Goal: Task Accomplishment & Management: Manage account settings

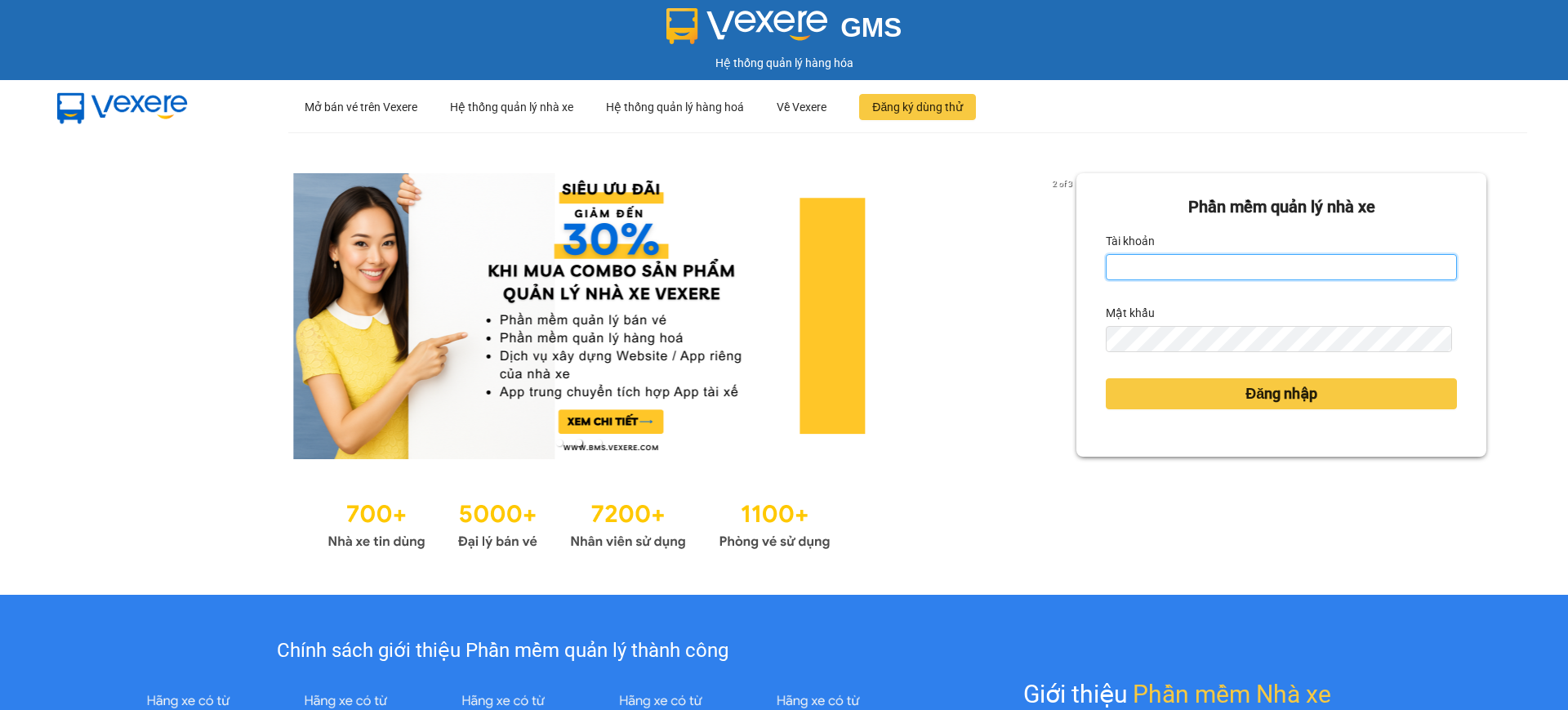
click at [1174, 258] on input "Tài khoản" at bounding box center [1282, 267] width 352 height 26
type input "kimtrang.minhquoc"
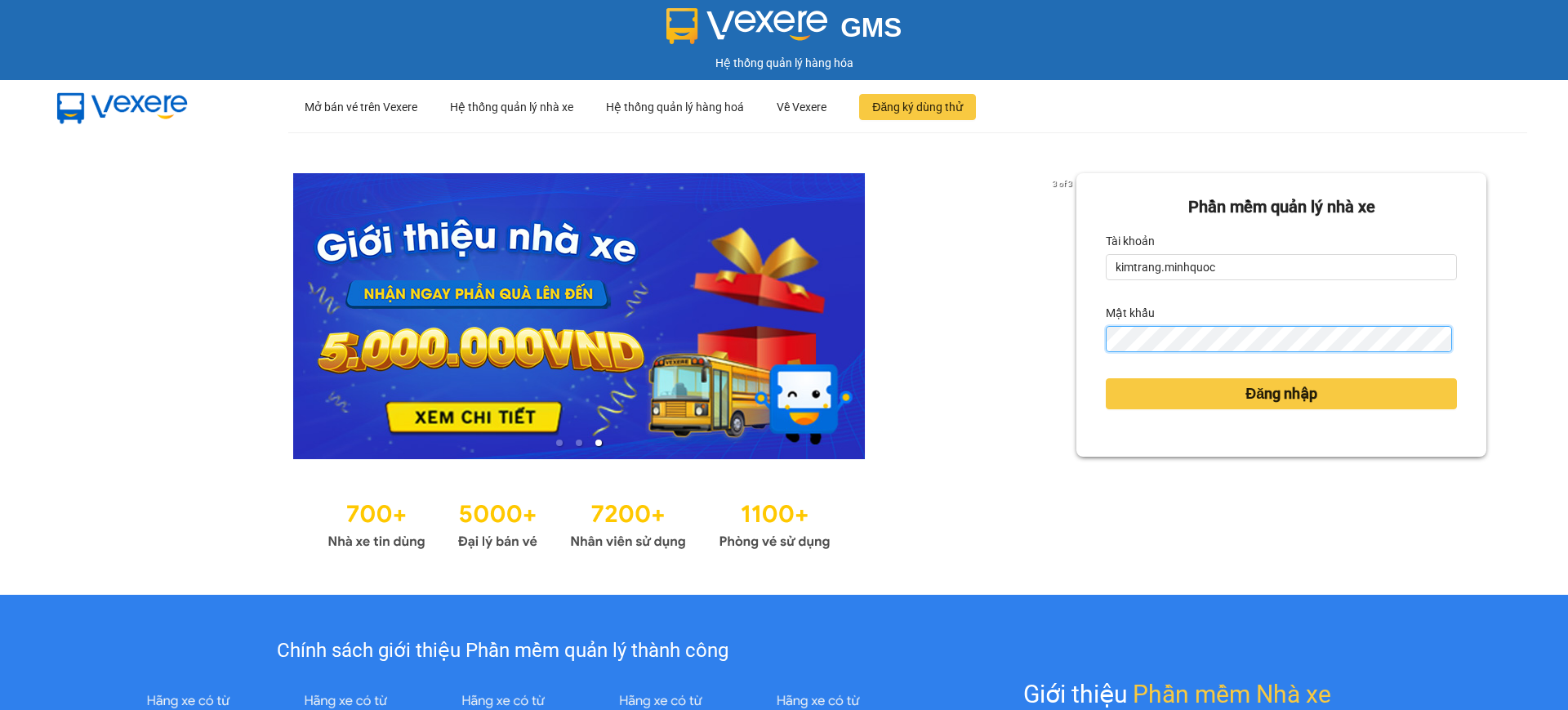
click at [1106, 379] on button "Đăng nhập" at bounding box center [1282, 394] width 352 height 31
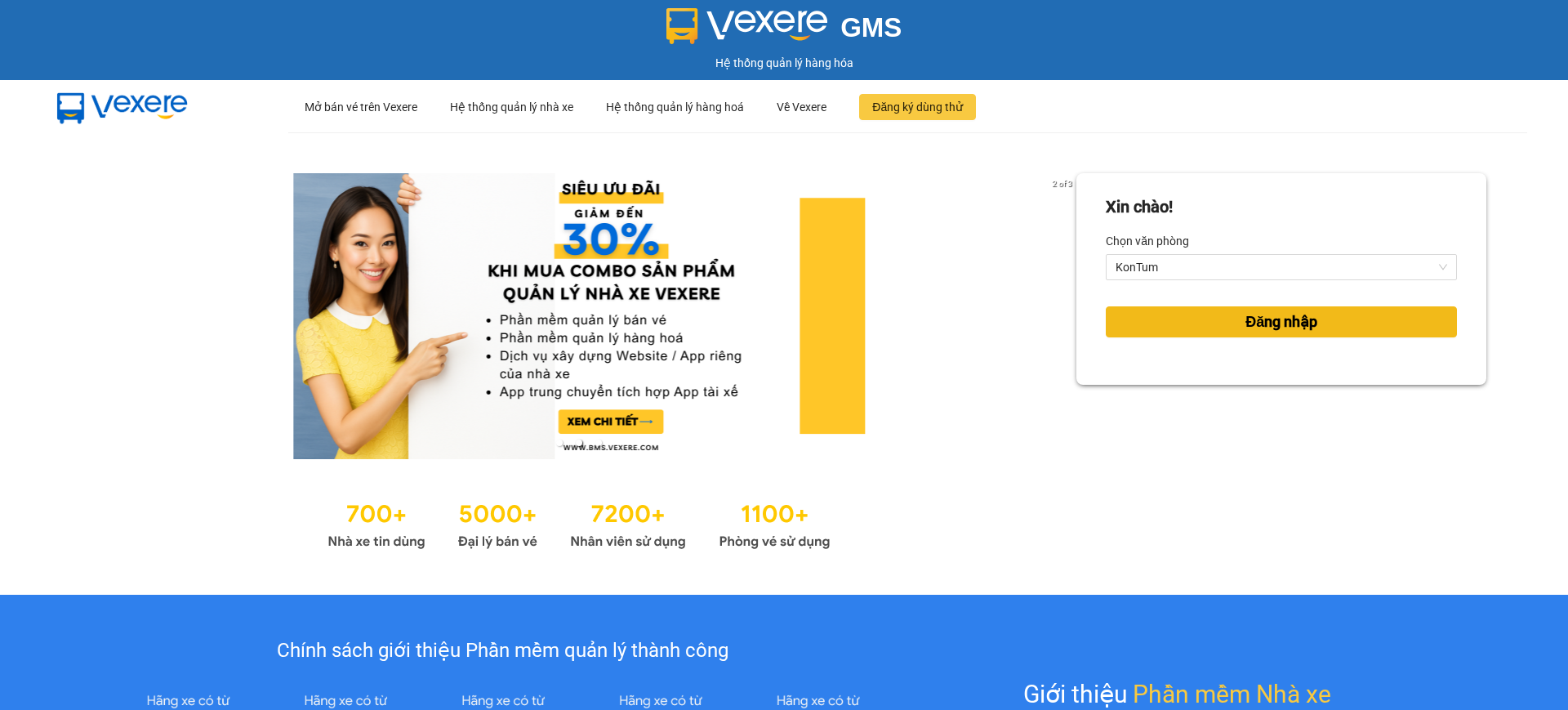
click at [1321, 324] on button "Đăng nhập" at bounding box center [1282, 321] width 352 height 31
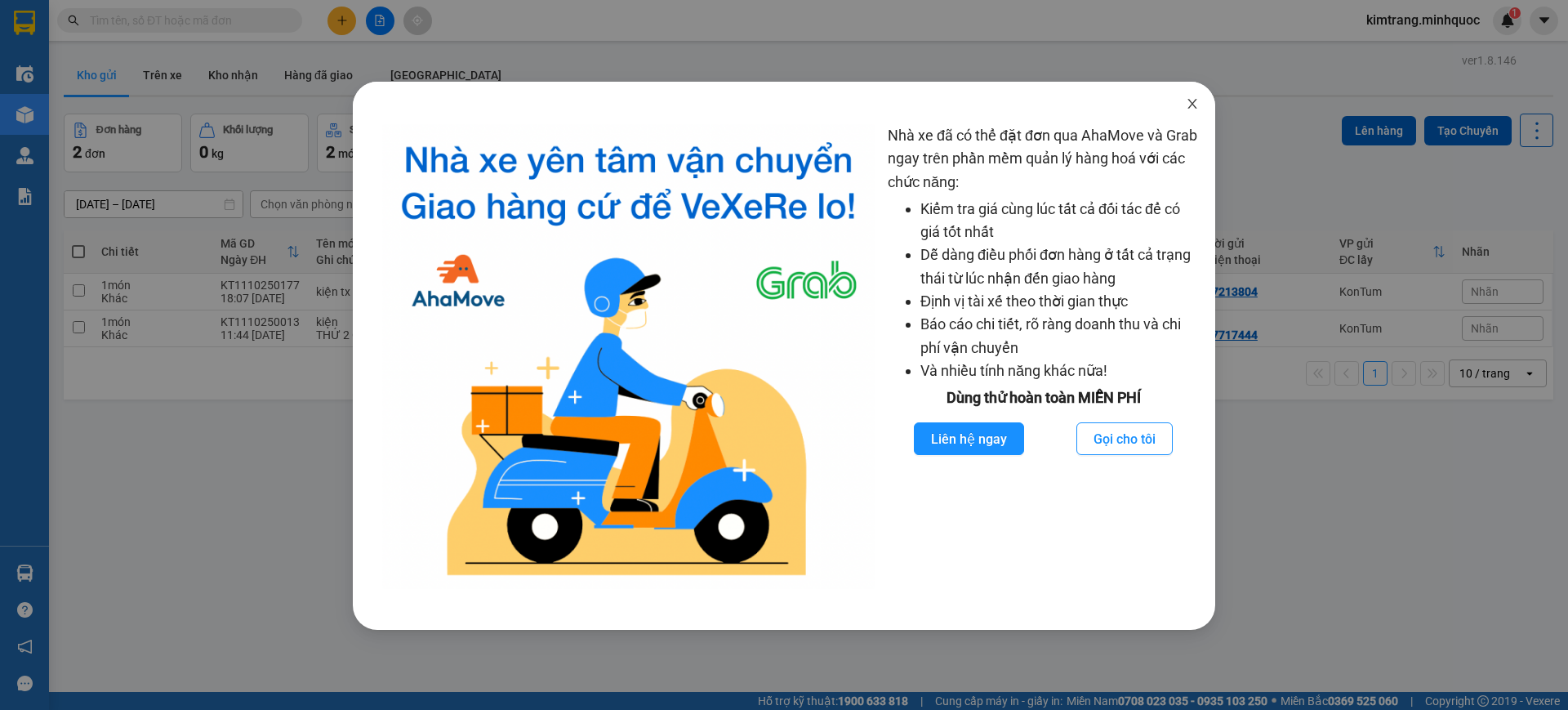
click at [1190, 102] on icon "close" at bounding box center [1192, 103] width 9 height 10
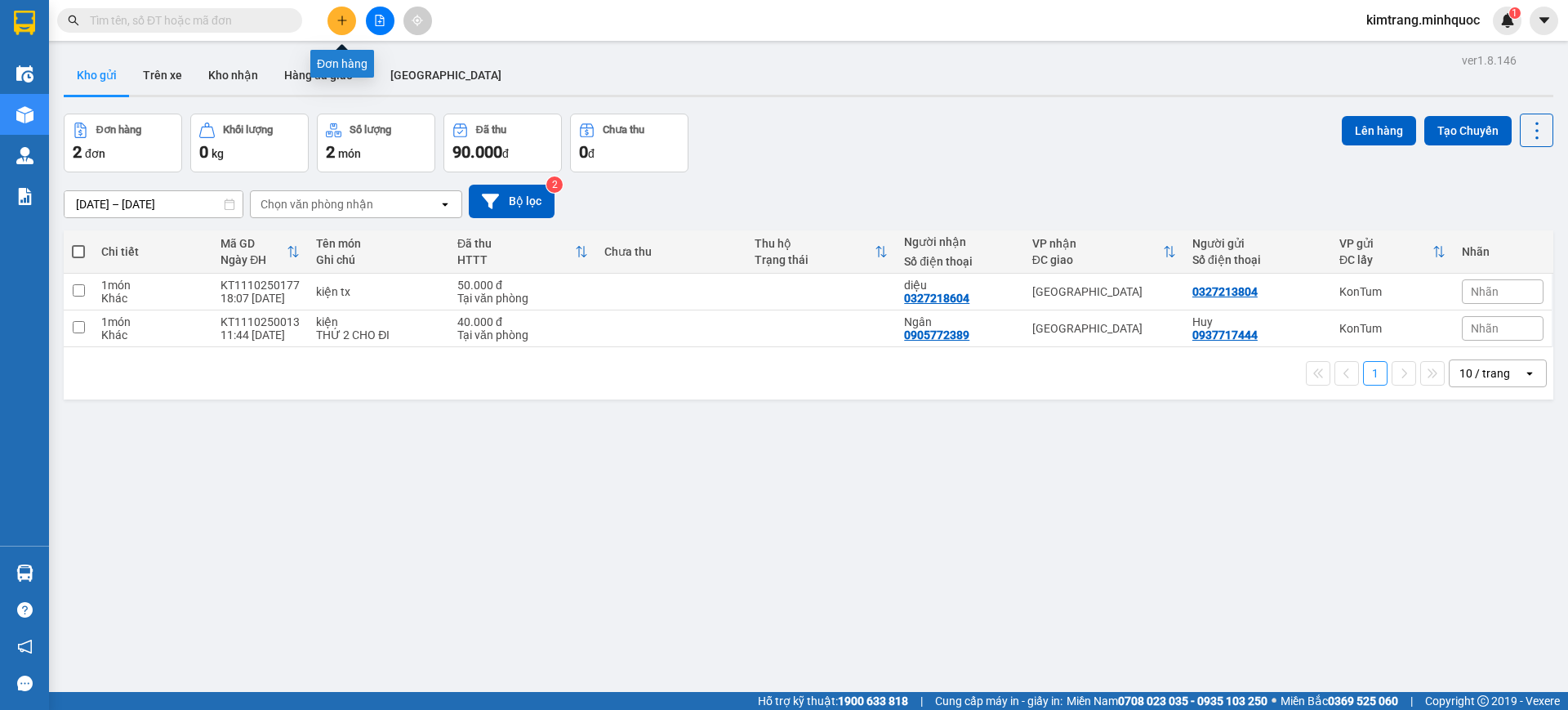
click at [337, 17] on icon "plus" at bounding box center [342, 20] width 11 height 11
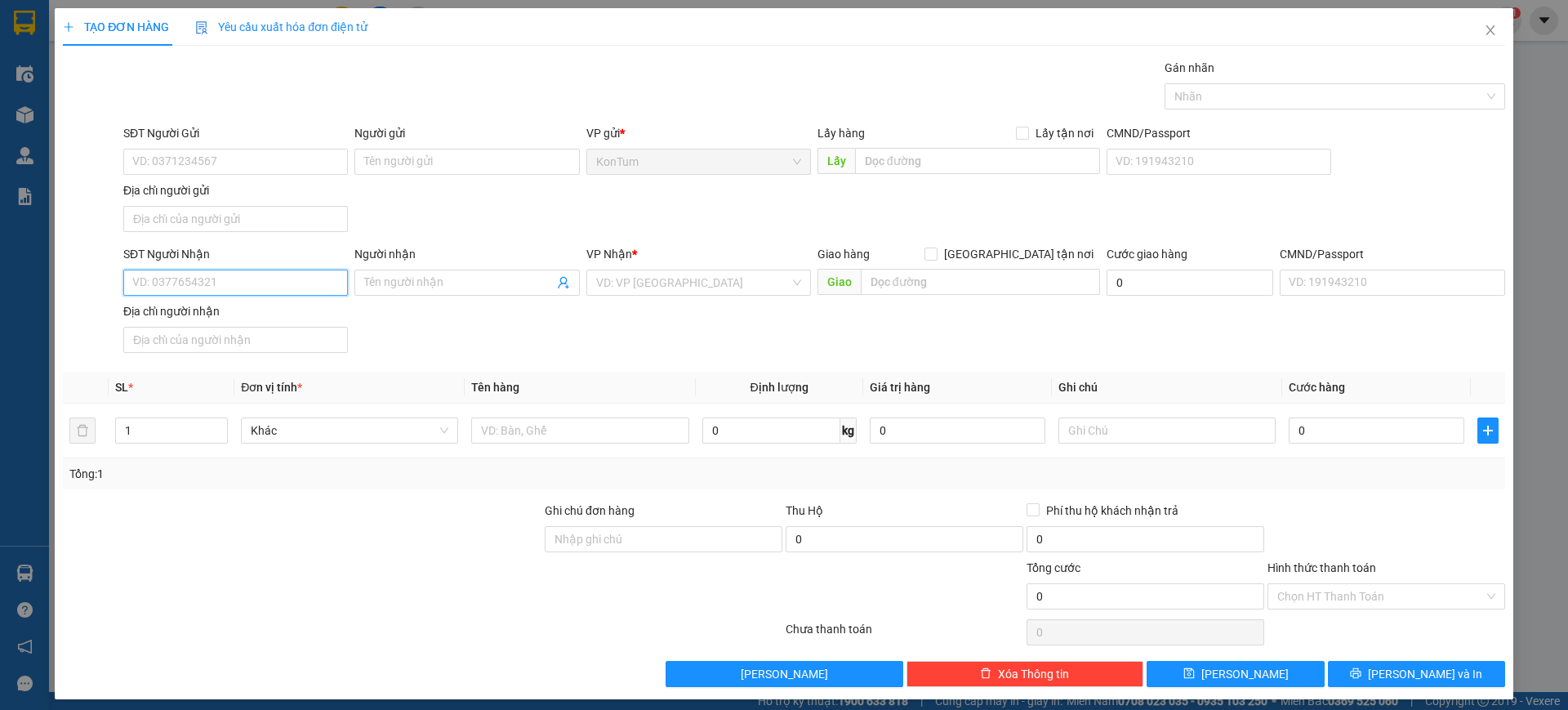
click at [246, 280] on input "SĐT Người Nhận" at bounding box center [235, 283] width 224 height 26
click at [225, 289] on input "SĐT Người Nhận" at bounding box center [235, 283] width 224 height 26
click at [221, 321] on div "0898227099" at bounding box center [233, 315] width 203 height 18
type input "0898227099"
click at [382, 231] on div "SĐT Người Gửi VD: 0371234567 Người gửi Tên người gửi VP gửi * KonTum Lấy hàng L…" at bounding box center [814, 181] width 1389 height 114
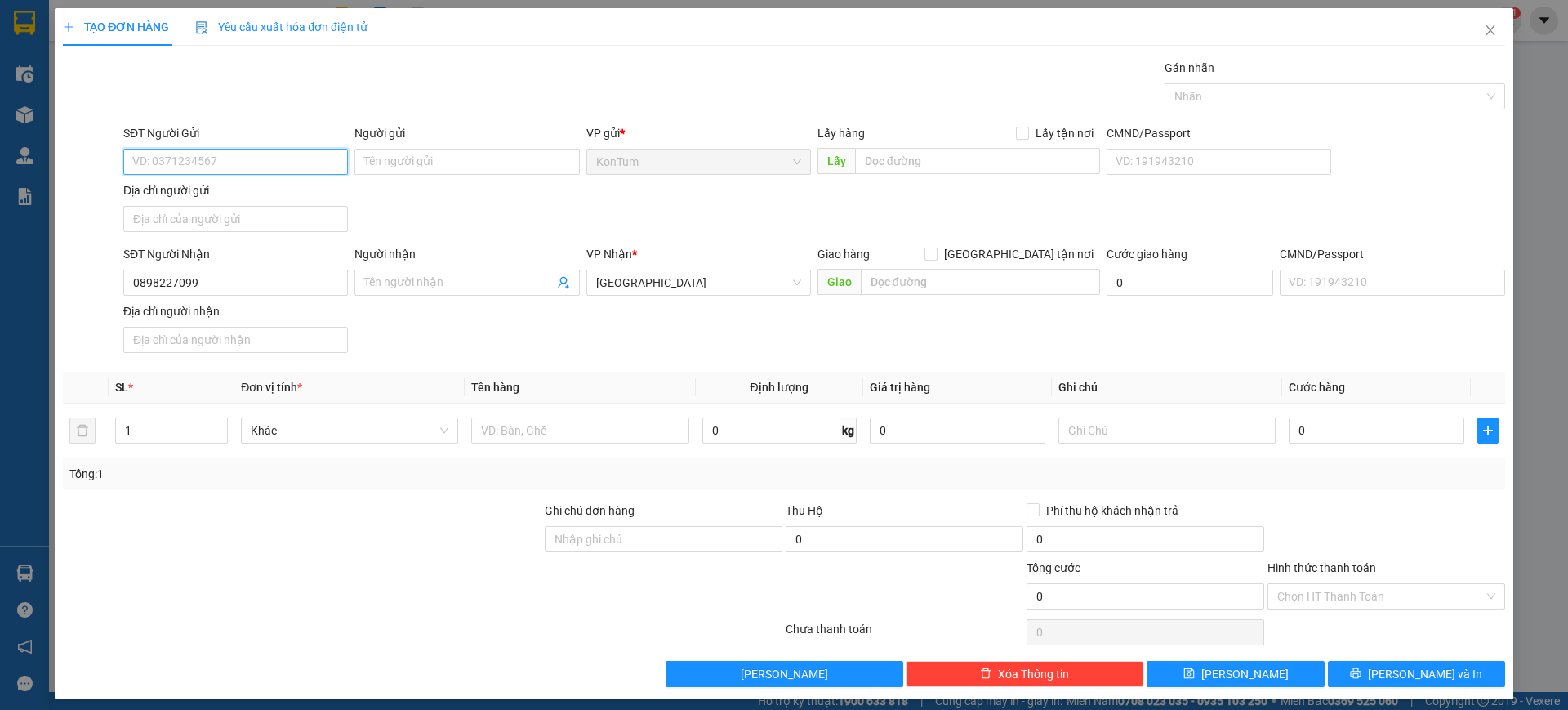
click at [285, 158] on input "SĐT Người Gửi" at bounding box center [235, 162] width 224 height 26
type input "0988812222"
click at [279, 186] on div "0988812222 - Cường" at bounding box center [233, 194] width 203 height 18
type input "Cường"
type input "0988812222"
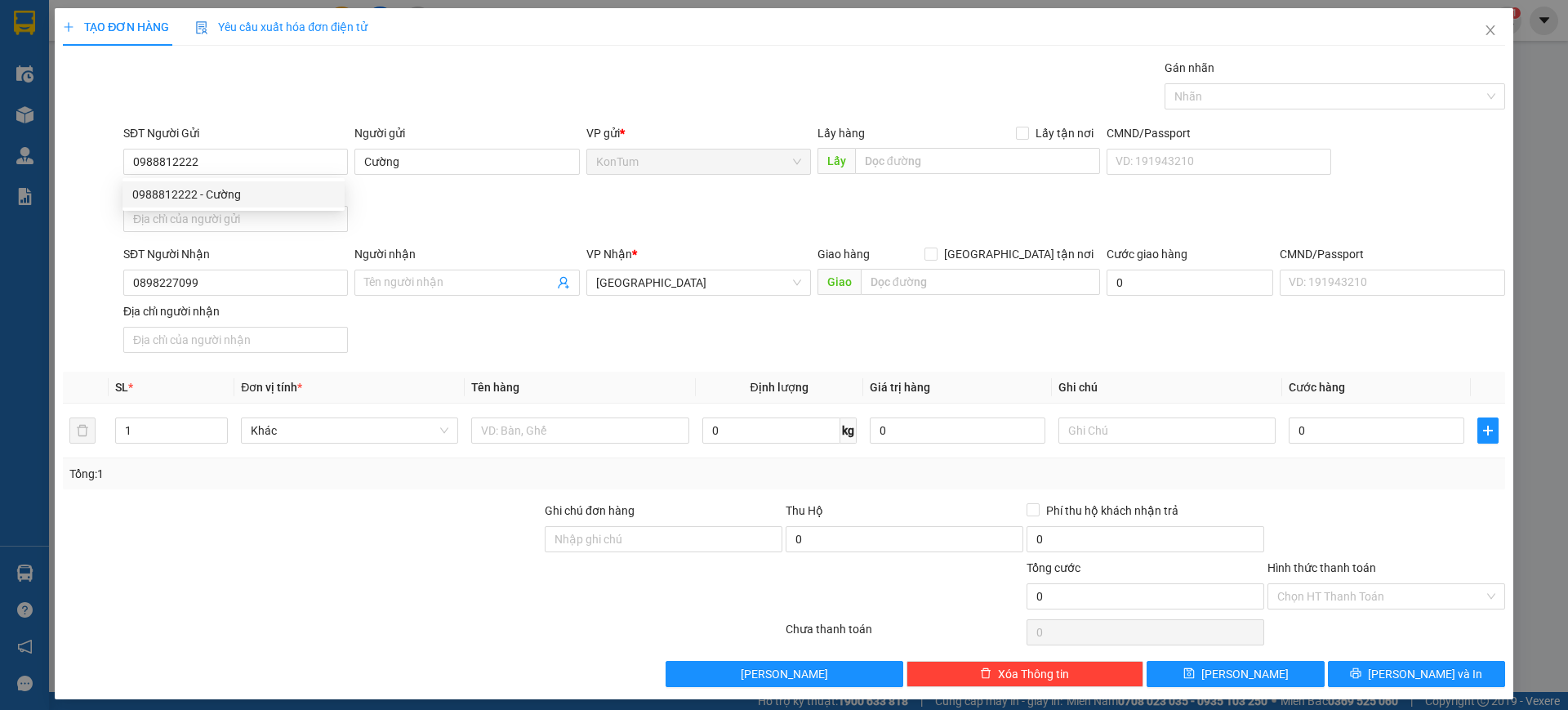
click at [463, 203] on div "SĐT Người Gửi 0988812222 Người gửi Cường VP gửi * KonTum Lấy hàng Lấy tận nơi L…" at bounding box center [814, 181] width 1389 height 114
click at [1309, 429] on input "0" at bounding box center [1375, 431] width 176 height 26
type input "001"
type input "1"
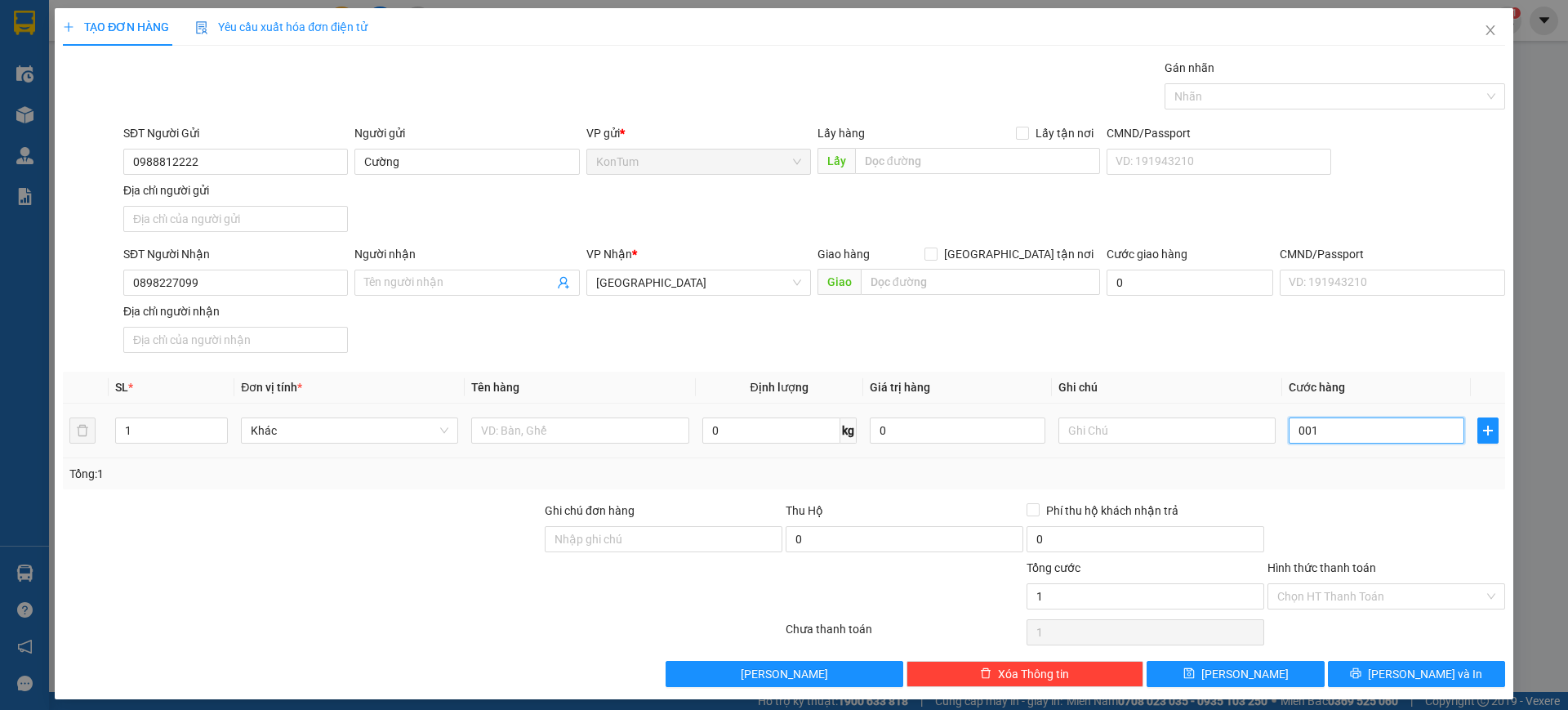
type input "0.010"
type input "10"
type input "00.100"
type input "100"
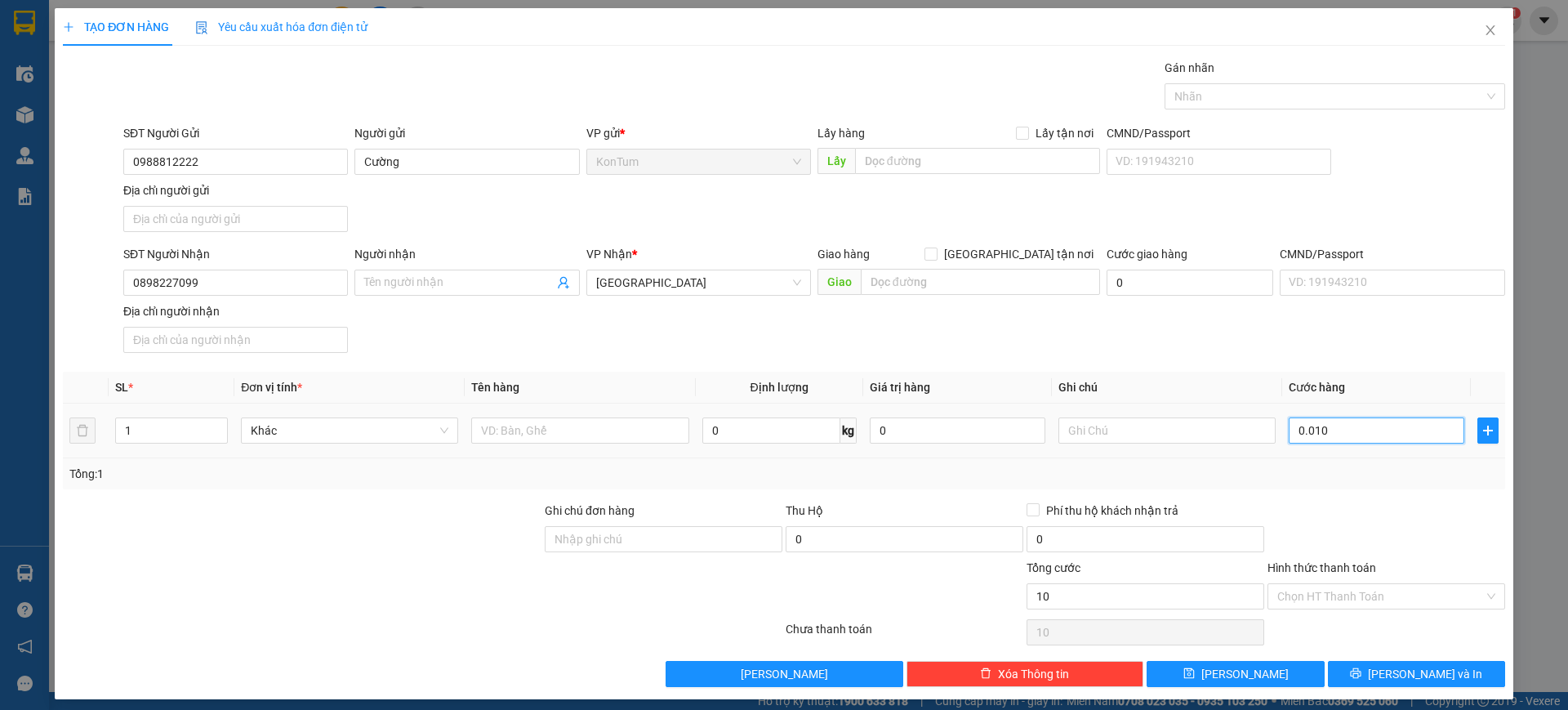
type input "100"
click at [593, 424] on input "text" at bounding box center [580, 431] width 218 height 26
type input "100.000"
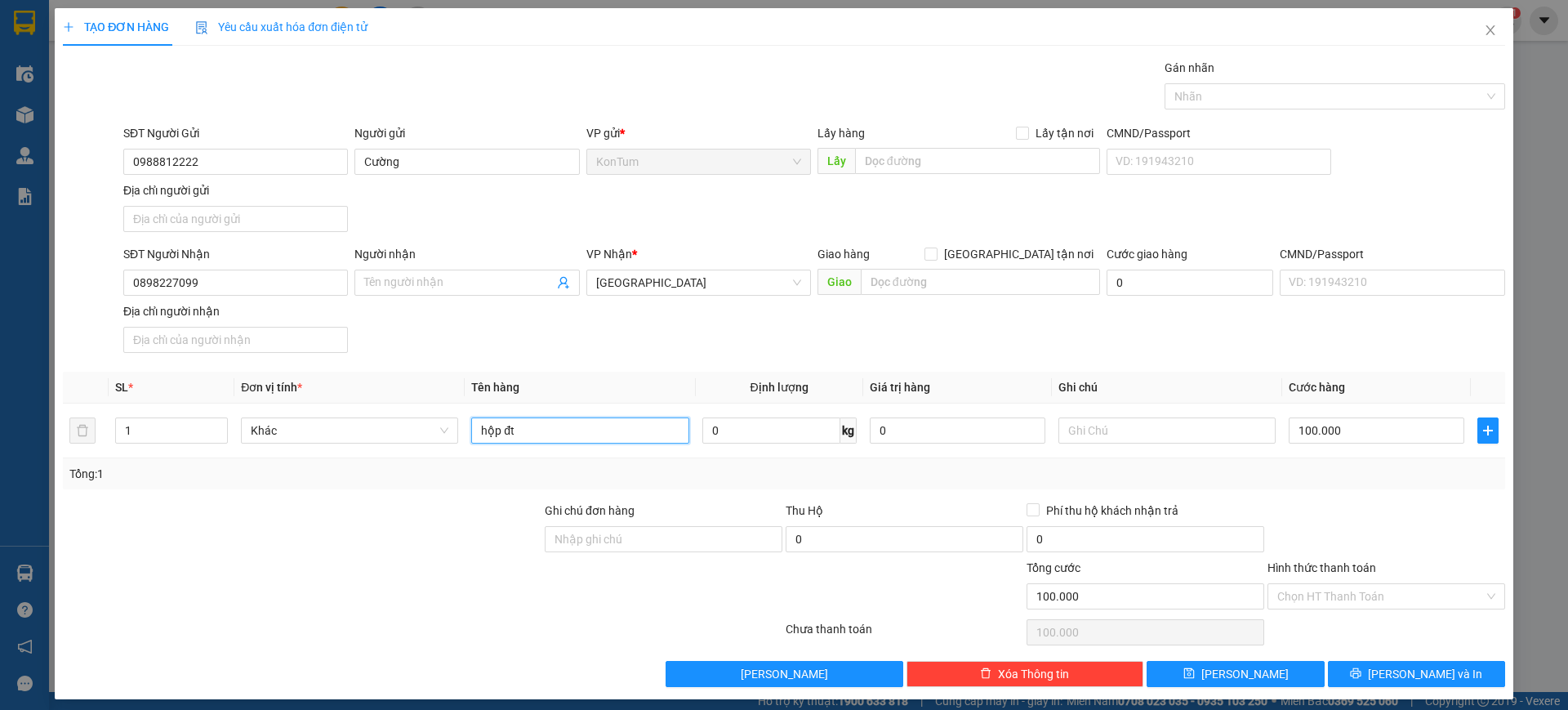
type input "hộp đt"
click at [1342, 467] on div "Tổng: 1" at bounding box center [784, 474] width 1428 height 18
click at [1328, 584] on input "Hình thức thanh toán" at bounding box center [1380, 596] width 206 height 24
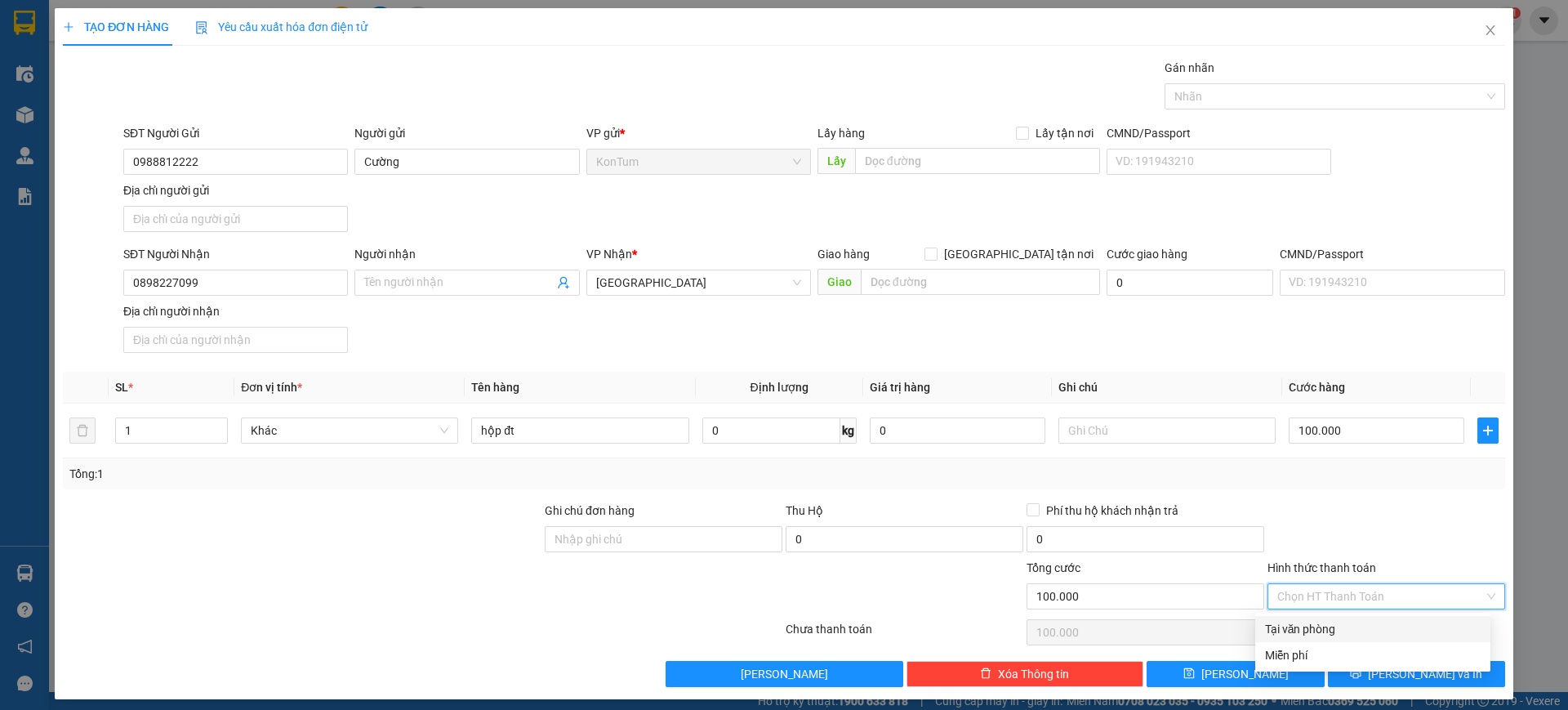
click at [1329, 636] on div "Tại văn phòng" at bounding box center [1373, 628] width 216 height 18
type input "0"
click at [1334, 598] on span "Tại văn phòng" at bounding box center [1386, 596] width 218 height 24
click at [1409, 533] on div at bounding box center [1386, 529] width 241 height 57
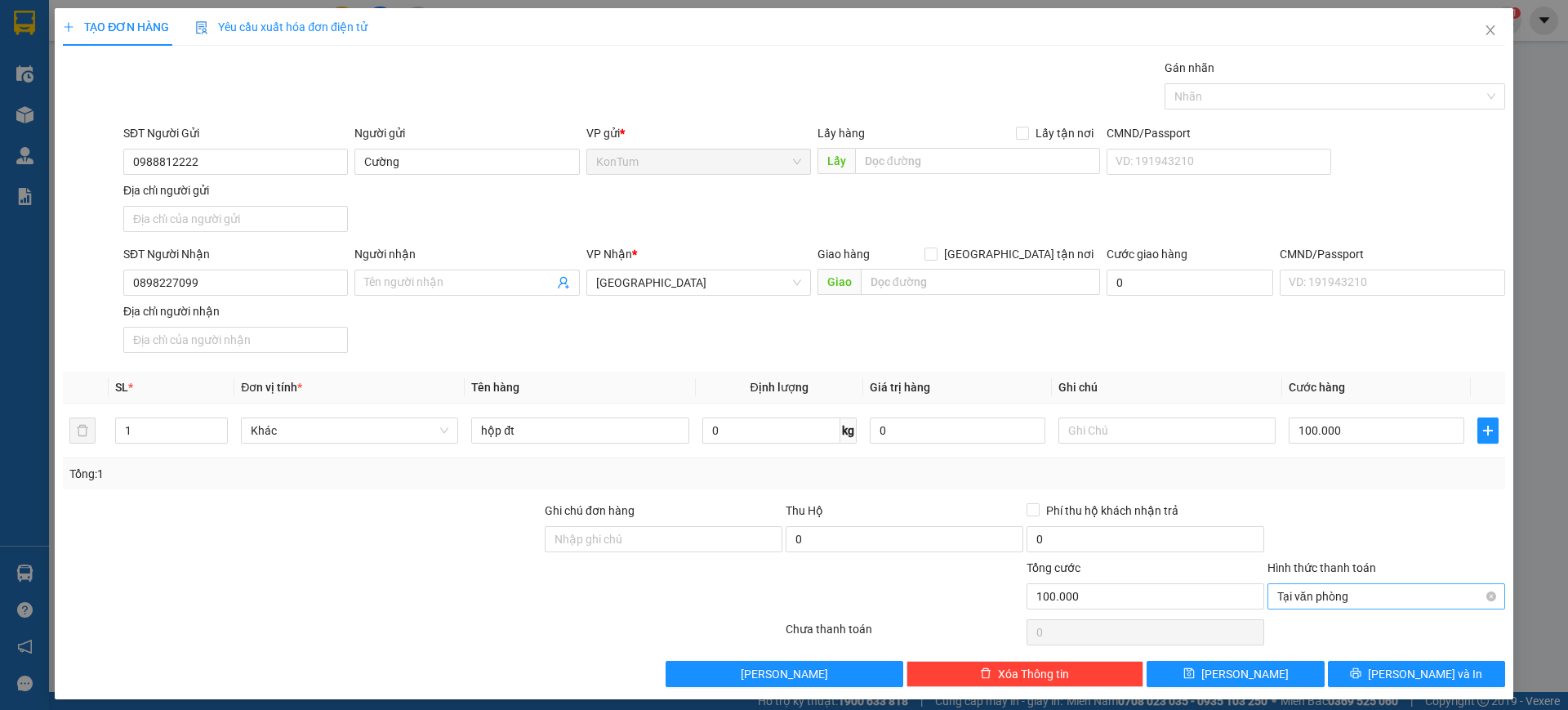
click at [1482, 596] on div "Tại văn phòng" at bounding box center [1386, 596] width 237 height 26
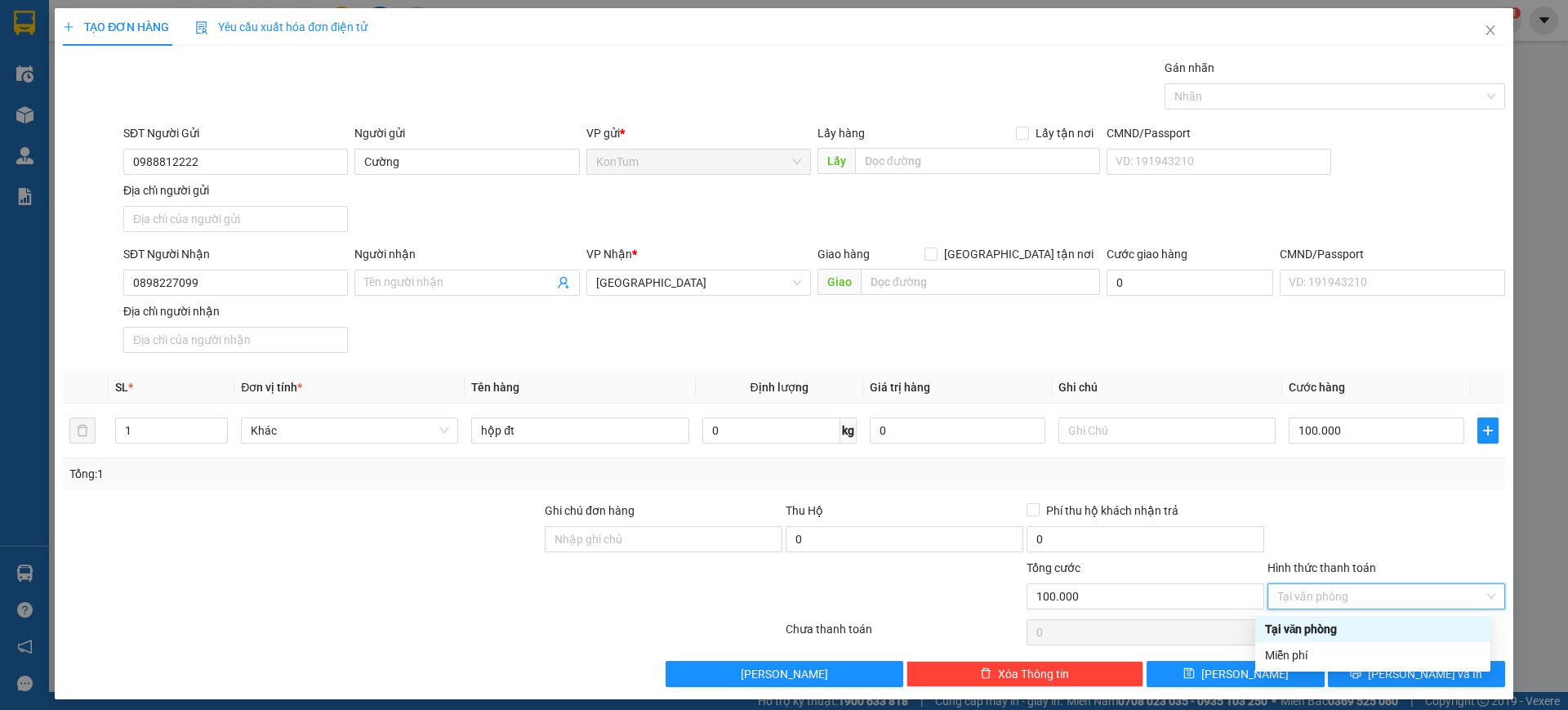
click at [1457, 507] on div at bounding box center [1386, 529] width 241 height 57
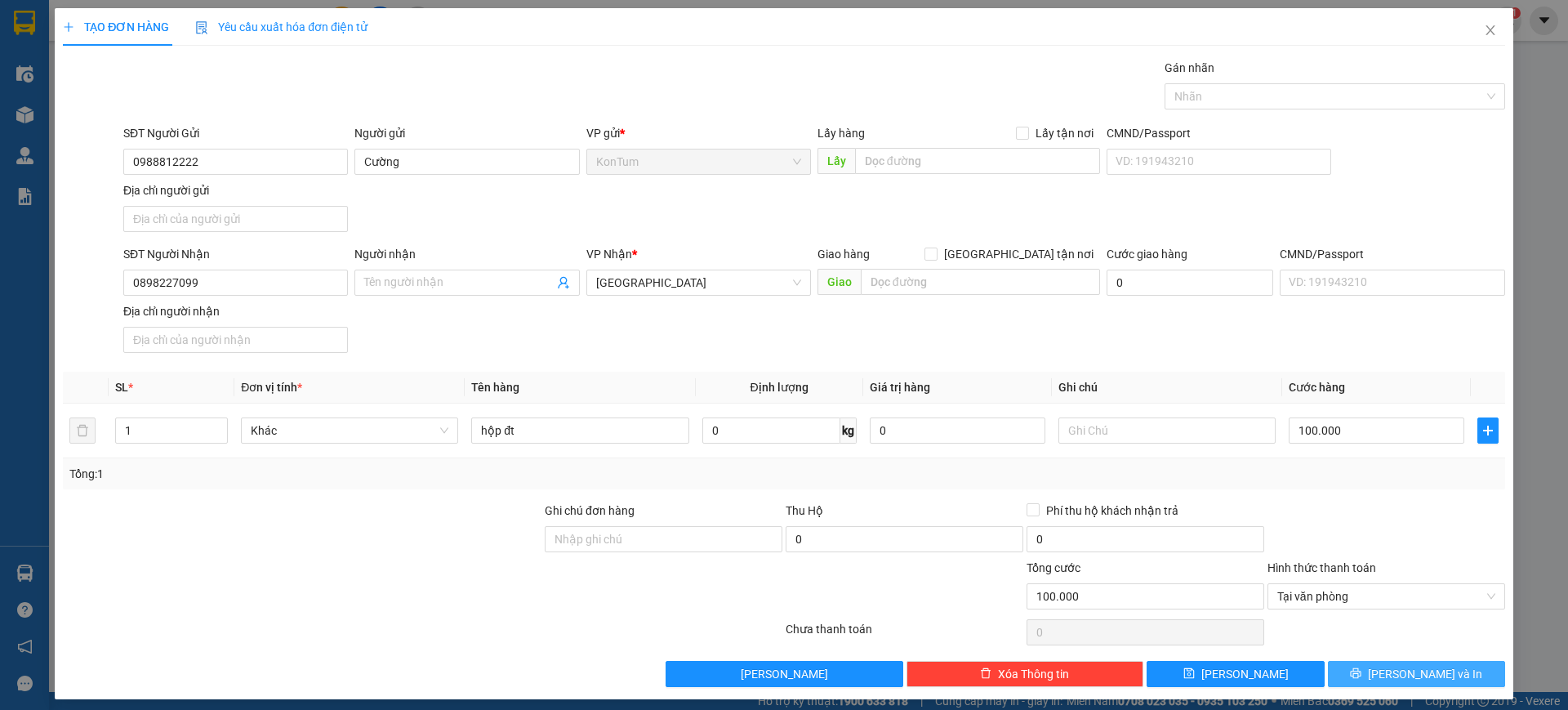
click at [1409, 672] on span "Lưu và In" at bounding box center [1425, 674] width 114 height 18
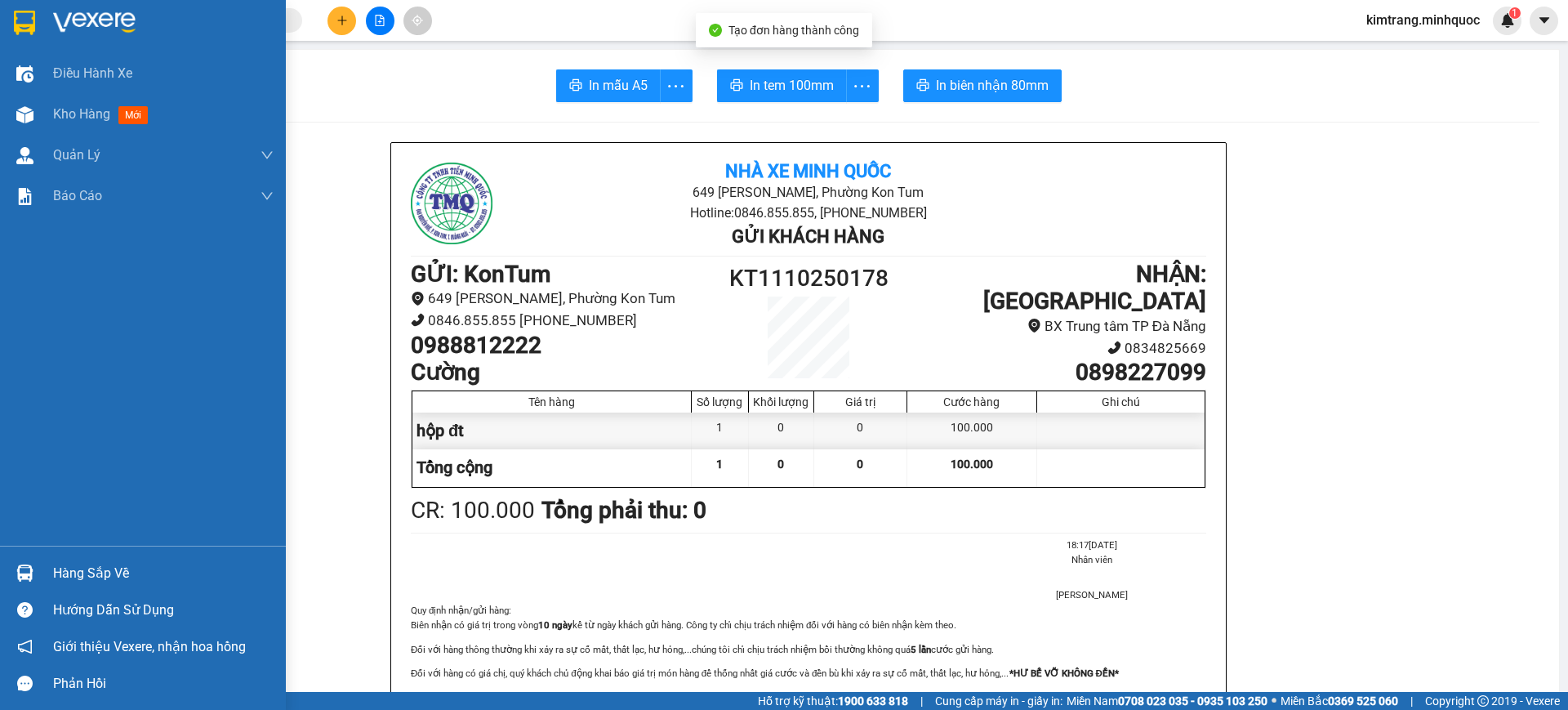
click at [19, 18] on img at bounding box center [24, 22] width 21 height 24
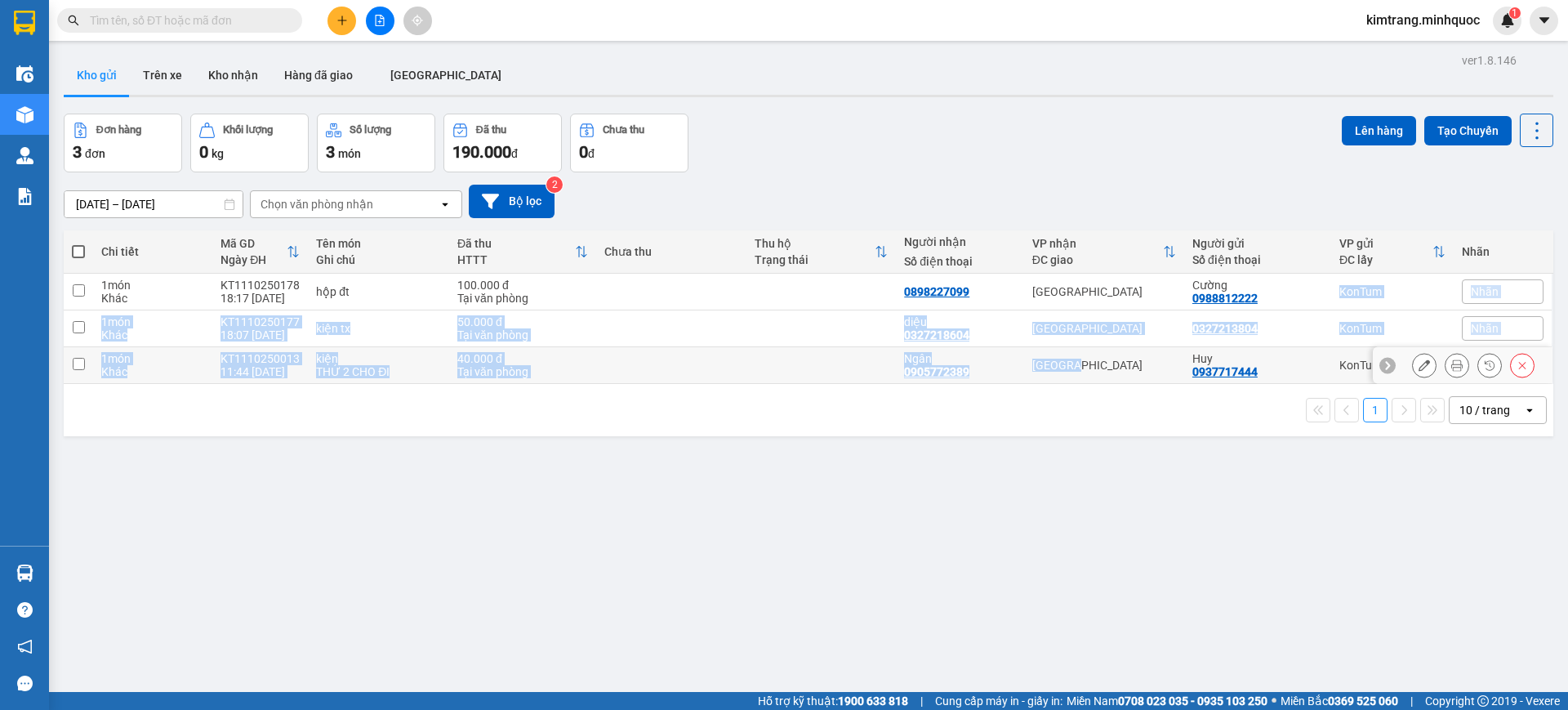
drag, startPoint x: 1241, startPoint y: 298, endPoint x: 1118, endPoint y: 372, distance: 143.5
click at [1120, 369] on tbody "1 món Khác KT1110250178 18:17 11/10 hộp đt 100.000 đ Tại văn phòng 0898227099 Đ…" at bounding box center [807, 328] width 1489 height 111
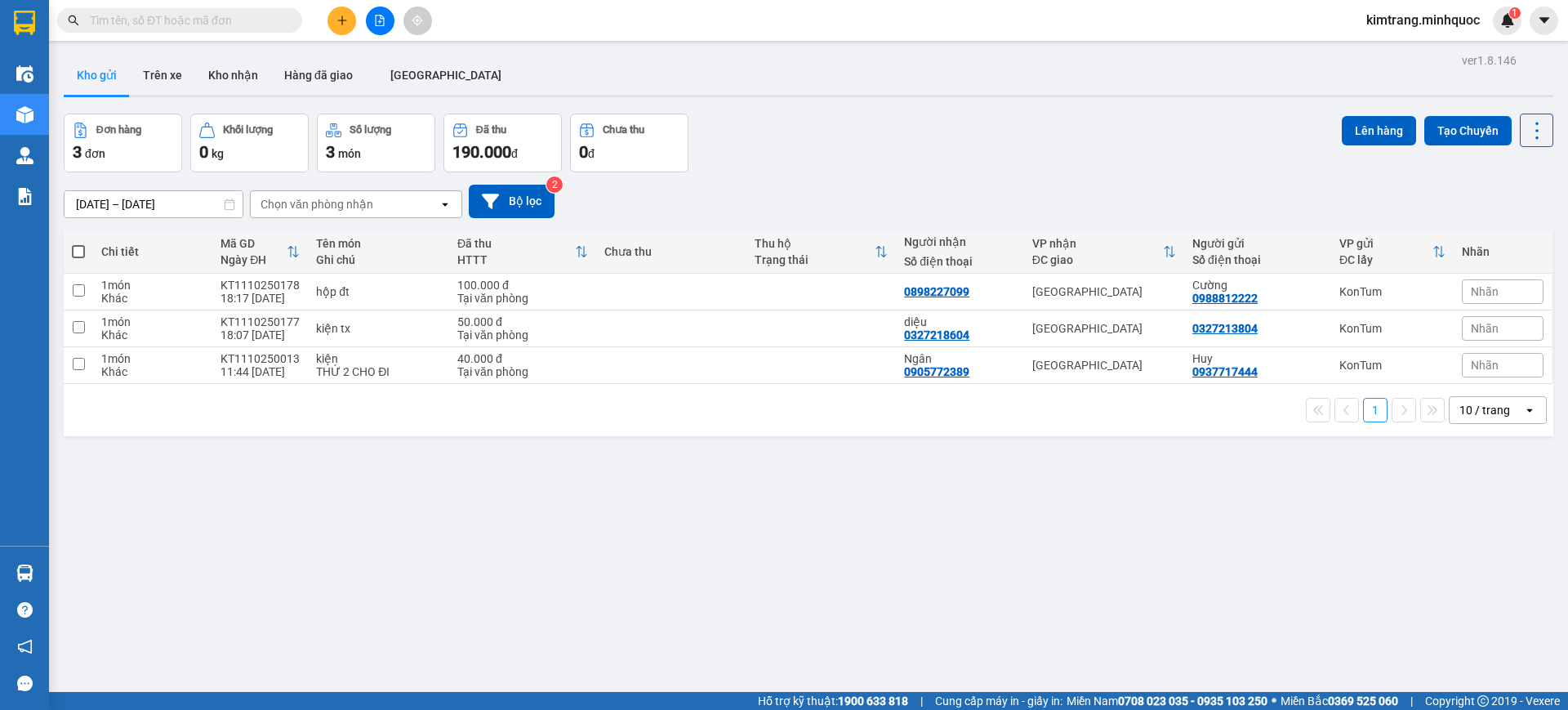
click at [1056, 190] on div "09/10/2025 – 11/10/2025 Press the down arrow key to interact with the calendar …" at bounding box center [807, 201] width 1489 height 33
click at [1516, 286] on icon at bounding box center [1521, 291] width 11 height 11
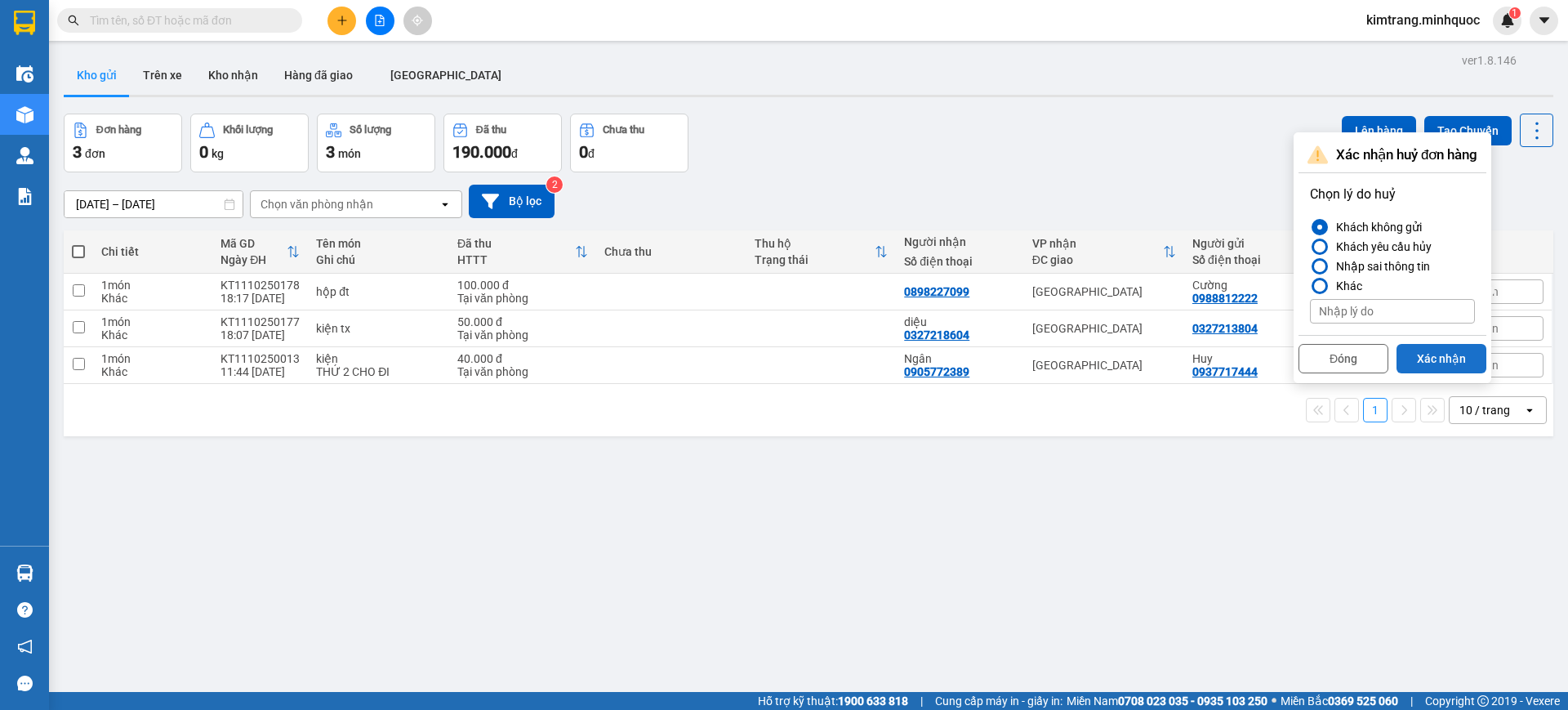
click at [1430, 345] on button "Xác nhận" at bounding box center [1441, 359] width 90 height 30
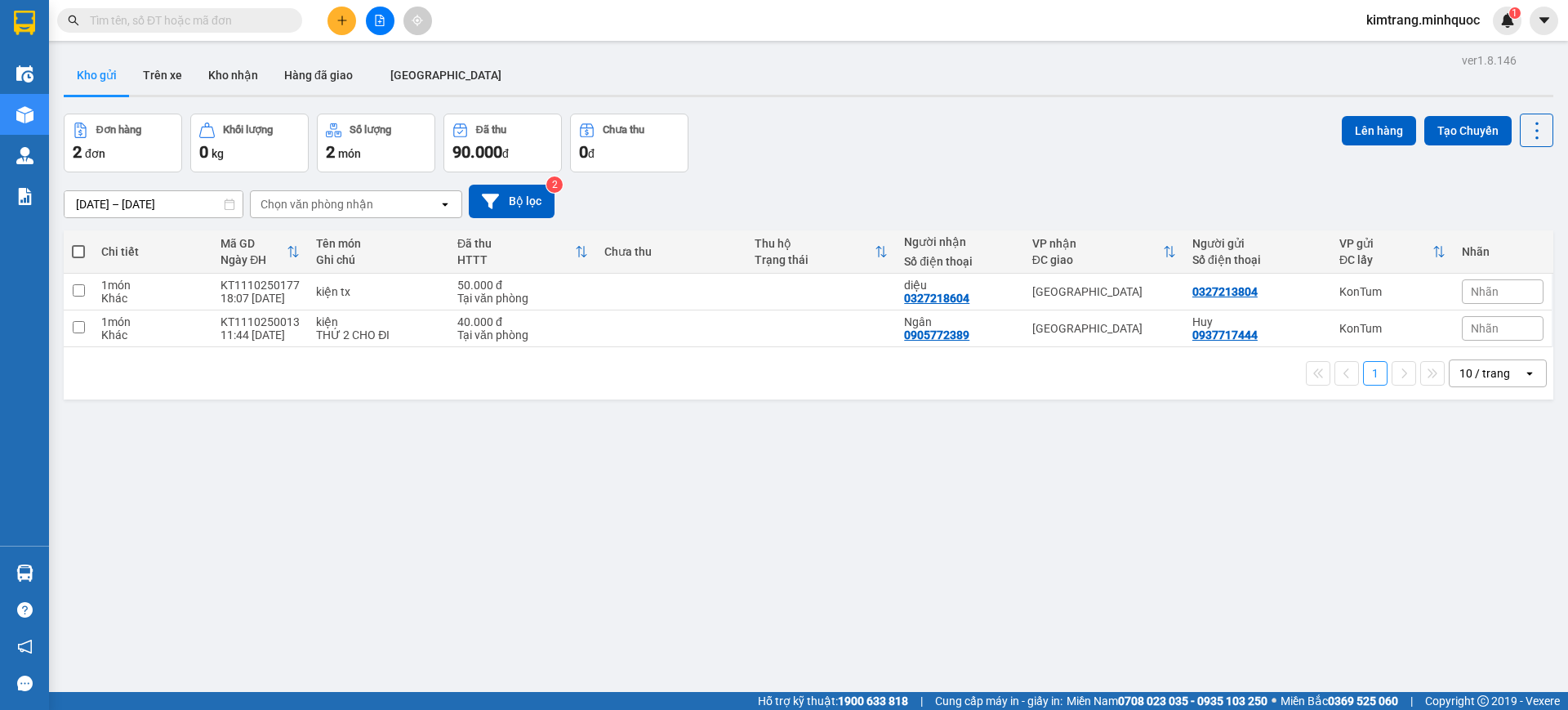
click at [352, 24] on button at bounding box center [341, 20] width 29 height 29
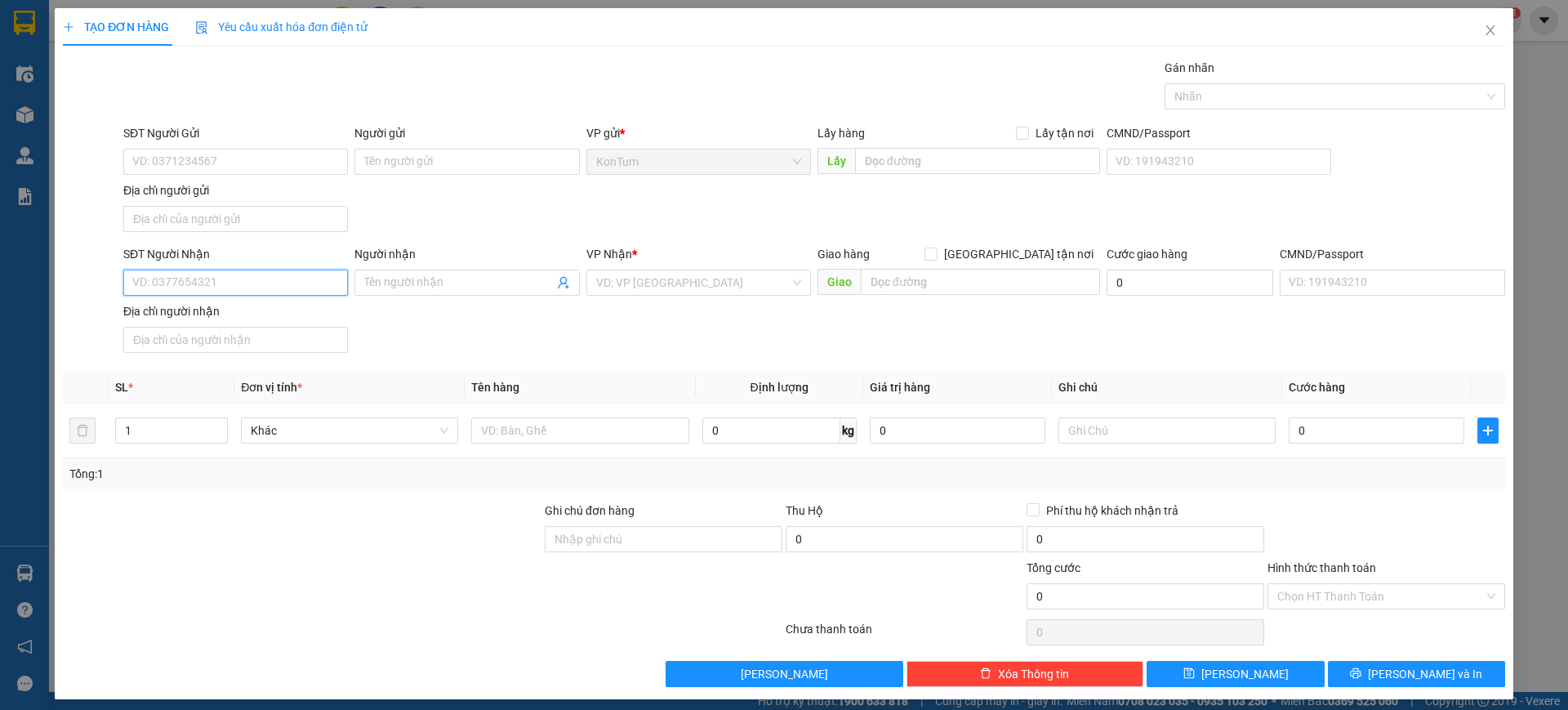
click at [209, 280] on input "SĐT Người Nhận" at bounding box center [235, 283] width 224 height 26
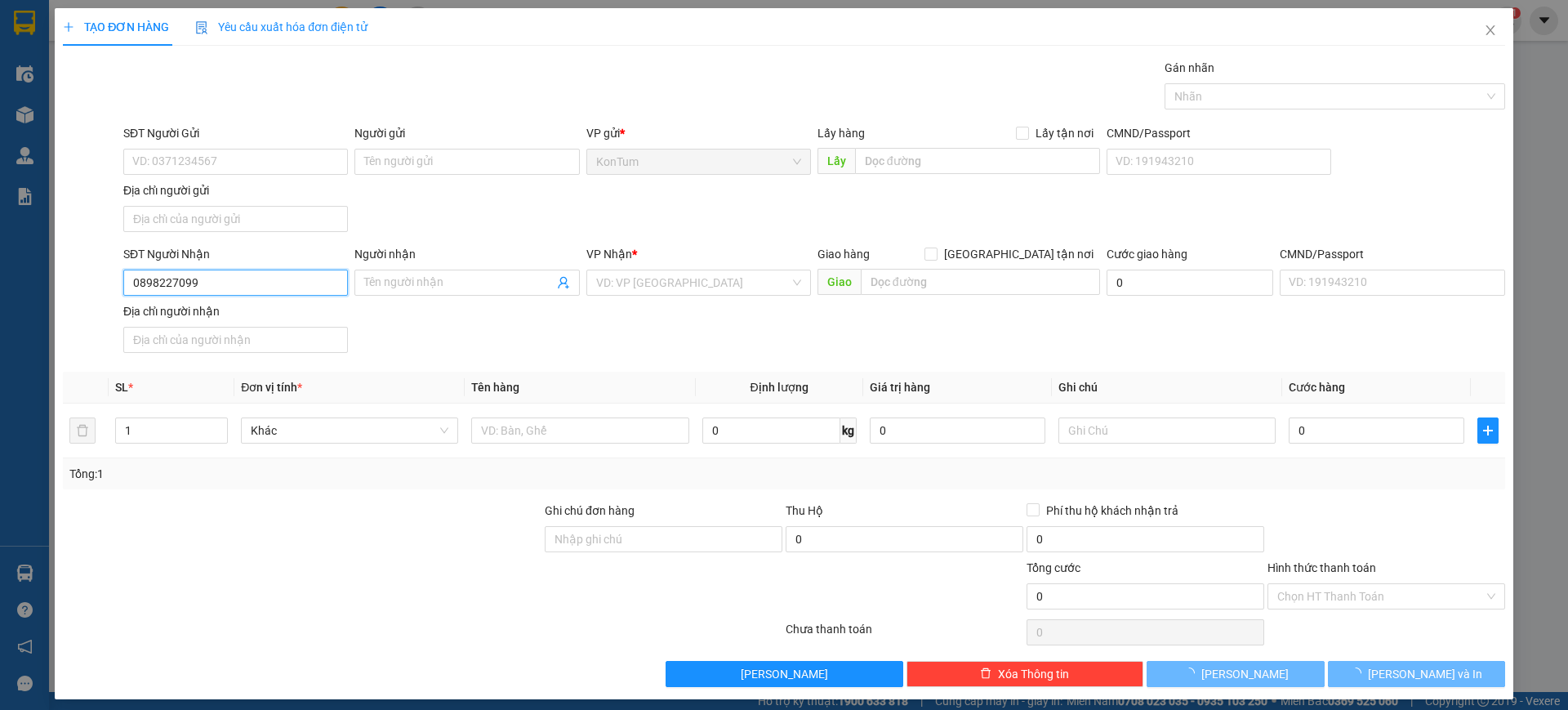
click at [212, 275] on input "0898227099" at bounding box center [235, 283] width 224 height 26
drag, startPoint x: 212, startPoint y: 275, endPoint x: 219, endPoint y: 271, distance: 8.1
click at [213, 275] on input "0898227099" at bounding box center [235, 283] width 224 height 26
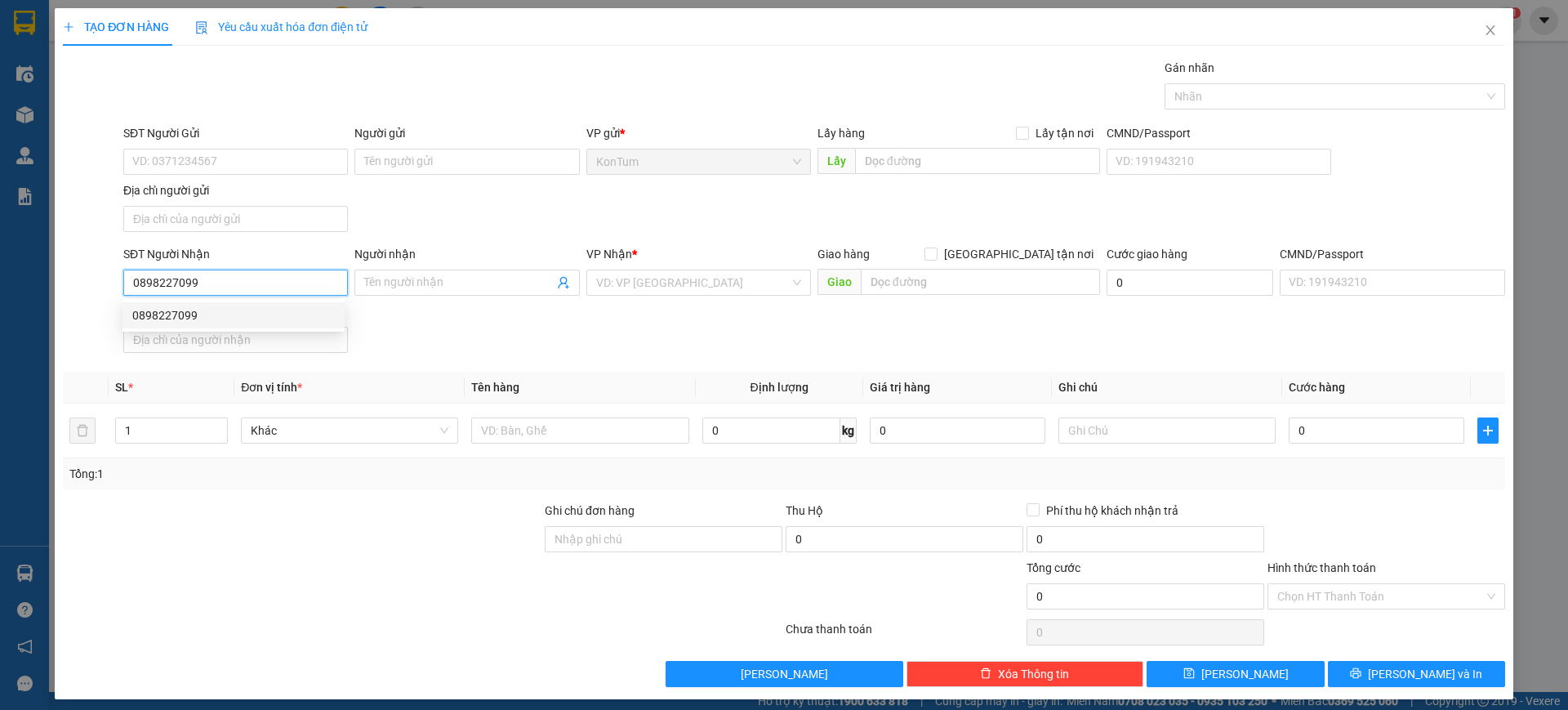
click at [205, 318] on div "0898227099" at bounding box center [233, 315] width 203 height 18
type input "0898227099"
click at [441, 218] on div "SĐT Người Gửi VD: 0371234567 Người gửi Tên người gửi VP gửi * KonTum Lấy hàng L…" at bounding box center [814, 181] width 1389 height 114
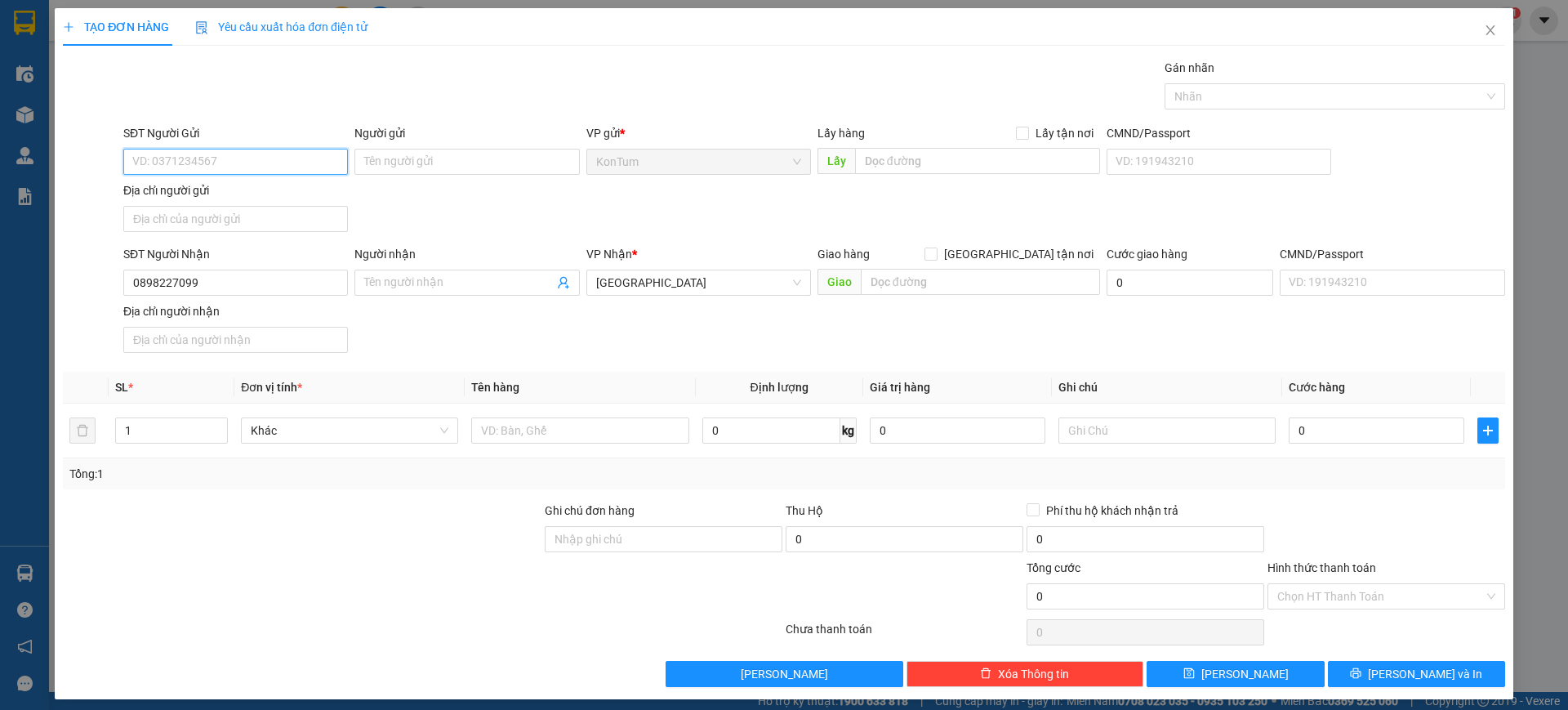
click at [295, 164] on input "SĐT Người Gửi" at bounding box center [235, 162] width 224 height 26
type input "0988812222"
click at [412, 194] on div "SĐT Người Gửi 0988812222 Người gửi Tên người gửi VP gửi * KonTum Lấy hàng Lấy t…" at bounding box center [814, 181] width 1389 height 114
click at [1362, 434] on input "0" at bounding box center [1375, 431] width 176 height 26
type input "001"
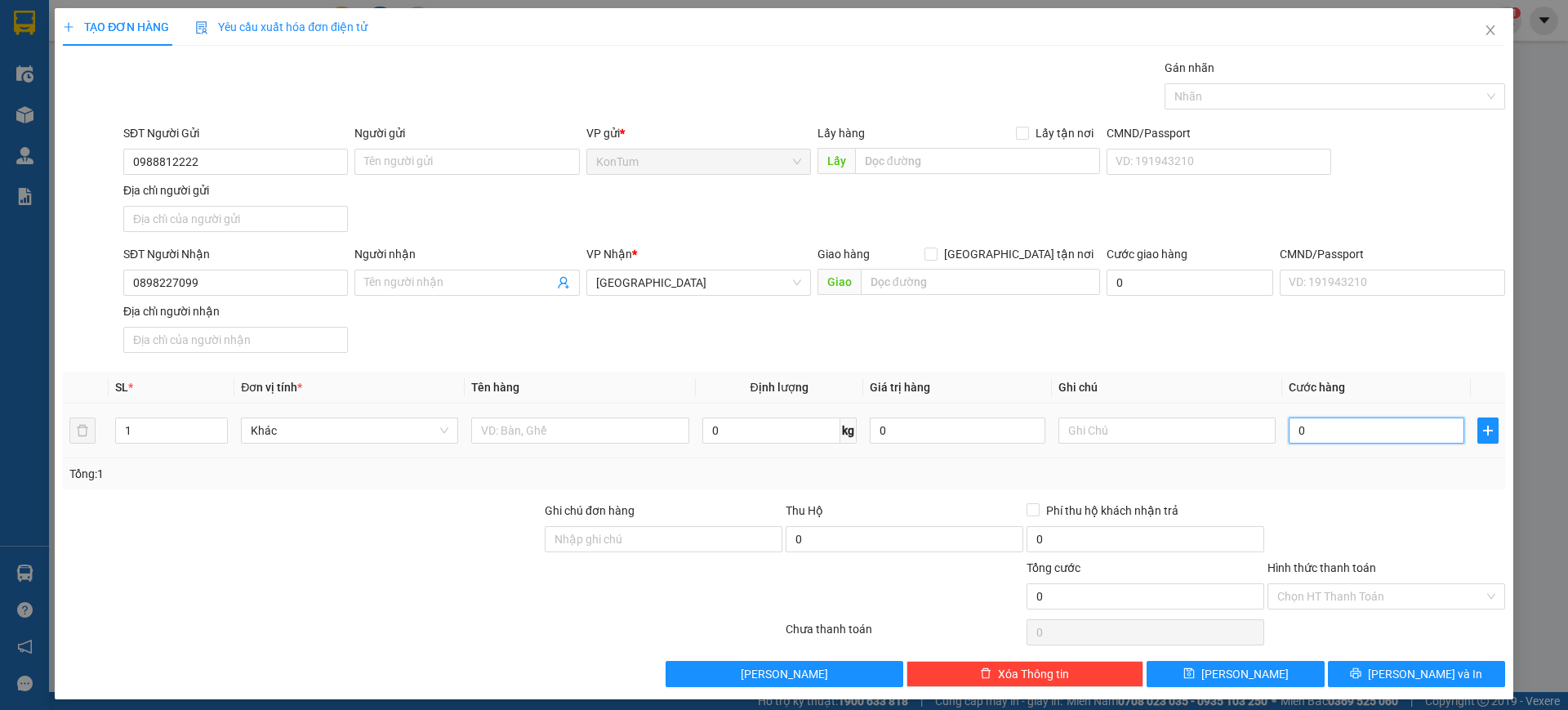
type input "1"
type input "0.010"
type input "10"
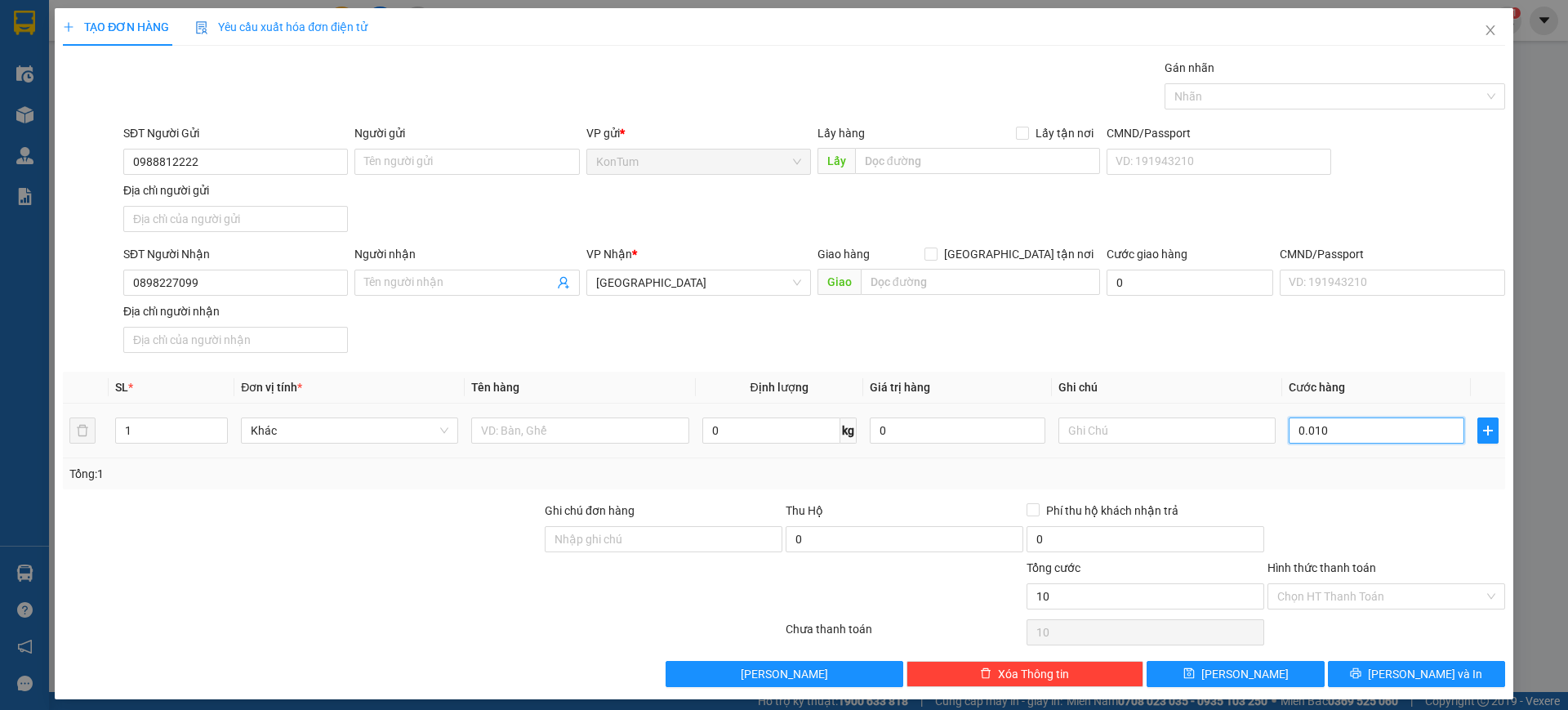
type input "00.100"
type input "100"
click at [1362, 331] on div "SĐT Người Nhận 0898227099 Người nhận Tên người nhận VP Nhận * Đà Nẵng Giao hàng…" at bounding box center [814, 301] width 1389 height 114
type input "100.000"
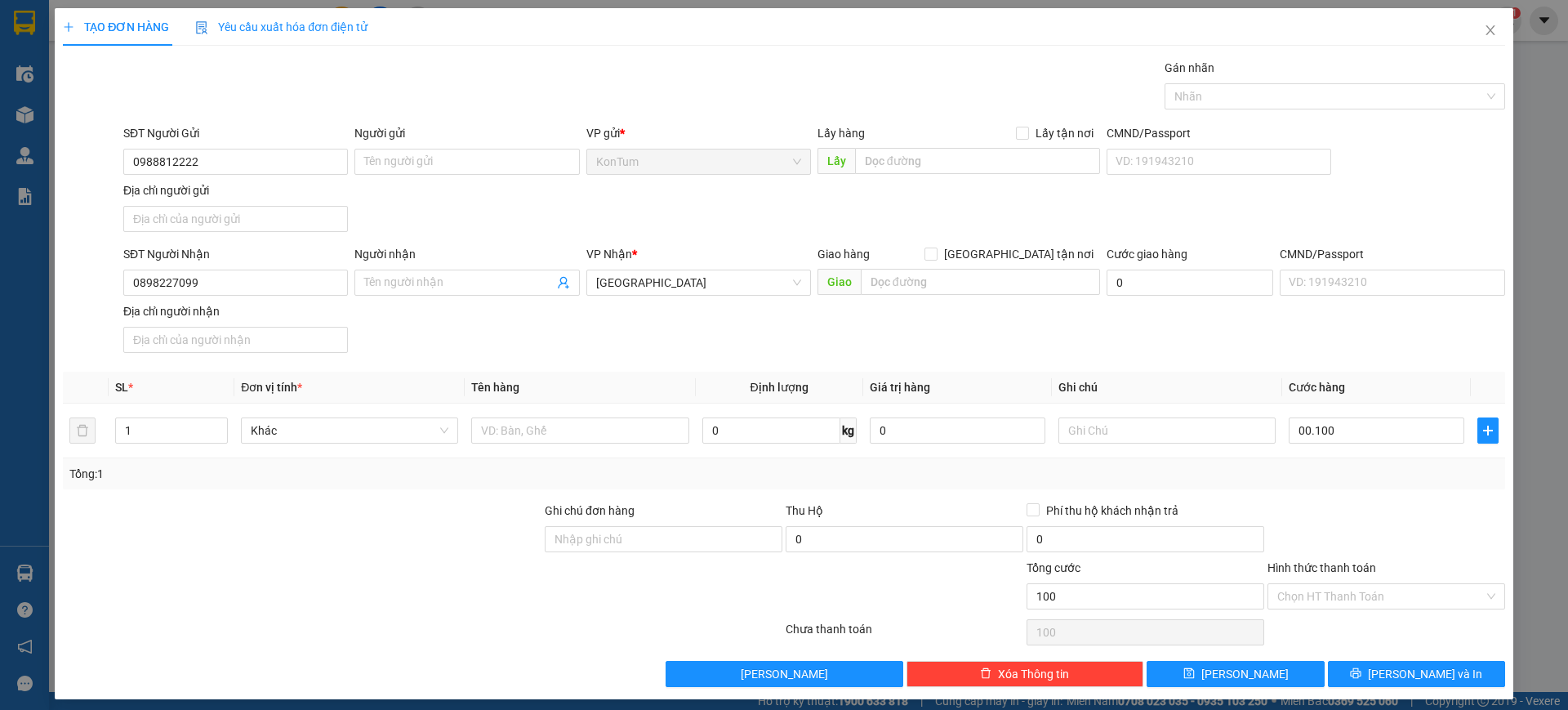
type input "100.000"
click at [590, 431] on input "text" at bounding box center [580, 431] width 218 height 26
type input "hộp đt"
click at [1433, 668] on span "Lưu và In" at bounding box center [1425, 674] width 114 height 18
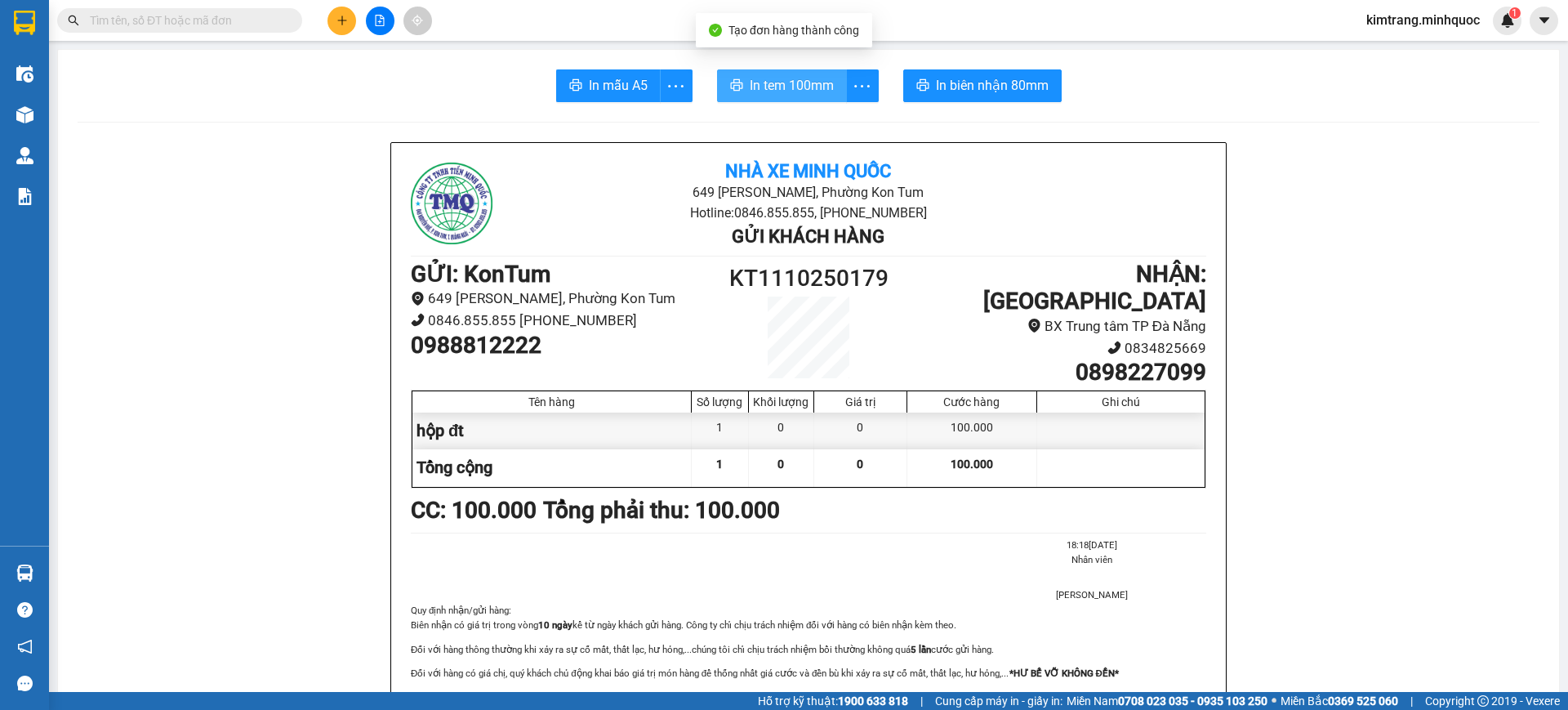
click at [772, 82] on span "In tem 100mm" at bounding box center [791, 86] width 84 height 20
click at [1176, 618] on p "Biên nhận có giá trị trong vòng 10 ngày kể từ ngày khách gửi hàng. Công ty chỉ …" at bounding box center [808, 625] width 795 height 15
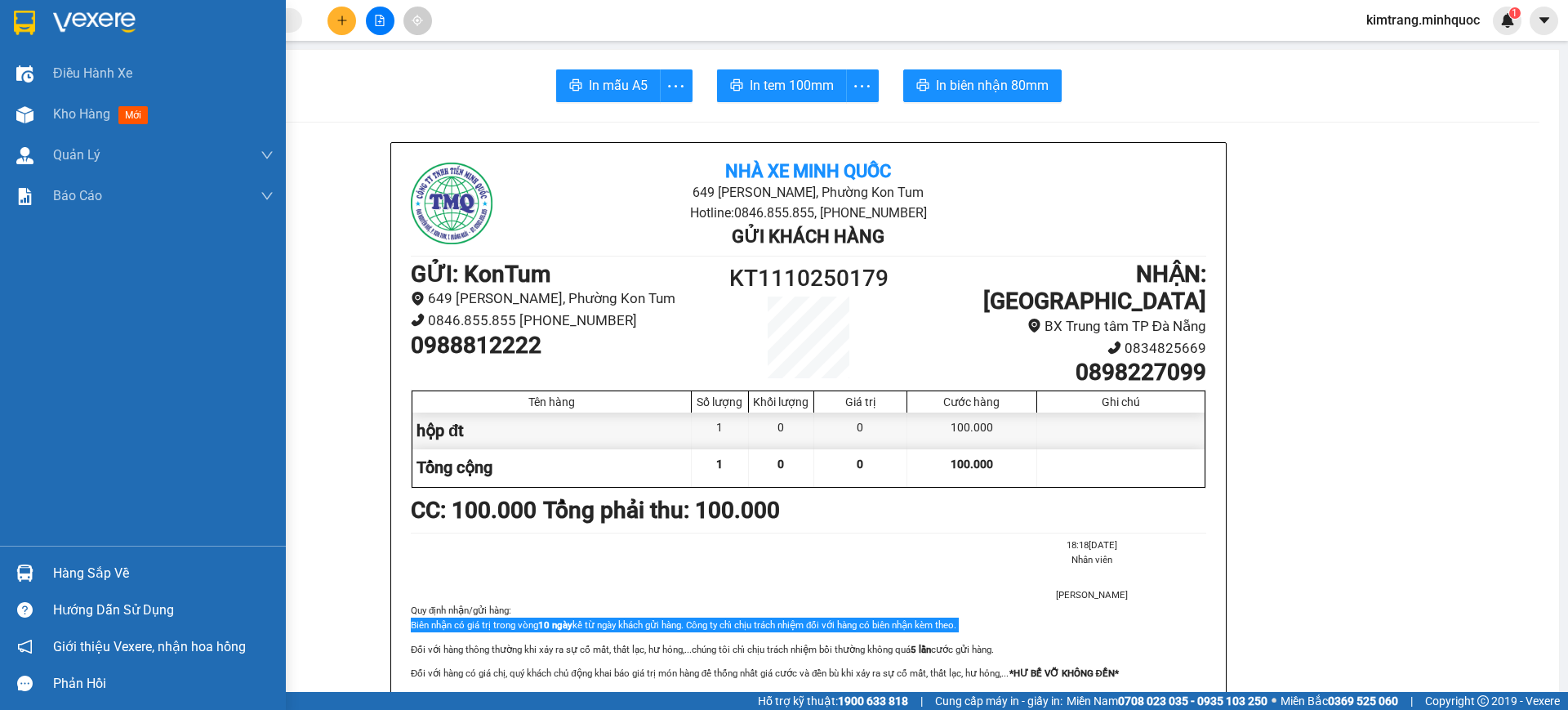
click at [25, 25] on img at bounding box center [24, 22] width 21 height 24
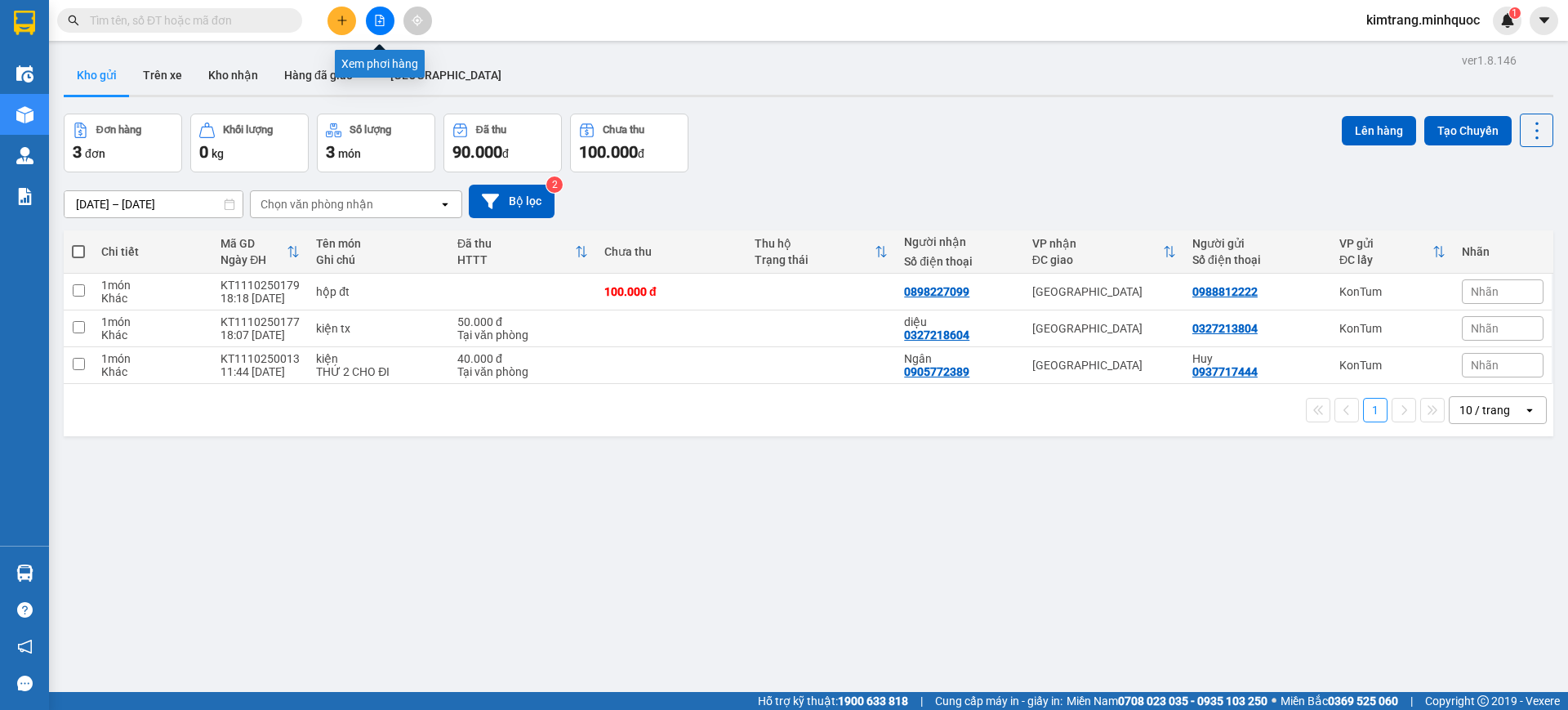
click at [392, 24] on button at bounding box center [379, 20] width 29 height 29
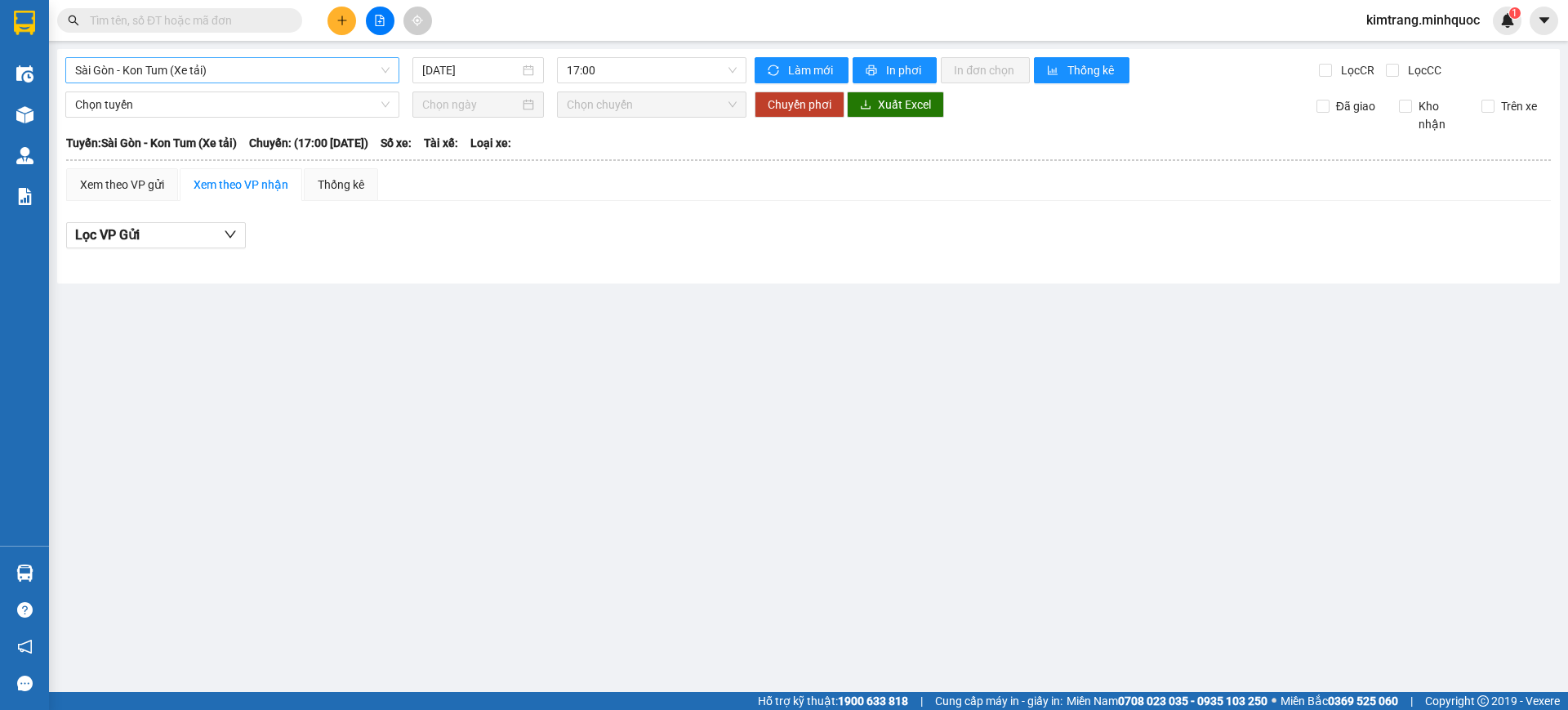
click at [308, 71] on span "Sài Gòn - Kon Tum (Xe tải)" at bounding box center [233, 70] width 314 height 24
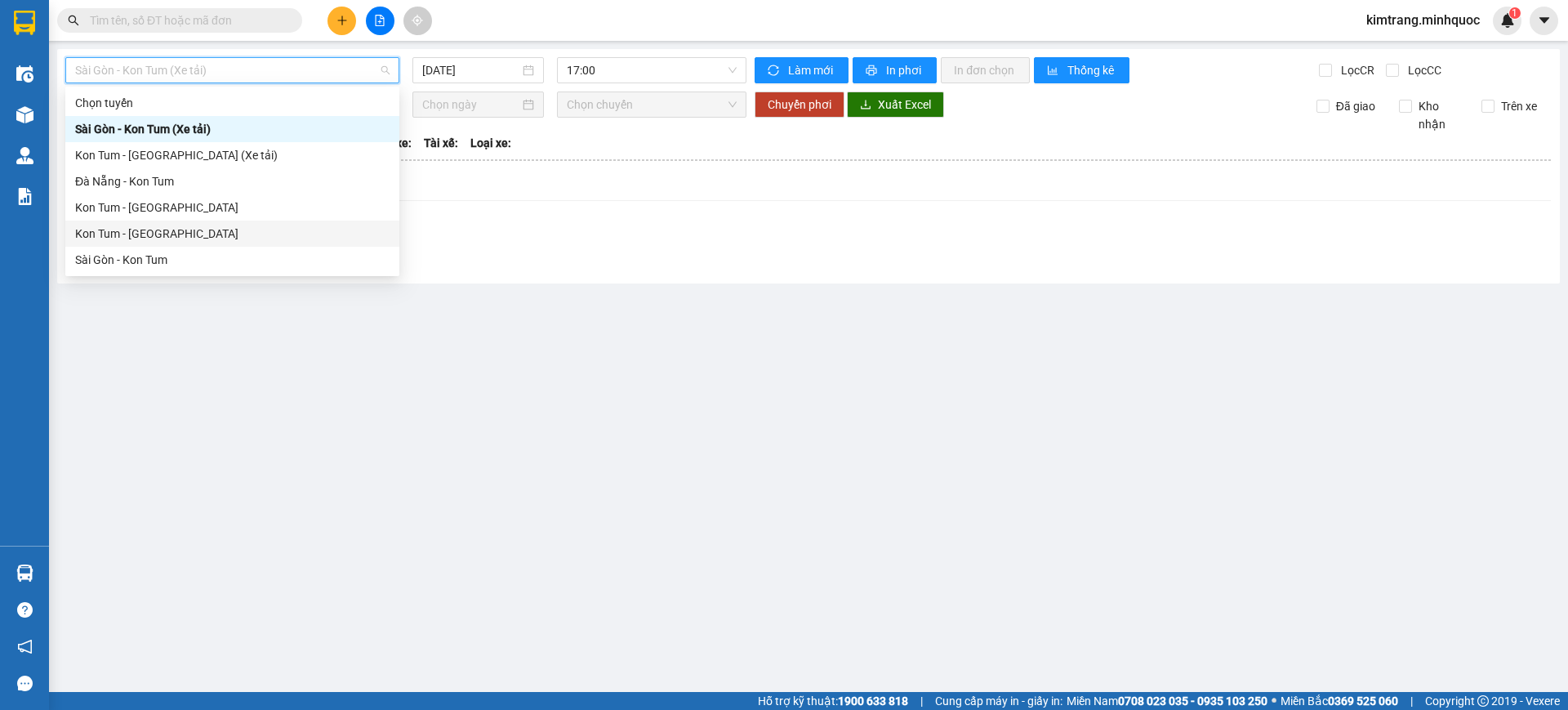
click at [207, 235] on div "Kon Tum - Sài Gòn" at bounding box center [233, 233] width 314 height 18
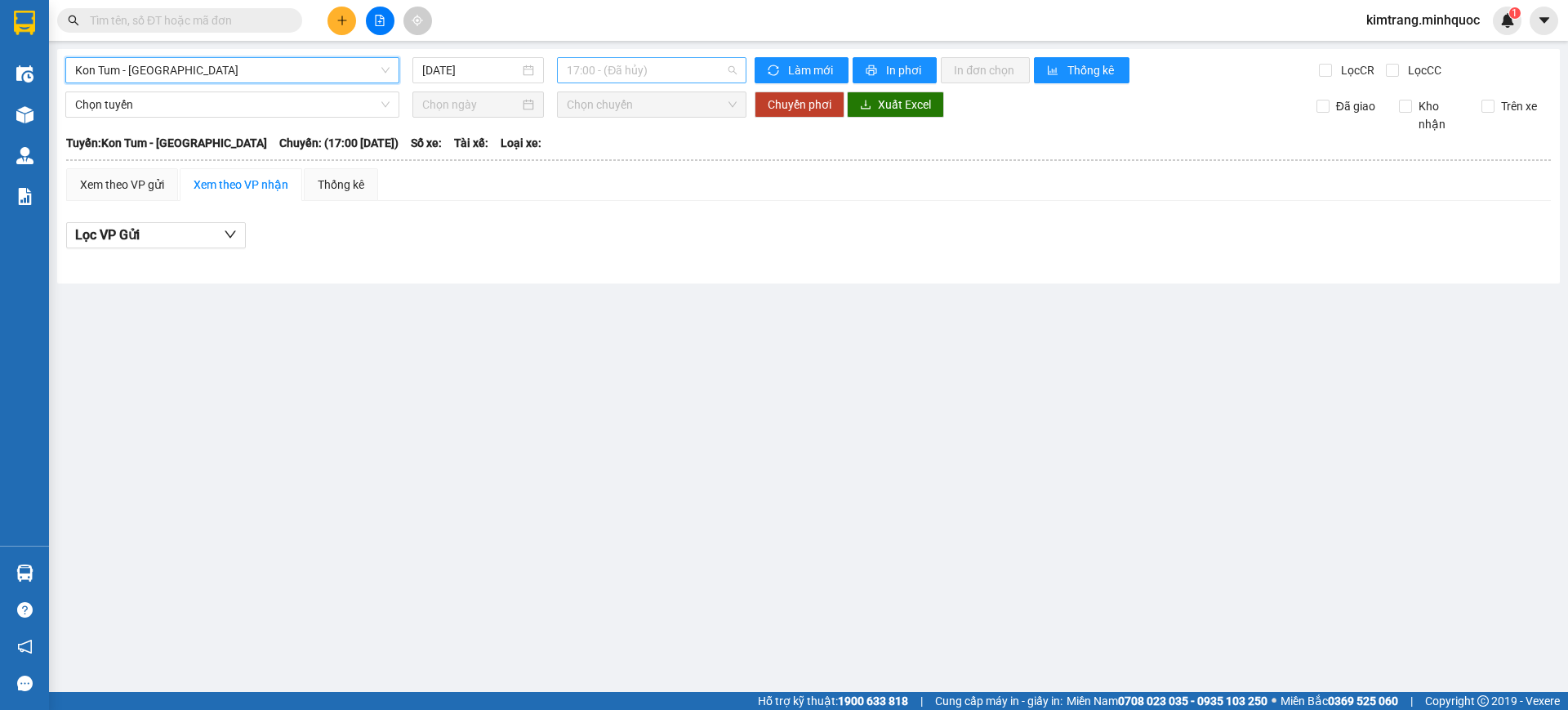
click at [670, 67] on span "17:00 - (Đã hủy)" at bounding box center [651, 70] width 170 height 24
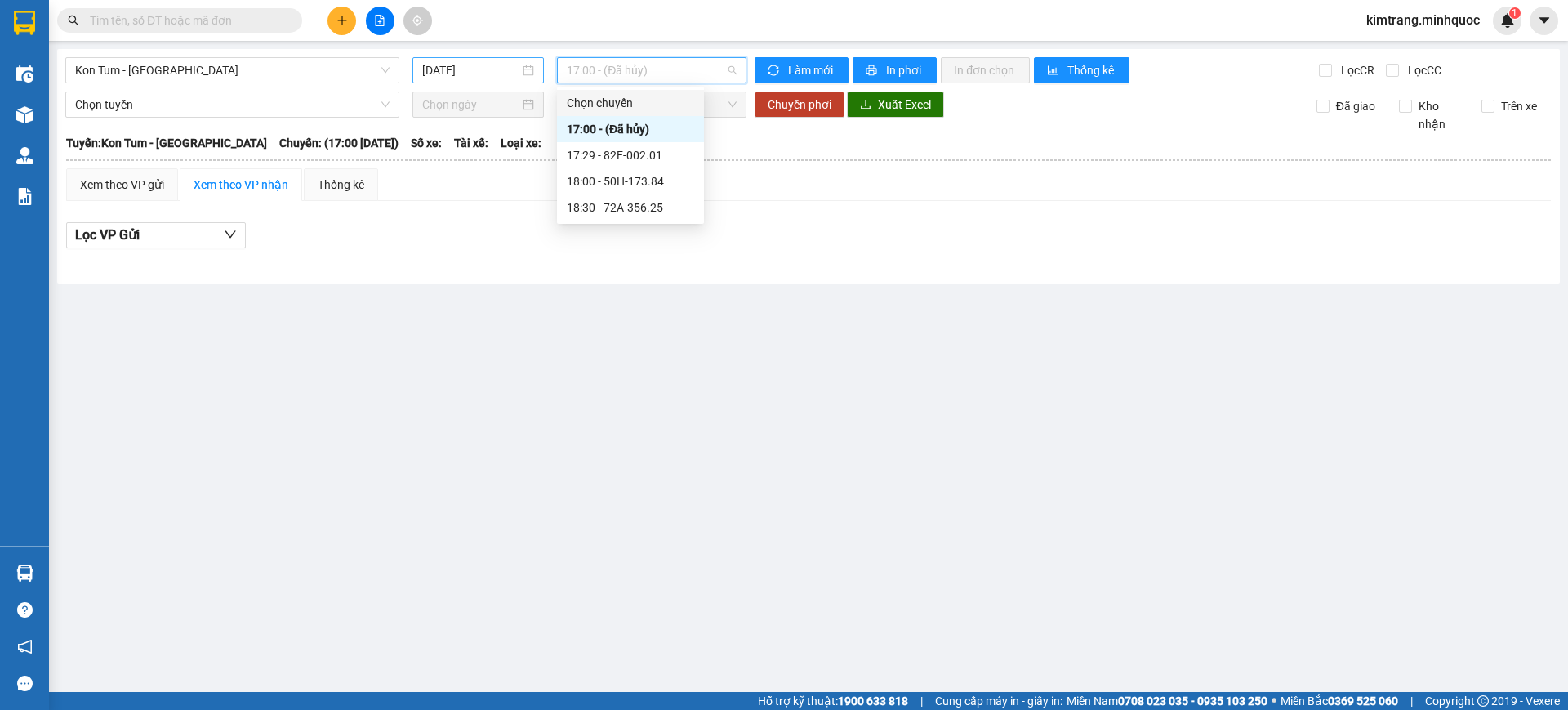
click at [503, 74] on input "11/10/2025" at bounding box center [471, 70] width 97 height 18
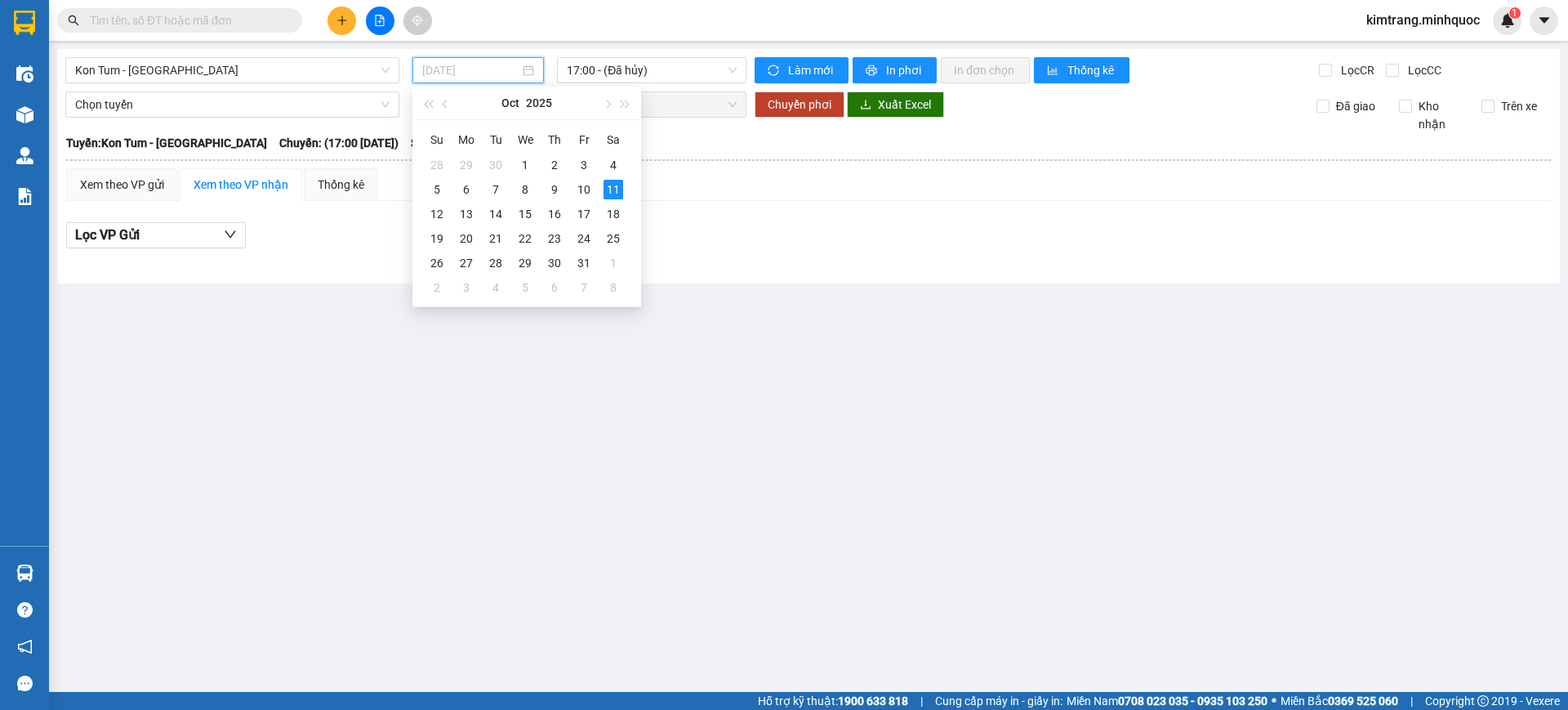
type input "11/10/2025"
click at [612, 191] on div "11" at bounding box center [613, 189] width 20 height 20
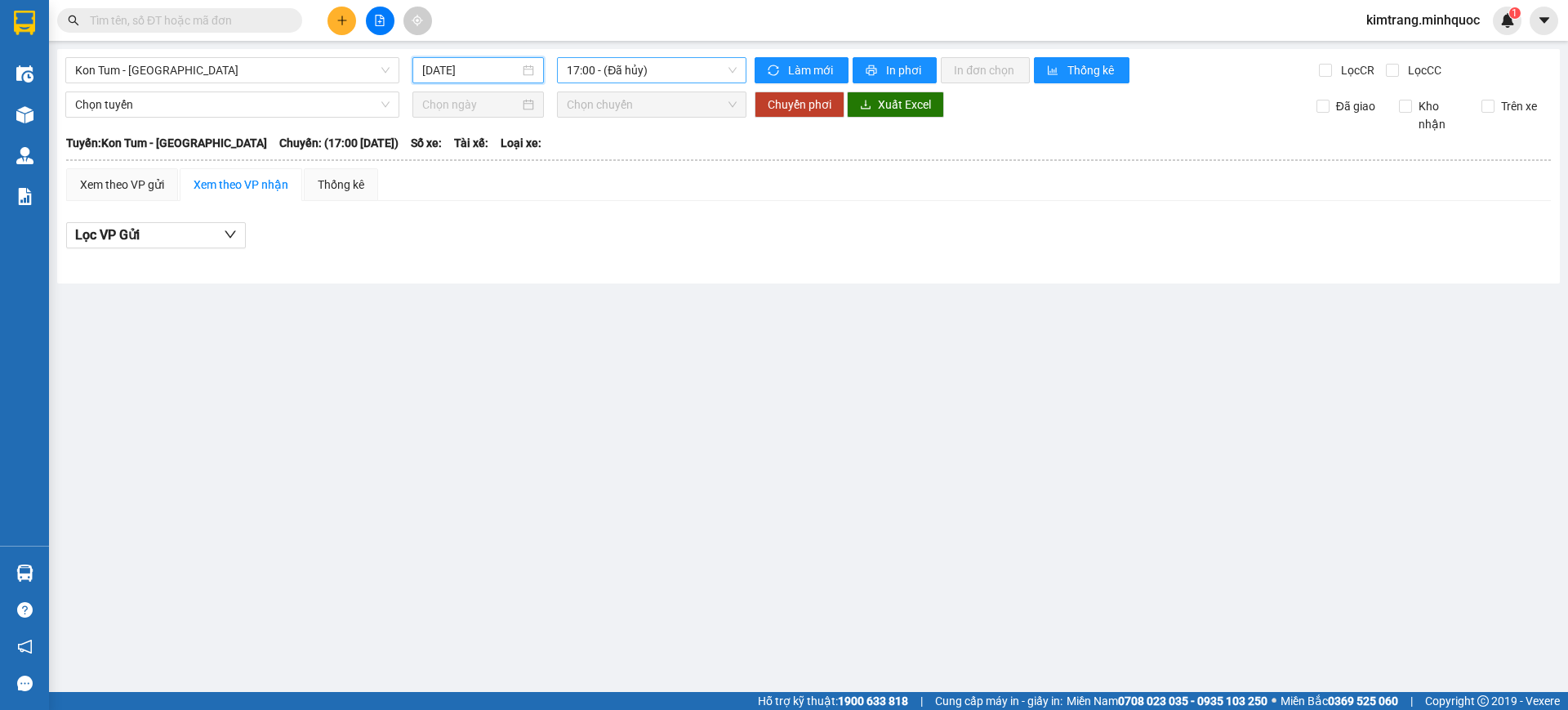
click at [658, 77] on span "17:00 - (Đã hủy)" at bounding box center [651, 70] width 170 height 24
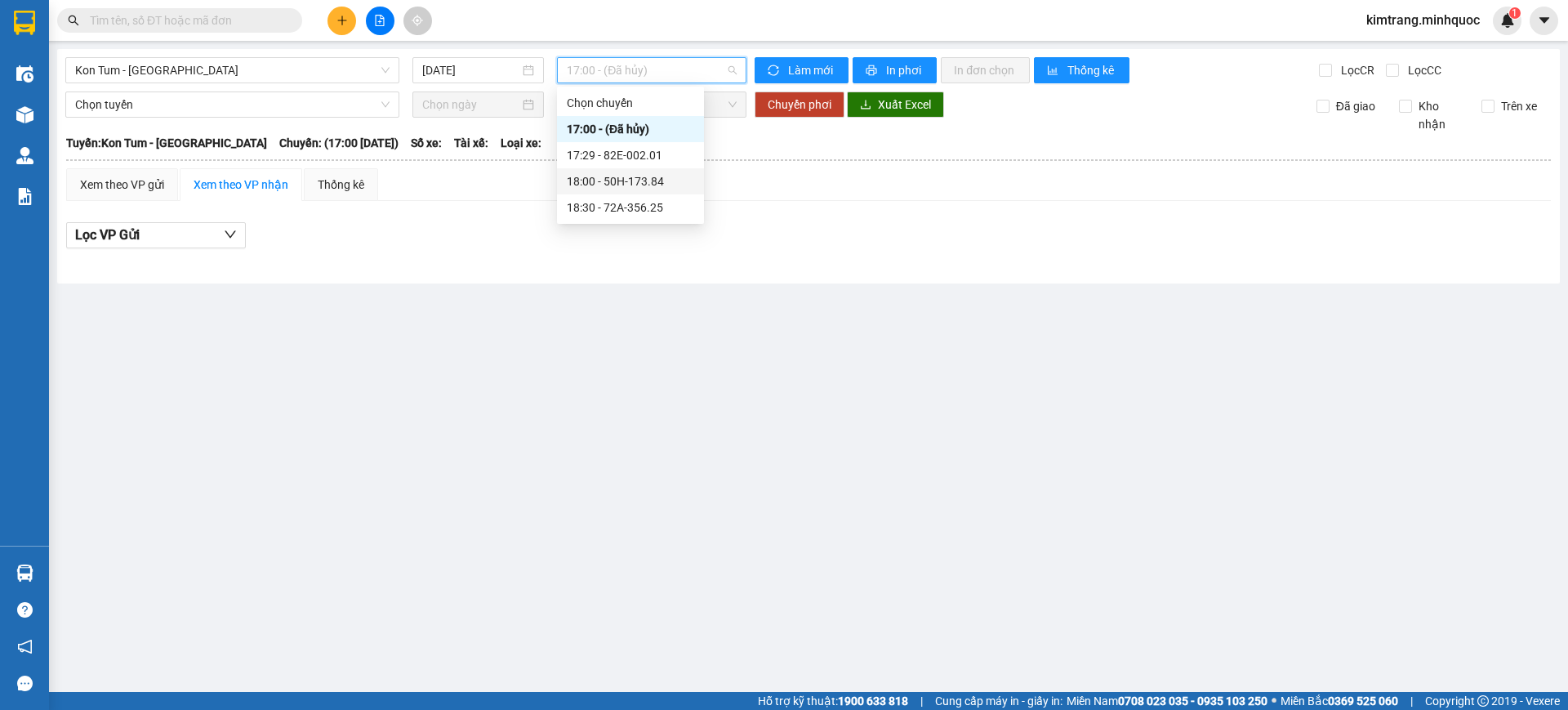
click at [659, 182] on div "18:00 - 50H-173.84" at bounding box center [630, 181] width 127 height 18
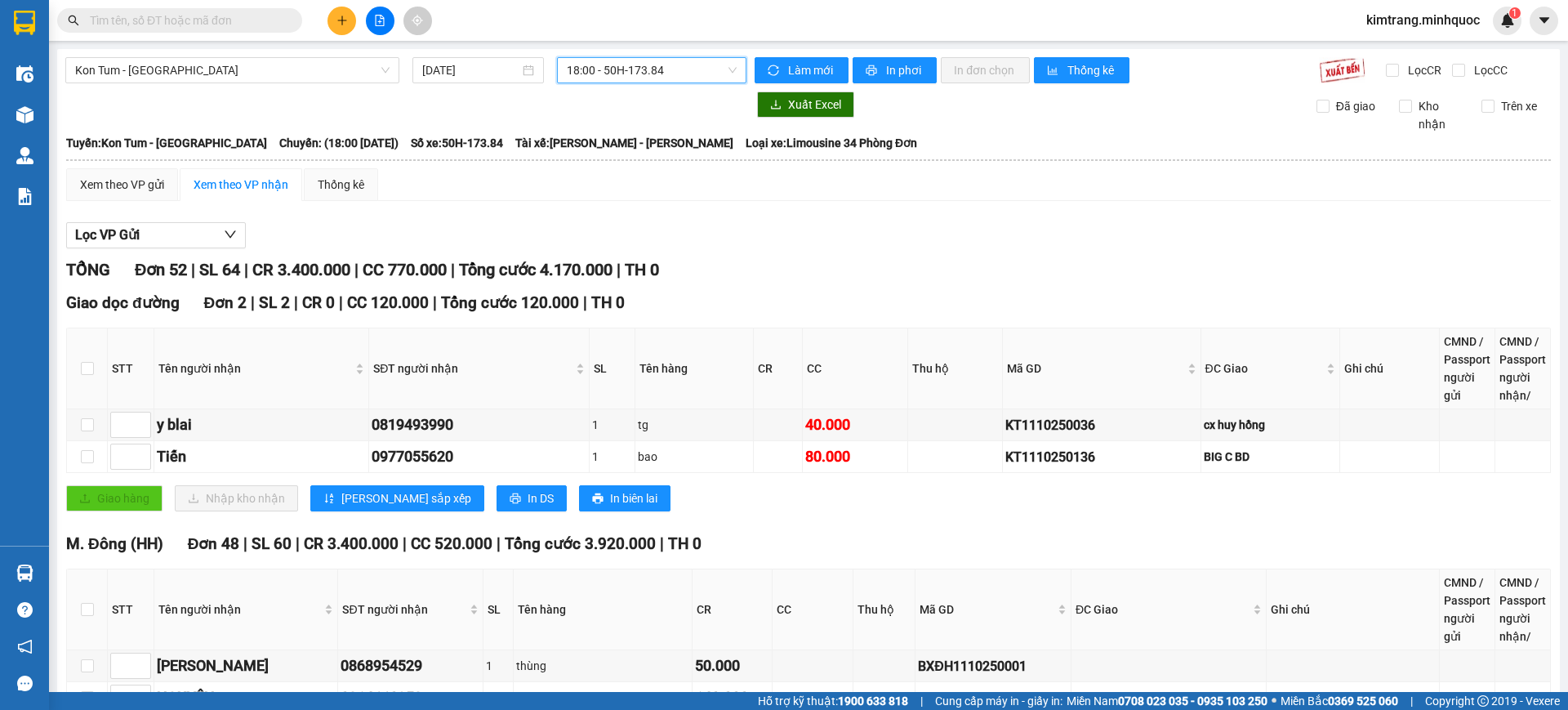
drag, startPoint x: 638, startPoint y: 75, endPoint x: 657, endPoint y: 251, distance: 177.0
click at [638, 76] on span "18:00 - 50H-173.84" at bounding box center [651, 70] width 170 height 24
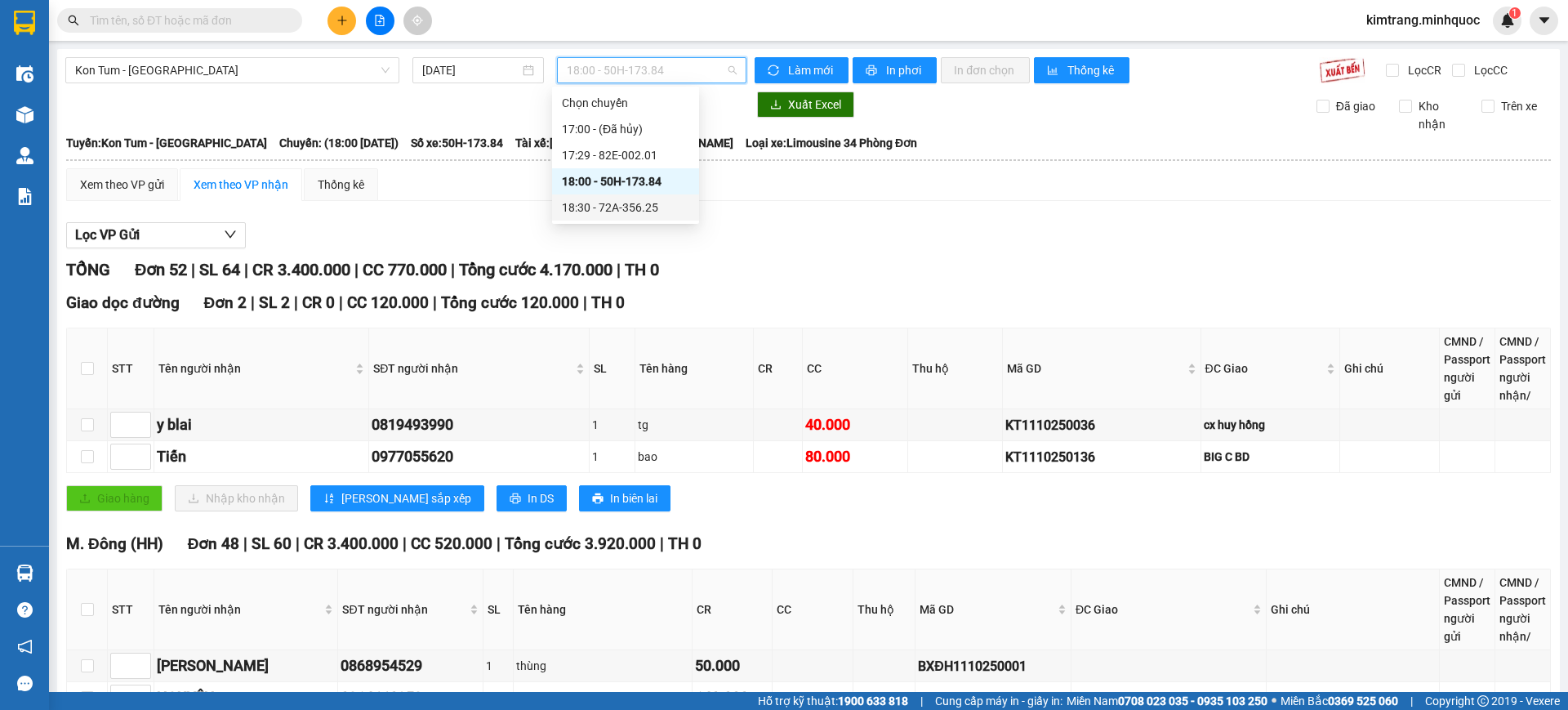
click at [671, 201] on div "18:30 - 72A-356.25" at bounding box center [625, 207] width 127 height 18
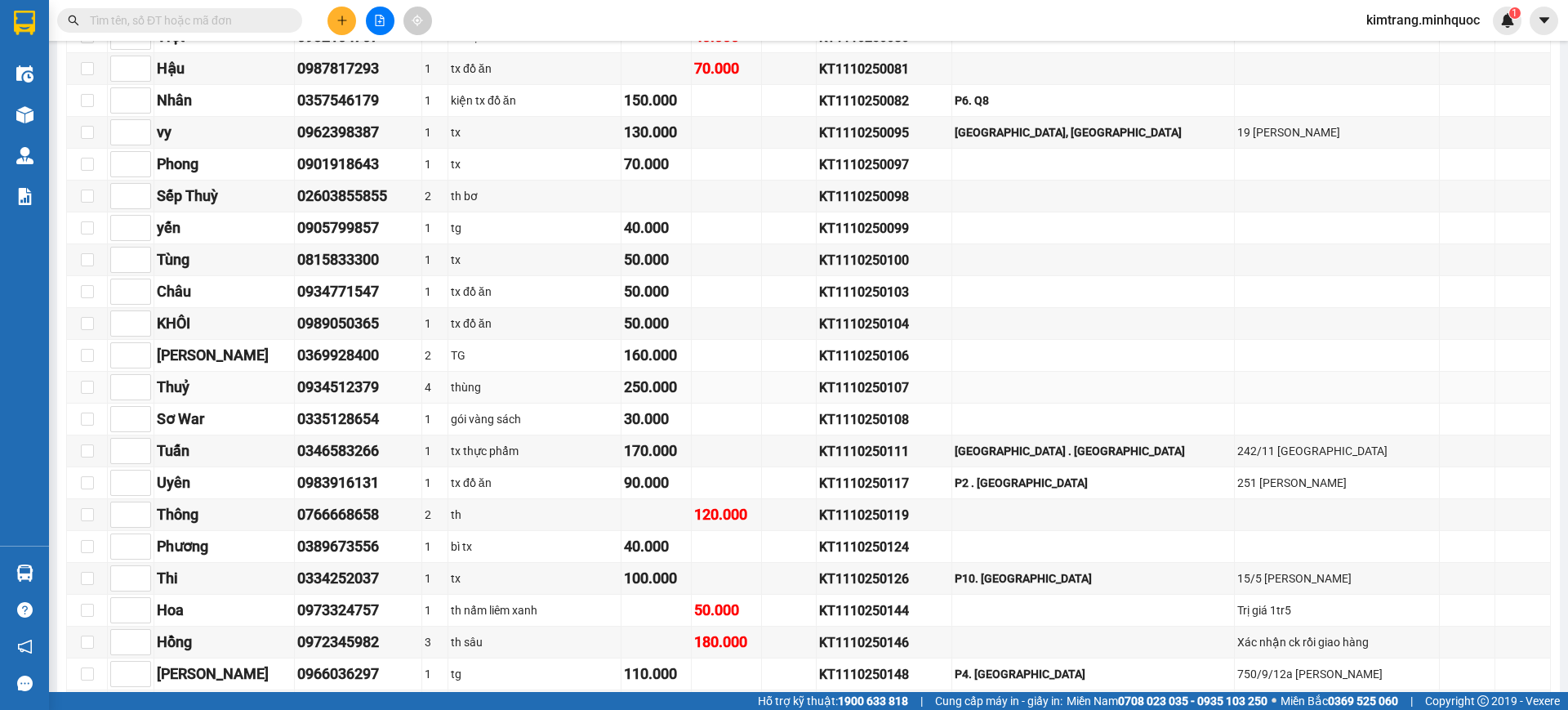
scroll to position [2259, 0]
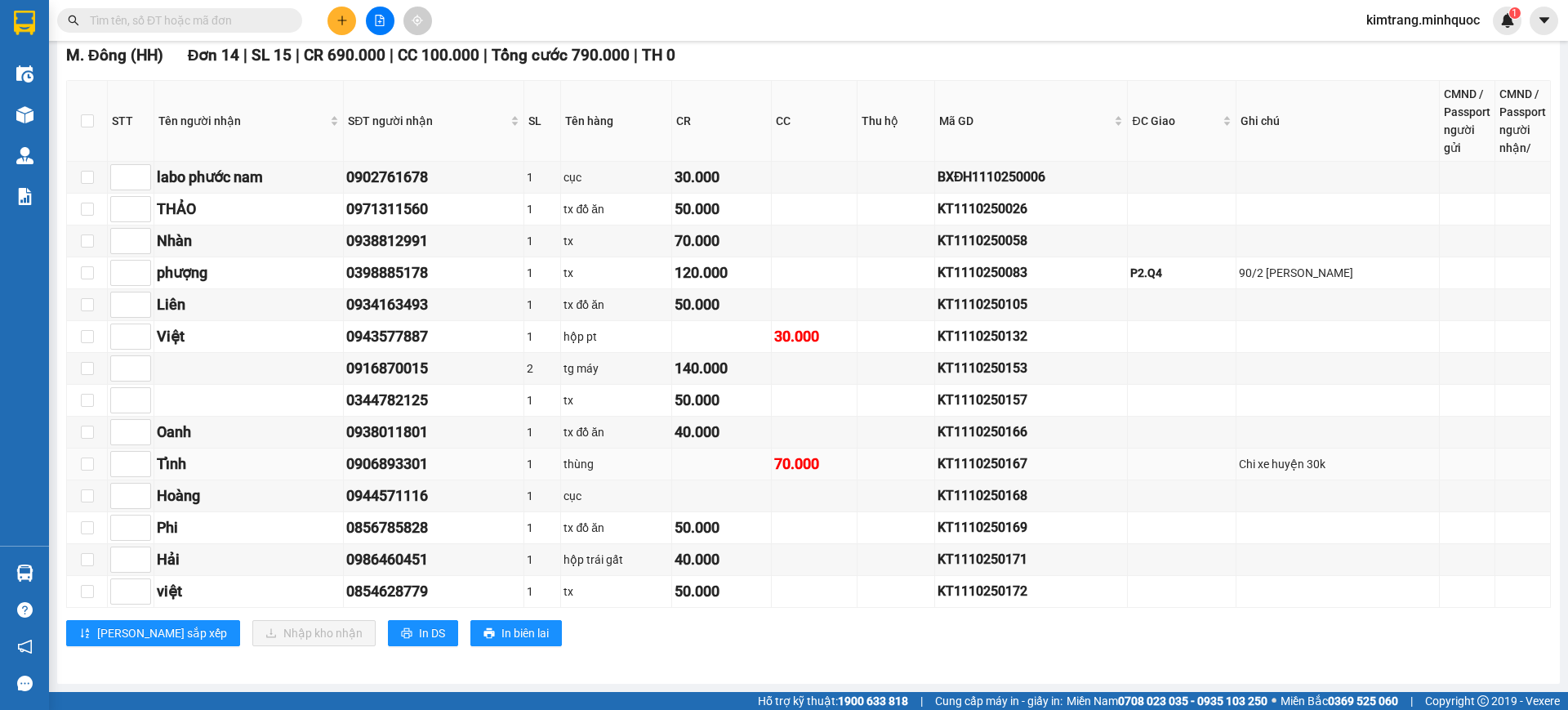
click at [1030, 463] on div "KT1110250167" at bounding box center [1031, 463] width 188 height 20
click at [1030, 459] on div "KT1110250167" at bounding box center [1031, 463] width 188 height 20
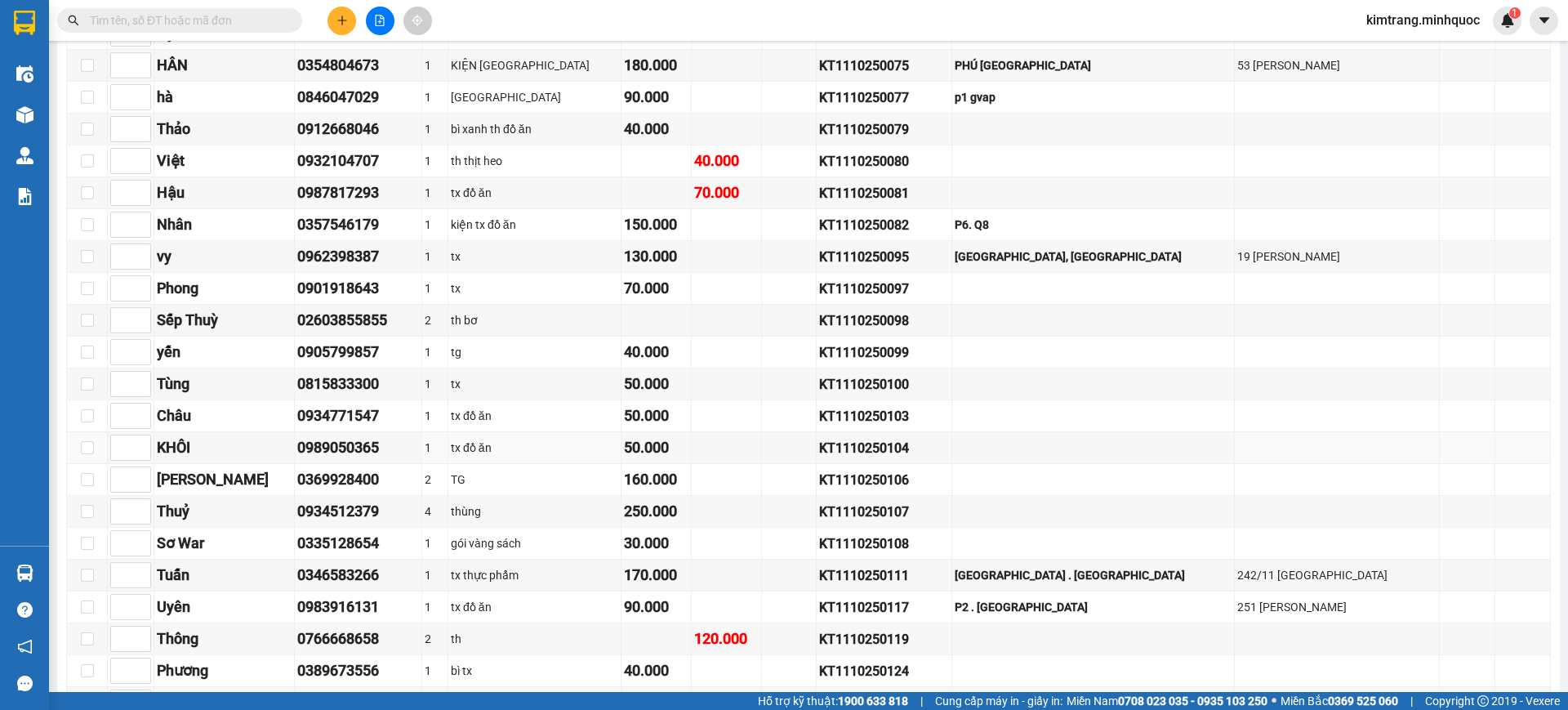
scroll to position [897, 0]
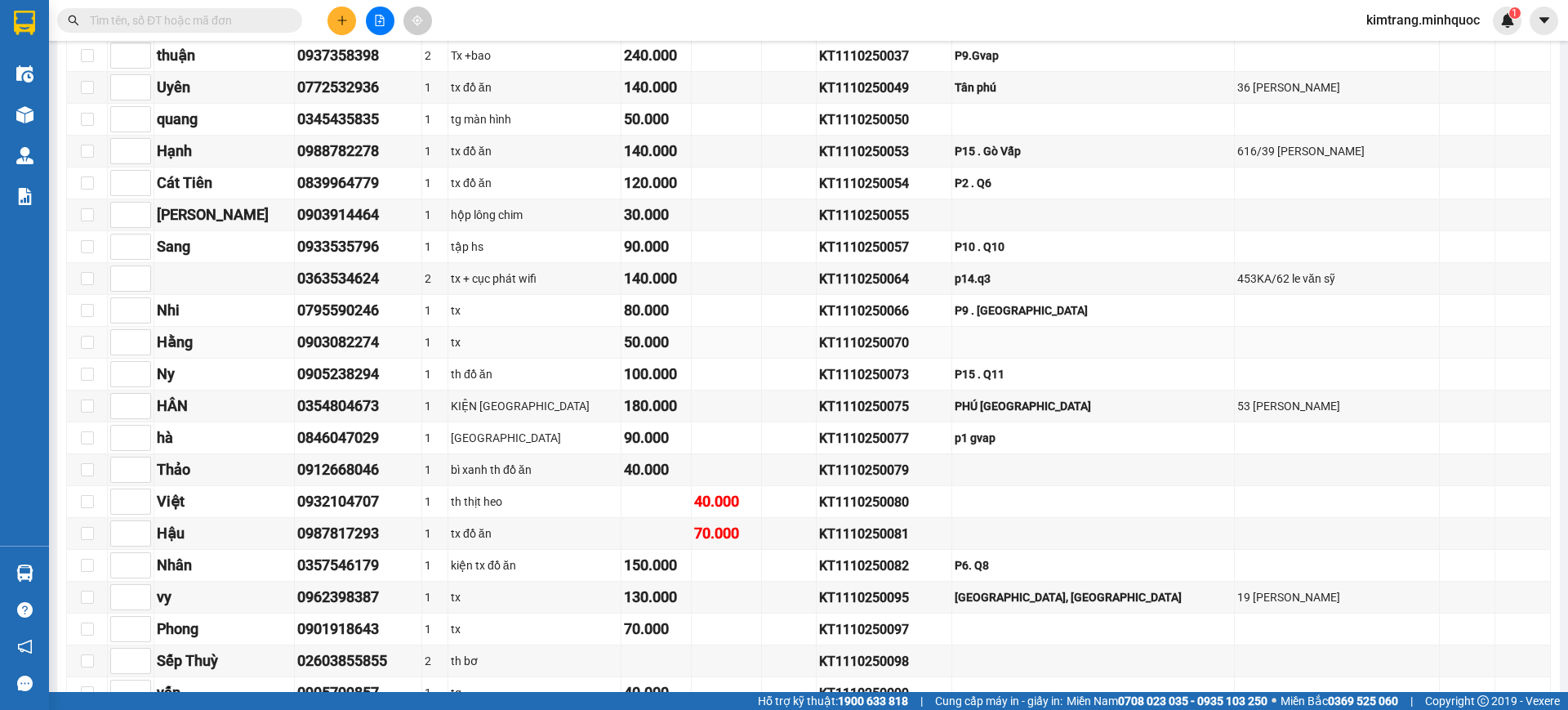
click at [936, 350] on div "KT1110250070" at bounding box center [884, 342] width 130 height 20
click at [934, 312] on div "KT1110250066" at bounding box center [884, 311] width 130 height 20
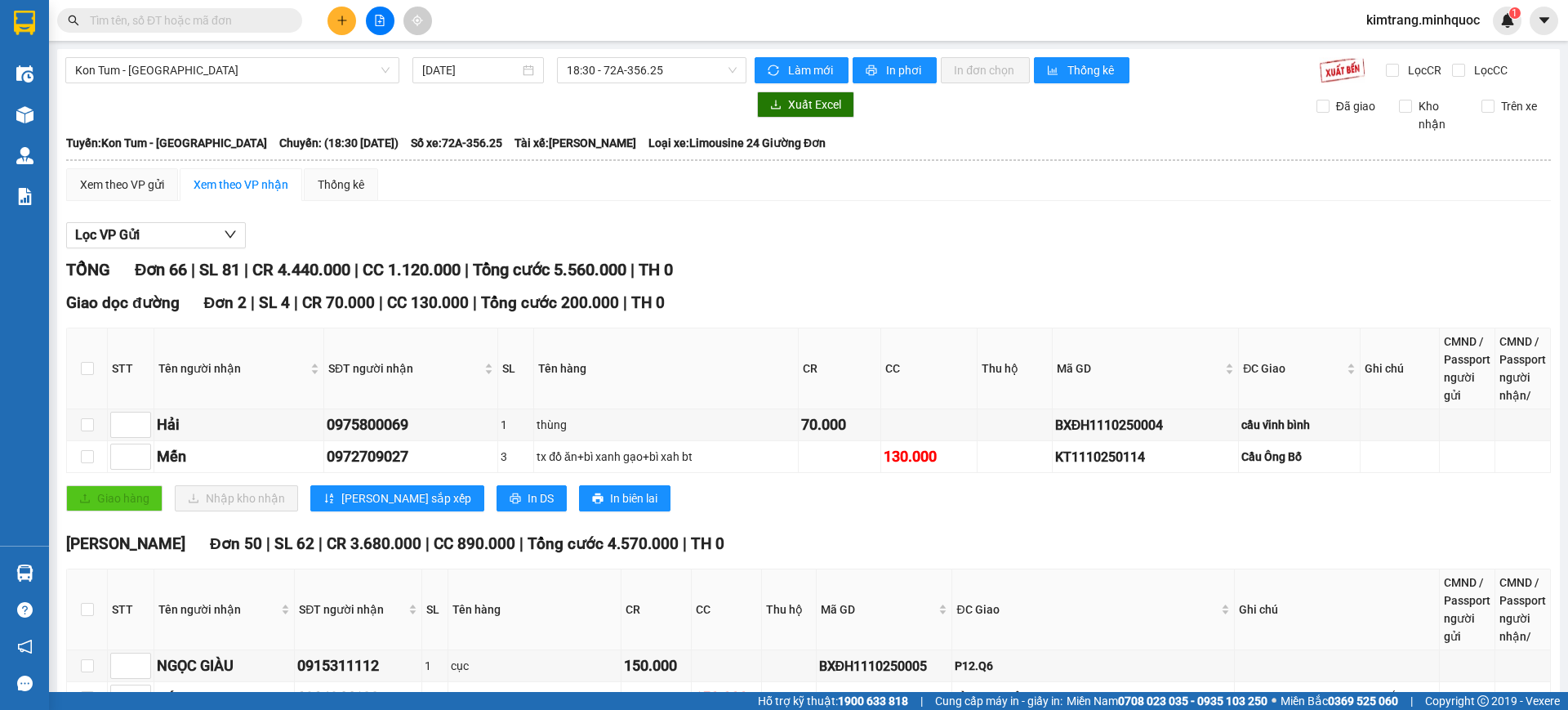
click at [660, 64] on span "18:30 - 72A-356.25" at bounding box center [651, 70] width 170 height 24
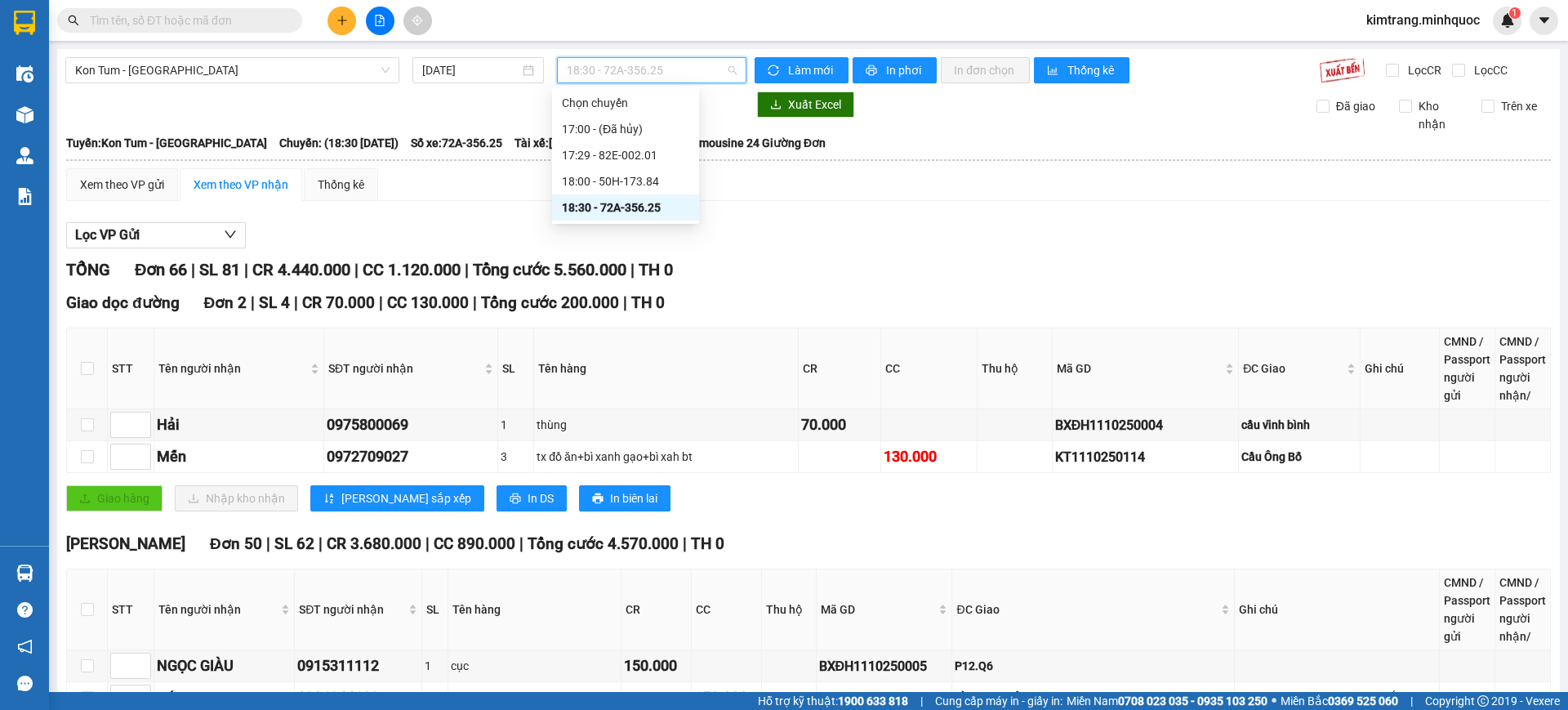
drag, startPoint x: 211, startPoint y: 61, endPoint x: 175, endPoint y: 118, distance: 67.4
click at [211, 60] on span "Kon Tum - Sài Gòn" at bounding box center [233, 70] width 314 height 24
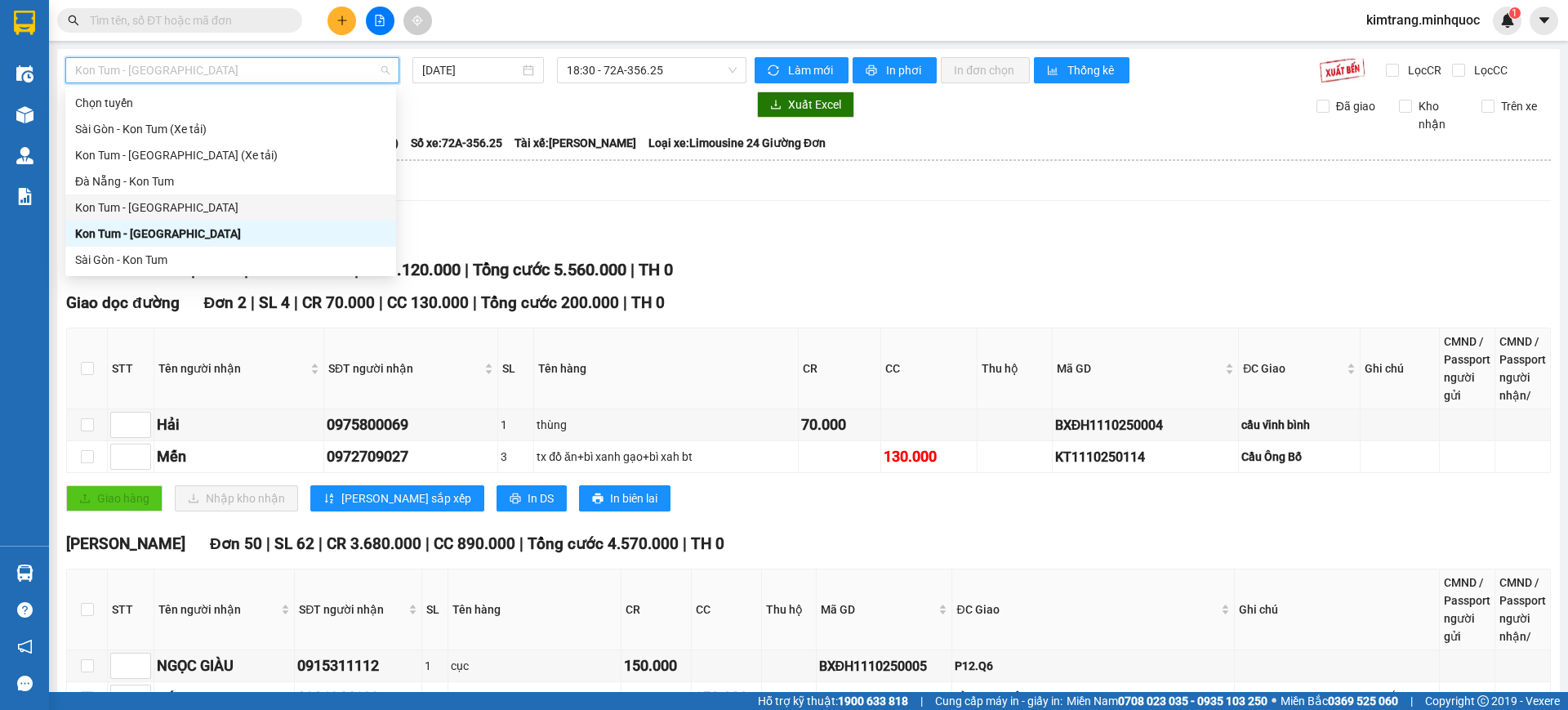
click at [117, 216] on div "Kon Tum - Đà Nẵng" at bounding box center [231, 207] width 312 height 18
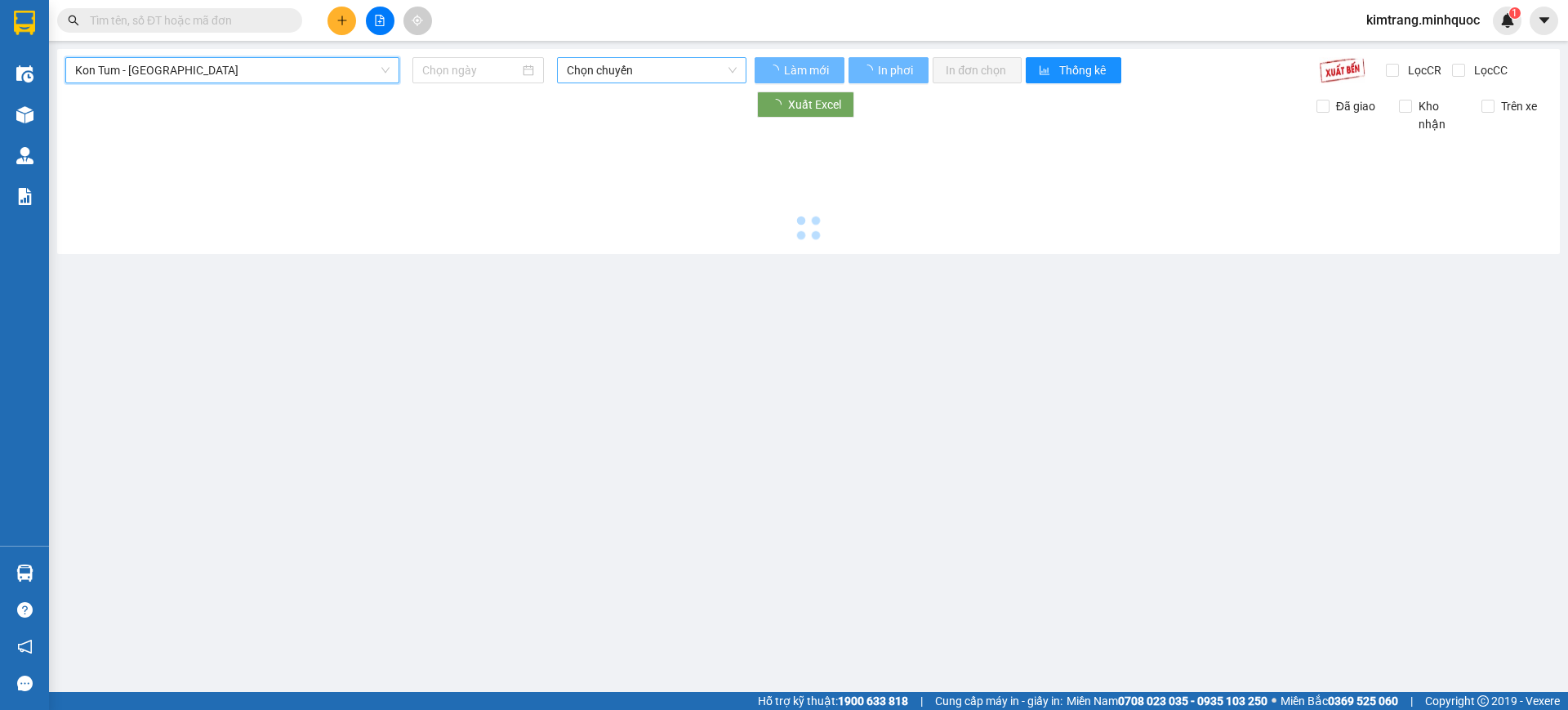
type input "11/10/2025"
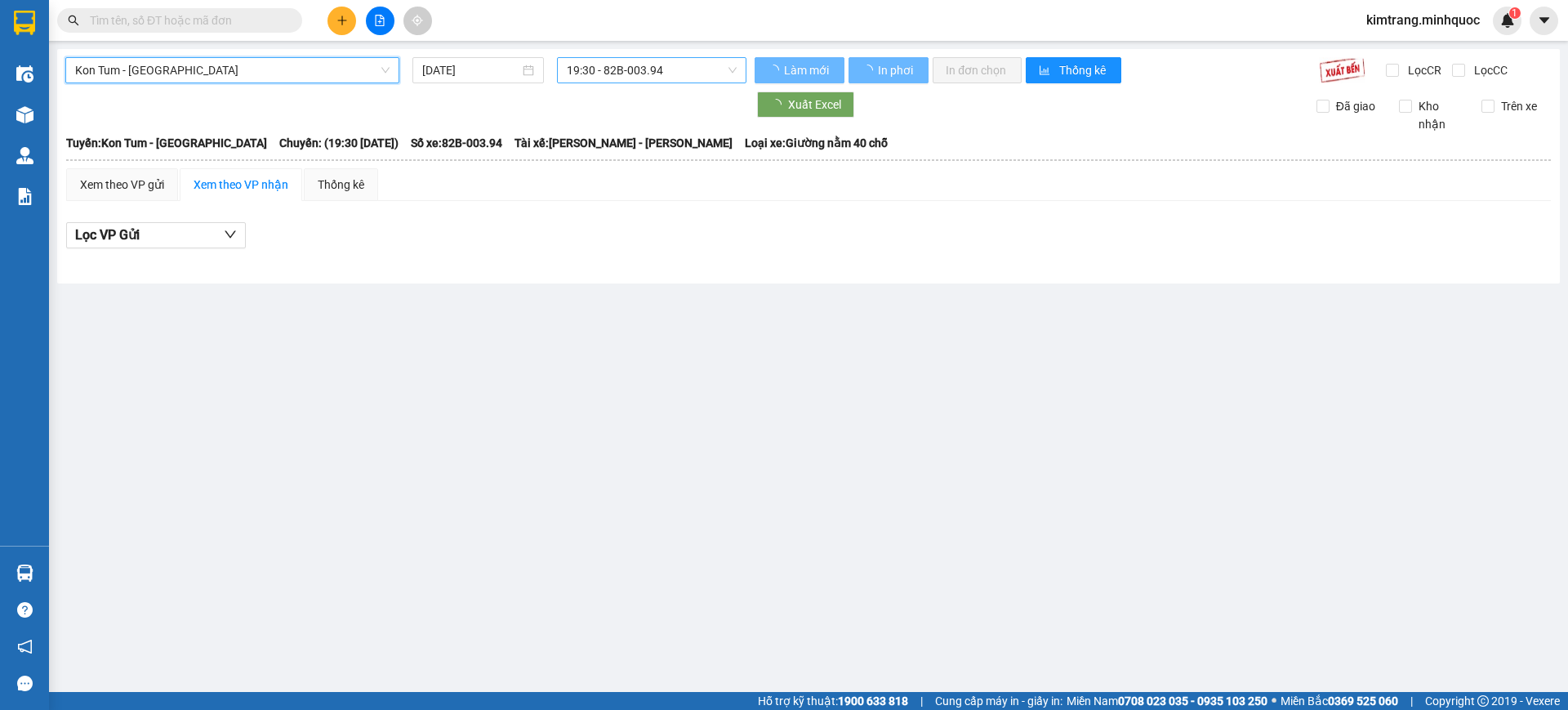
click at [666, 68] on span "19:30 - 82B-003.94" at bounding box center [651, 70] width 170 height 24
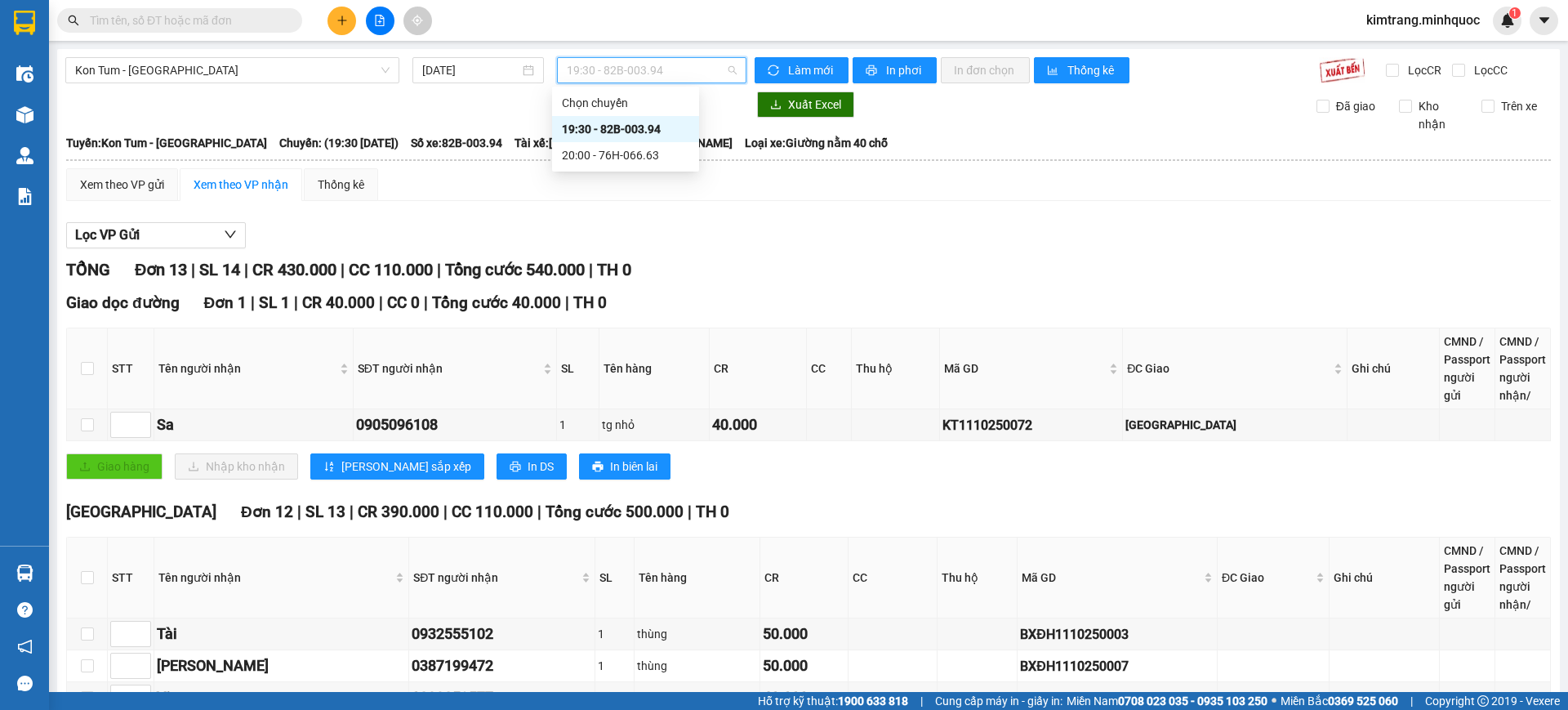
click at [674, 128] on div "19:30 - 82B-003.94" at bounding box center [625, 128] width 127 height 18
click at [679, 74] on span "19:30 - 82B-003.94" at bounding box center [651, 70] width 170 height 24
click at [658, 153] on div "20:00 - 76H-066.63" at bounding box center [625, 154] width 127 height 18
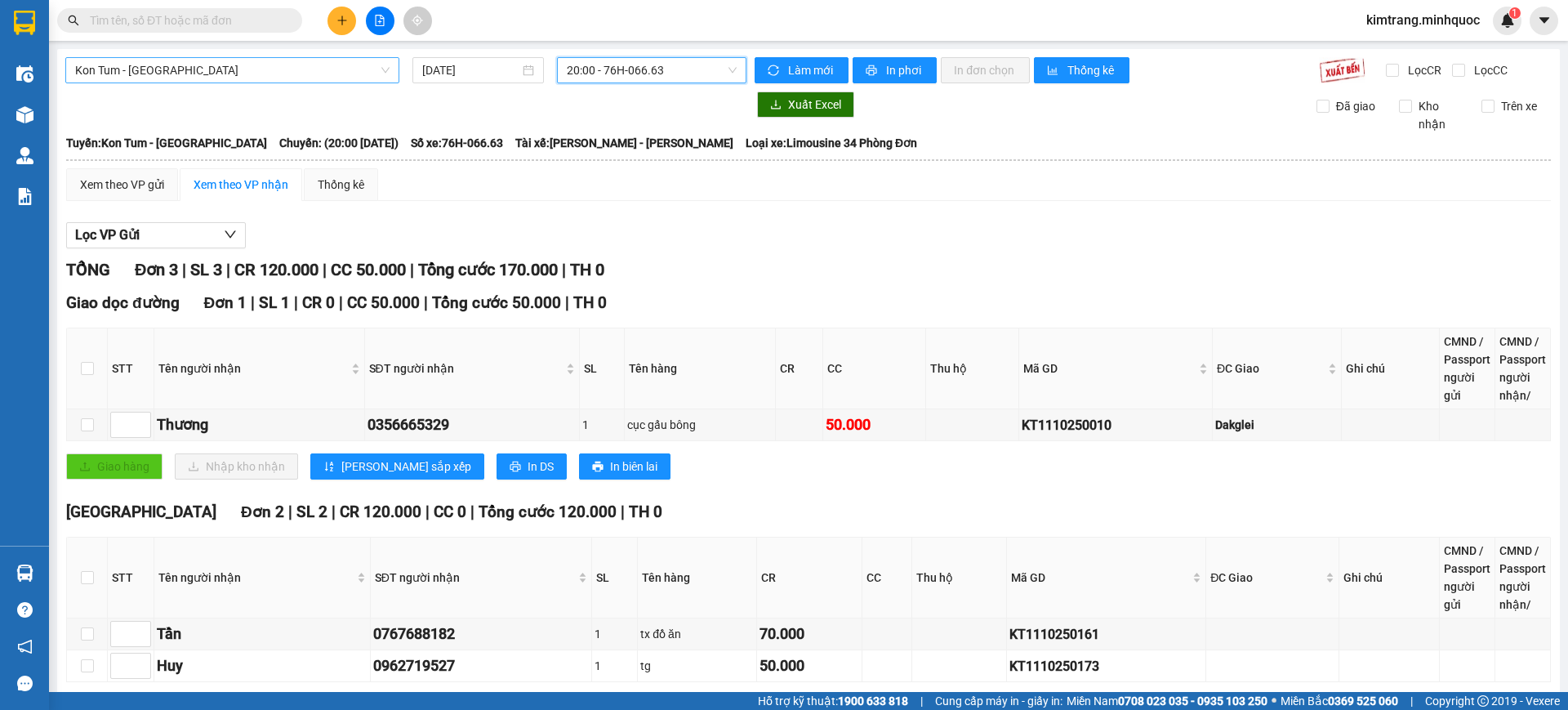
click at [305, 67] on span "Kon Tum - Đà Nẵng" at bounding box center [233, 70] width 314 height 24
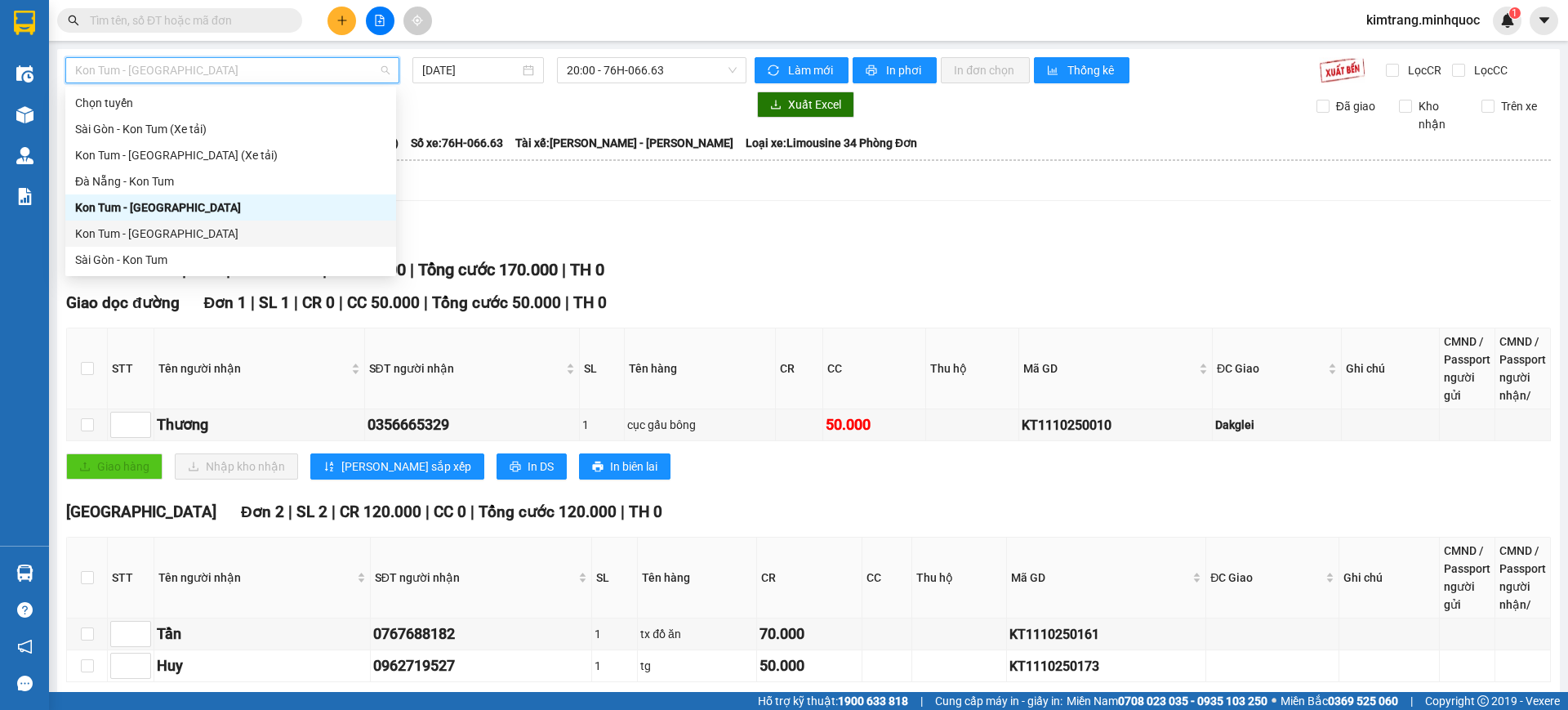
click at [194, 231] on div "Kon Tum - Sài Gòn" at bounding box center [231, 233] width 312 height 18
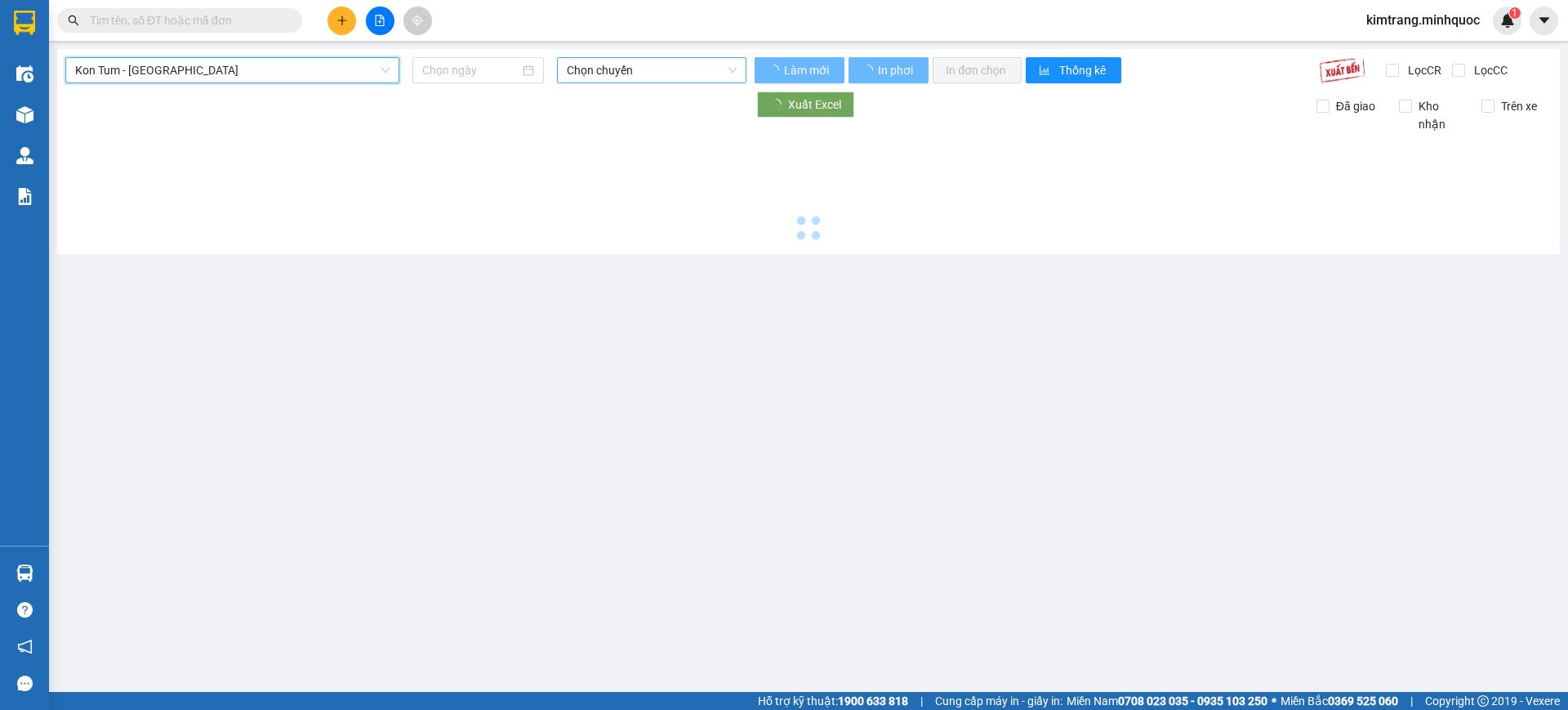
type input "11/10/2025"
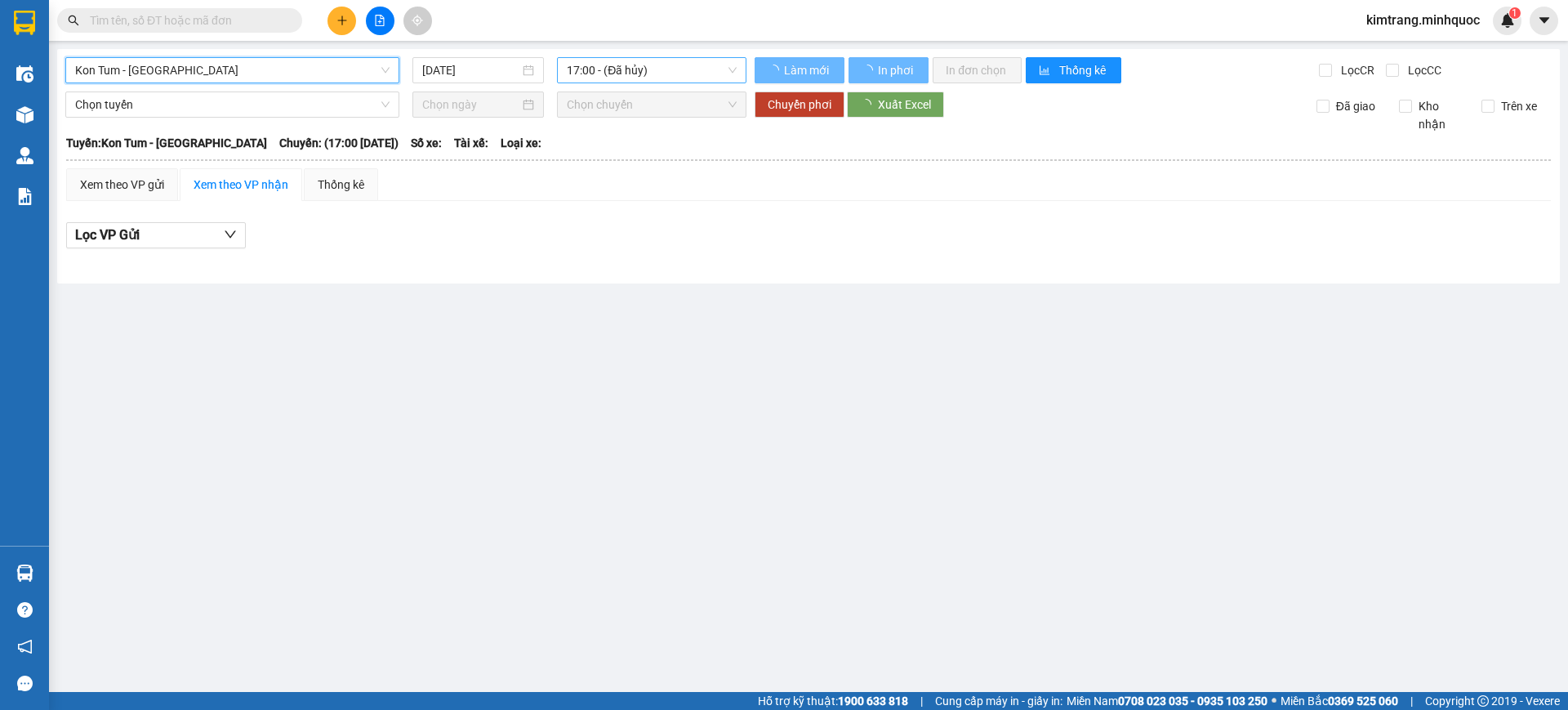
click at [618, 65] on span "17:00 - (Đã hủy)" at bounding box center [651, 70] width 170 height 24
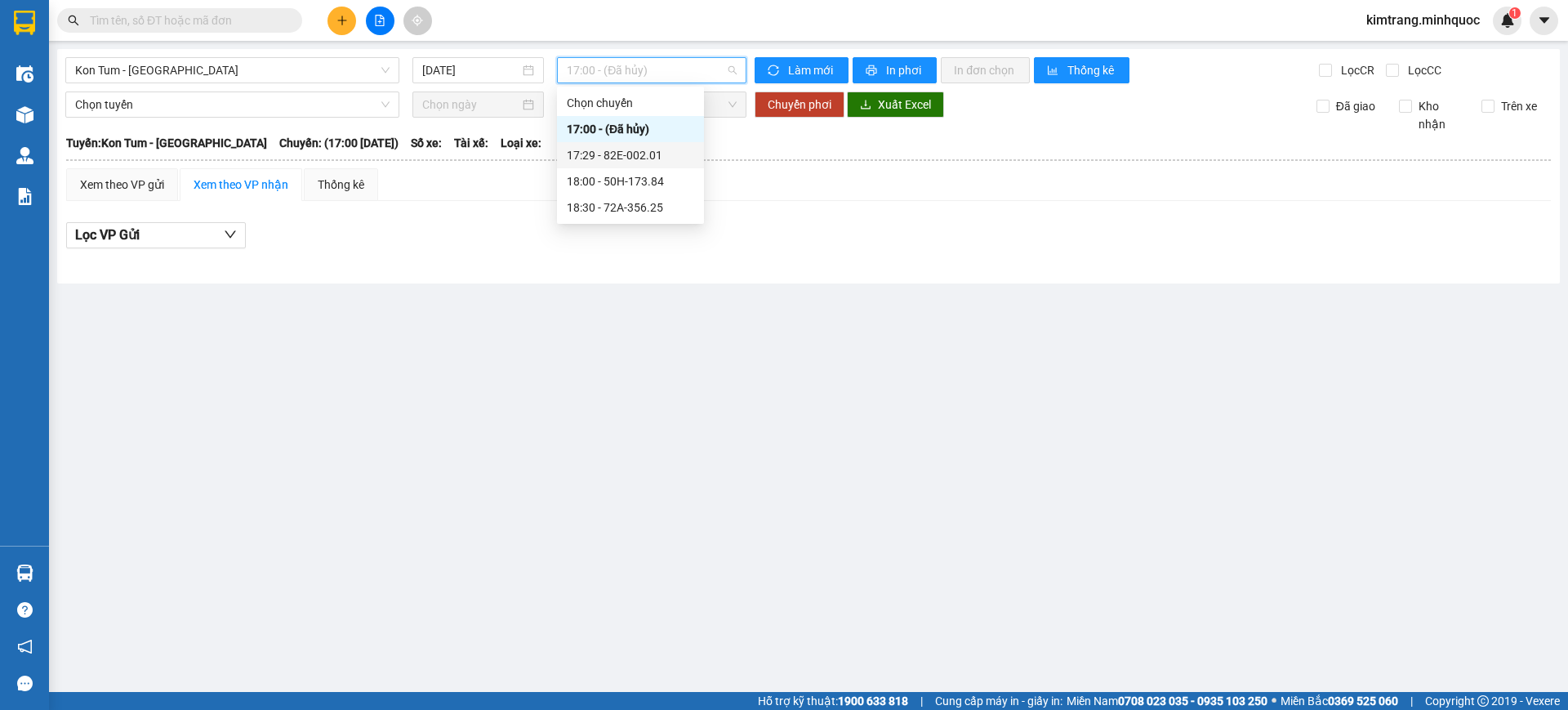
click at [658, 152] on div "17:29 - 82E-002.01" at bounding box center [630, 154] width 127 height 18
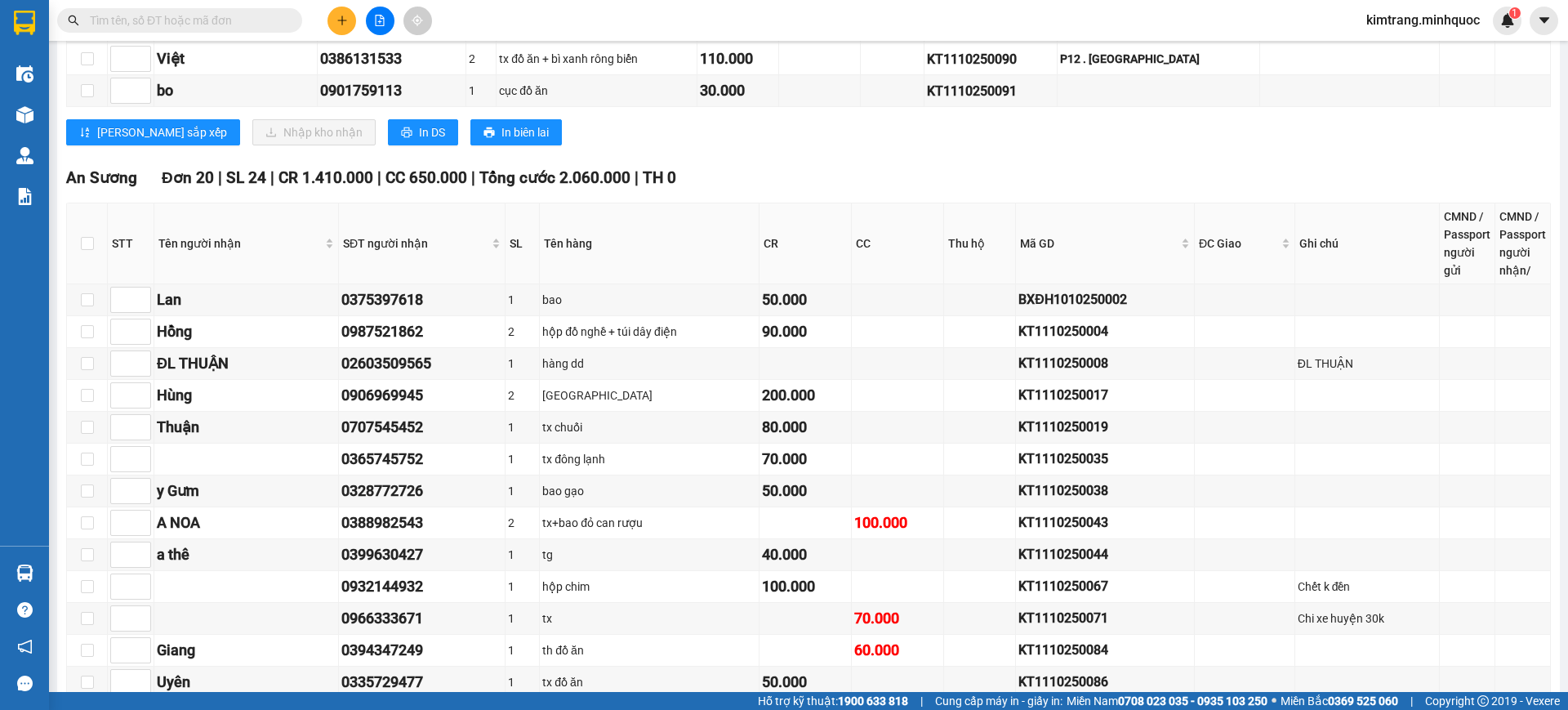
scroll to position [1362, 0]
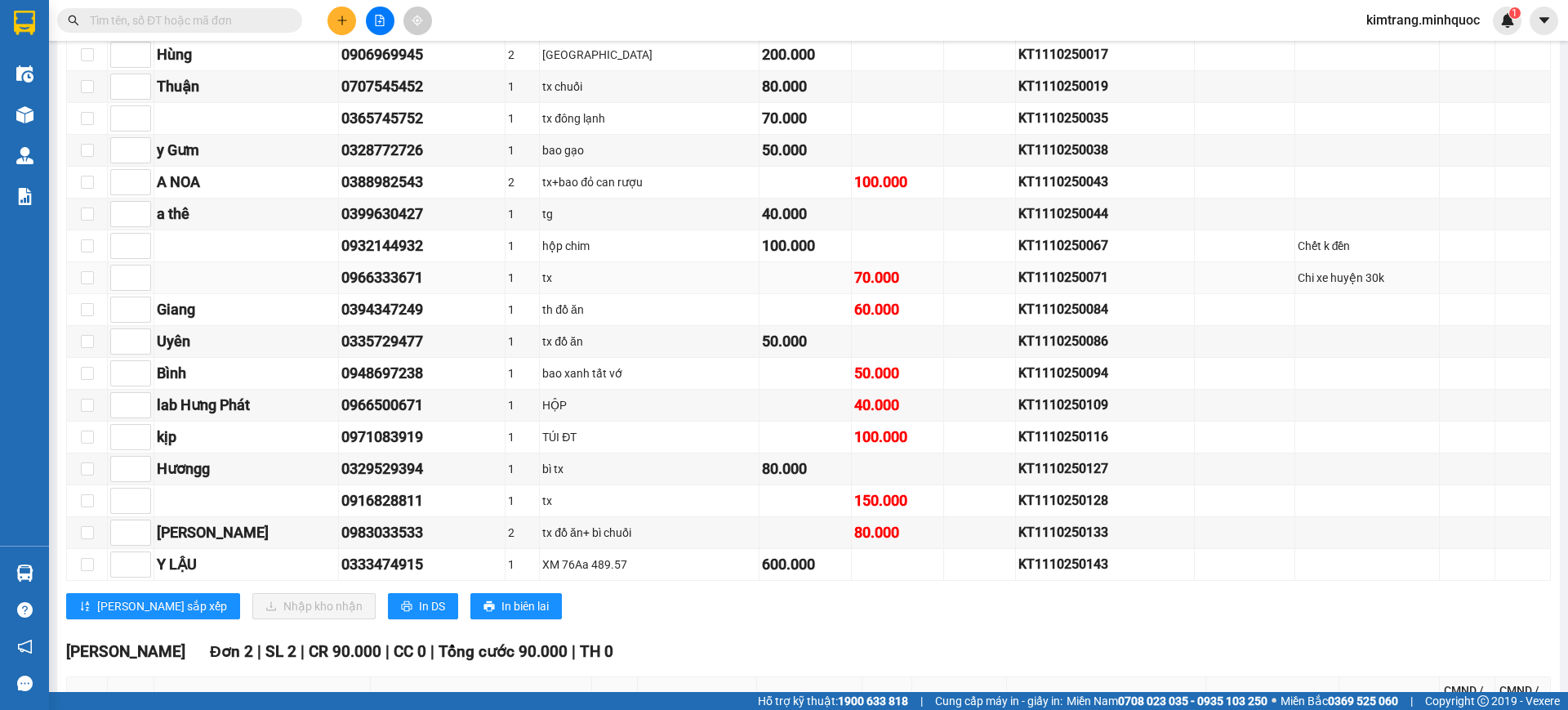
click at [1058, 281] on div "KT1110250071" at bounding box center [1105, 277] width 173 height 20
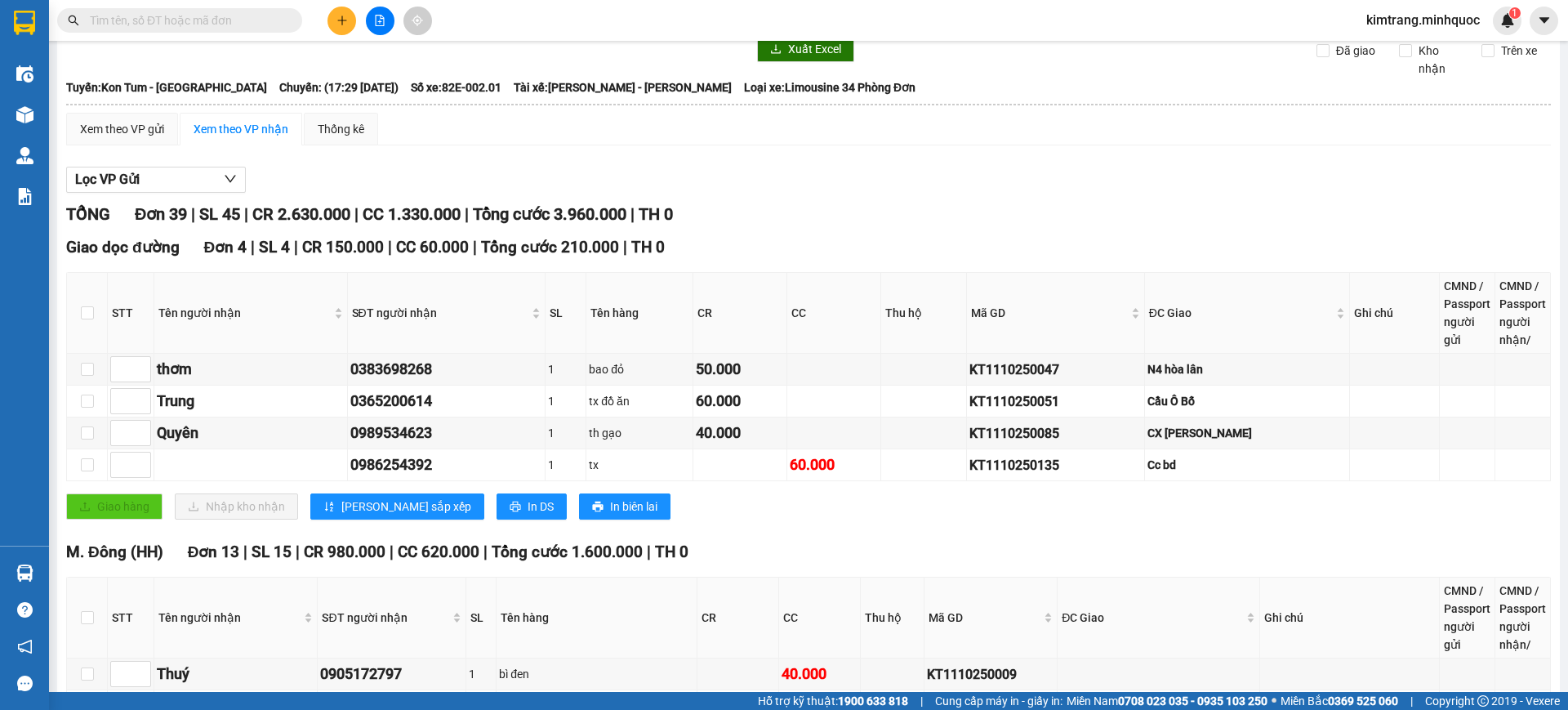
scroll to position [0, 0]
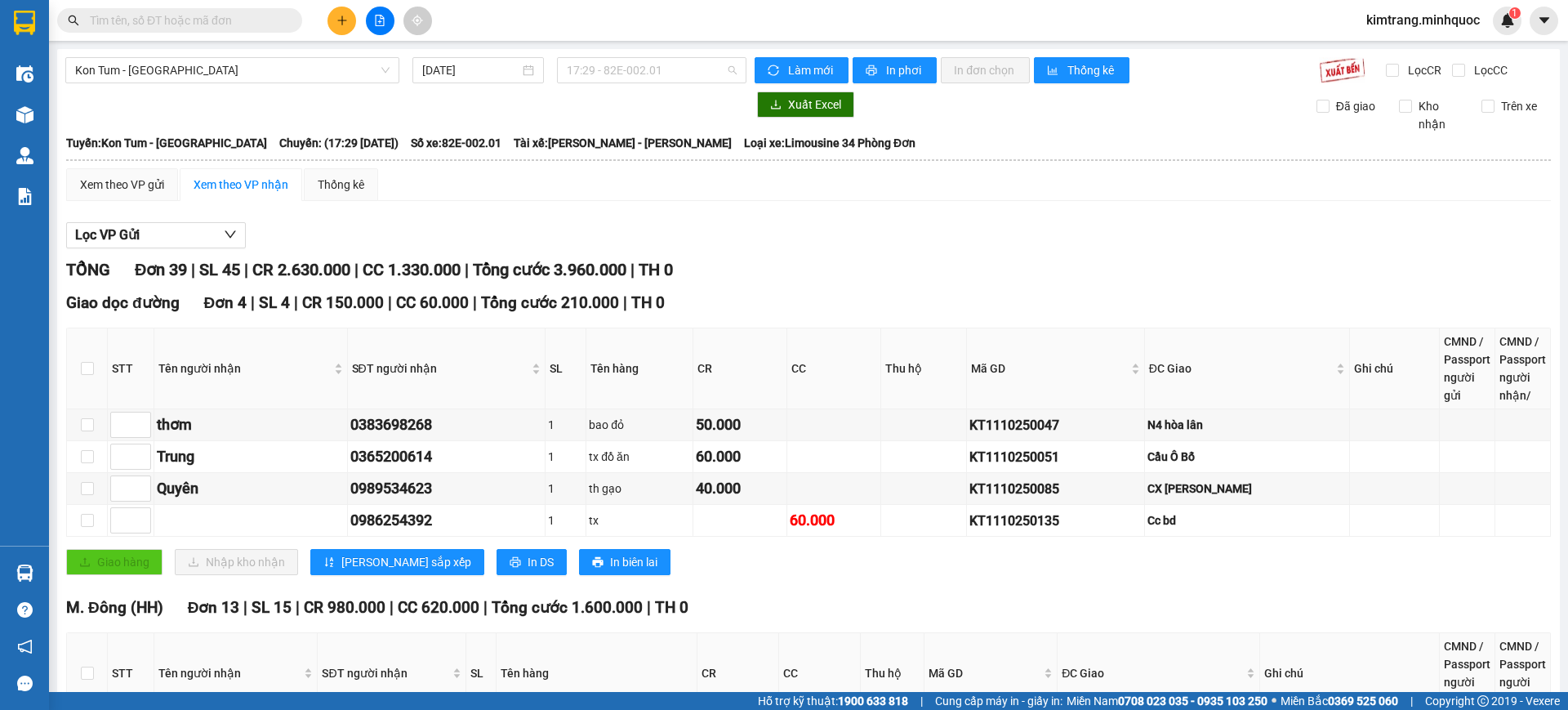
drag, startPoint x: 659, startPoint y: 61, endPoint x: 609, endPoint y: 96, distance: 61.0
click at [660, 61] on span "17:29 - 82E-002.01" at bounding box center [651, 70] width 170 height 24
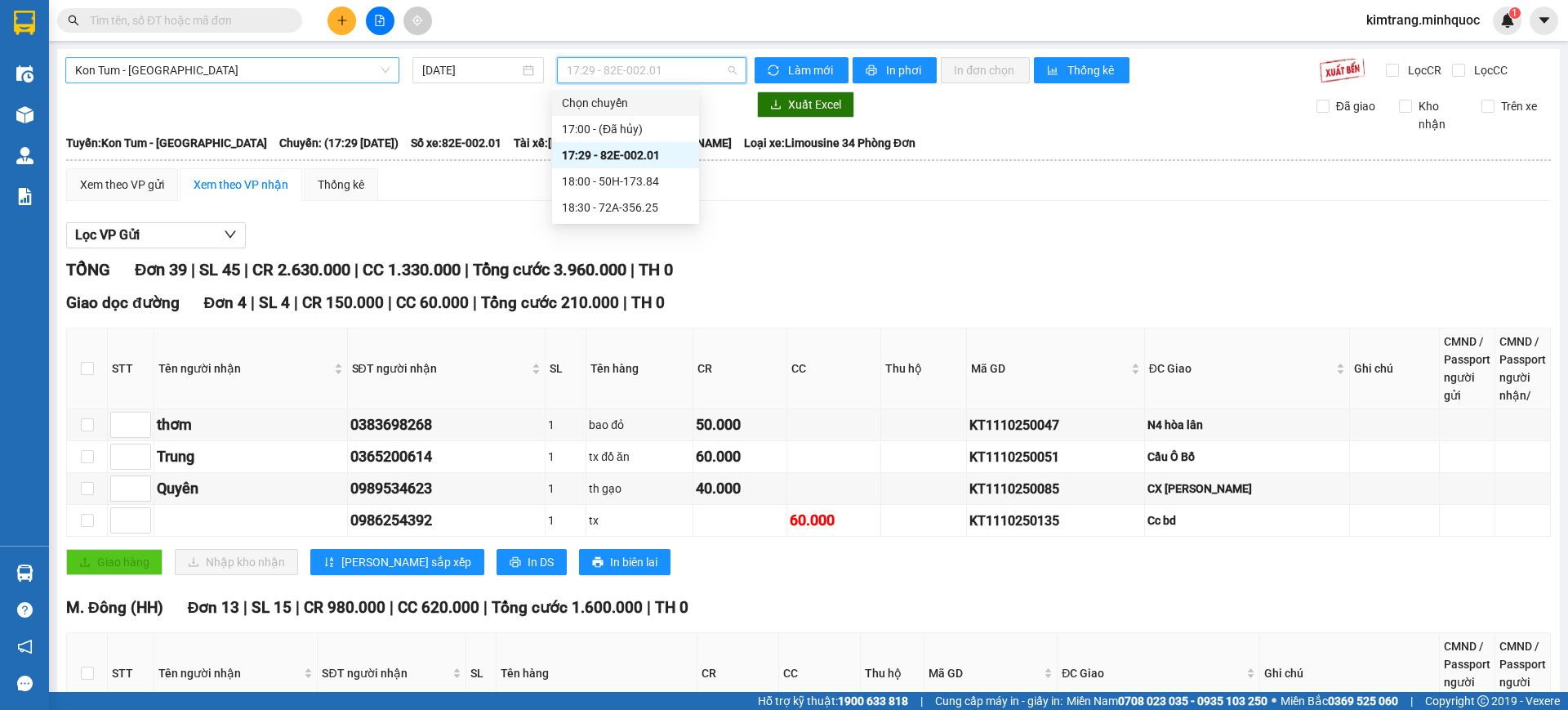
click at [298, 75] on span "Kon Tum - Sài Gòn" at bounding box center [233, 70] width 314 height 24
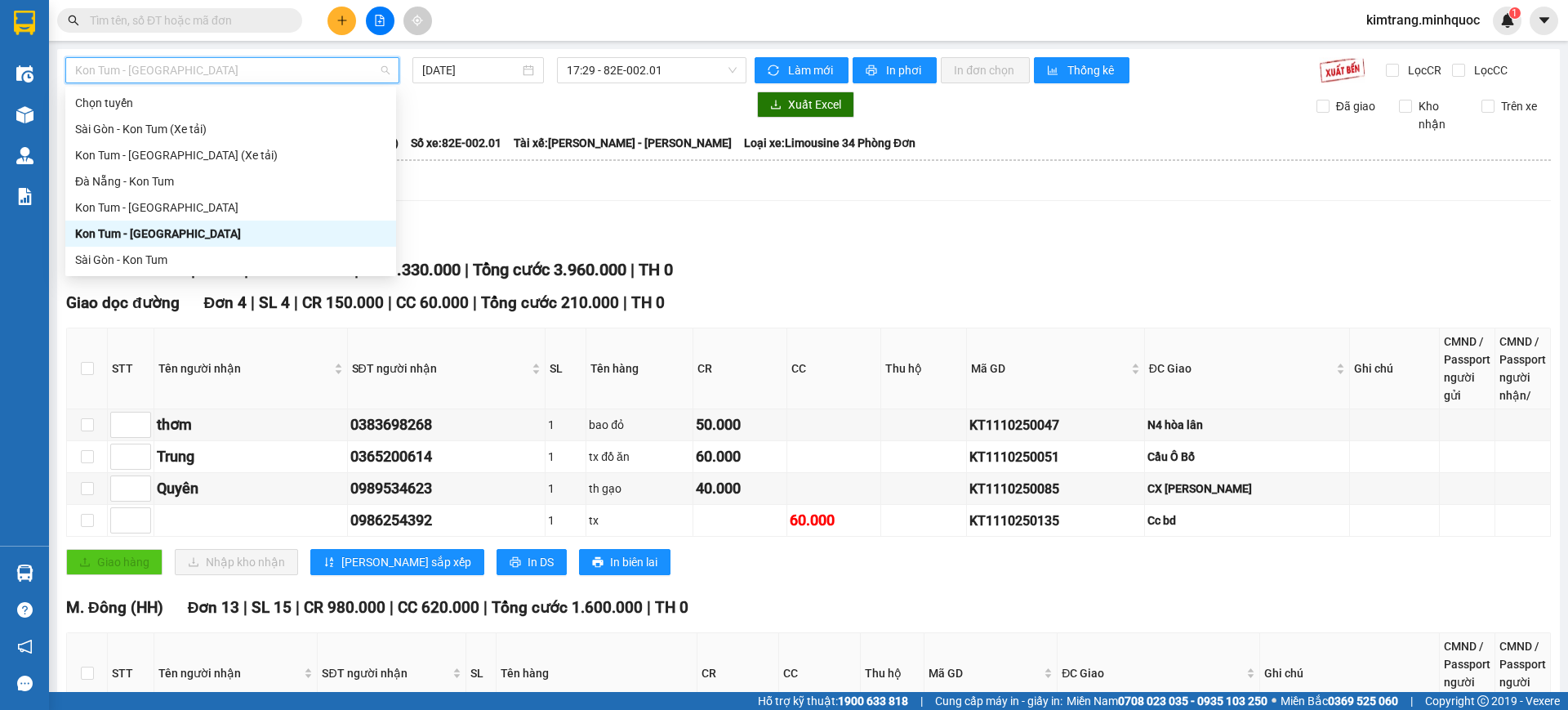
click at [192, 231] on div "Kon Tum - Sài Gòn" at bounding box center [231, 233] width 312 height 18
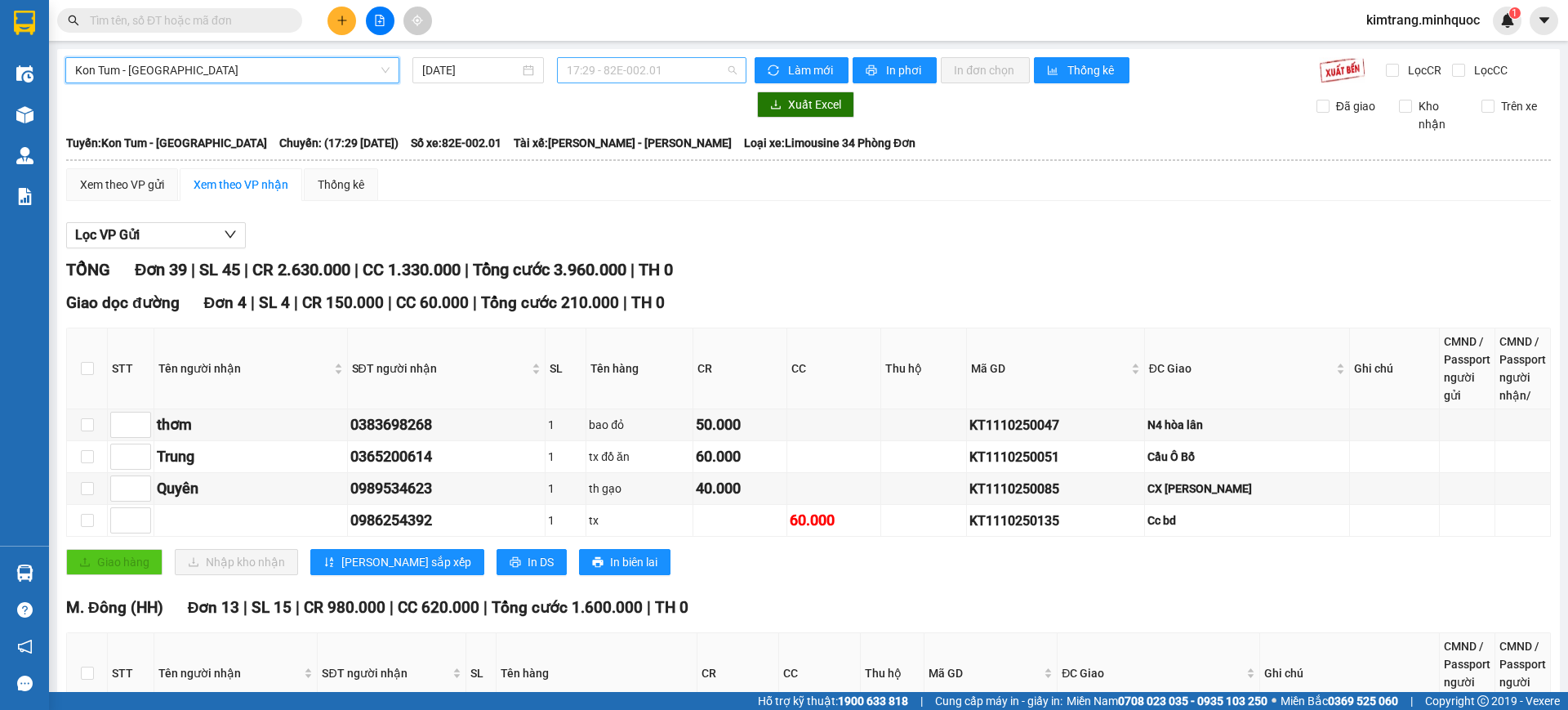
click at [632, 75] on span "17:29 - 82E-002.01" at bounding box center [651, 70] width 170 height 24
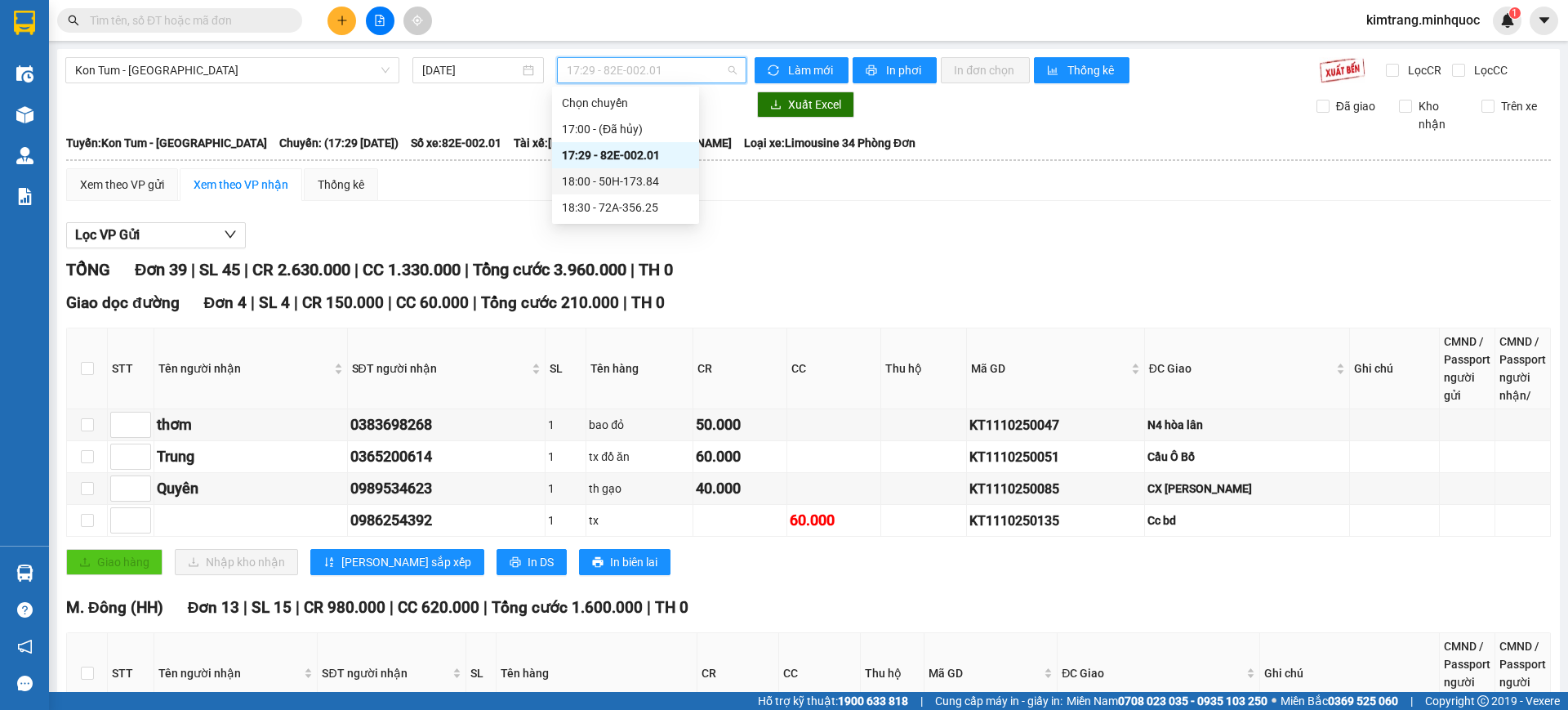
click at [648, 186] on div "18:00 - 50H-173.84" at bounding box center [625, 181] width 127 height 18
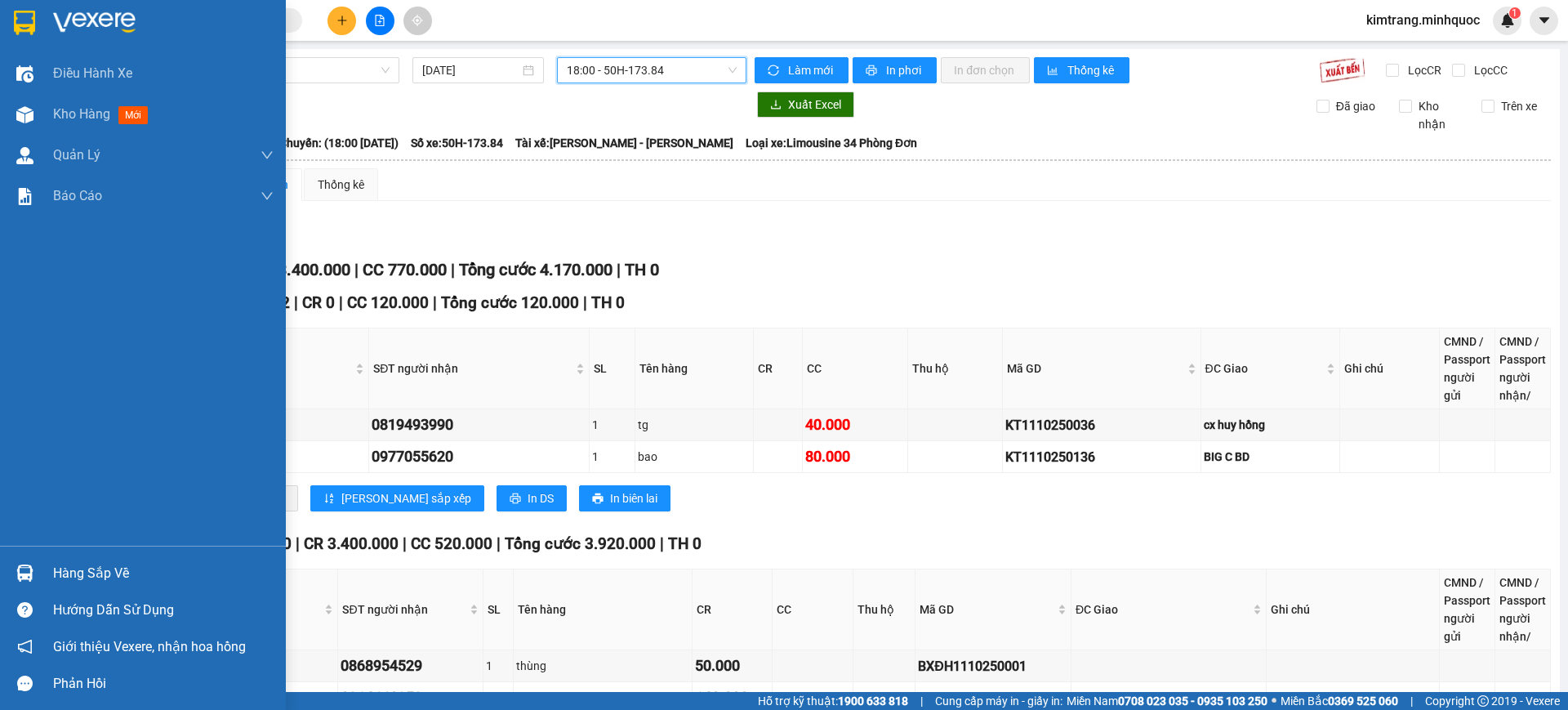
click at [30, 29] on img at bounding box center [24, 22] width 21 height 24
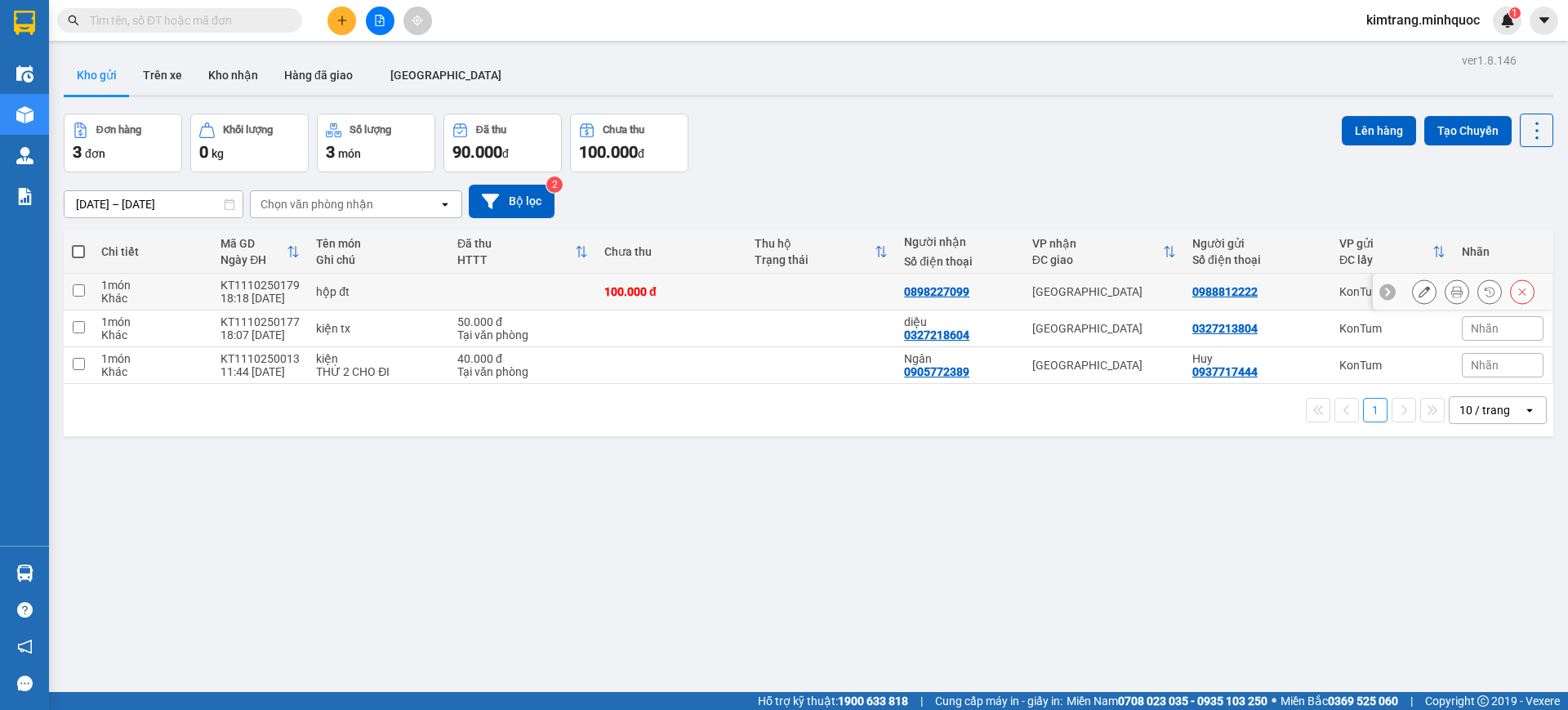
drag, startPoint x: 75, startPoint y: 290, endPoint x: 66, endPoint y: 318, distance: 29.4
click at [75, 291] on input "checkbox" at bounding box center [78, 290] width 12 height 12
checkbox input "true"
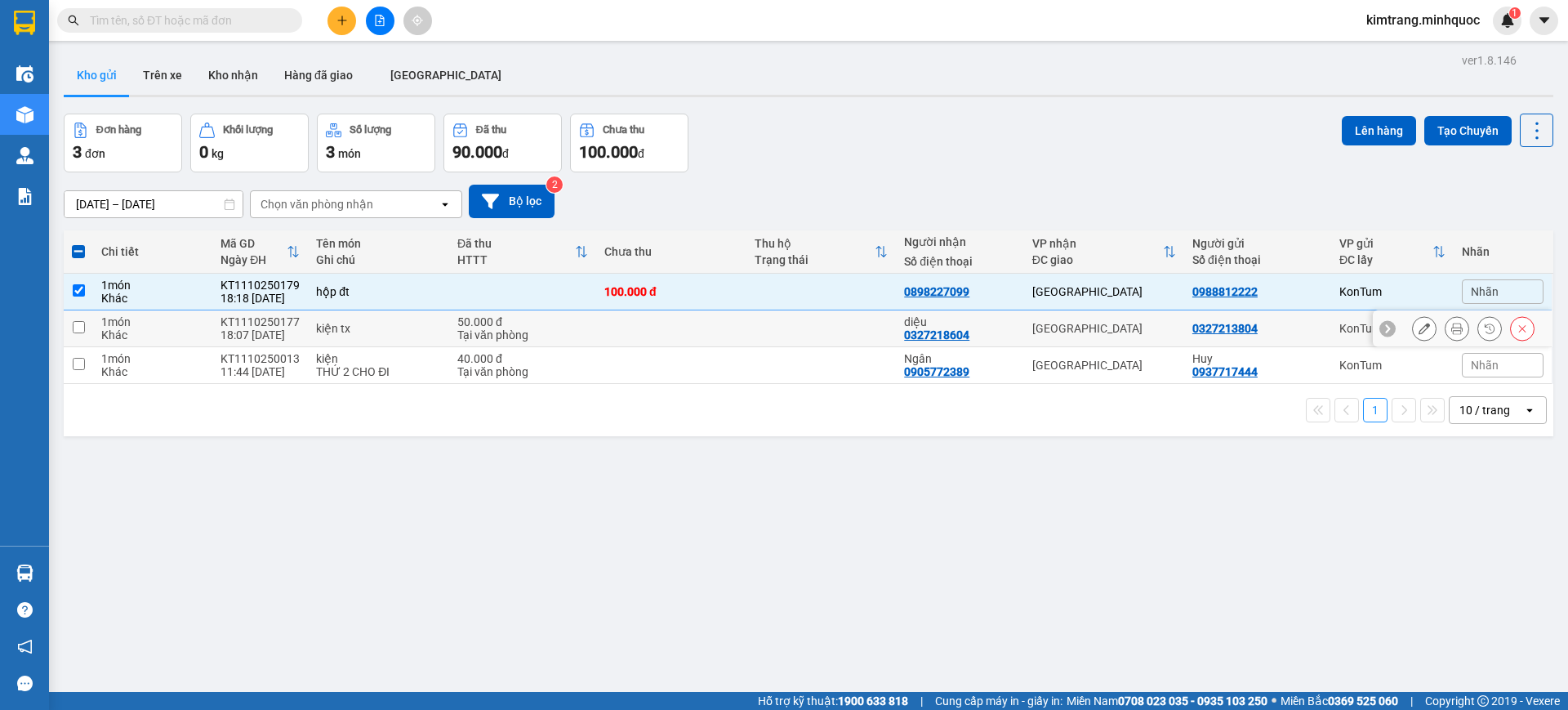
click at [75, 325] on input "checkbox" at bounding box center [78, 327] width 12 height 12
checkbox input "true"
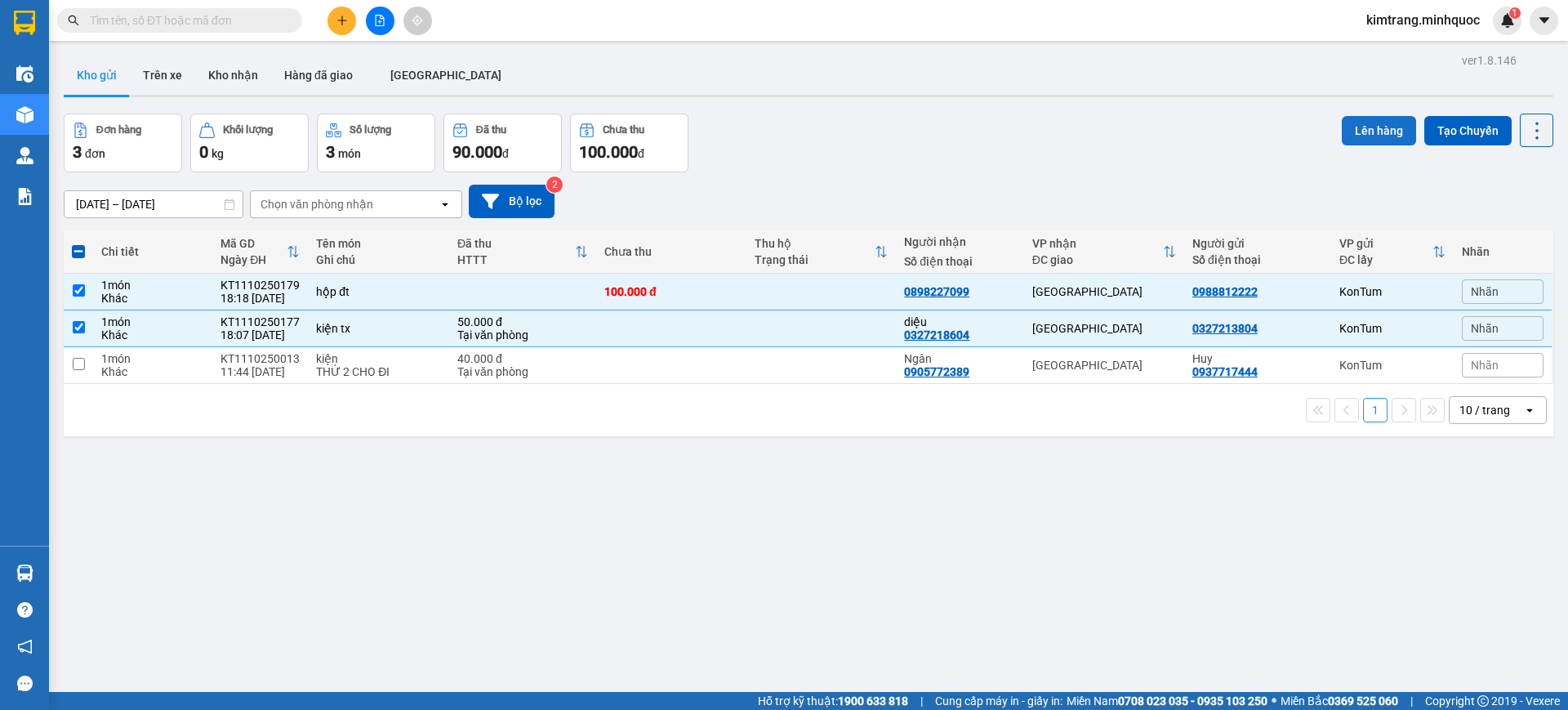
click at [1374, 130] on button "Lên hàng" at bounding box center [1379, 131] width 74 height 30
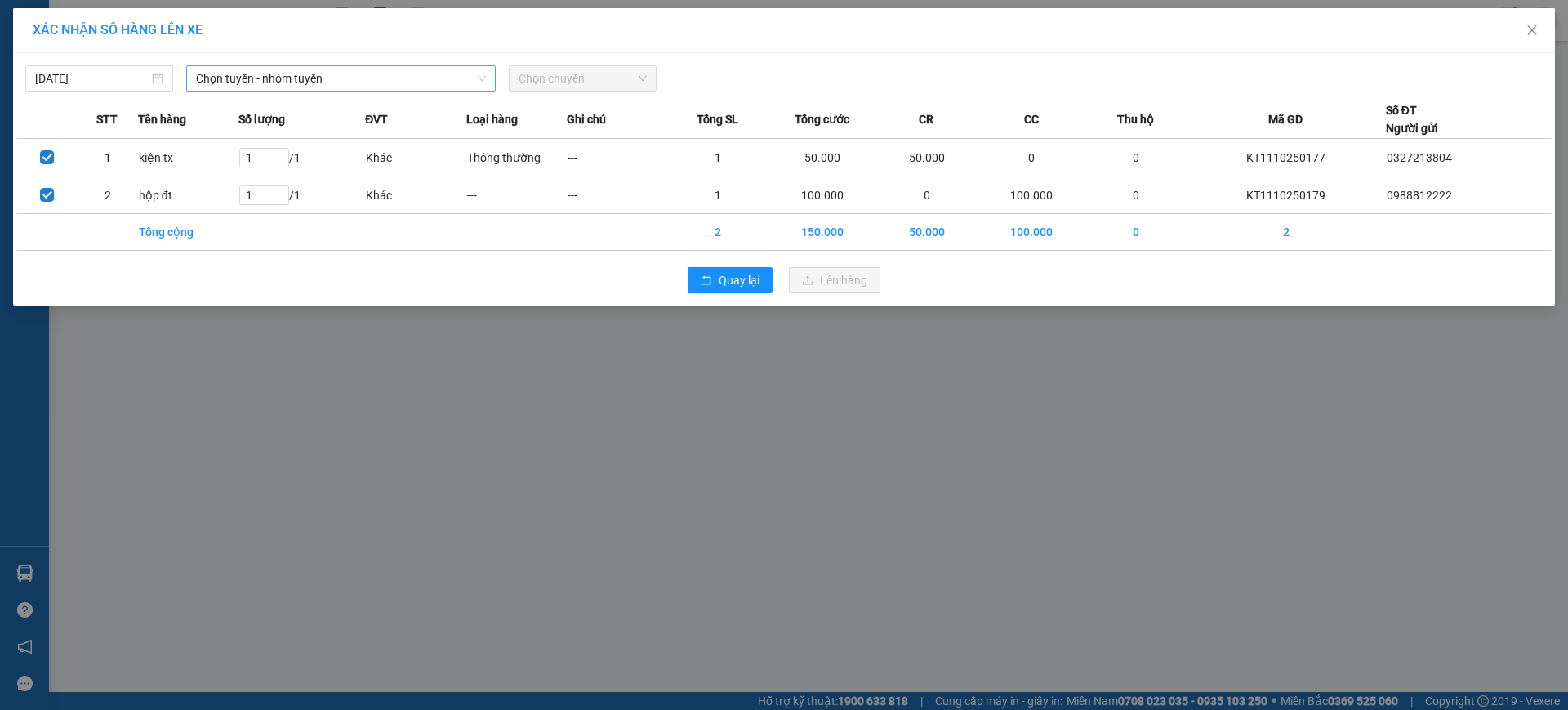
click at [312, 80] on span "Chọn tuyến - nhóm tuyến" at bounding box center [341, 78] width 290 height 24
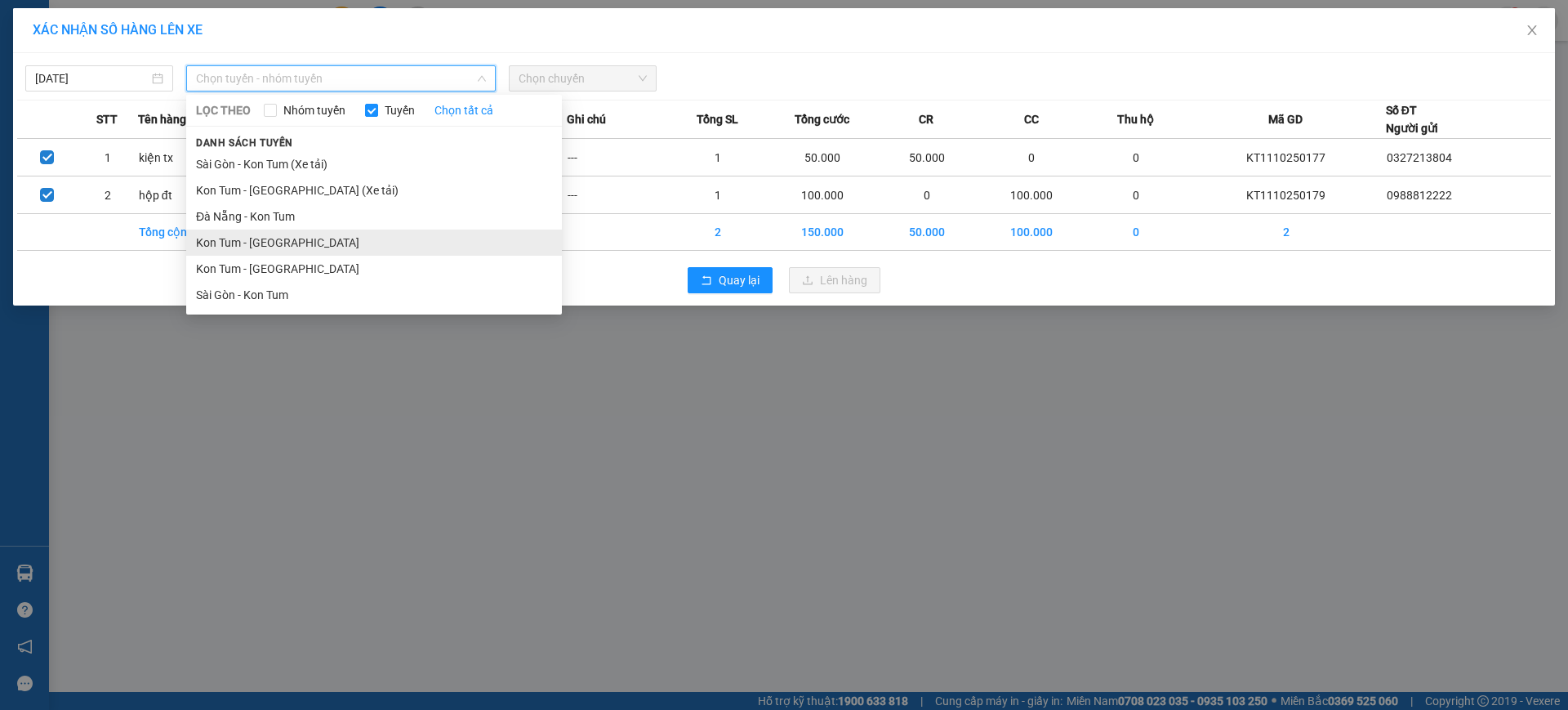
click at [272, 245] on li "Kon Tum - Đà Nẵng" at bounding box center [374, 243] width 376 height 26
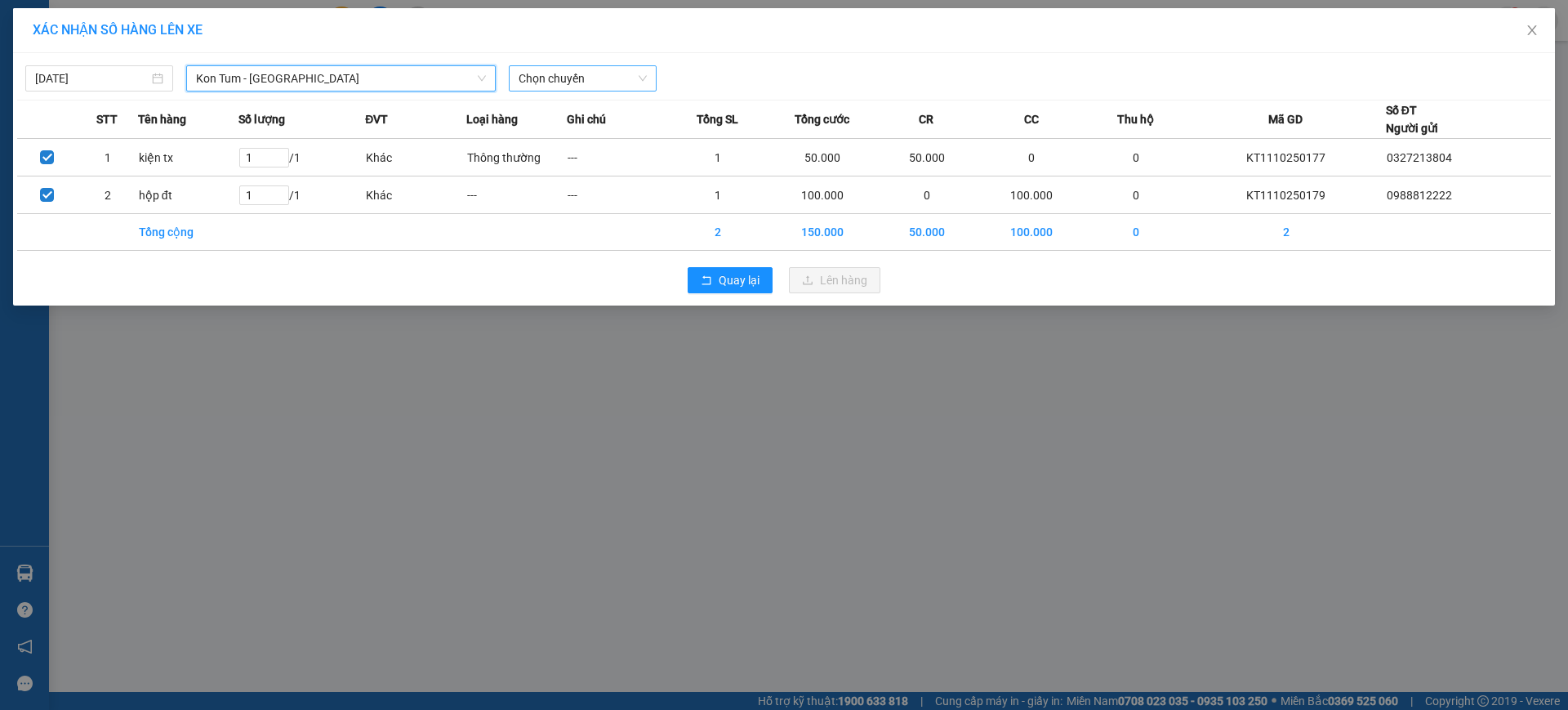
click at [597, 83] on span "Chọn chuyến" at bounding box center [583, 78] width 128 height 24
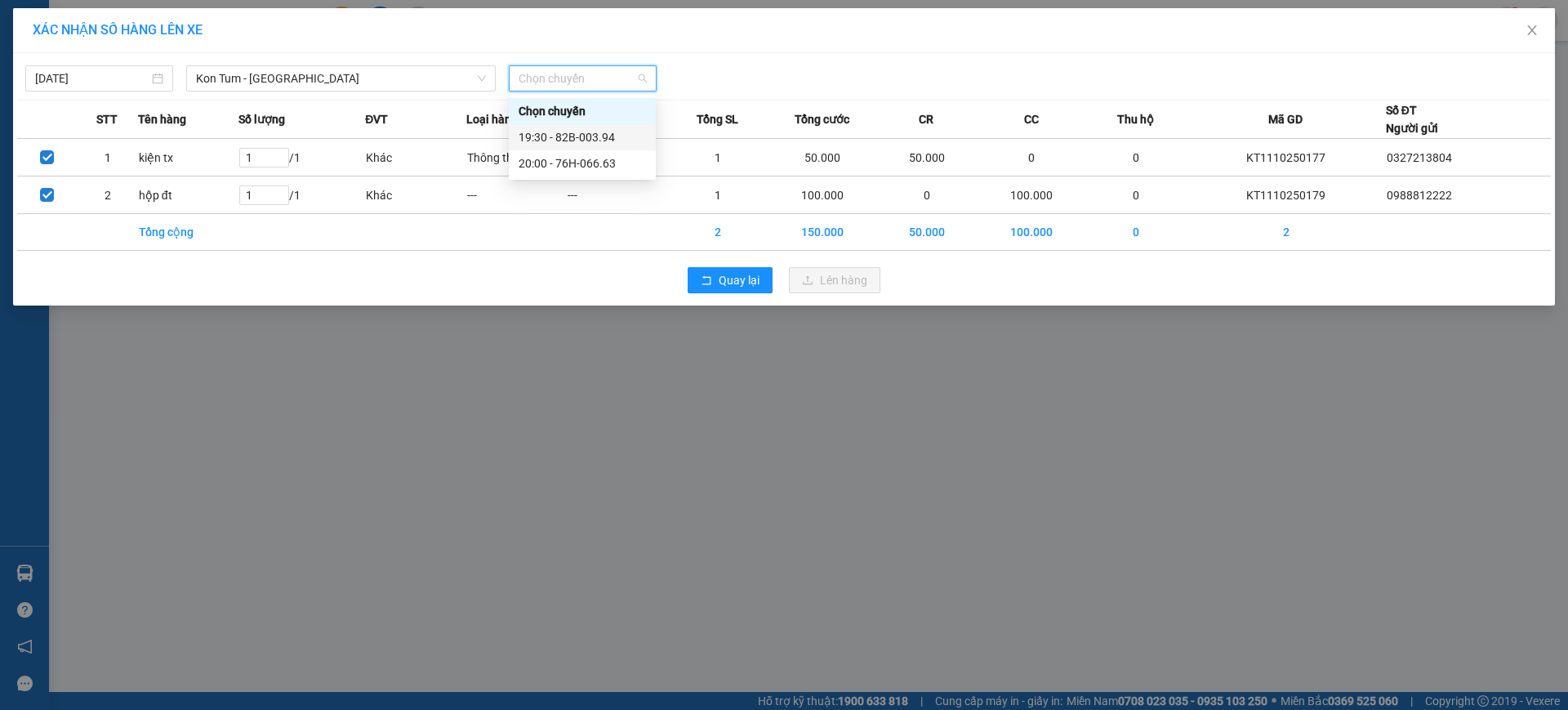
click at [611, 138] on div "19:30 - 82B-003.94" at bounding box center [582, 137] width 127 height 18
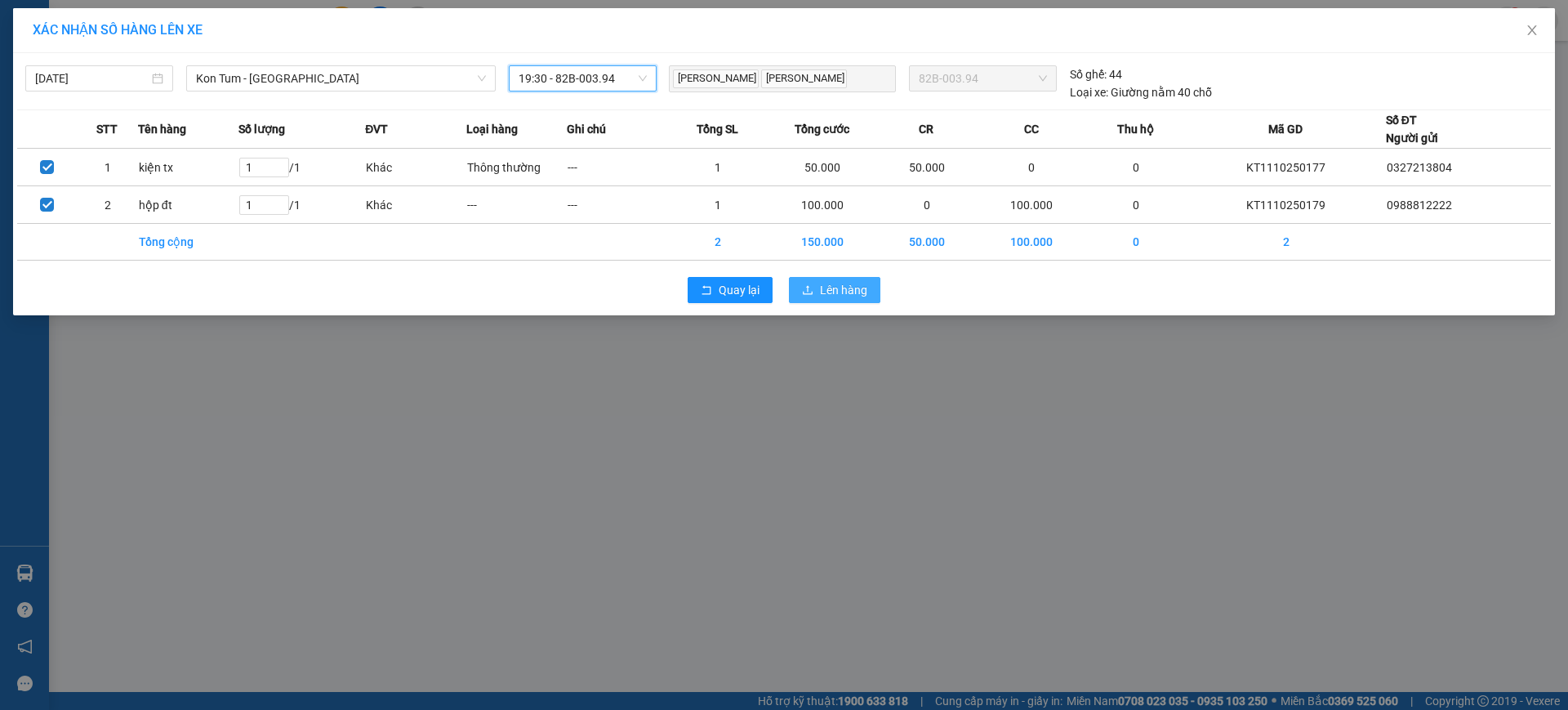
click at [819, 285] on button "Lên hàng" at bounding box center [834, 290] width 91 height 26
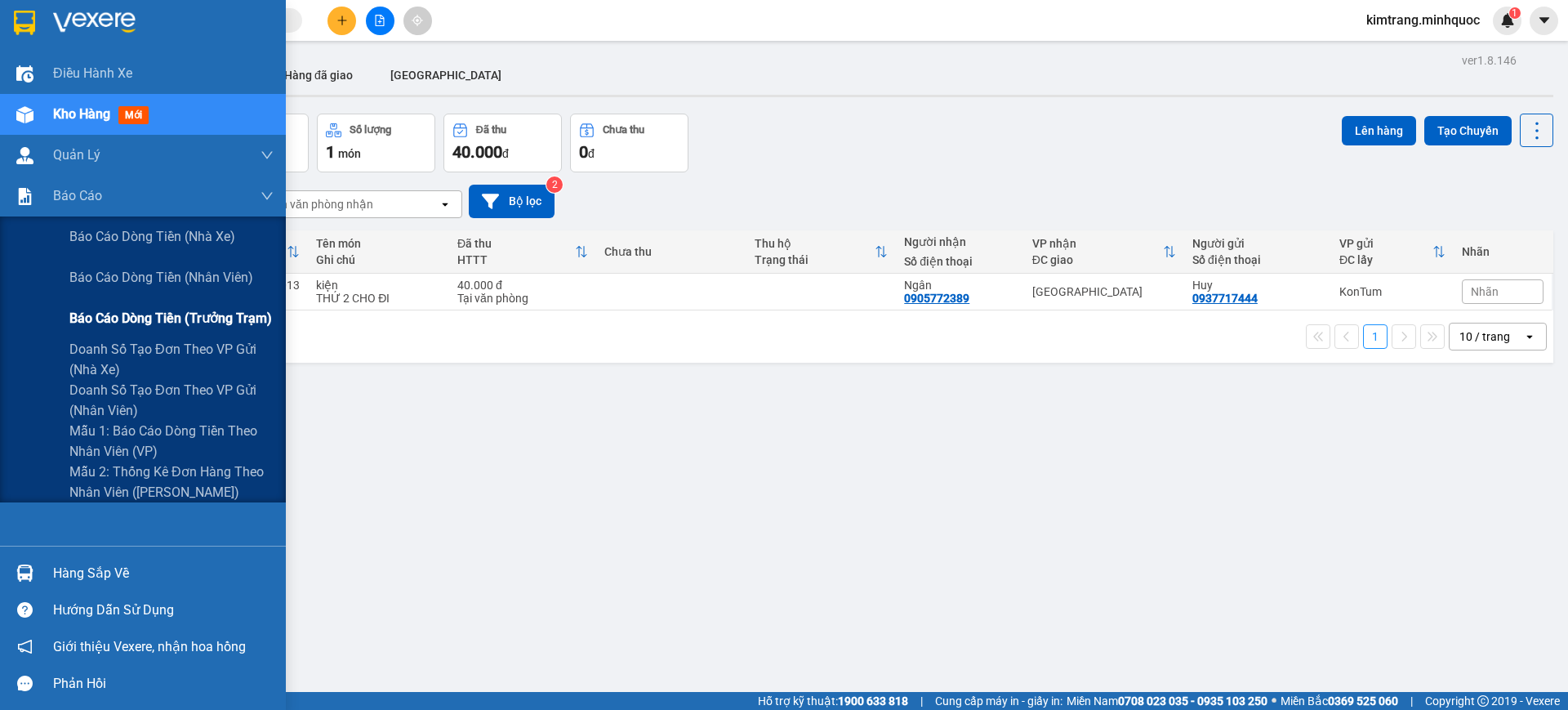
click at [130, 313] on span "Báo cáo dòng tiền (trưởng trạm)" at bounding box center [171, 318] width 203 height 20
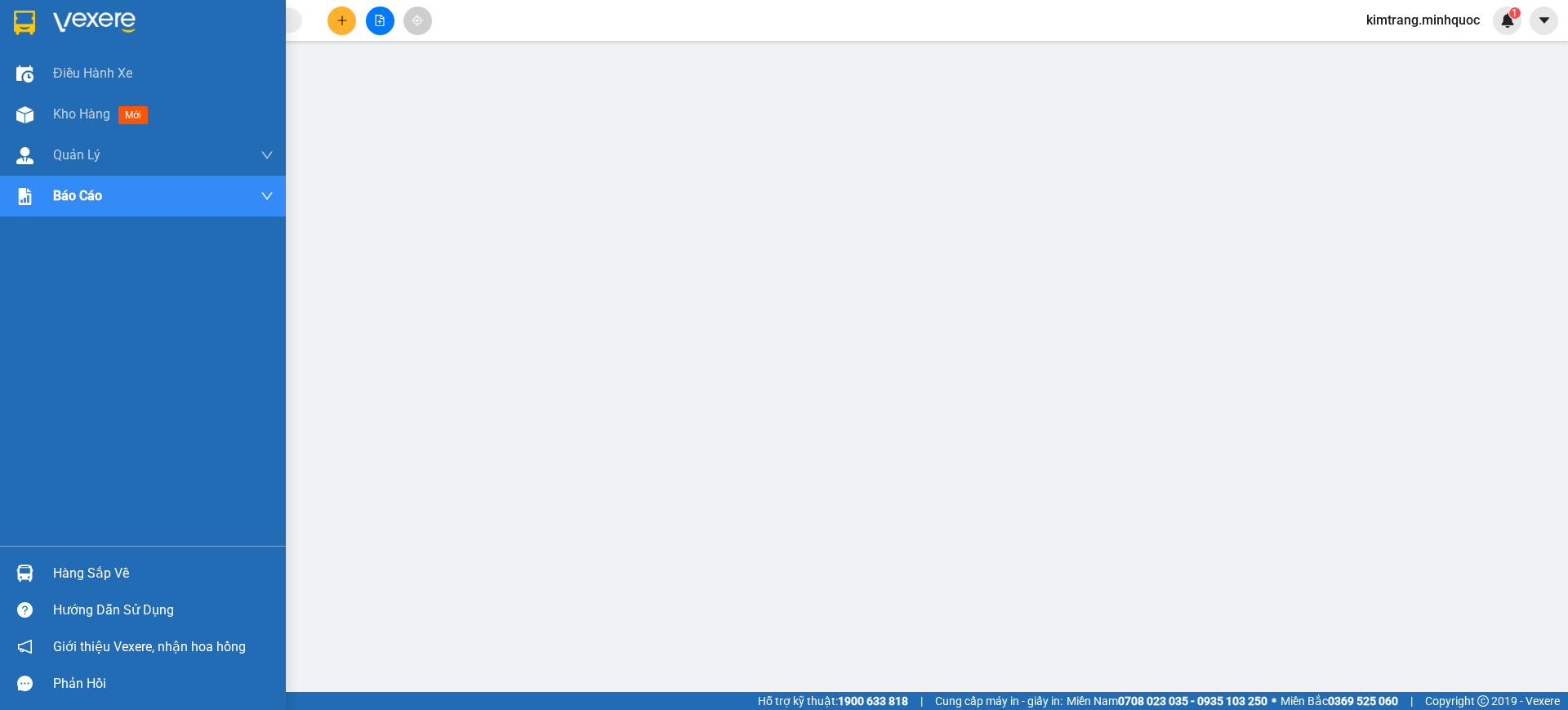
click at [31, 32] on img at bounding box center [24, 22] width 21 height 24
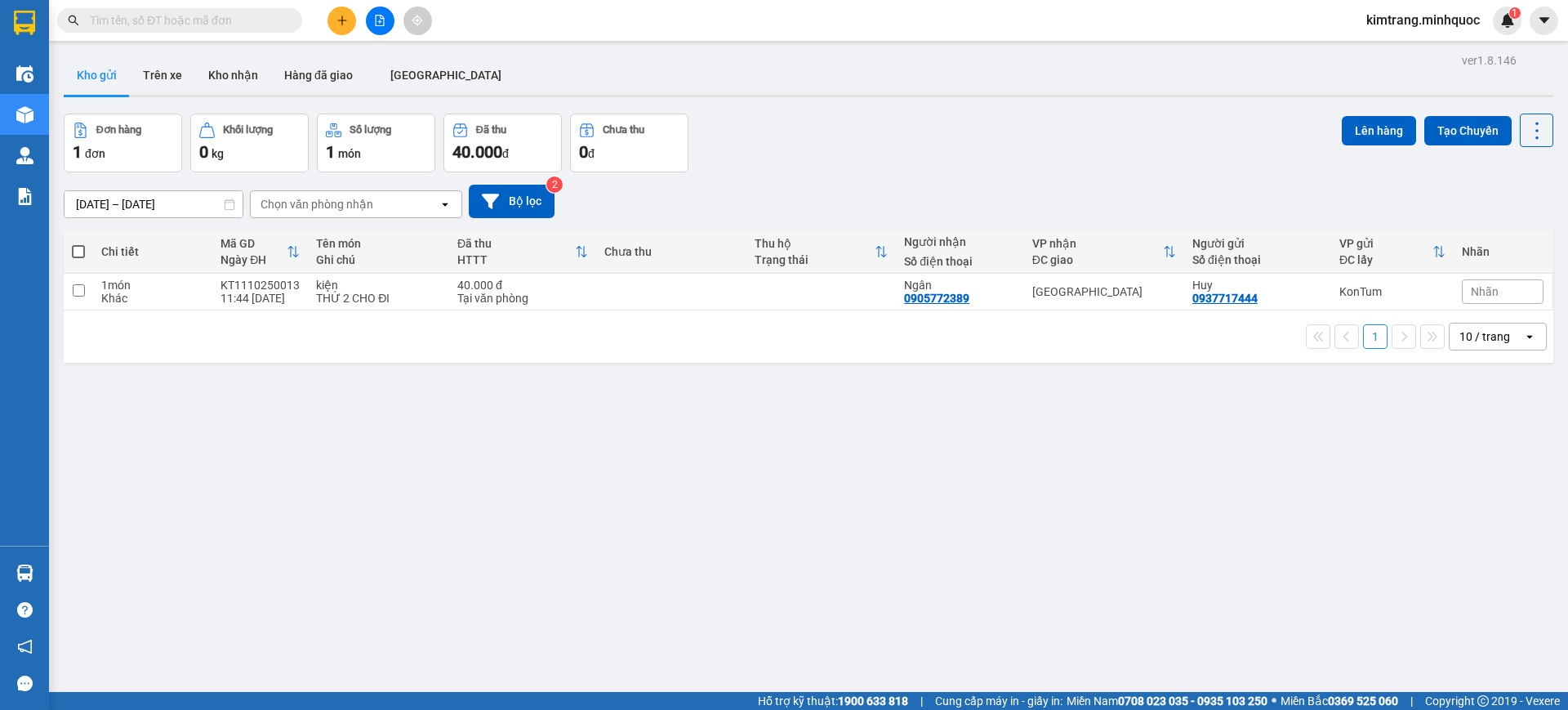
click at [339, 17] on icon "plus" at bounding box center [342, 20] width 11 height 11
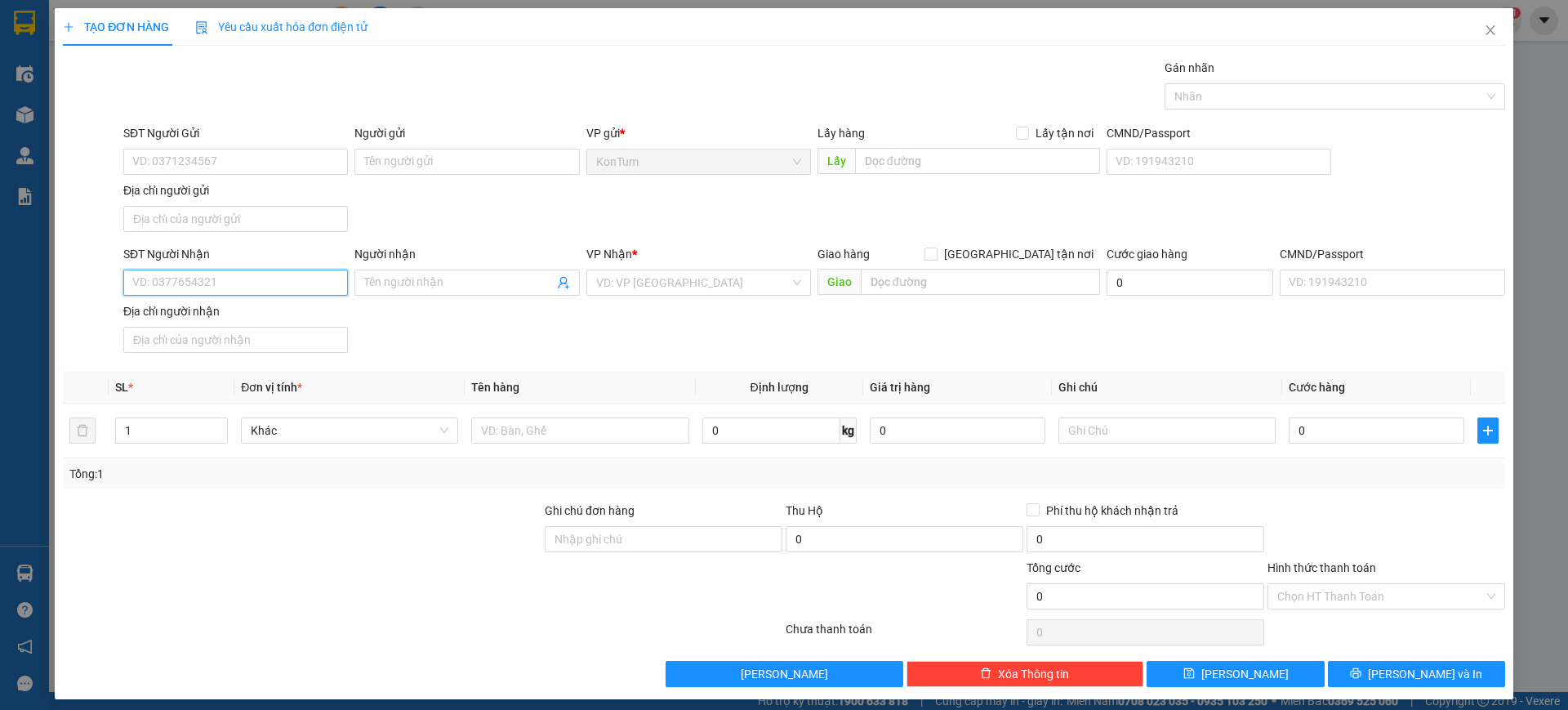
click at [258, 286] on input "SĐT Người Nhận" at bounding box center [235, 283] width 224 height 26
type input "0788687953"
click at [219, 163] on input "SĐT Người Gửi" at bounding box center [235, 162] width 224 height 26
paste input "0788687953"
type input "0788687953"
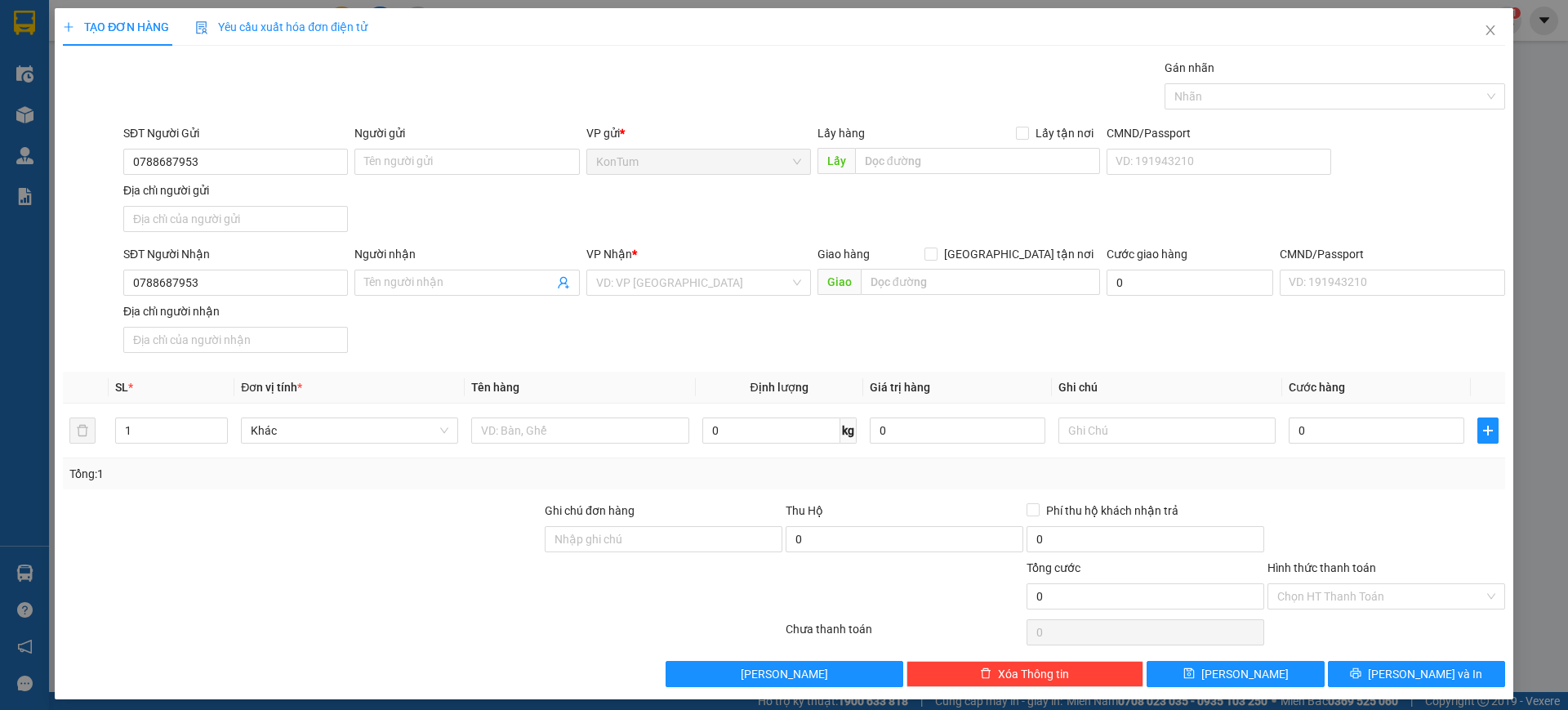
click at [602, 221] on div "SĐT Người Gửi 0788687953 Người gửi Tên người gửi VP gửi * KonTum Lấy hàng Lấy t…" at bounding box center [814, 181] width 1389 height 114
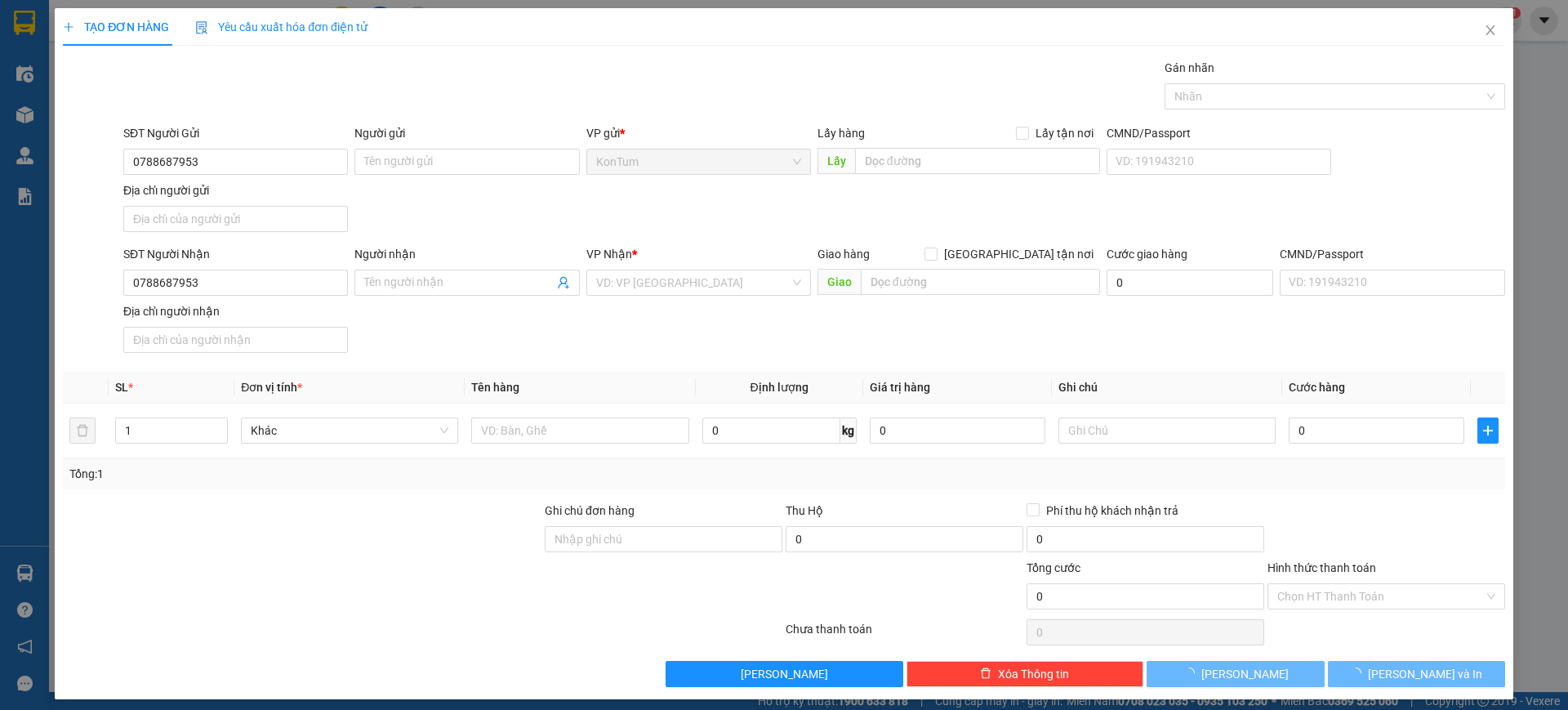
drag, startPoint x: 724, startPoint y: 285, endPoint x: 710, endPoint y: 297, distance: 18.4
click at [724, 285] on input "search" at bounding box center [693, 283] width 193 height 24
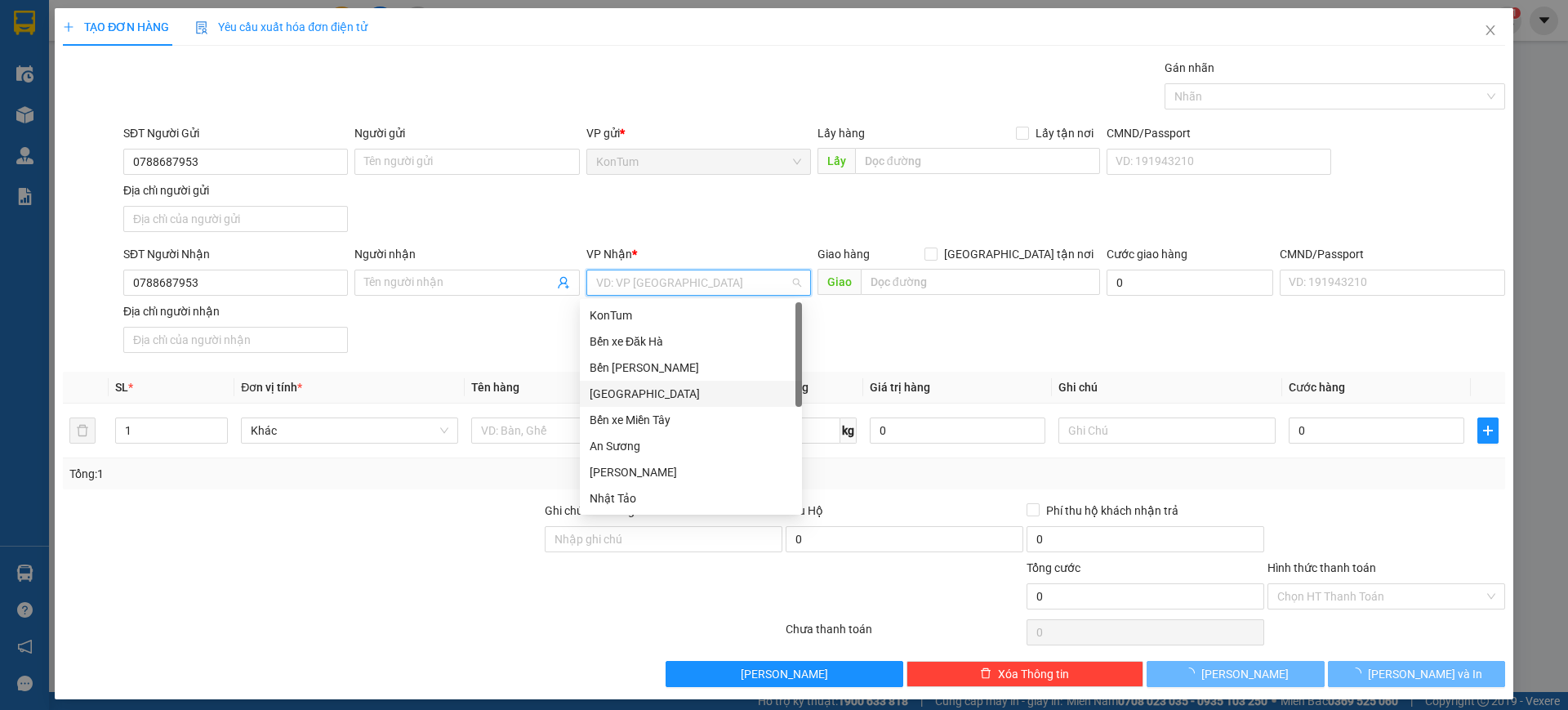
click at [631, 394] on div "Đà Nẵng" at bounding box center [691, 394] width 203 height 18
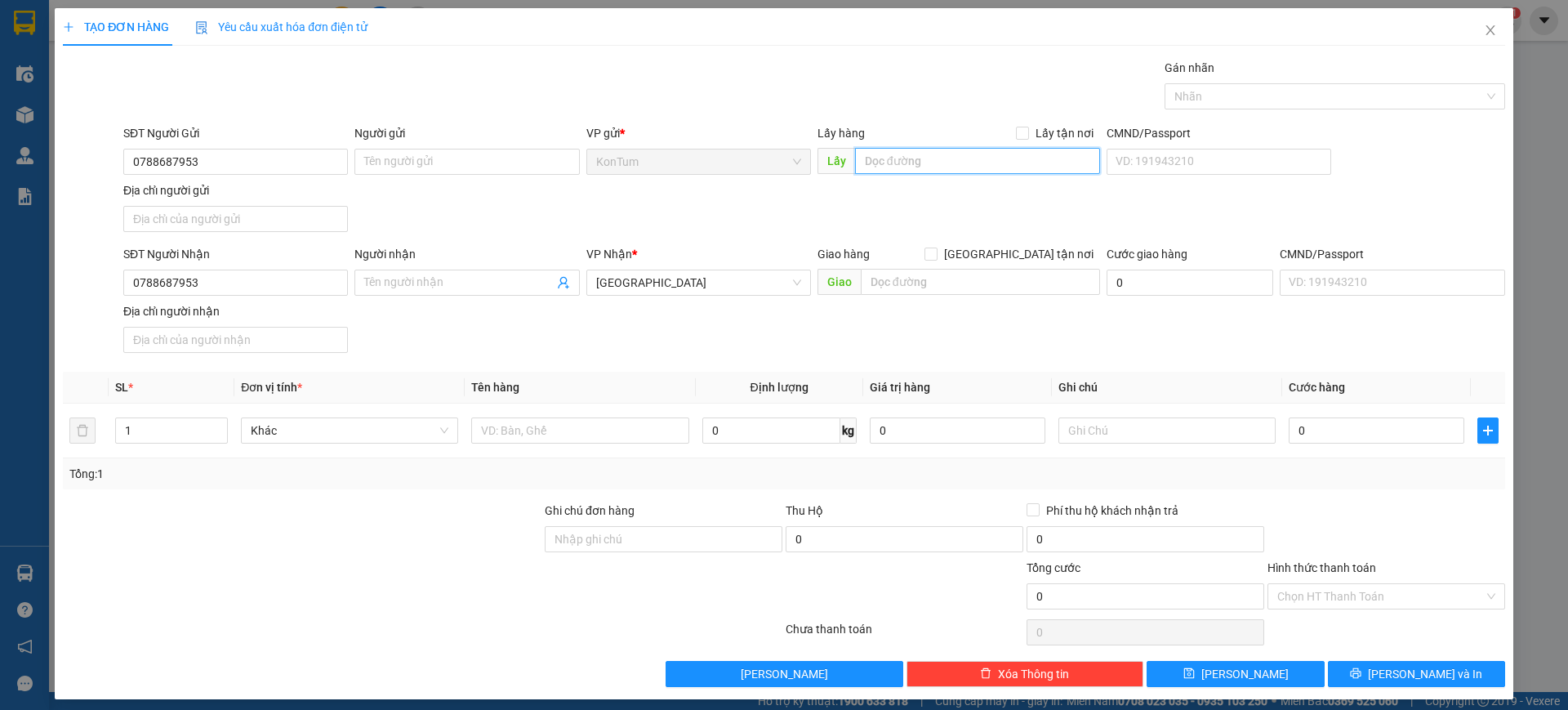
click at [969, 167] on input "text" at bounding box center [977, 161] width 245 height 26
type input "Đắk Gei"
click at [980, 205] on div "SĐT Người Gửi 0788687953 Người gửi Tên người gửi VP gửi * KonTum Lấy hàng Lấy t…" at bounding box center [814, 181] width 1389 height 114
click at [1157, 433] on input "text" at bounding box center [1167, 431] width 218 height 26
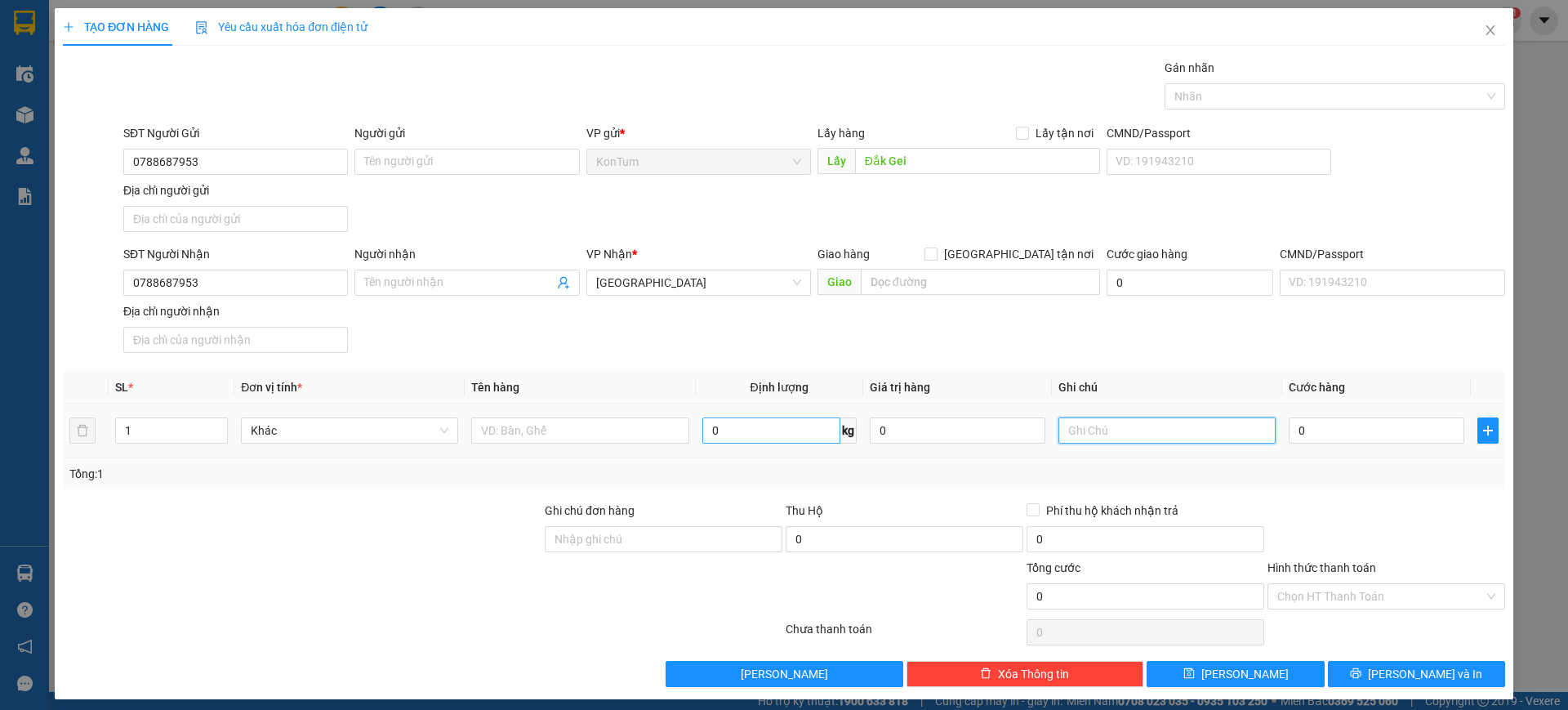
paste input "Đắk Gei"
type input "Đắk Gei"
click at [542, 379] on th "Tên hàng" at bounding box center [580, 387] width 231 height 32
click at [541, 428] on input "text" at bounding box center [580, 431] width 218 height 26
click at [543, 422] on input "XM" at bounding box center [580, 431] width 218 height 26
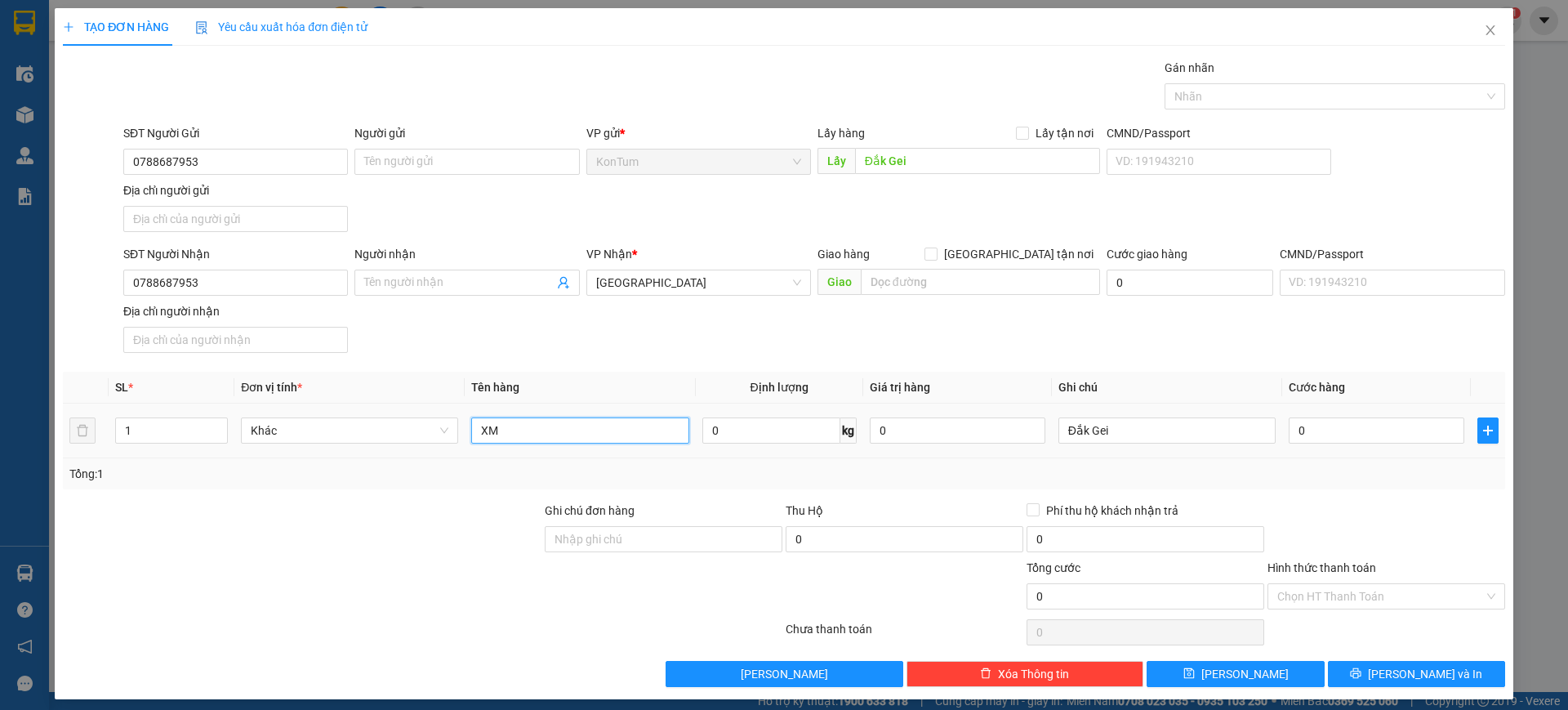
click at [543, 422] on input "XM" at bounding box center [580, 431] width 218 height 26
type input "Hàng DD"
click at [1179, 375] on th "Ghi chú" at bounding box center [1167, 387] width 231 height 32
click at [1175, 422] on input "Đắk Gei" at bounding box center [1167, 431] width 218 height 26
click at [1203, 434] on input "Đắk Gei ( Xe Máy )" at bounding box center [1167, 431] width 218 height 26
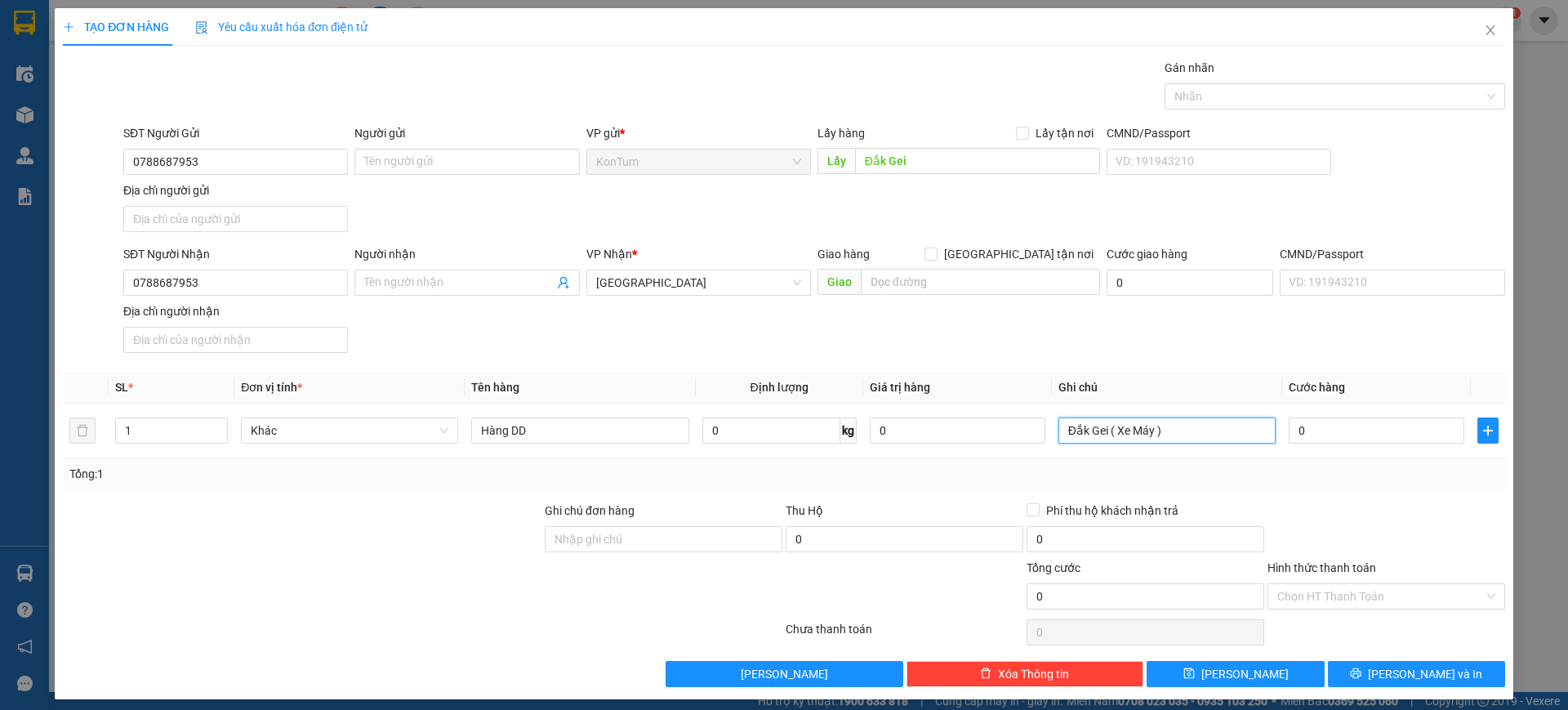
type input "Đắk Gei ( Xe Máy )"
click at [1431, 496] on div "Transit Pickup Surcharge Ids Transit Deliver Surcharge Ids Transit Deliver Surc…" at bounding box center [784, 372] width 1442 height 628
click at [1363, 478] on div "Tổng: 1" at bounding box center [784, 474] width 1428 height 18
click at [1095, 431] on input "Đắk Gei ( Xe Máy )" at bounding box center [1167, 431] width 218 height 26
click at [1096, 431] on input "Đắk Gei ( Xe Máy )" at bounding box center [1167, 431] width 218 height 26
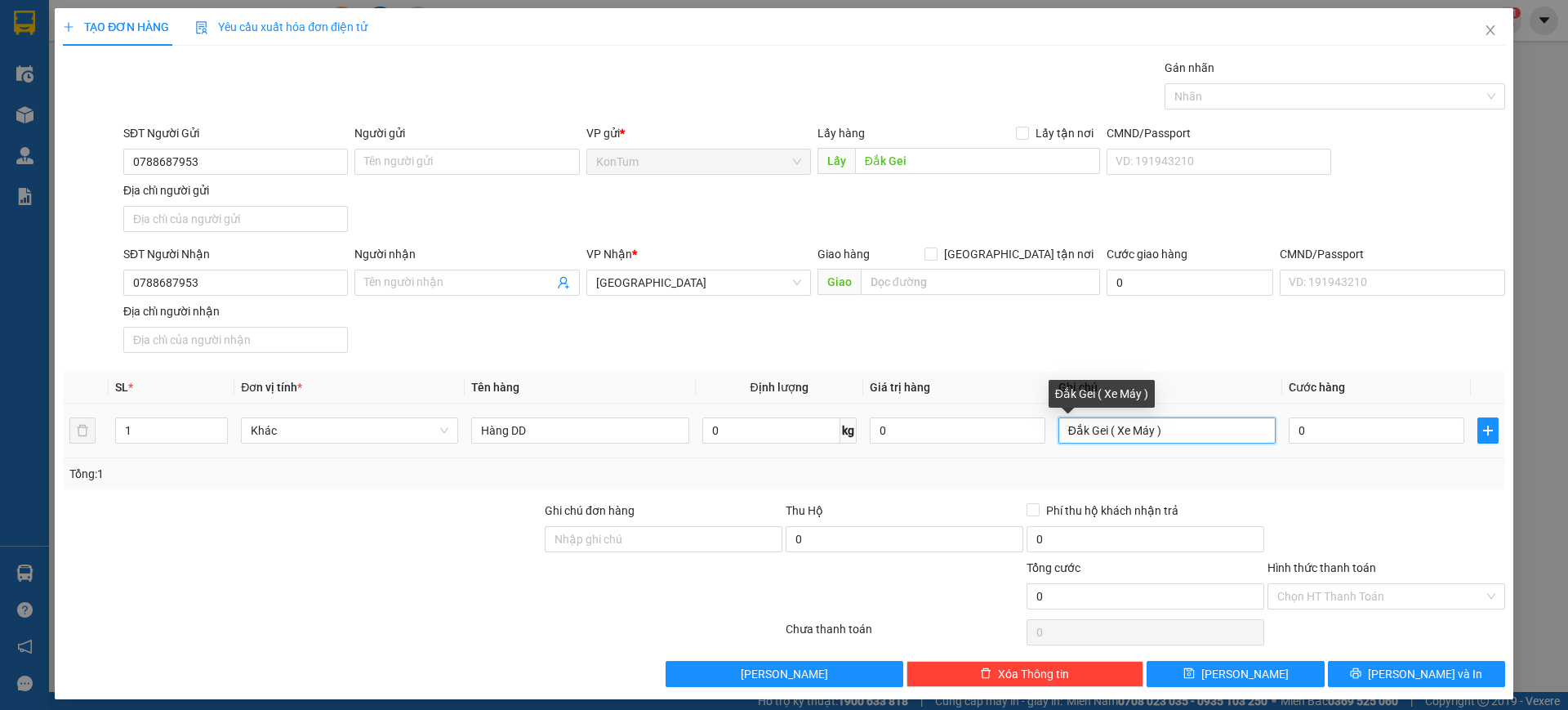
click at [1159, 427] on input "Đắk Gei ( Xe Máy )" at bounding box center [1167, 431] width 218 height 26
click at [1375, 486] on div "Tổng: 1" at bounding box center [784, 474] width 1442 height 31
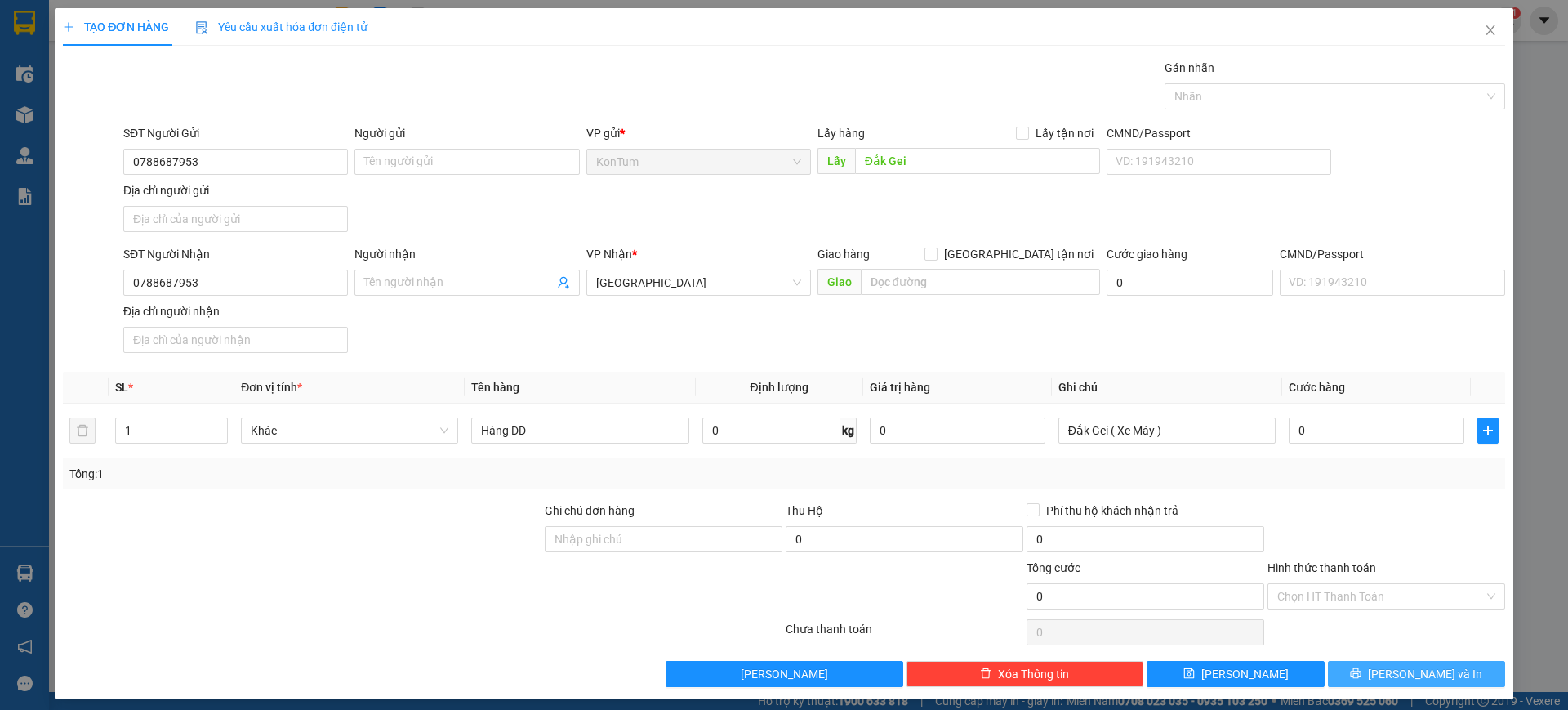
click at [1437, 672] on button "Lưu và In" at bounding box center [1416, 674] width 178 height 26
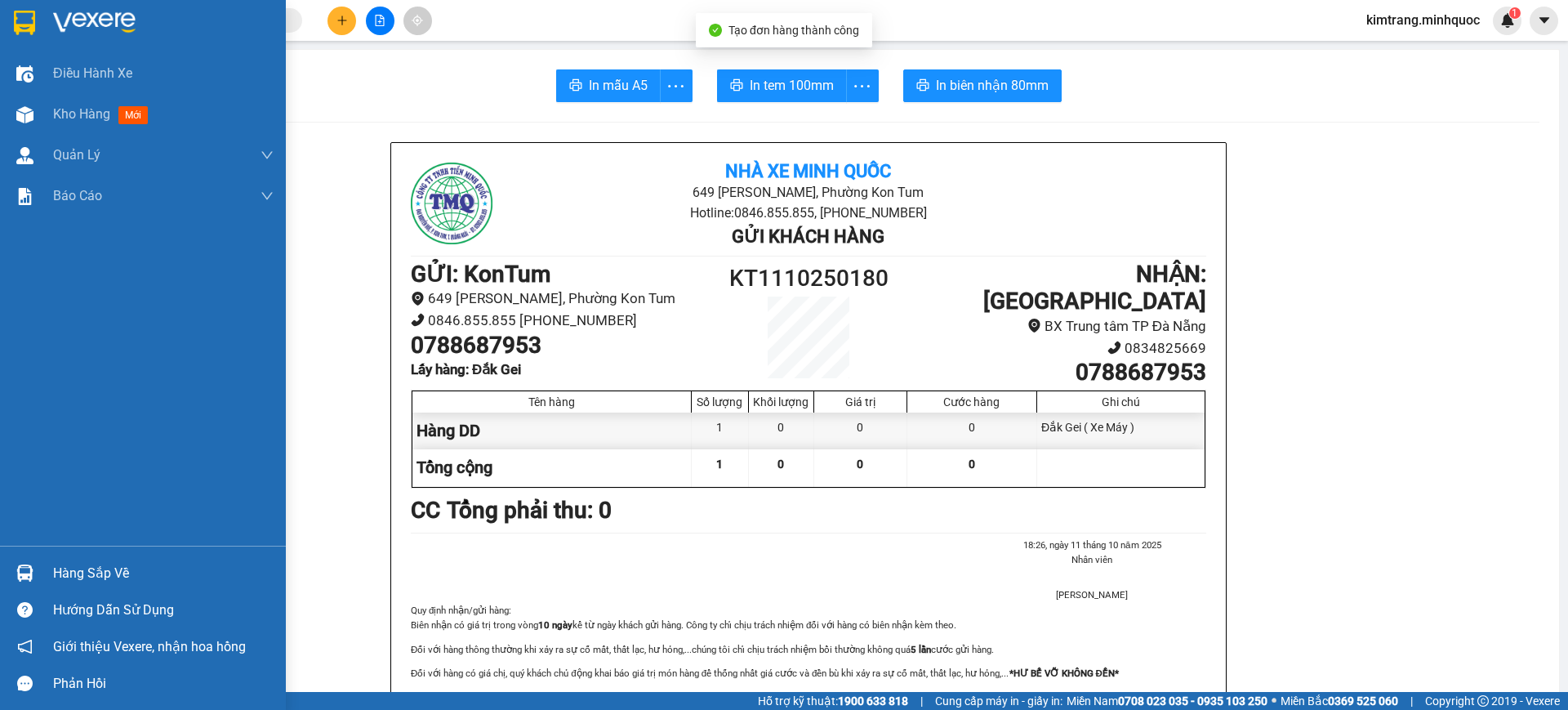
click at [33, 11] on img at bounding box center [24, 22] width 21 height 24
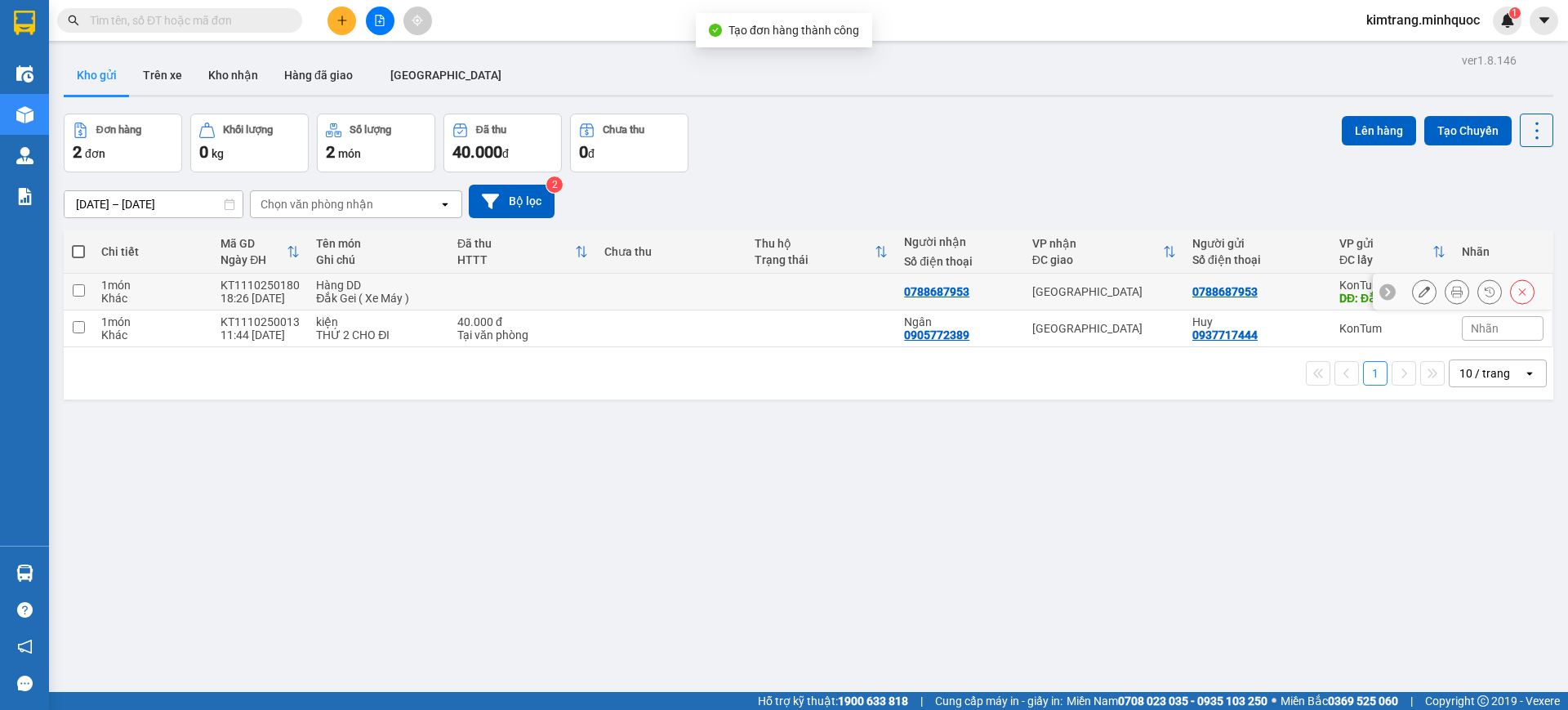
drag, startPoint x: 79, startPoint y: 291, endPoint x: 166, endPoint y: 287, distance: 87.1
click at [79, 291] on input "checkbox" at bounding box center [78, 290] width 12 height 12
checkbox input "true"
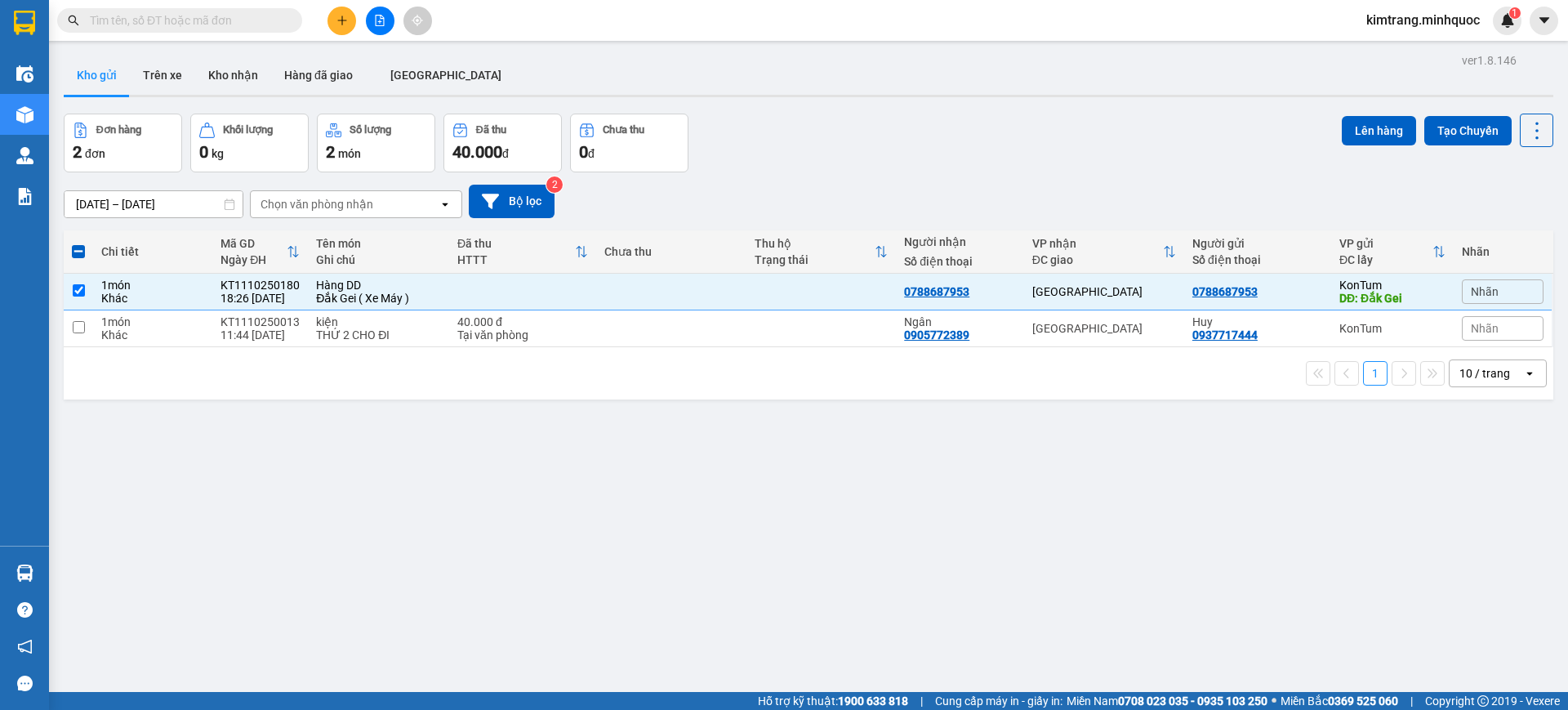
click at [1232, 185] on div "09/10/2025 – 11/10/2025 Press the down arrow key to interact with the calendar …" at bounding box center [807, 201] width 1489 height 33
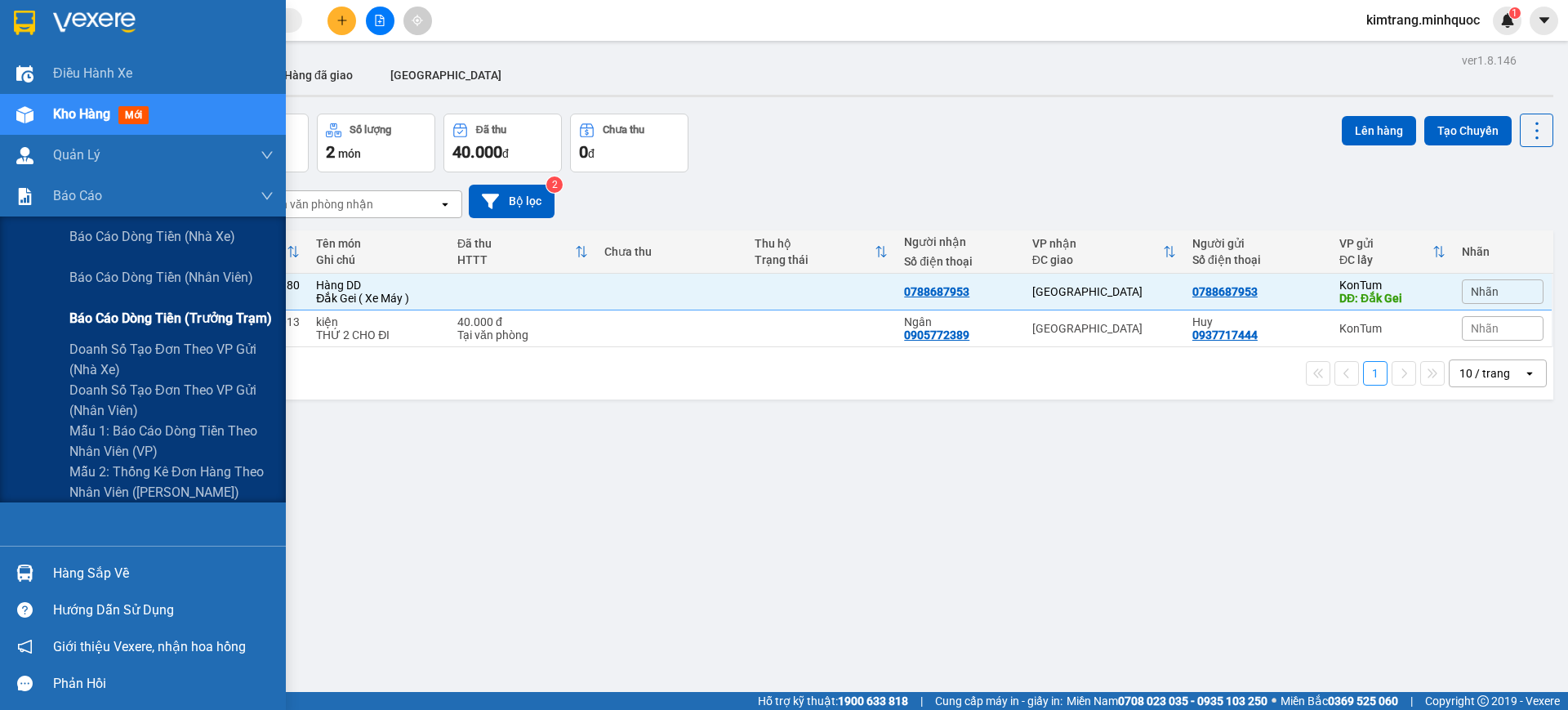
click at [177, 310] on span "Báo cáo dòng tiền (trưởng trạm)" at bounding box center [171, 318] width 203 height 20
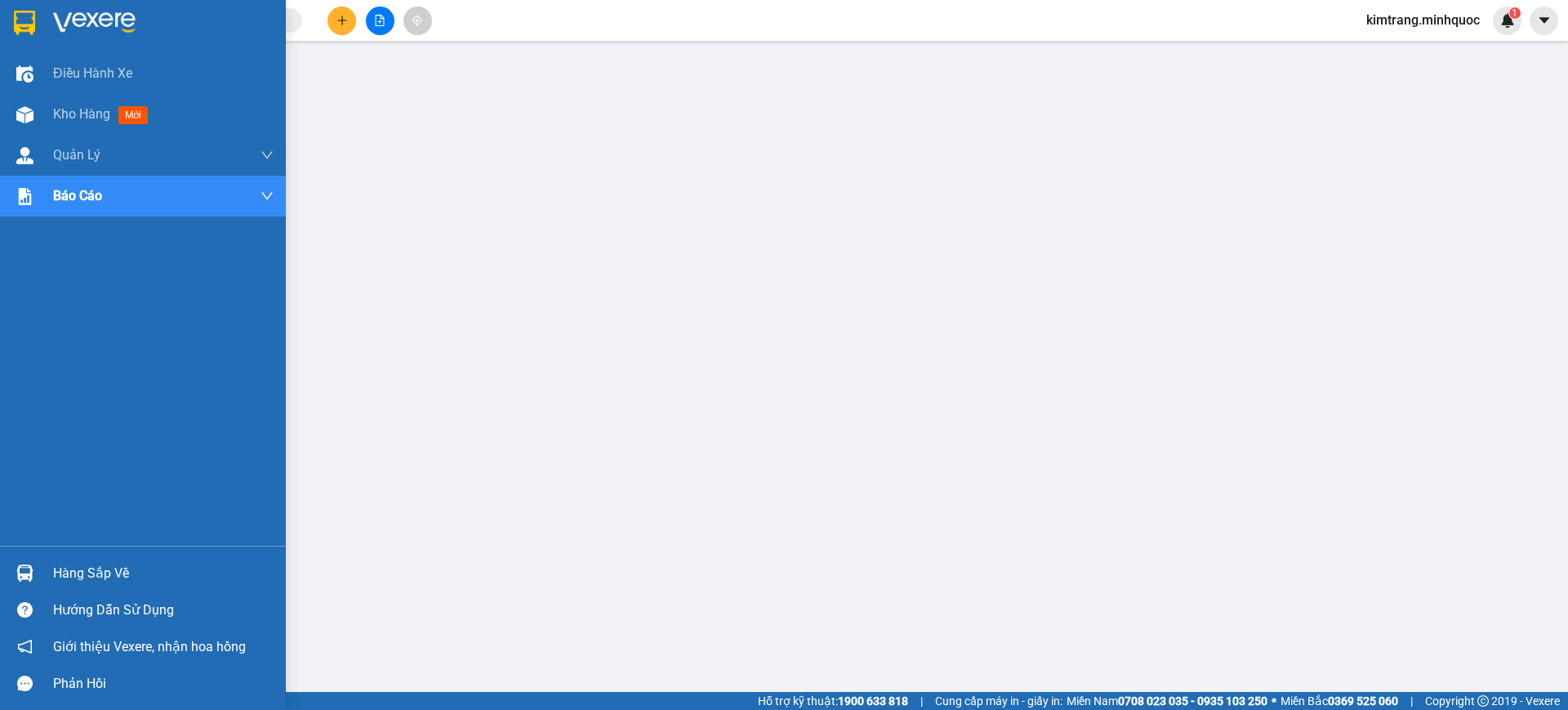
click at [57, 33] on img at bounding box center [94, 22] width 83 height 24
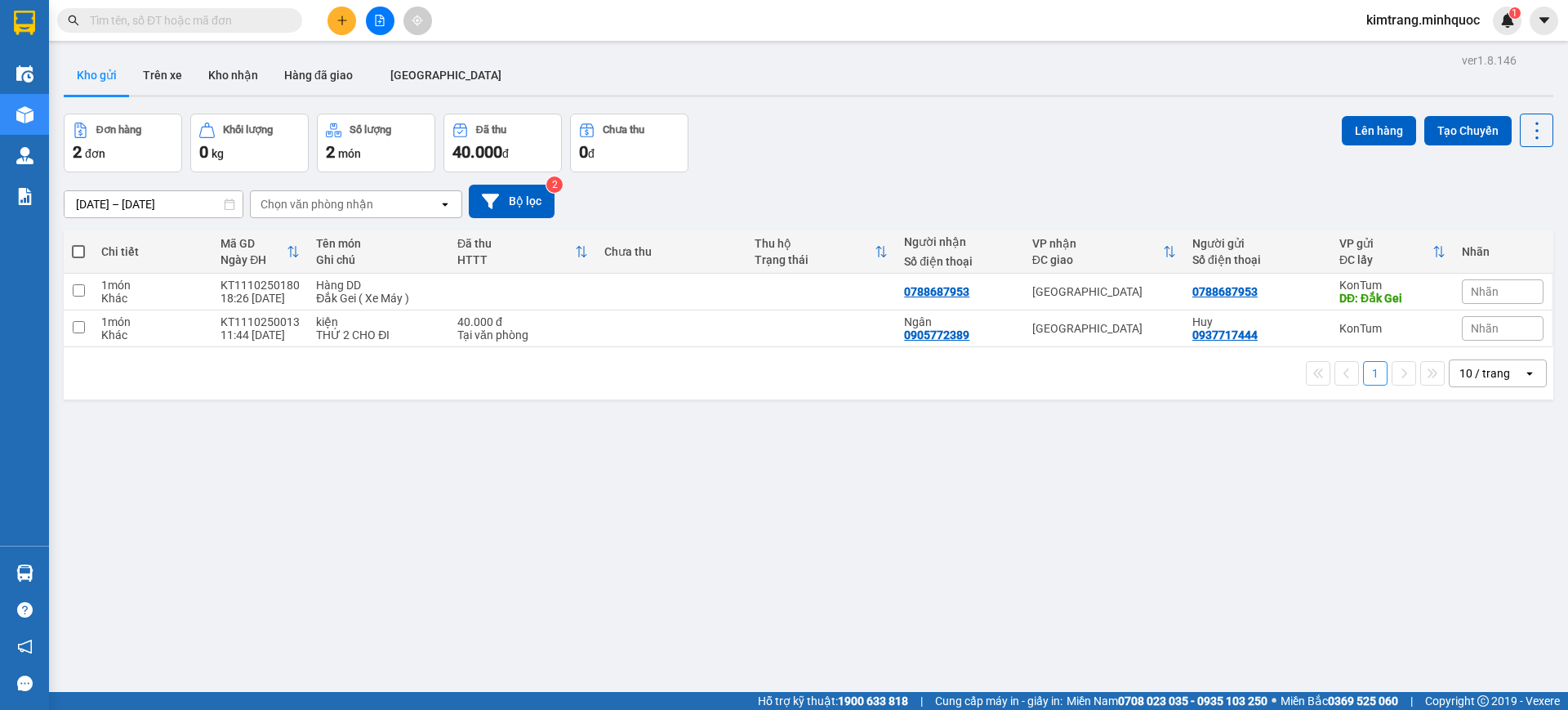
click at [382, 23] on icon "file-add" at bounding box center [379, 20] width 11 height 11
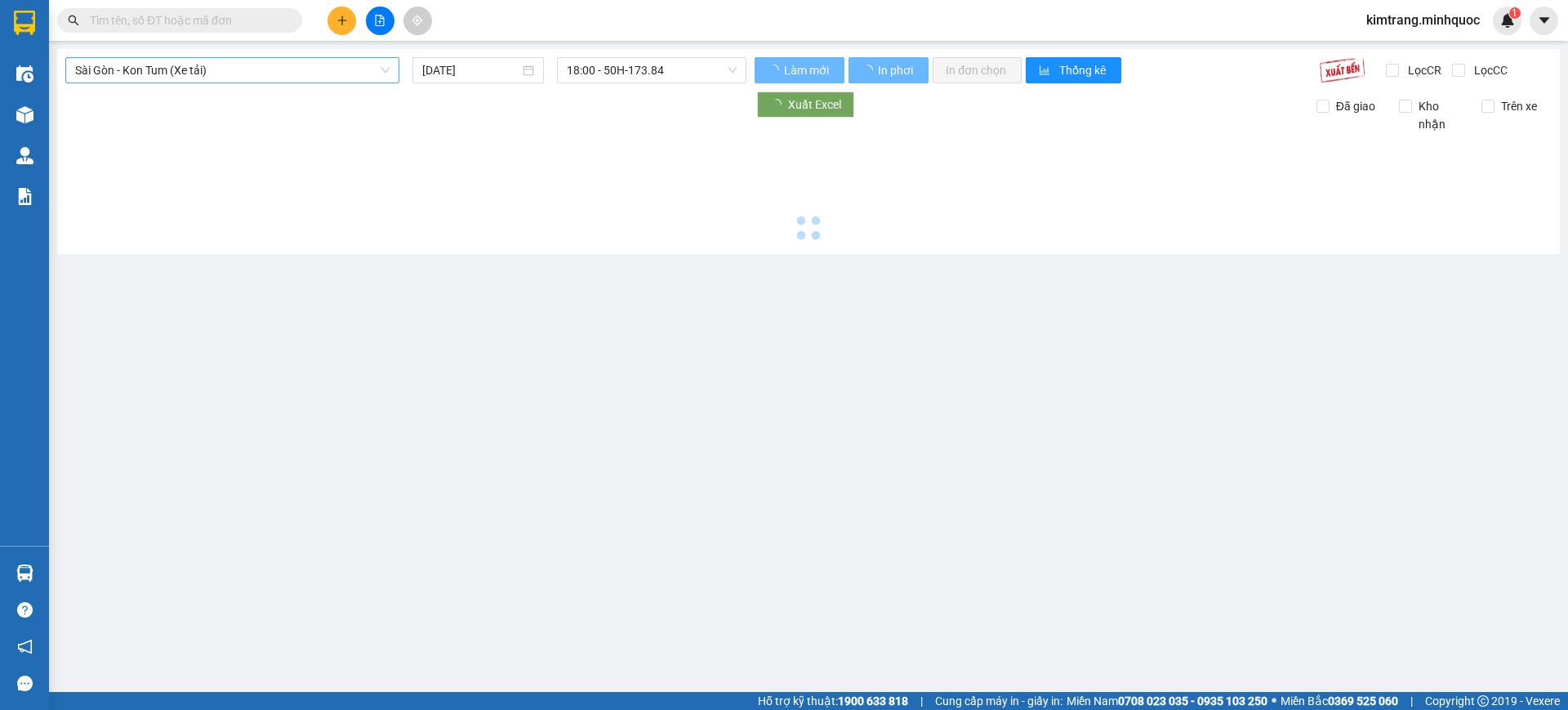
click at [248, 71] on span "Sài Gòn - Kon Tum (Xe tải)" at bounding box center [233, 70] width 314 height 24
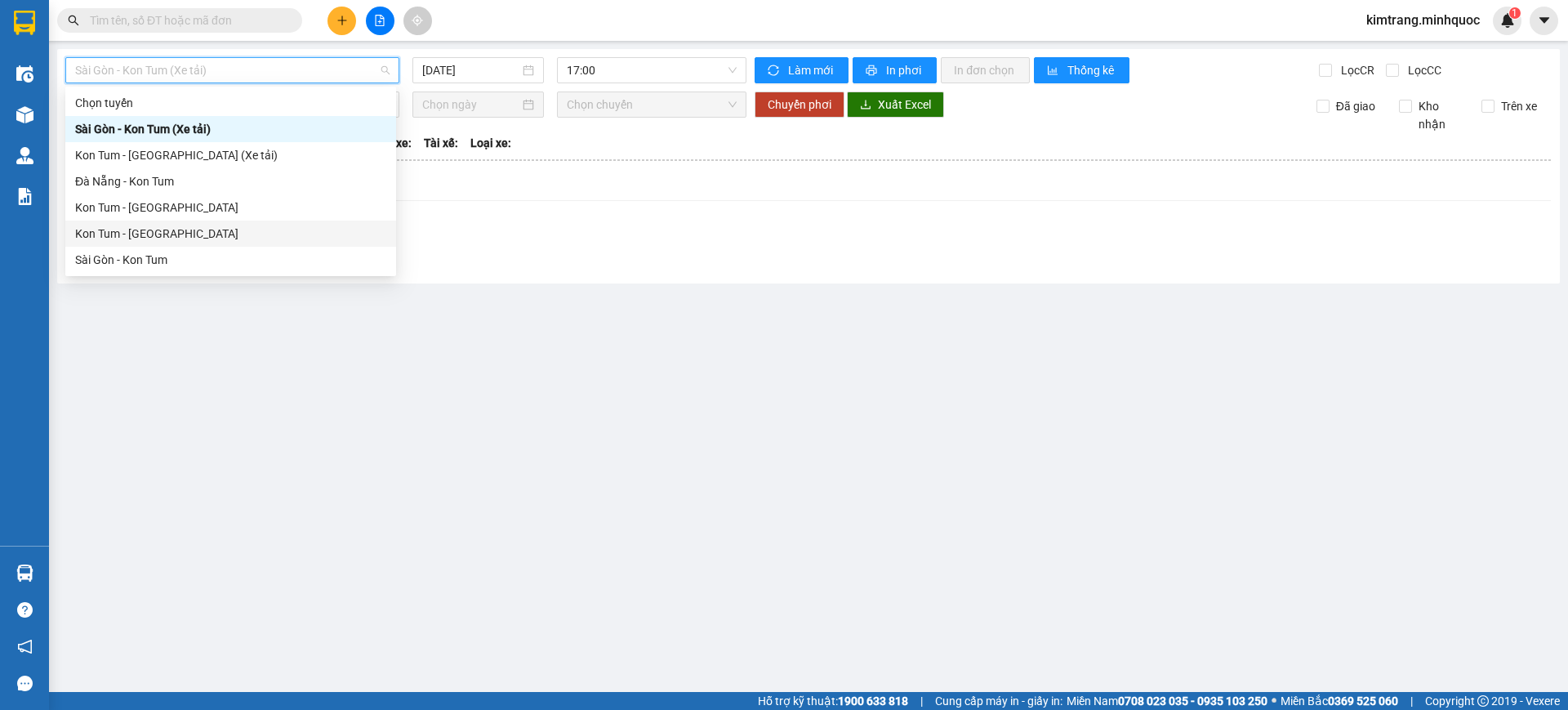
click at [165, 234] on div "Kon Tum - Sài Gòn" at bounding box center [231, 233] width 312 height 18
type input "11/10/2025"
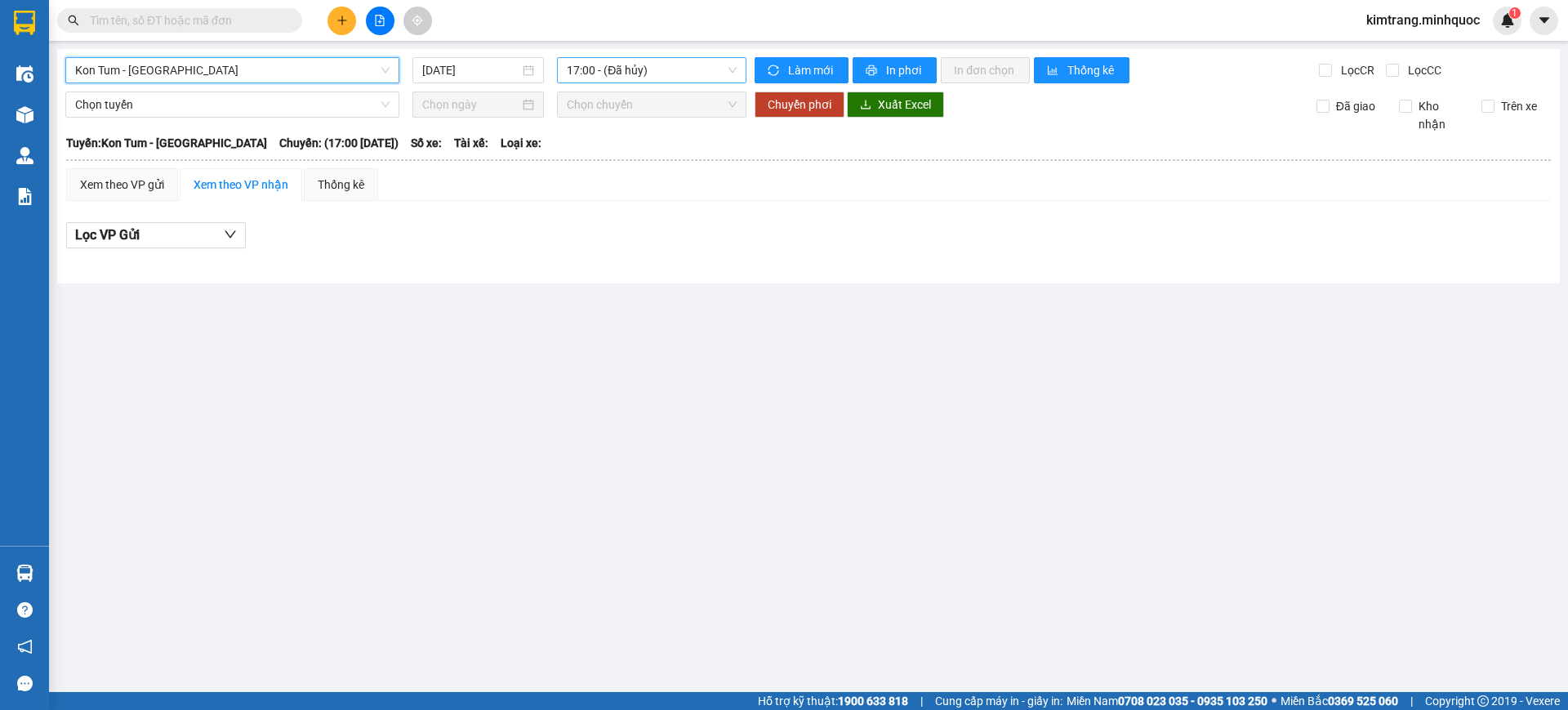
drag, startPoint x: 616, startPoint y: 70, endPoint x: 619, endPoint y: 80, distance: 10.4
click at [618, 71] on span "17:00 - (Đã hủy)" at bounding box center [651, 70] width 170 height 24
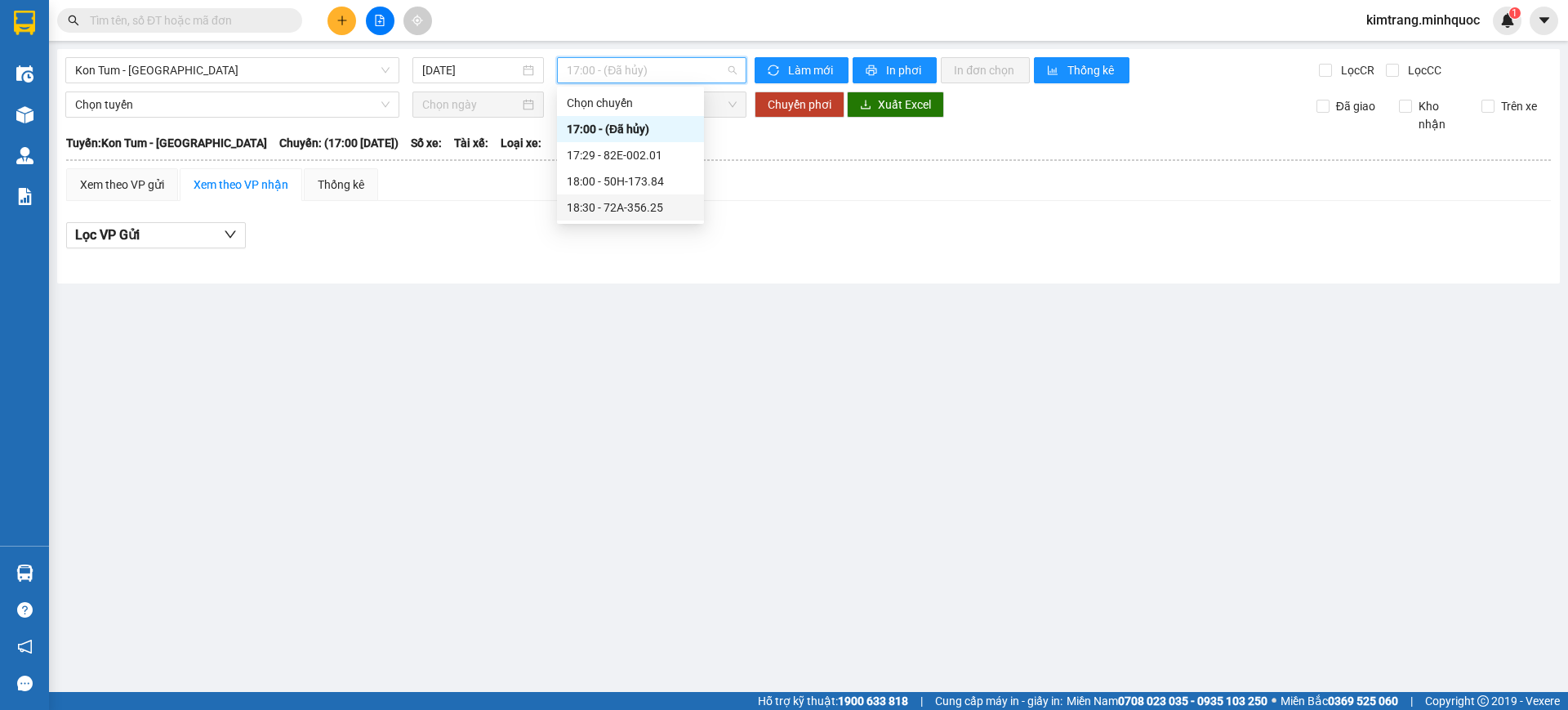
click at [662, 207] on div "18:30 - 72A-356.25" at bounding box center [630, 207] width 127 height 18
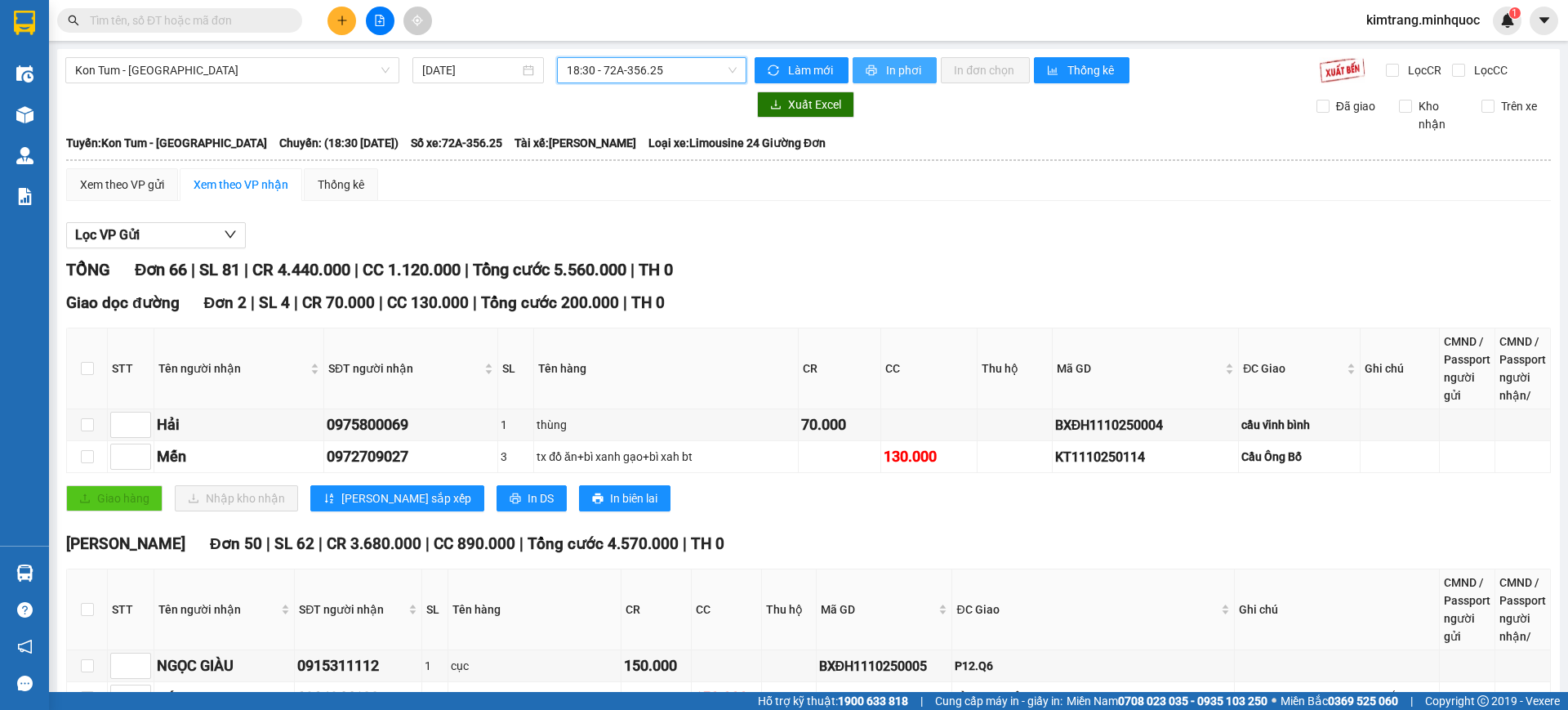
click at [898, 70] on span "In phơi" at bounding box center [905, 70] width 37 height 18
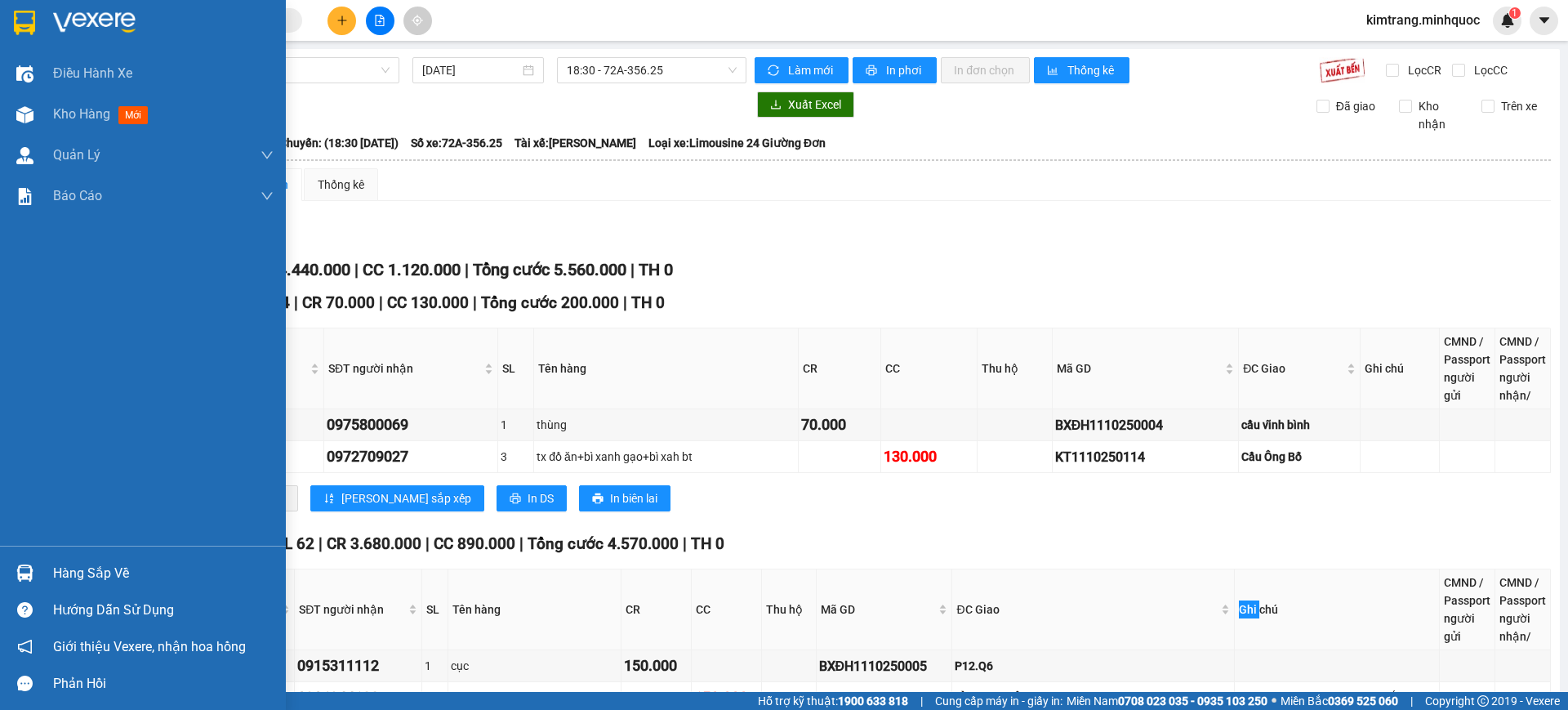
click at [33, 20] on img at bounding box center [24, 22] width 21 height 24
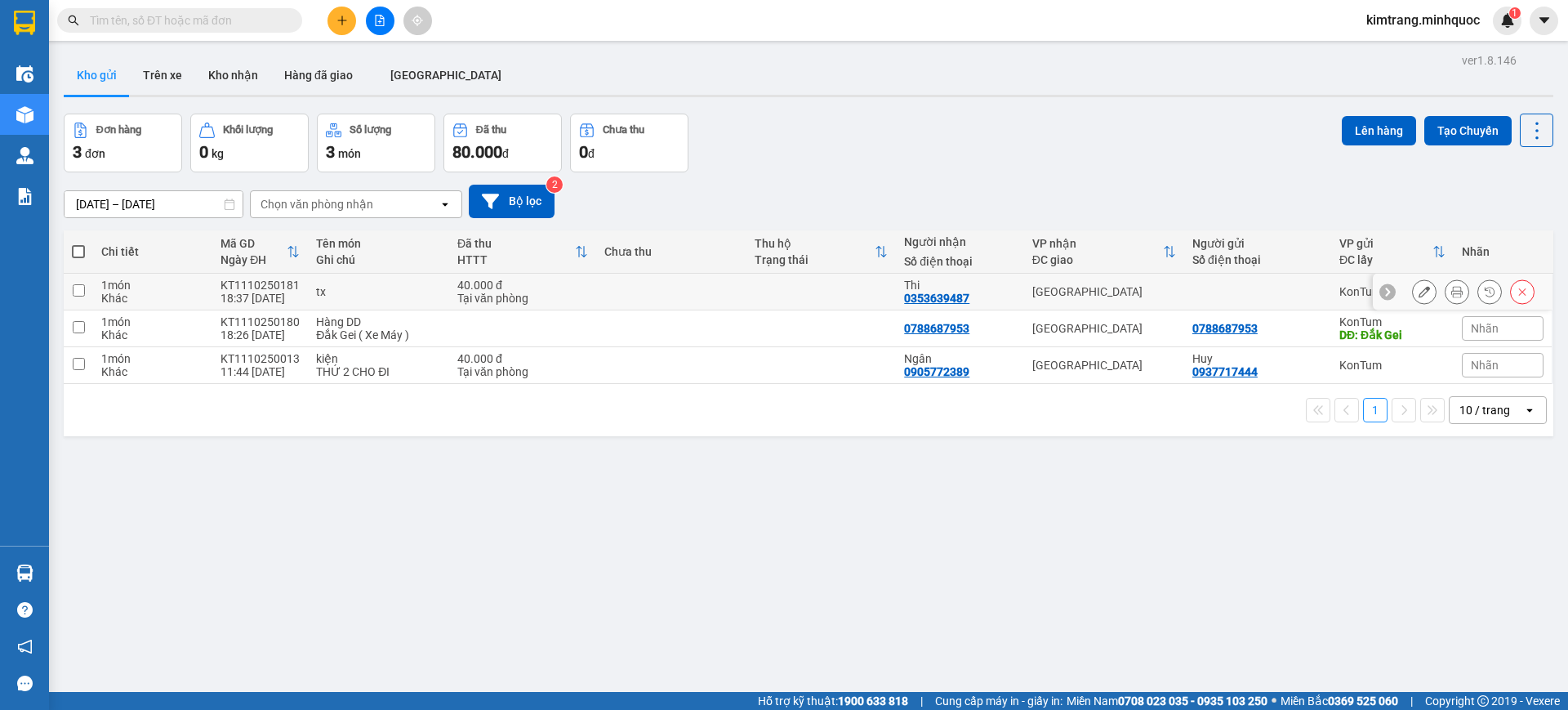
click at [1445, 285] on button at bounding box center [1456, 292] width 23 height 29
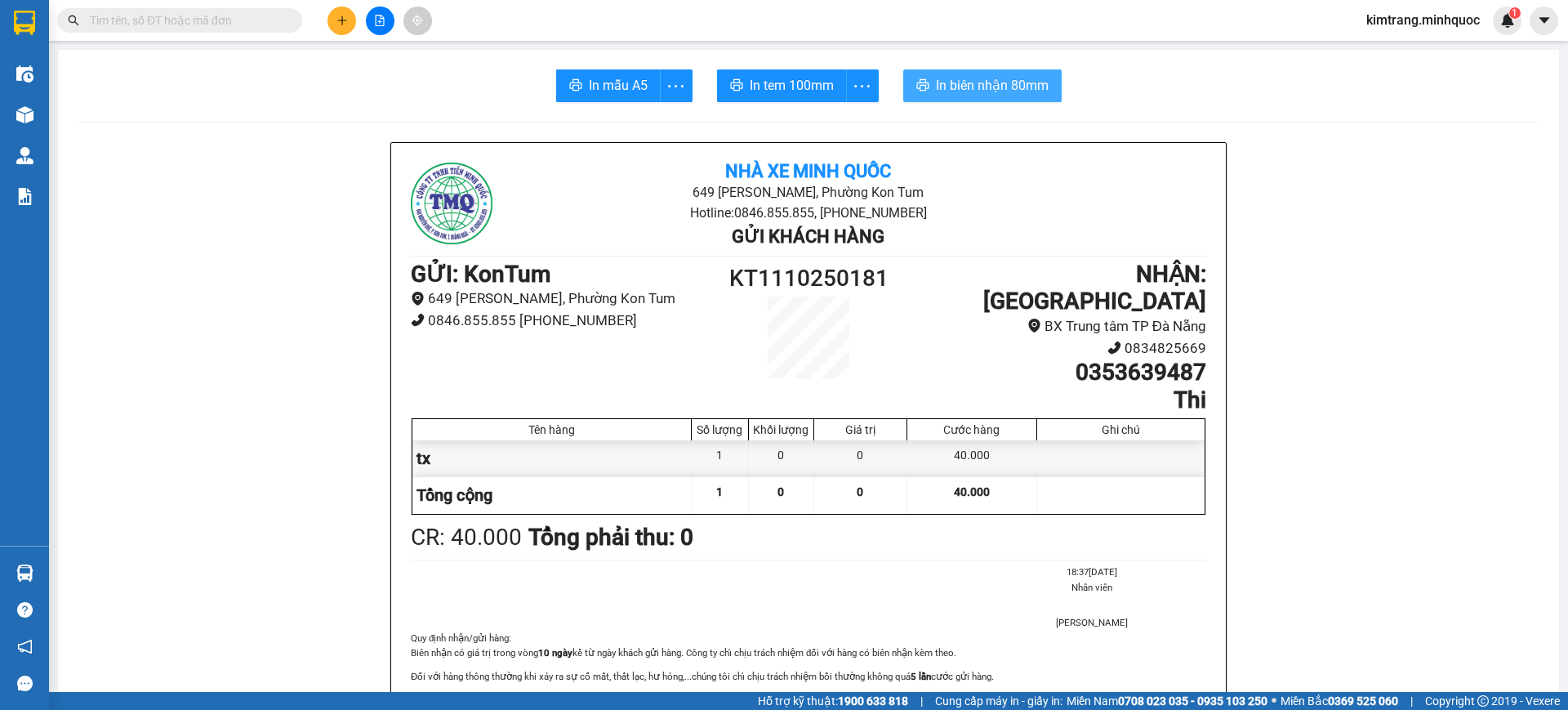
click at [974, 74] on button "In biên nhận 80mm" at bounding box center [982, 86] width 158 height 33
click at [786, 87] on span "In tem 100mm" at bounding box center [791, 86] width 84 height 20
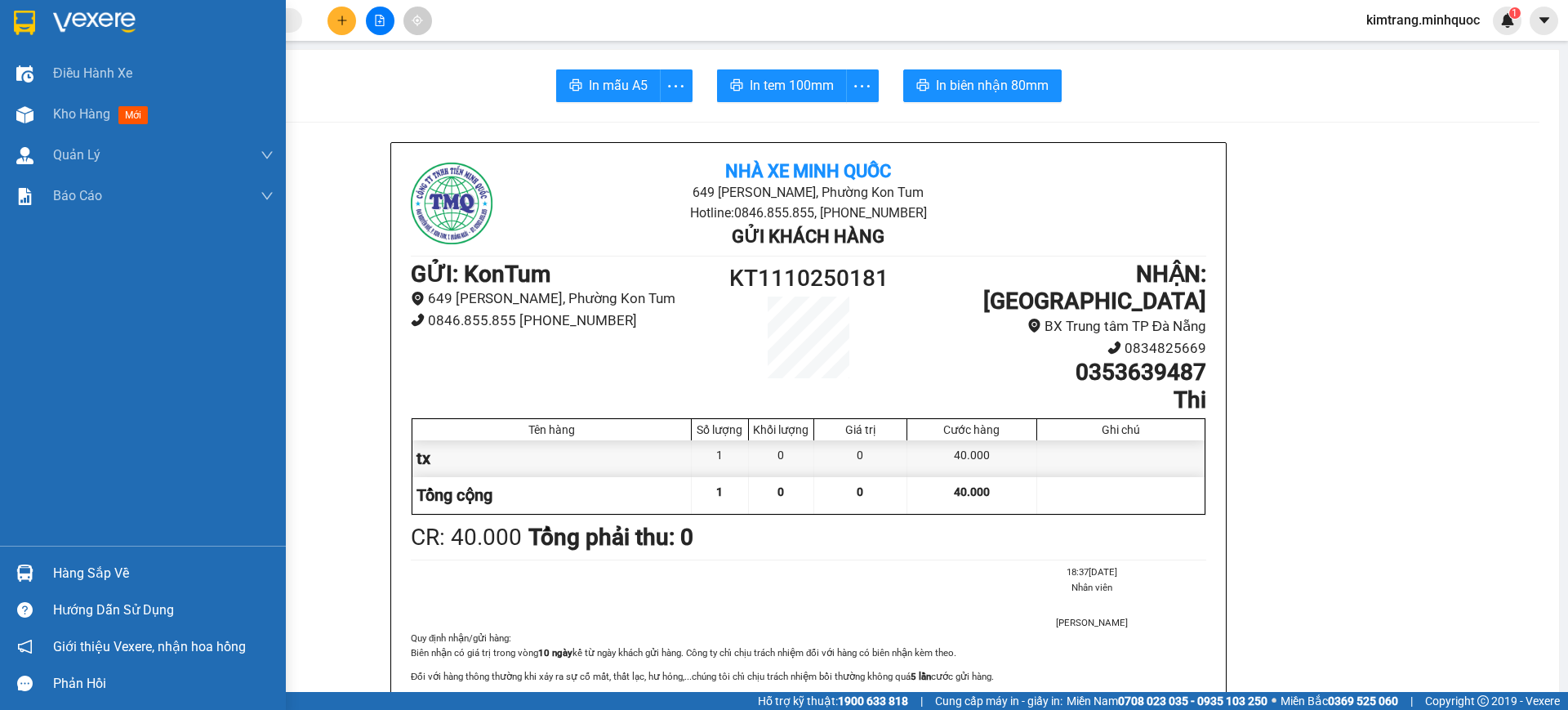
click at [29, 25] on img at bounding box center [24, 22] width 21 height 24
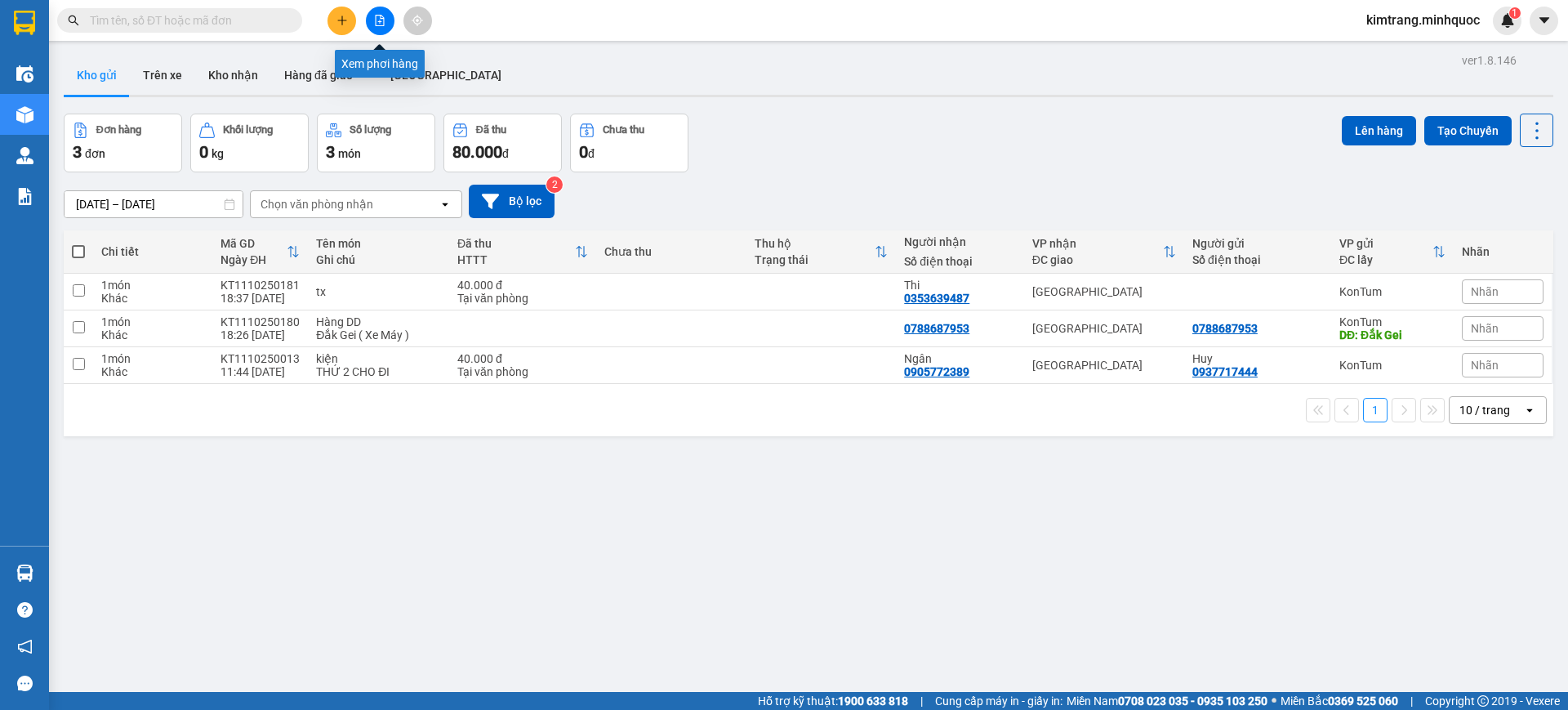
click at [383, 19] on icon "file-add" at bounding box center [379, 20] width 11 height 11
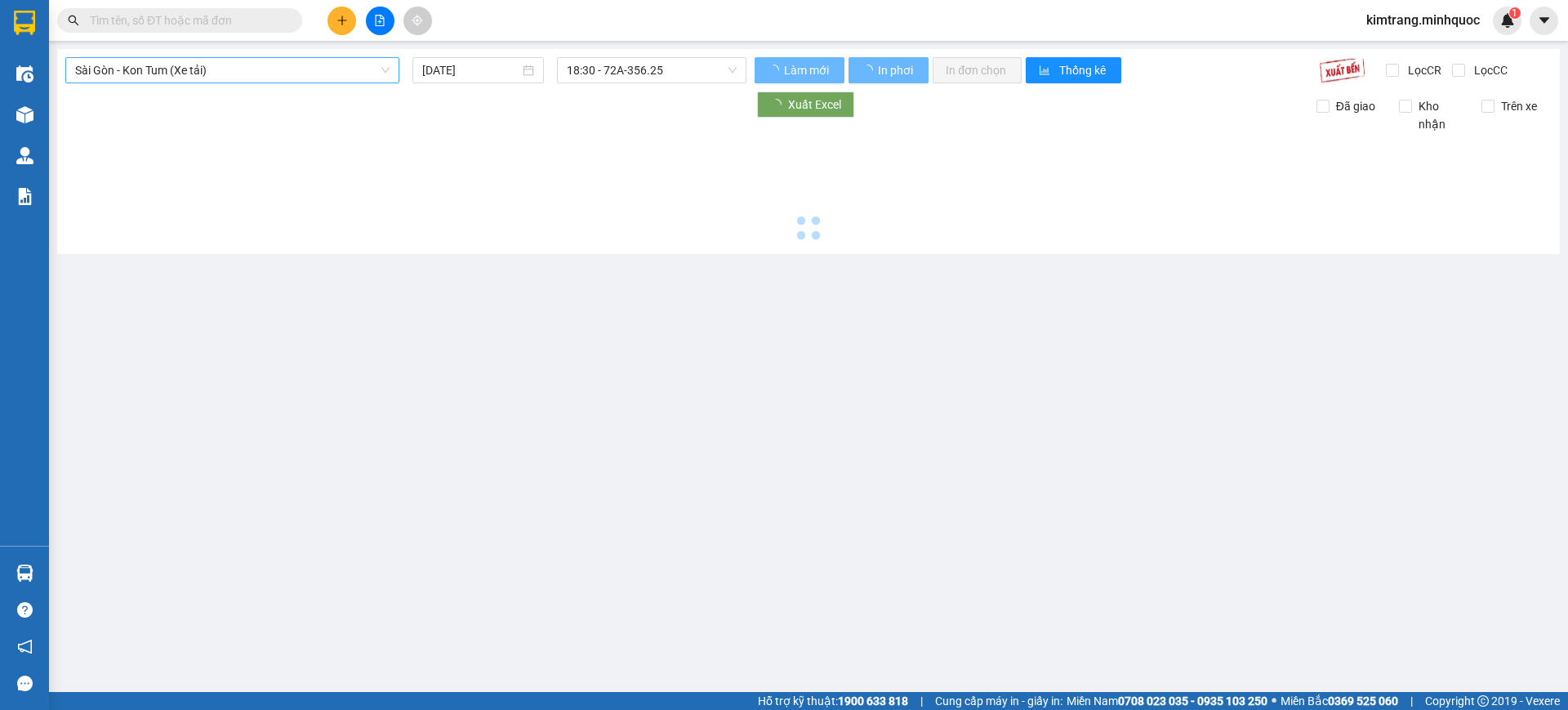
click at [206, 71] on span "Sài Gòn - Kon Tum (Xe tải)" at bounding box center [233, 70] width 314 height 24
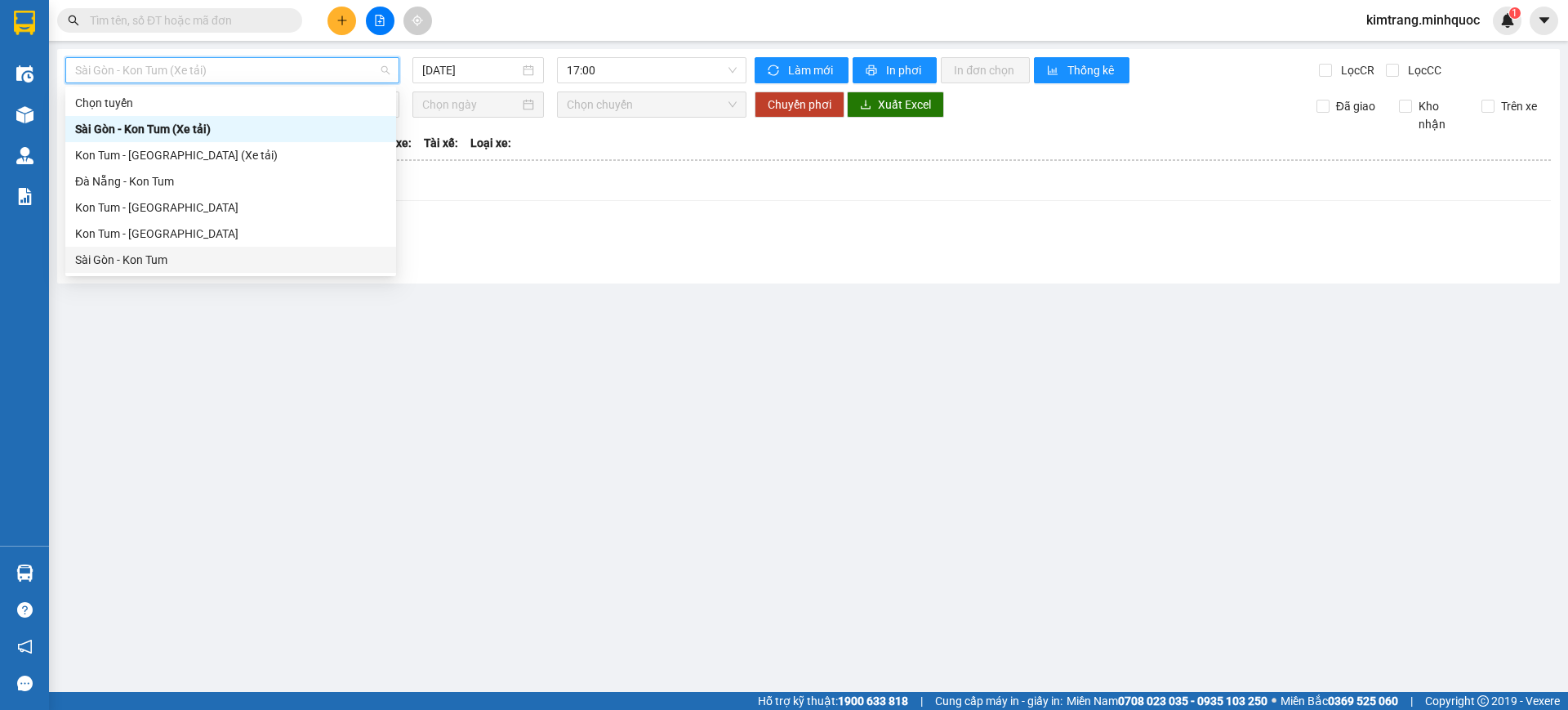
click at [138, 258] on div "Sài Gòn - Kon Tum" at bounding box center [231, 260] width 312 height 18
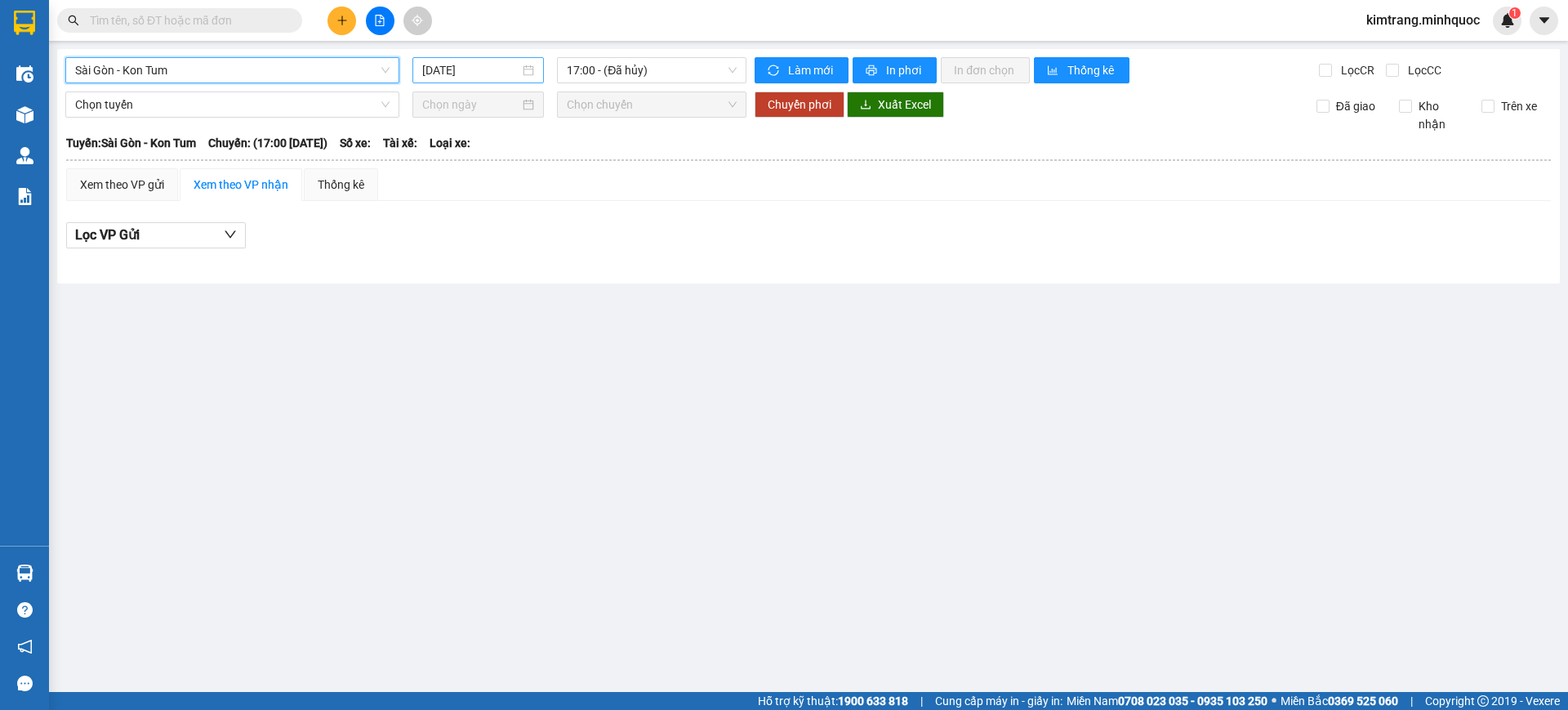
click at [476, 65] on input "11/10/2025" at bounding box center [471, 70] width 97 height 18
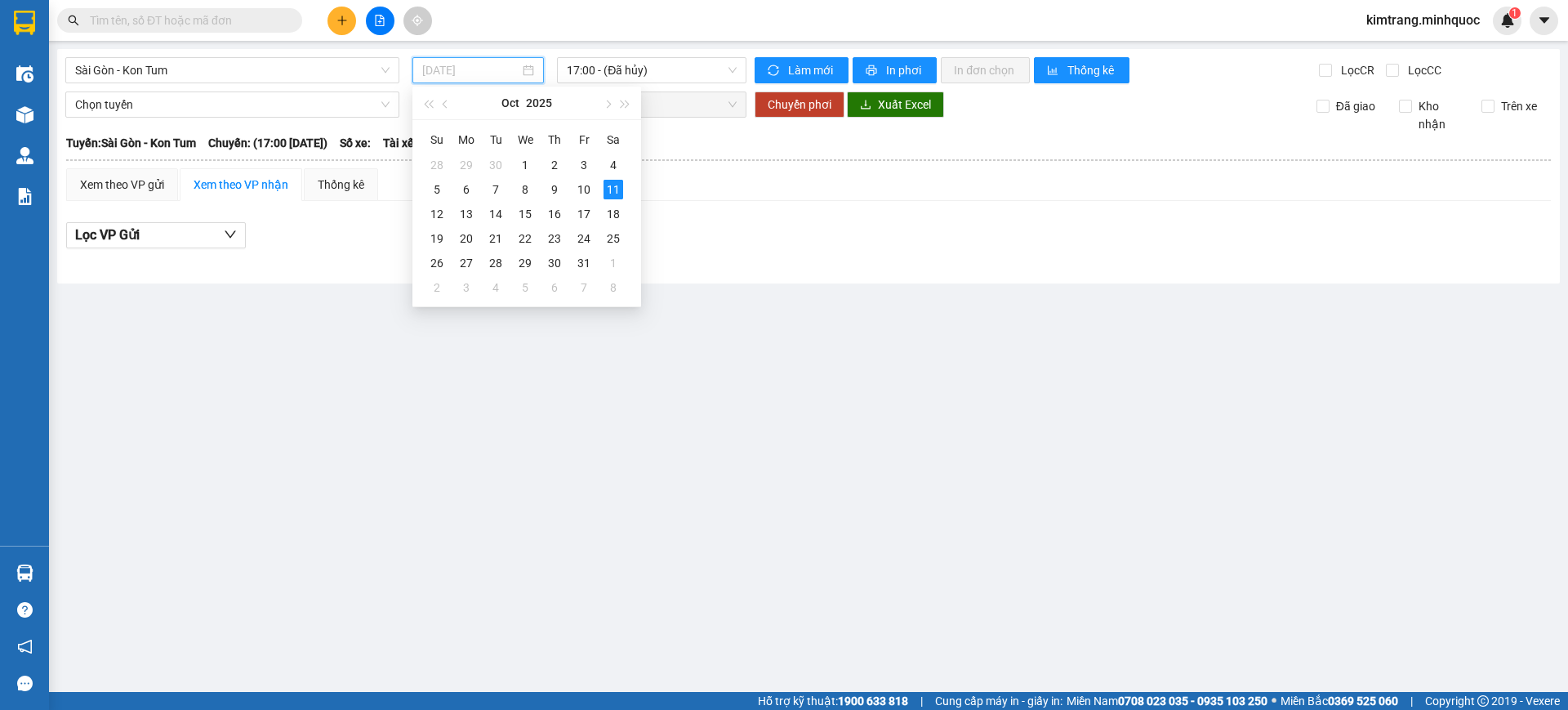
type input "11/10/2025"
click at [612, 196] on div "11" at bounding box center [613, 189] width 20 height 20
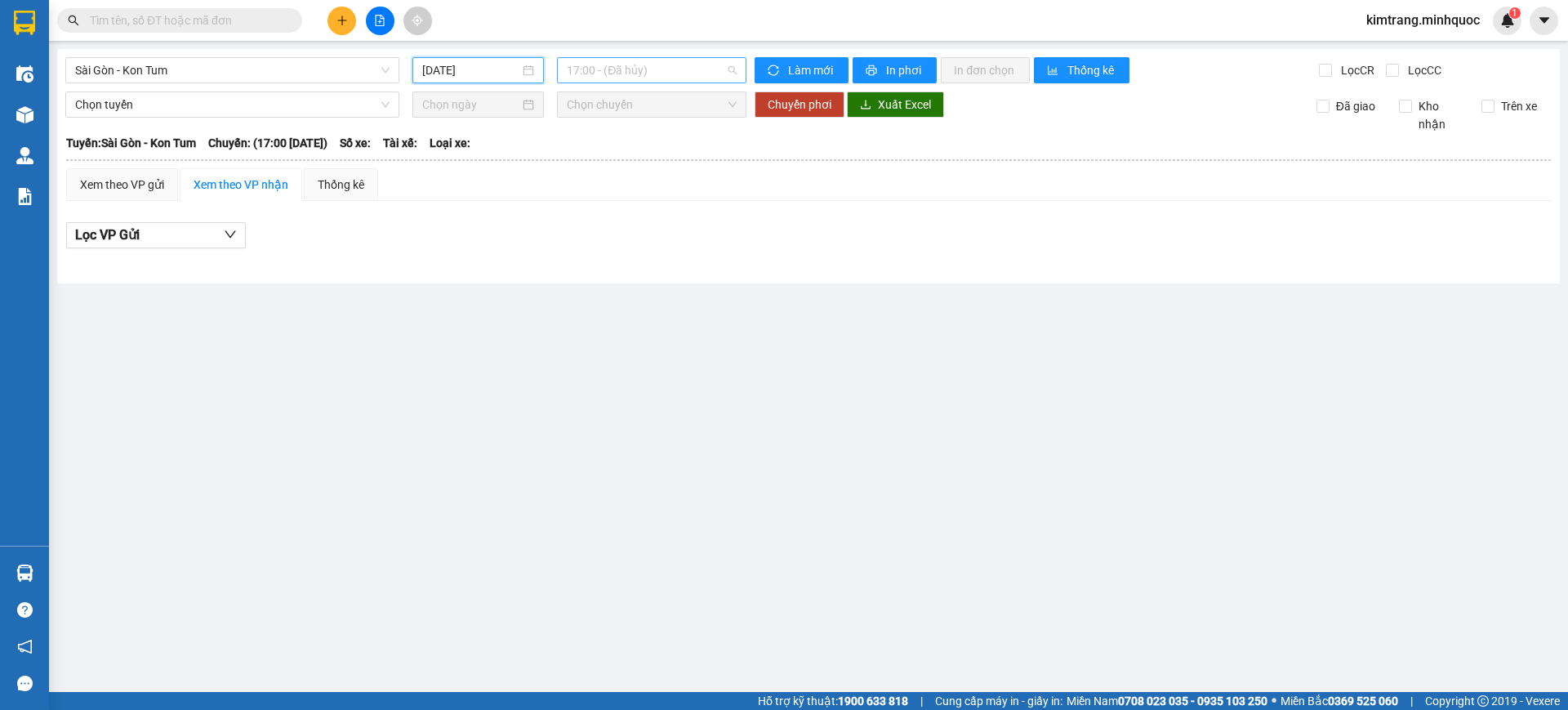
click at [653, 77] on span "17:00 - (Đã hủy)" at bounding box center [651, 70] width 170 height 24
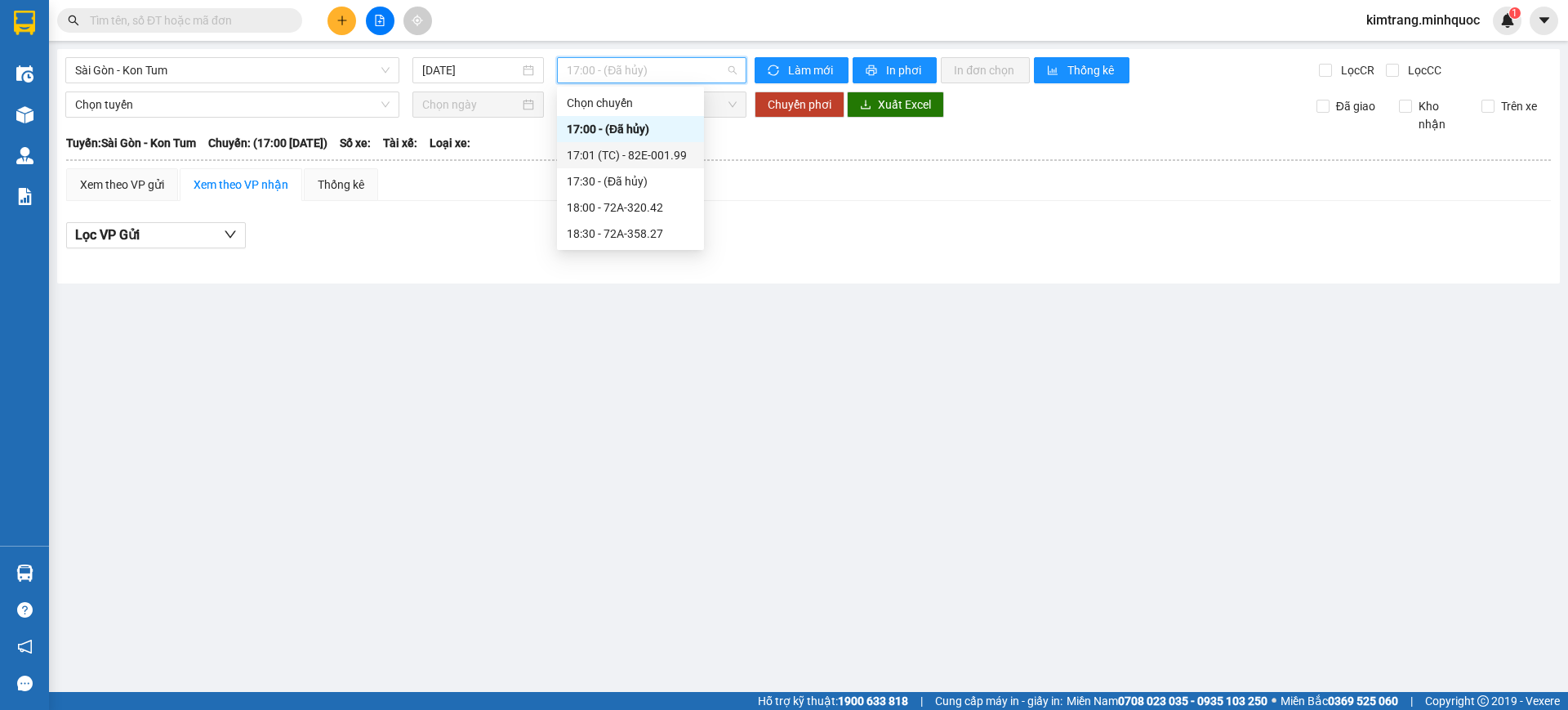
click at [671, 149] on div "17:01 (TC) - 82E-001.99" at bounding box center [630, 154] width 127 height 18
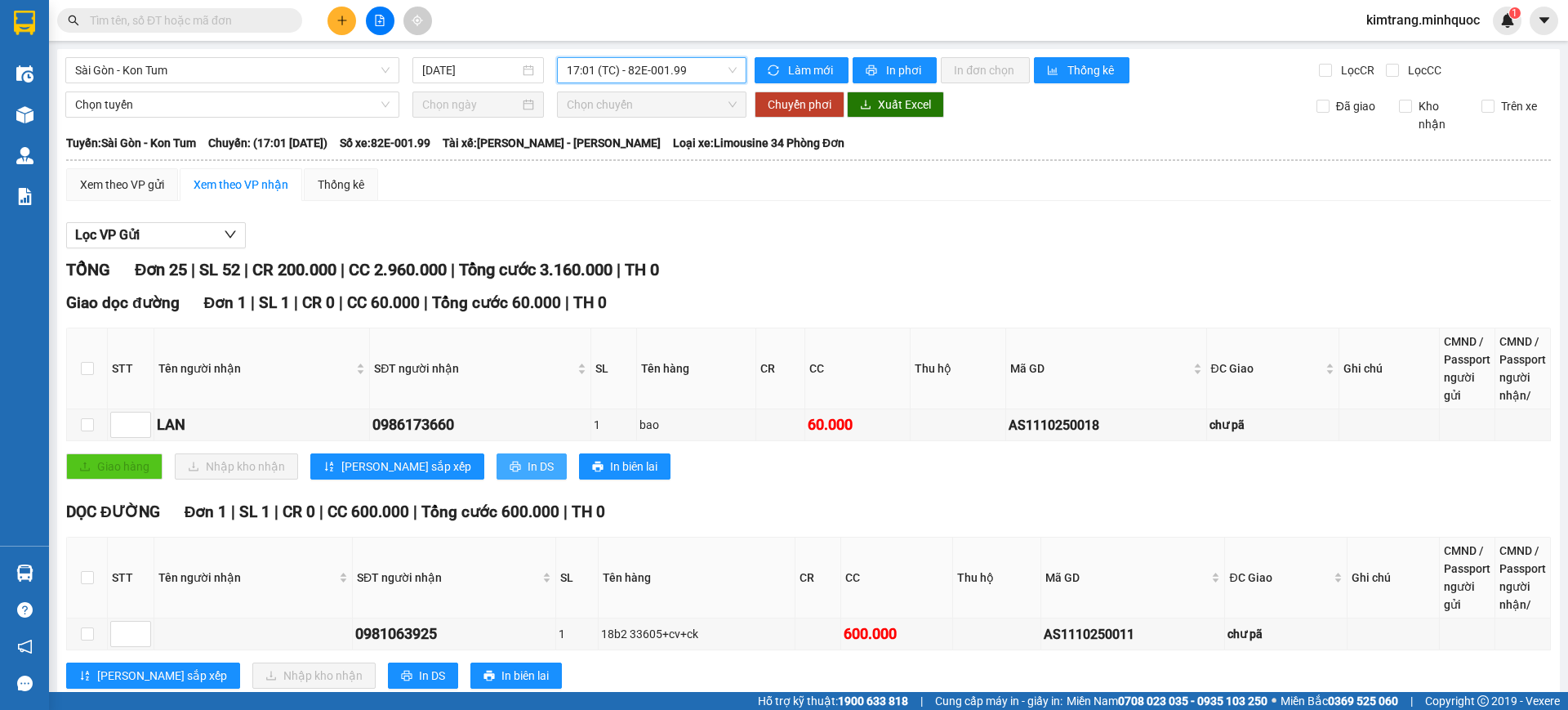
click at [527, 459] on span "In DS" at bounding box center [540, 466] width 26 height 18
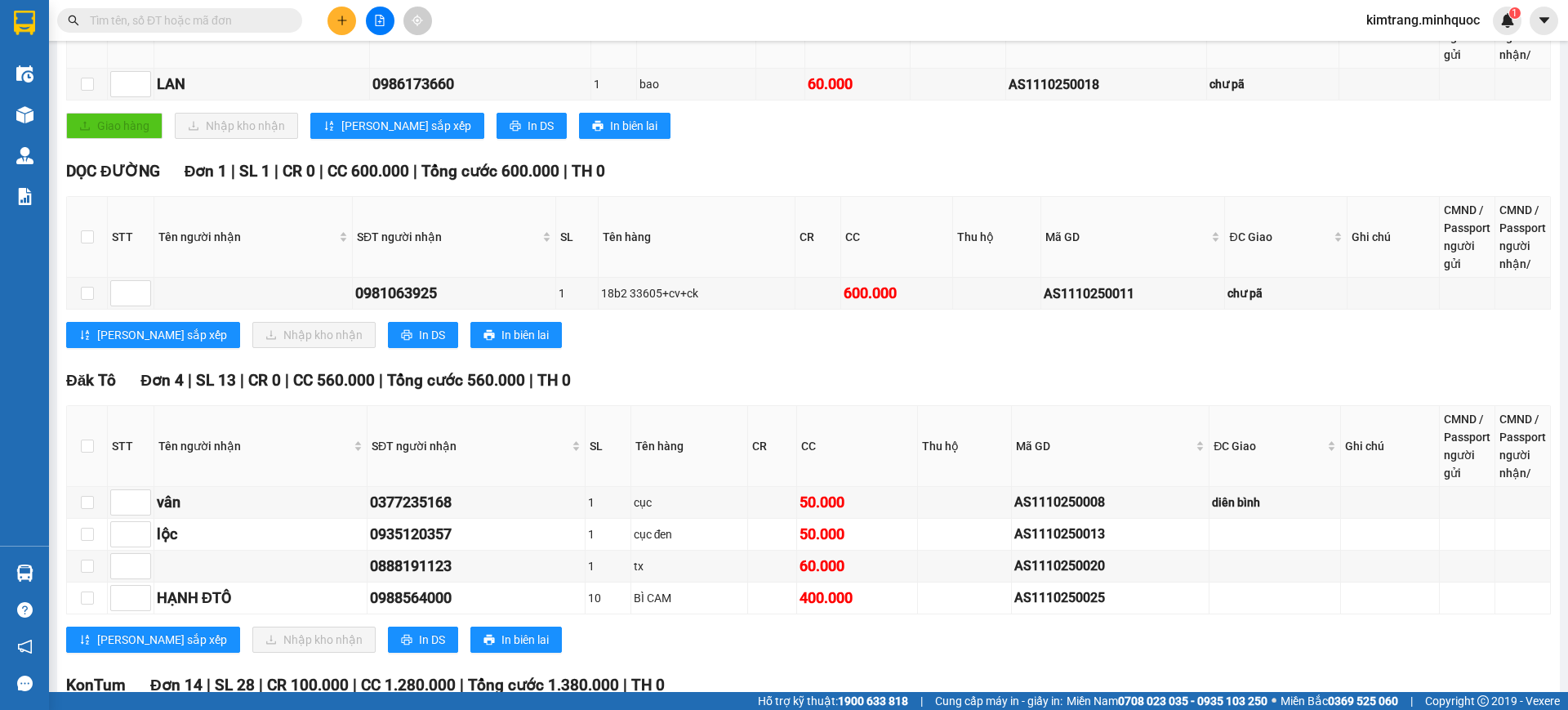
click at [706, 342] on div "Lưu sắp xếp Nhập kho nhận In DS In biên lai" at bounding box center [808, 335] width 1484 height 26
click at [419, 633] on span "In DS" at bounding box center [432, 639] width 26 height 18
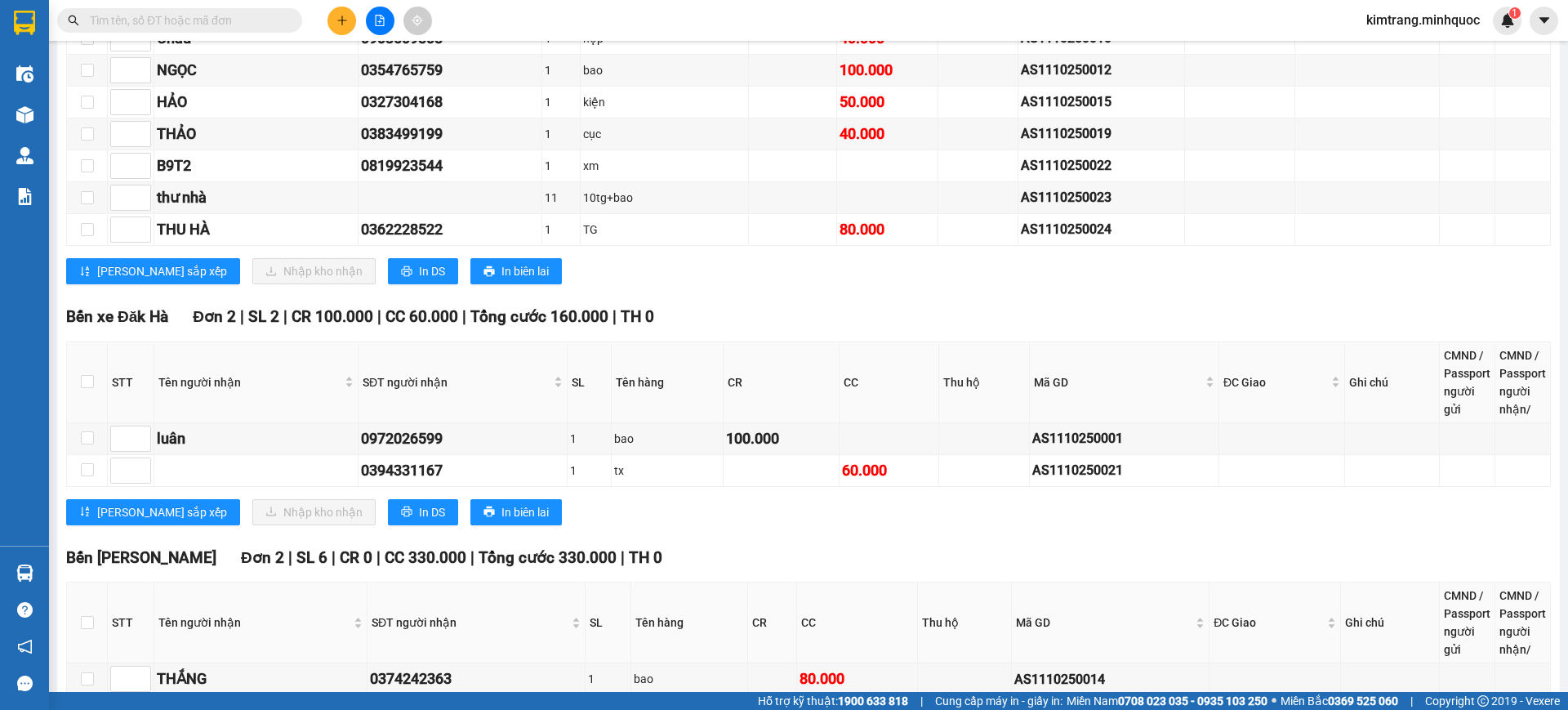
scroll to position [1320, 0]
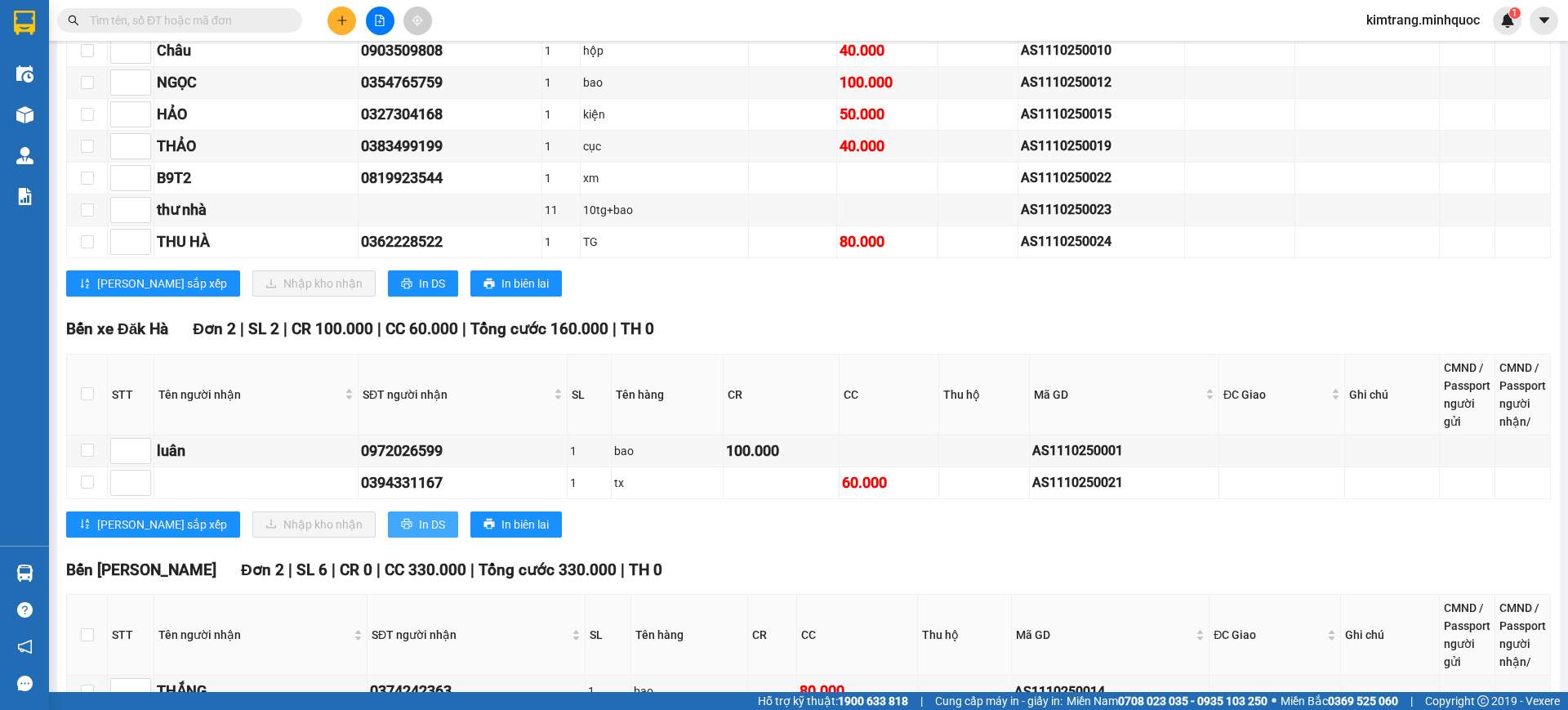
click at [419, 516] on span "In DS" at bounding box center [432, 524] width 26 height 18
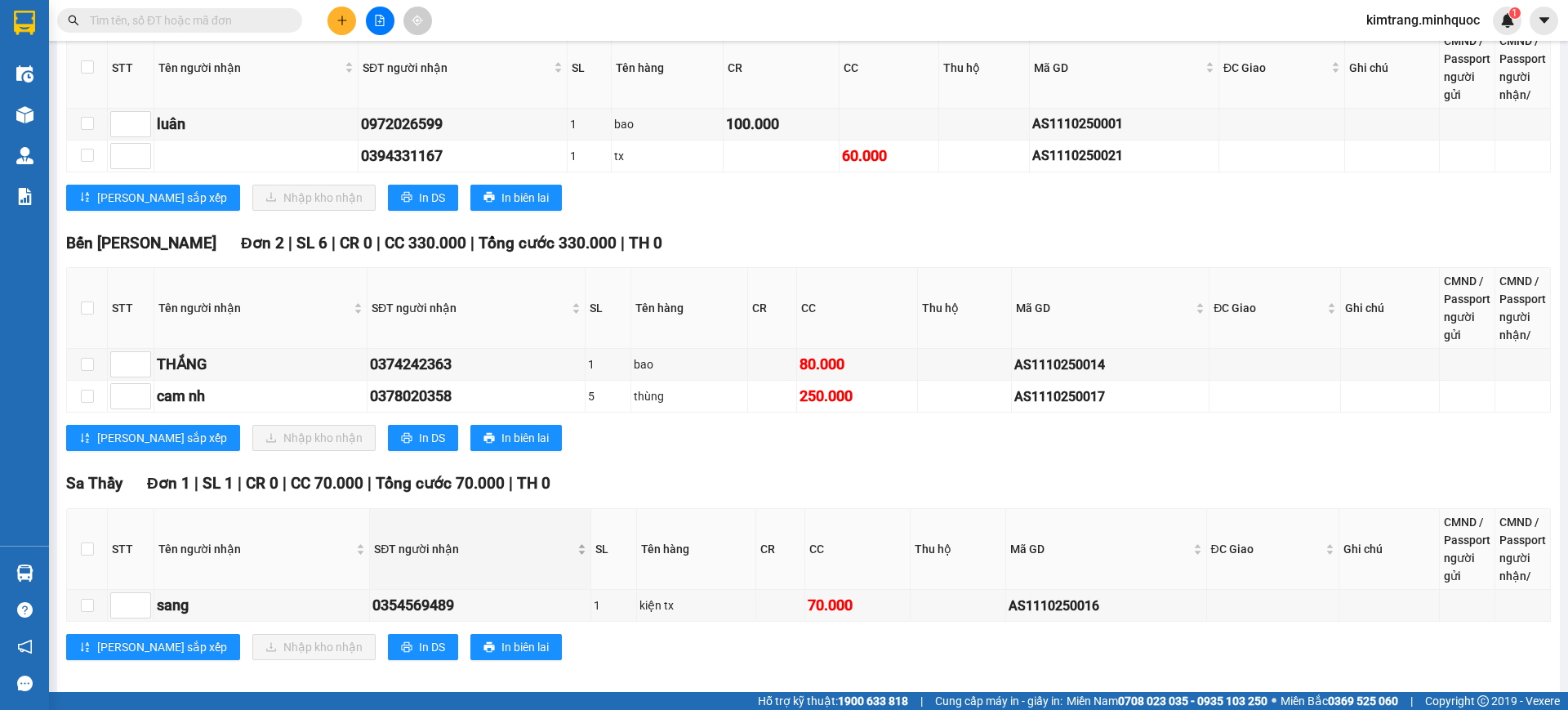
scroll to position [1661, 0]
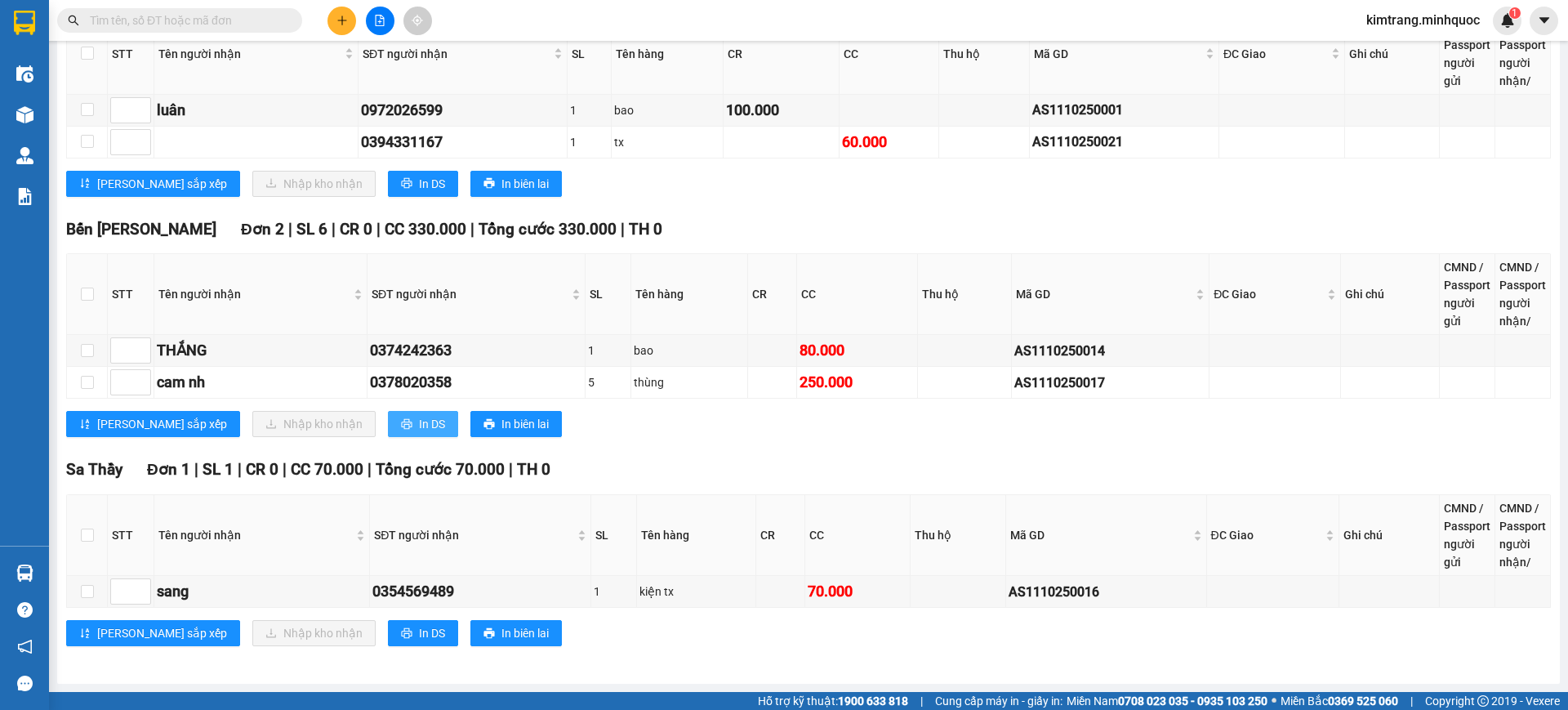
click at [419, 426] on span "In DS" at bounding box center [432, 423] width 26 height 18
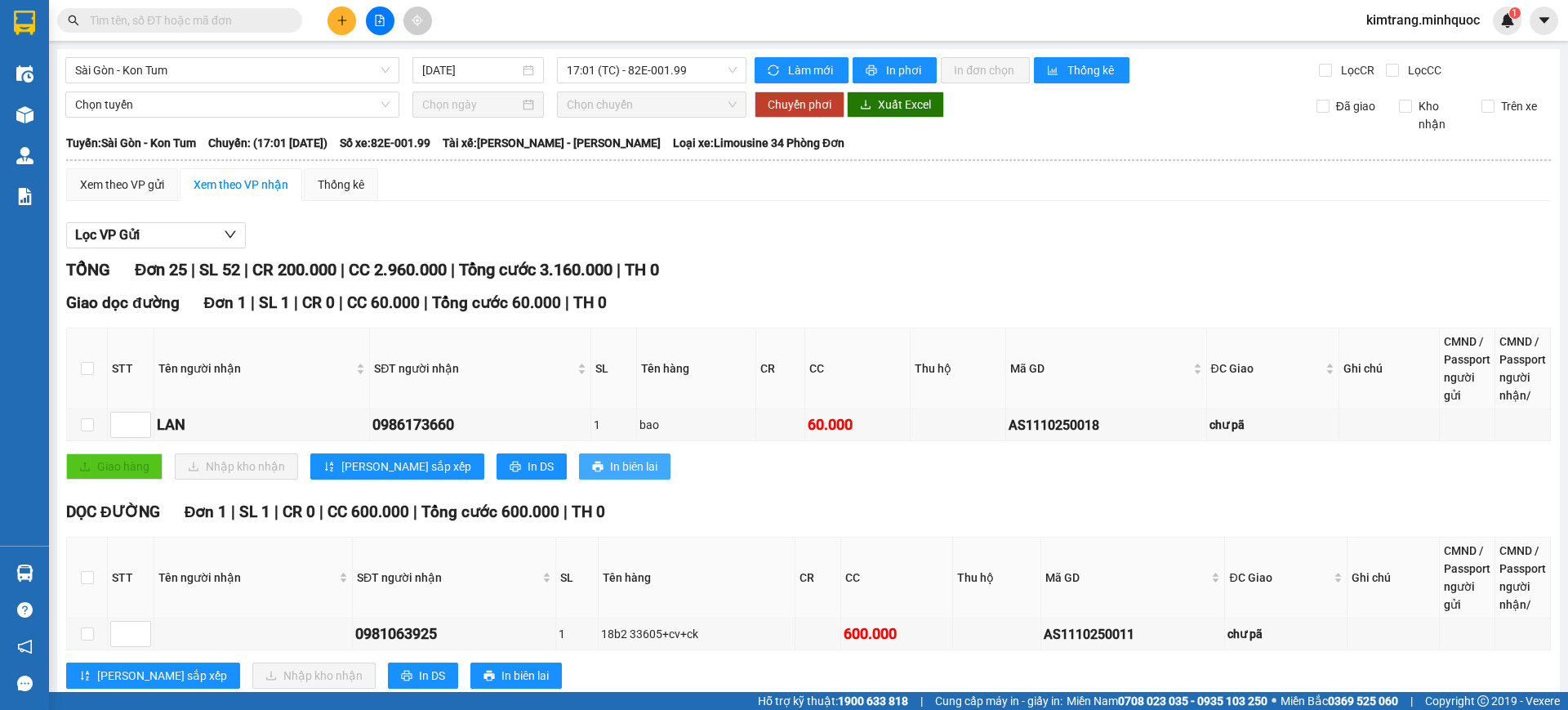
scroll to position [341, 0]
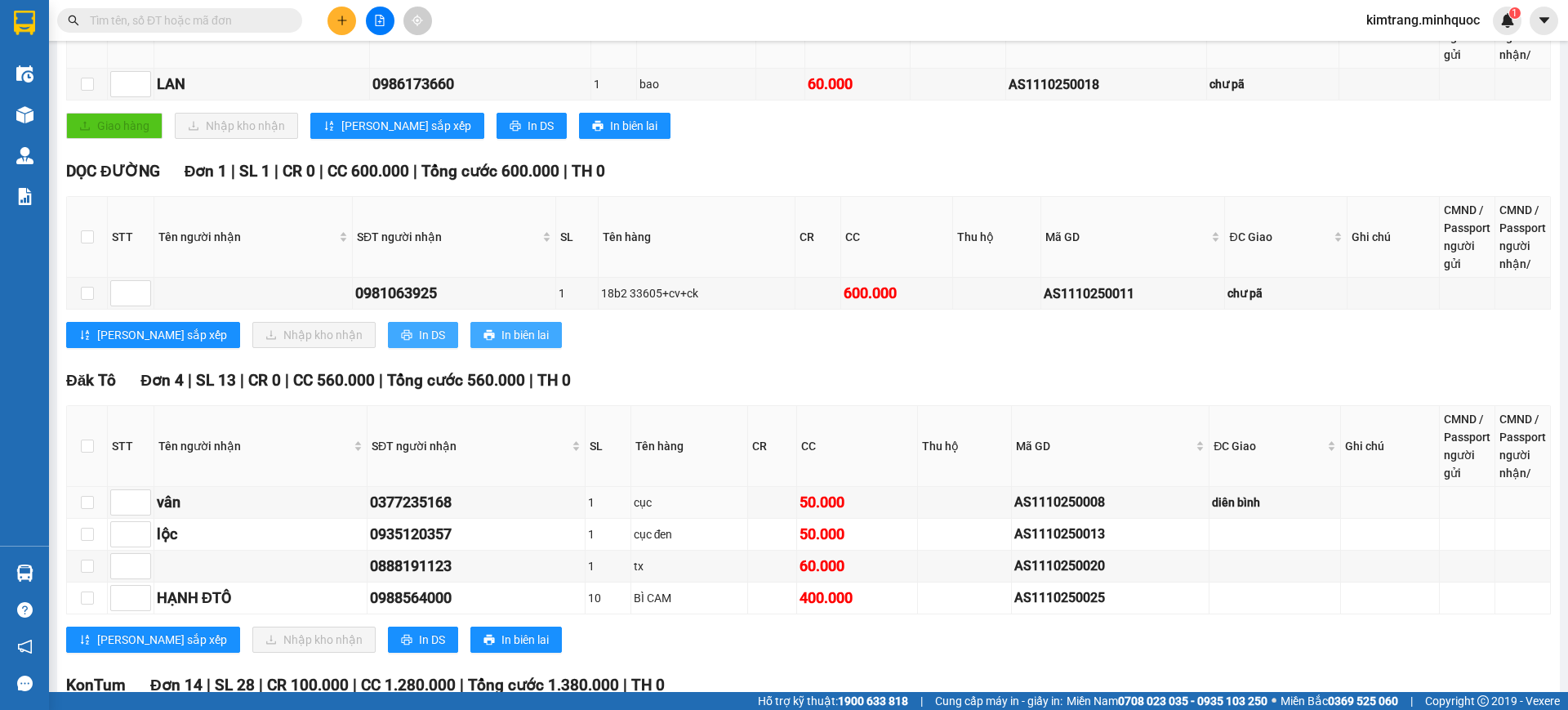
drag, startPoint x: 360, startPoint y: 328, endPoint x: 428, endPoint y: 338, distance: 68.7
click at [419, 328] on span "In DS" at bounding box center [432, 334] width 26 height 18
click at [419, 646] on span "In DS" at bounding box center [432, 639] width 26 height 18
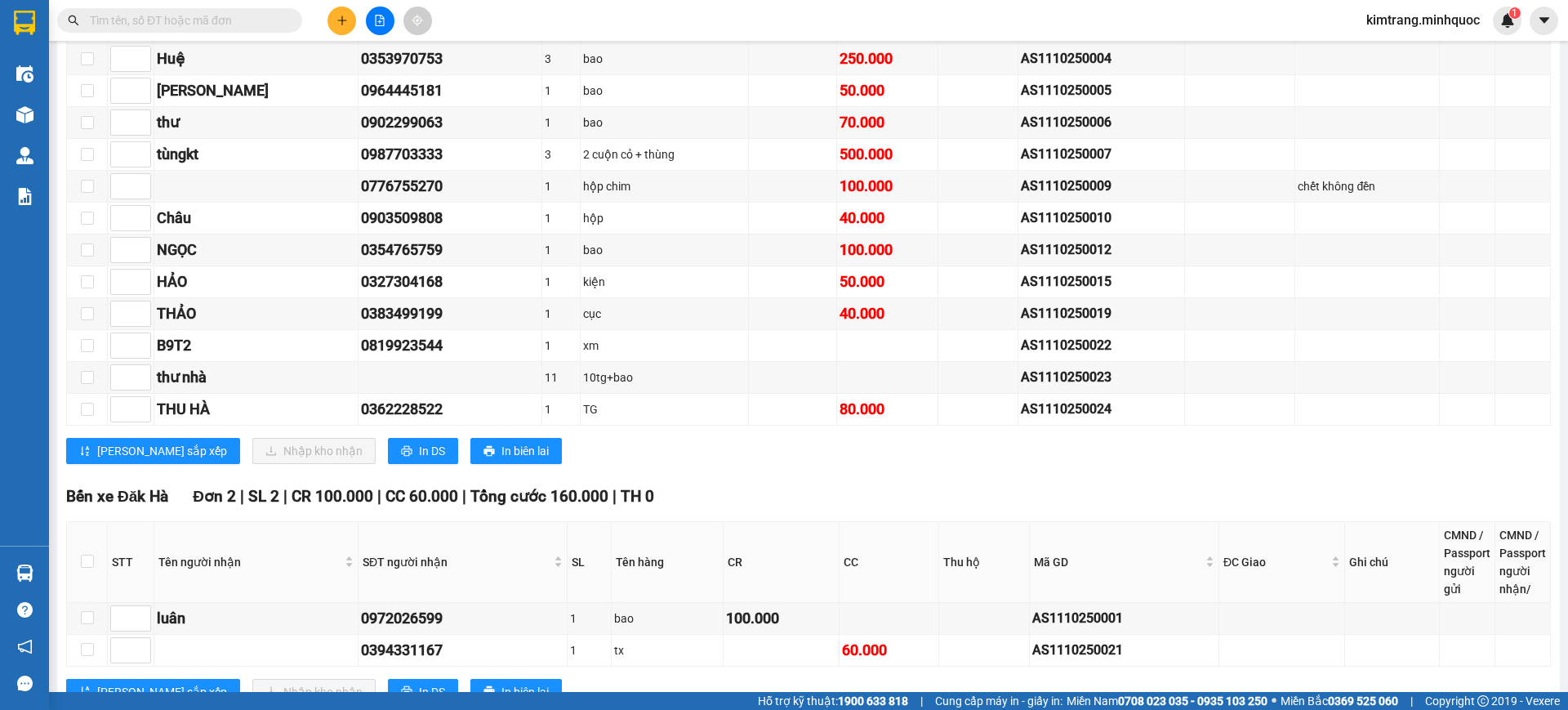
scroll to position [1362, 0]
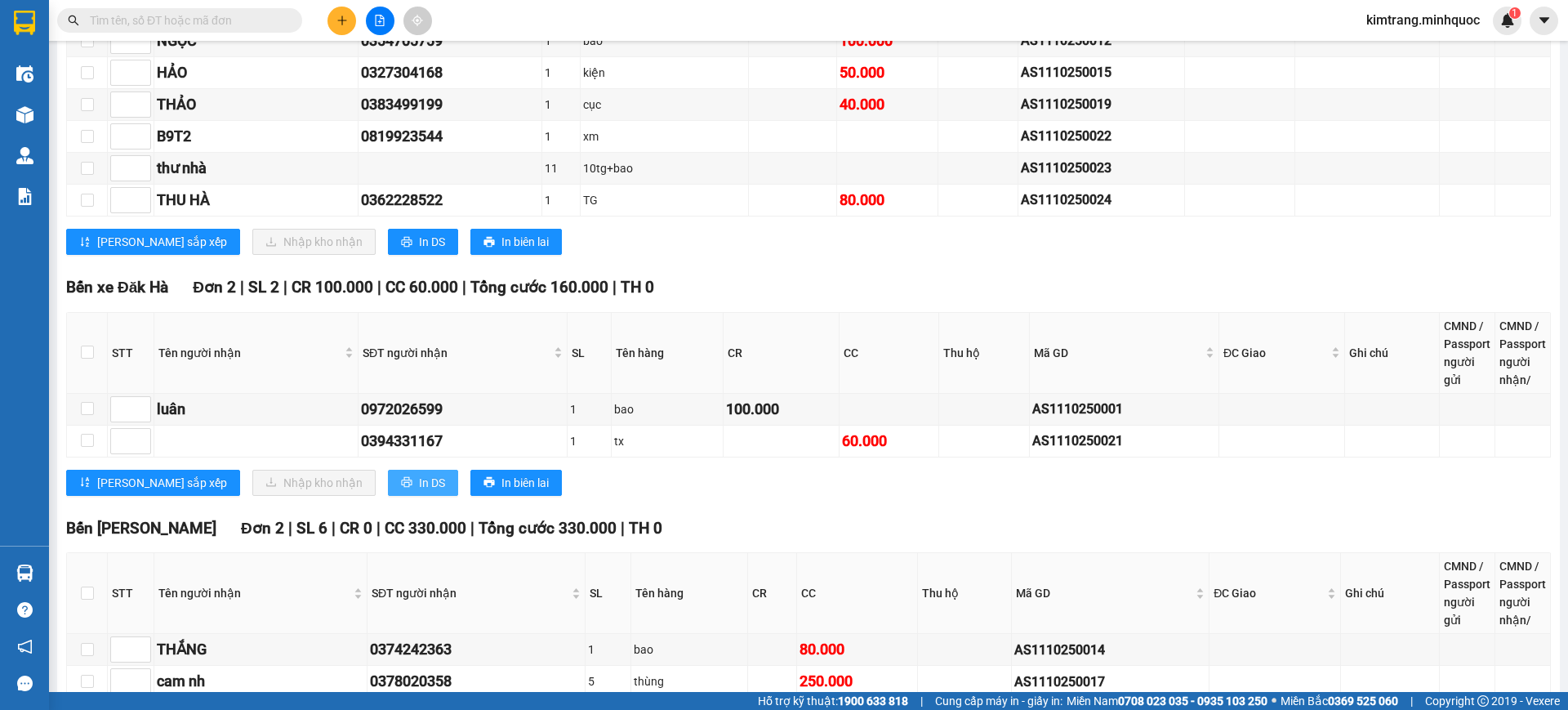
click at [388, 477] on button "In DS" at bounding box center [423, 483] width 71 height 26
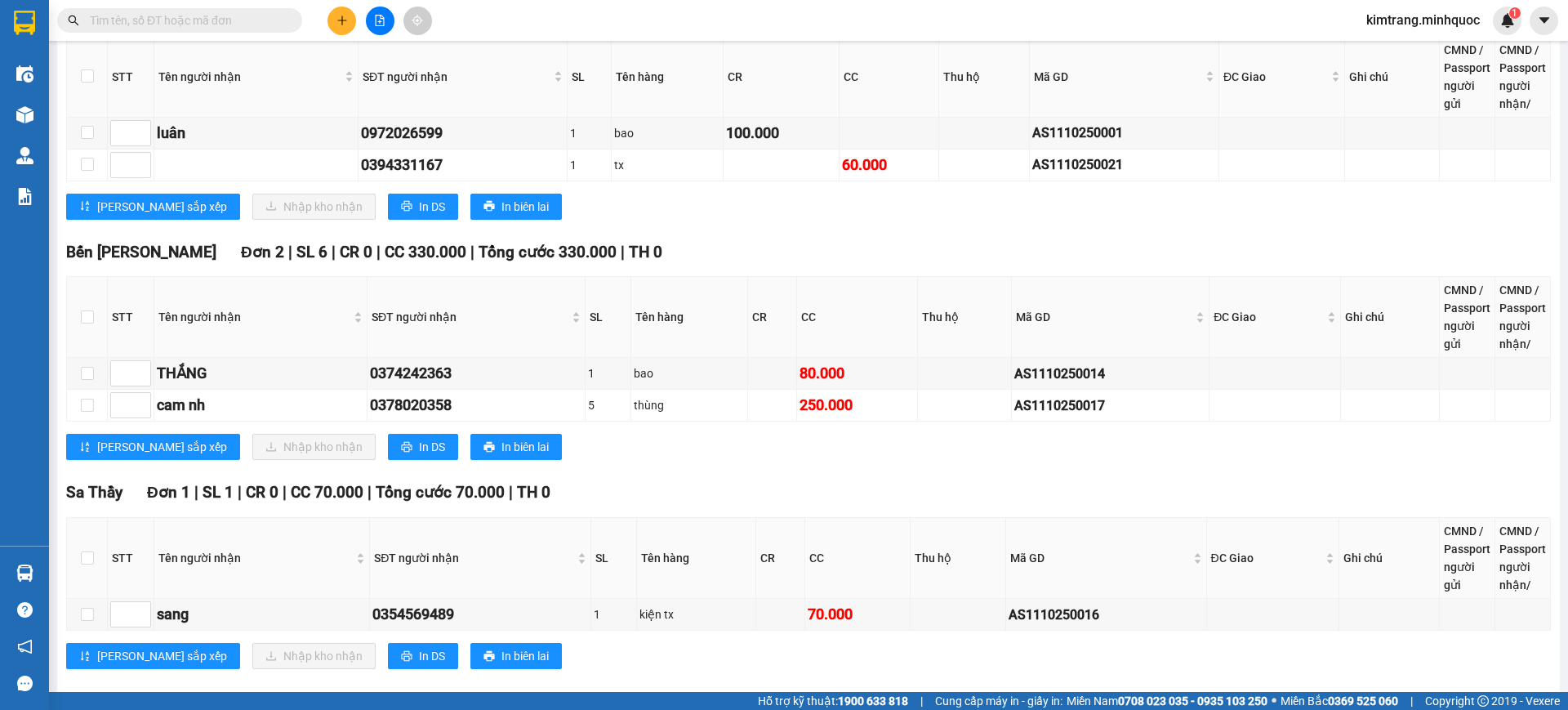
scroll to position [1661, 0]
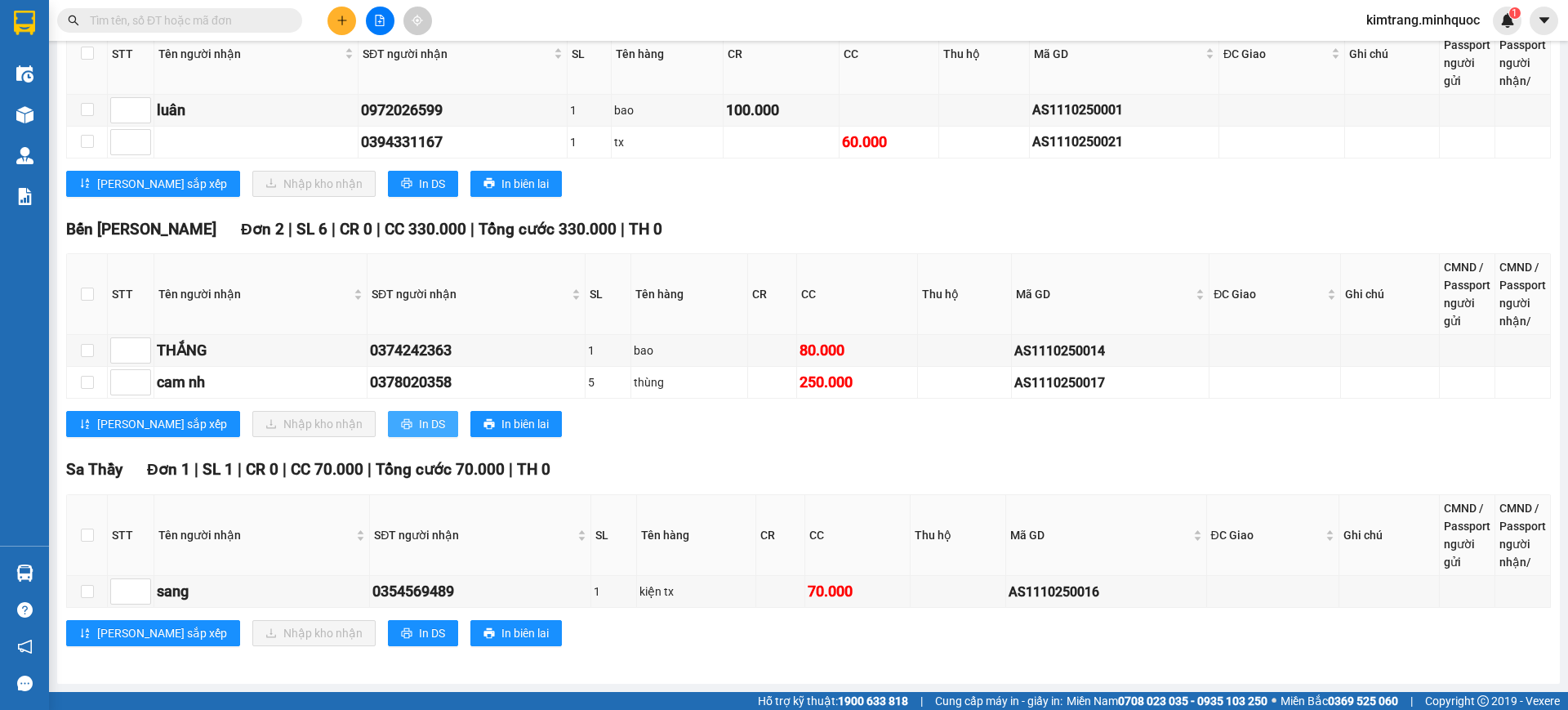
click at [419, 429] on span "In DS" at bounding box center [432, 423] width 26 height 18
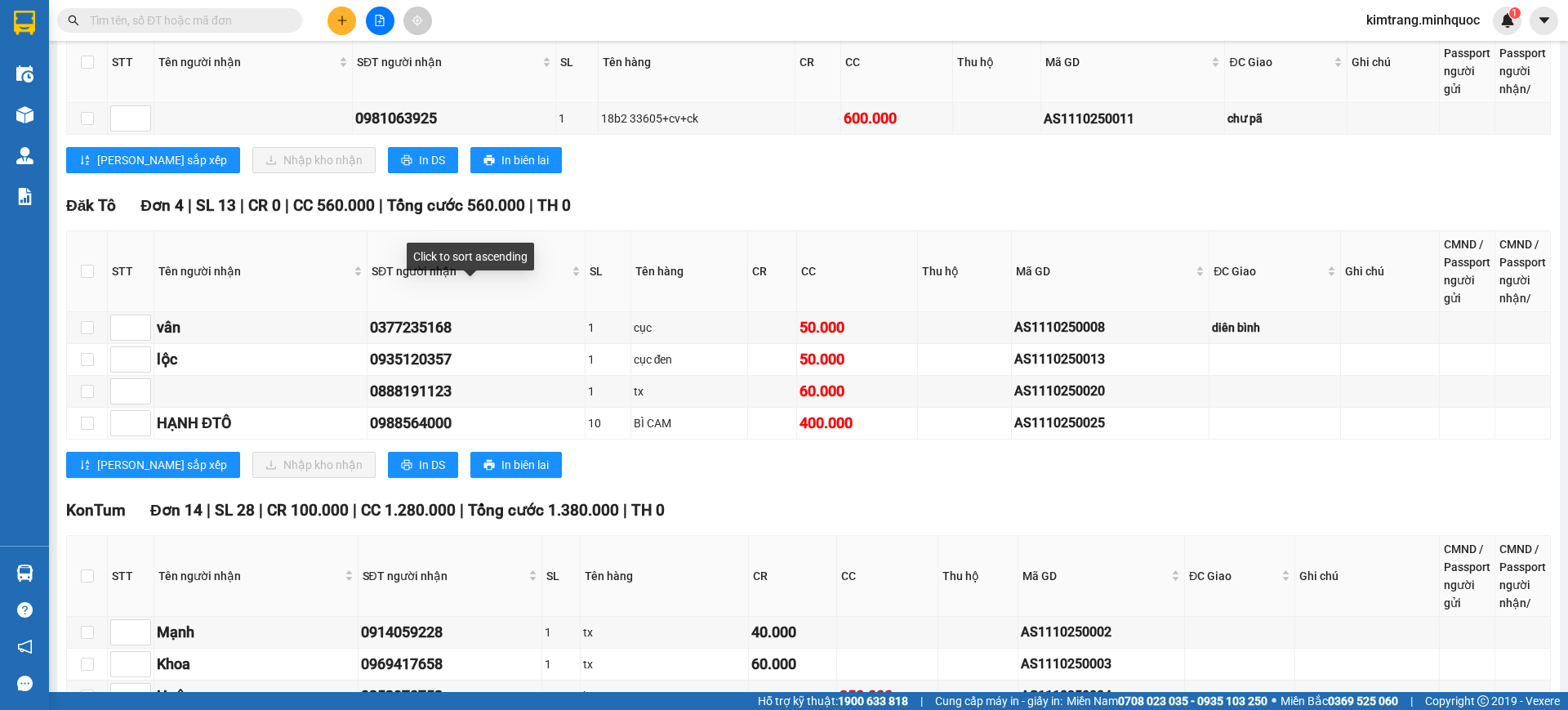
scroll to position [0, 0]
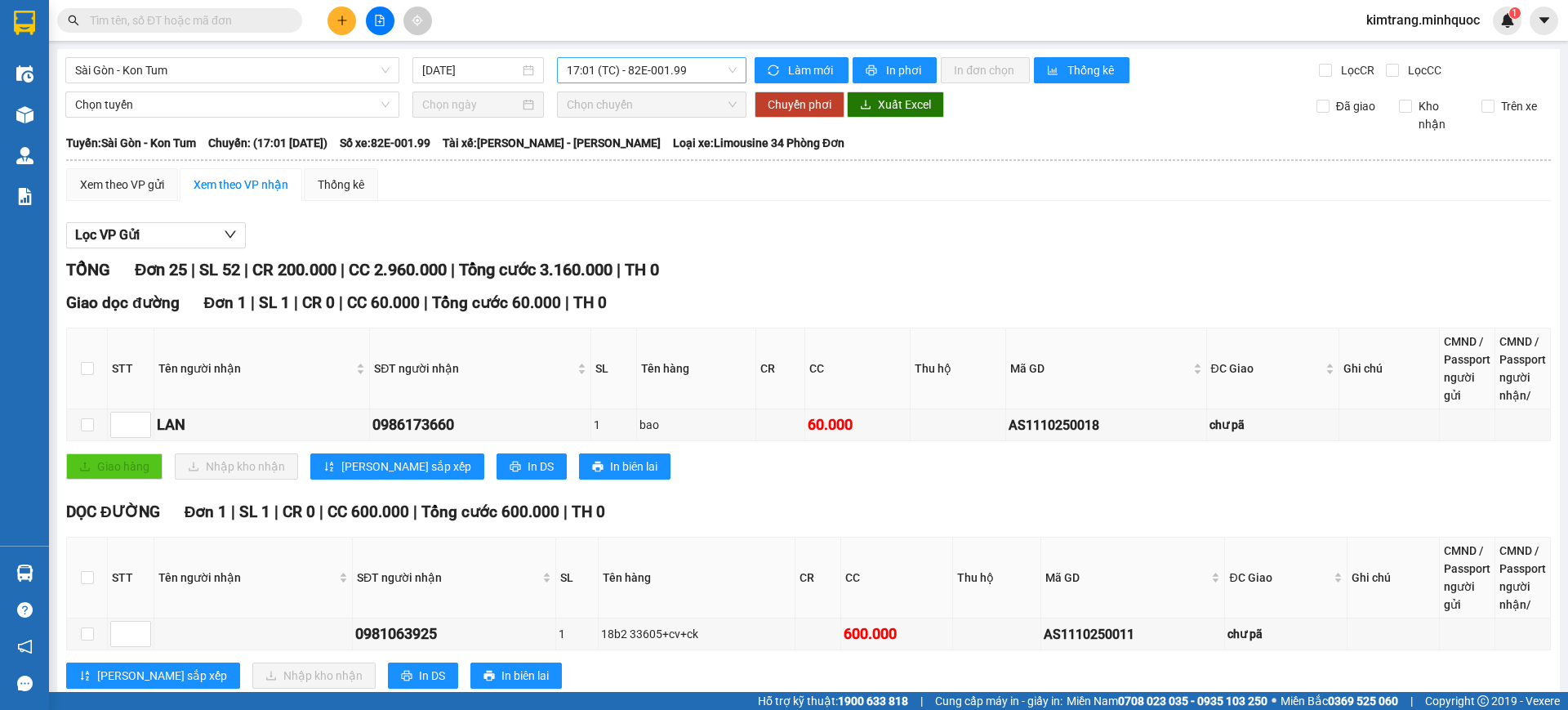
click at [657, 74] on span "17:01 (TC) - 82E-001.99" at bounding box center [651, 70] width 170 height 24
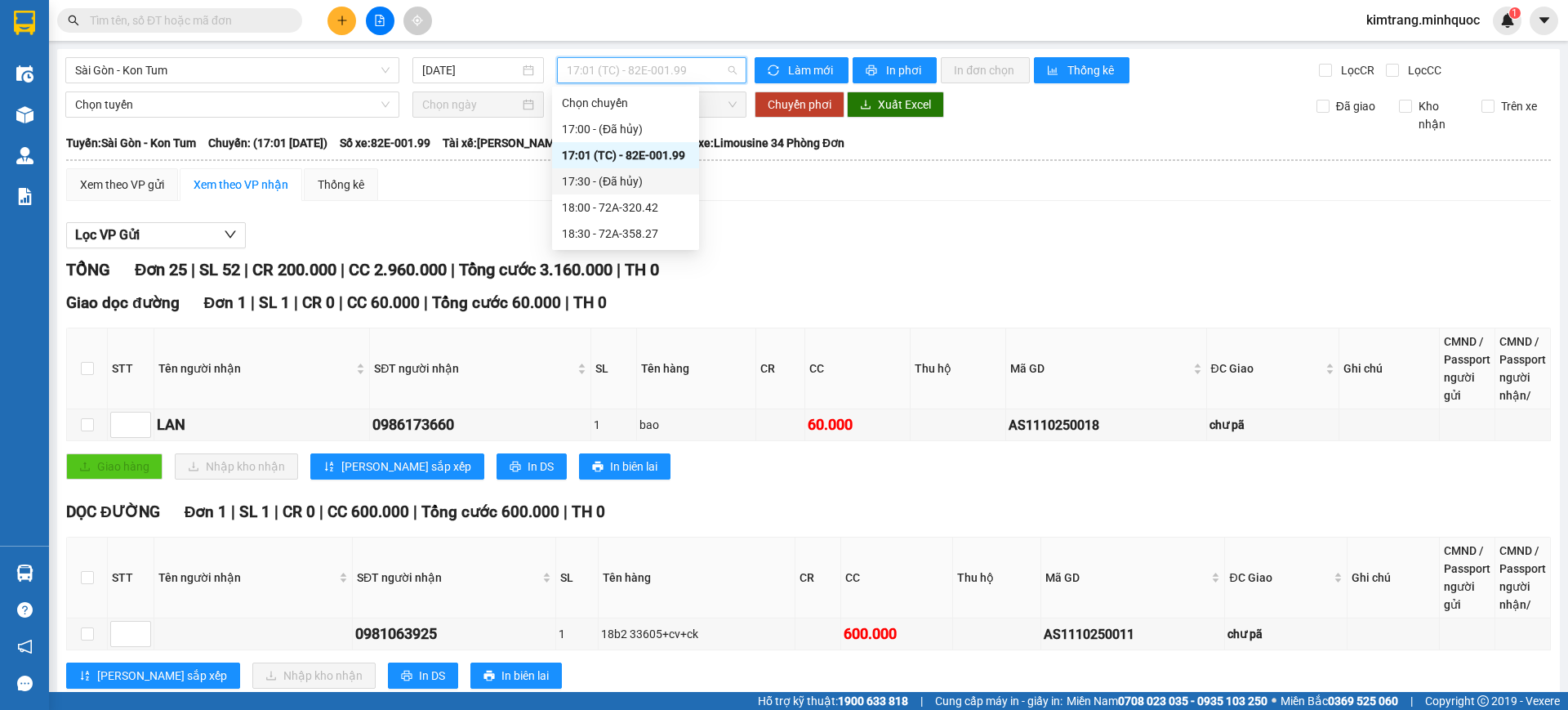
click at [651, 203] on div "18:00 - 72A-320.42" at bounding box center [625, 207] width 127 height 18
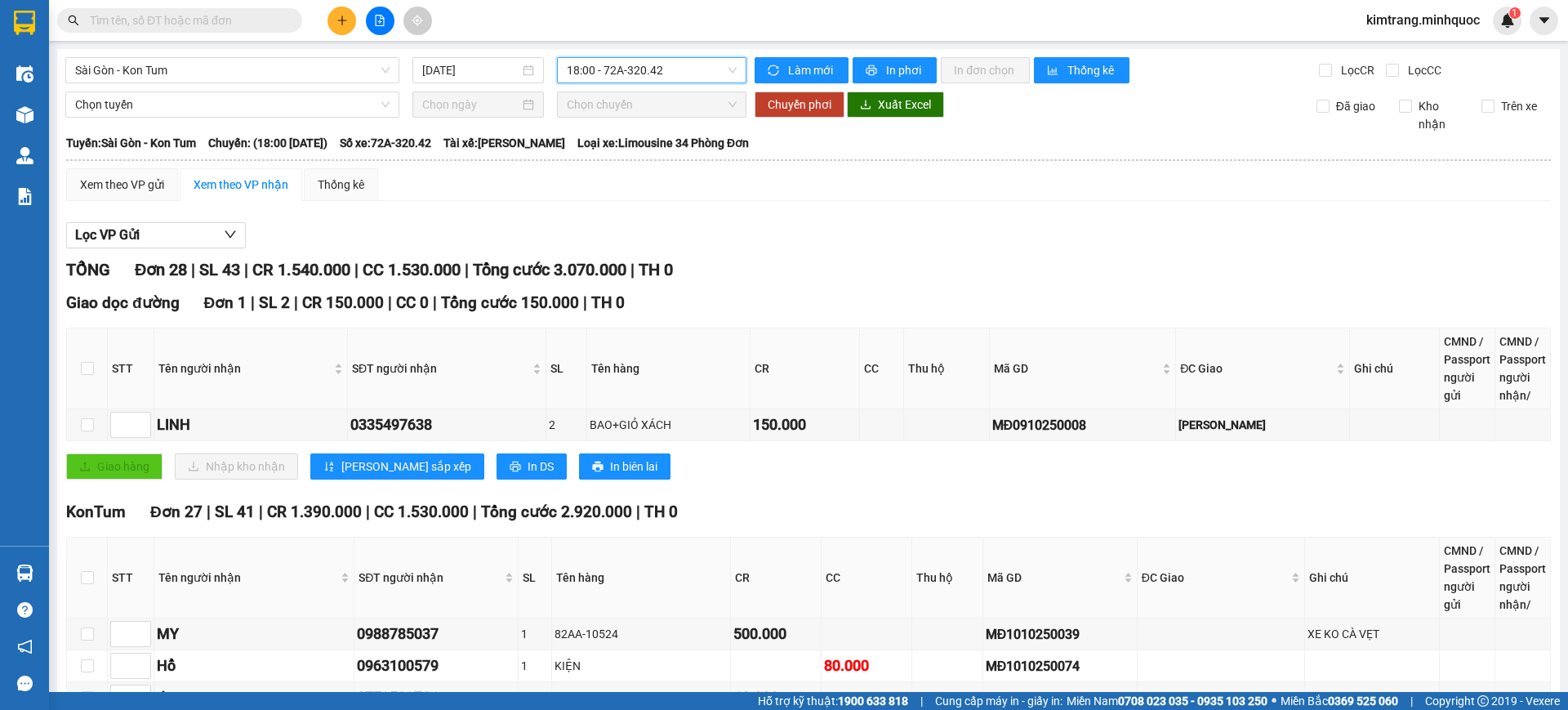
click at [672, 80] on span "18:00 - 72A-320.42" at bounding box center [651, 70] width 170 height 24
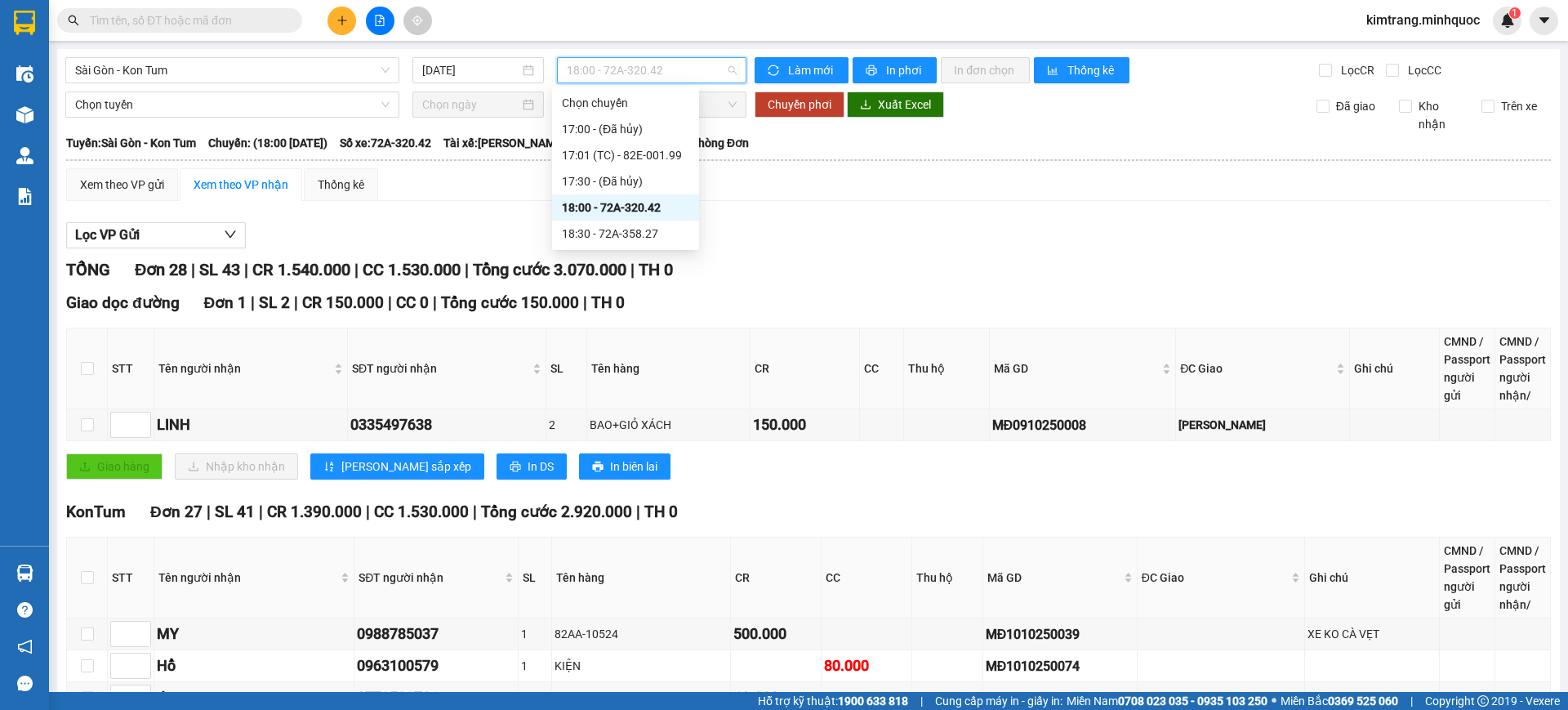
click at [663, 226] on div "18:30 - 72A-358.27" at bounding box center [625, 233] width 127 height 18
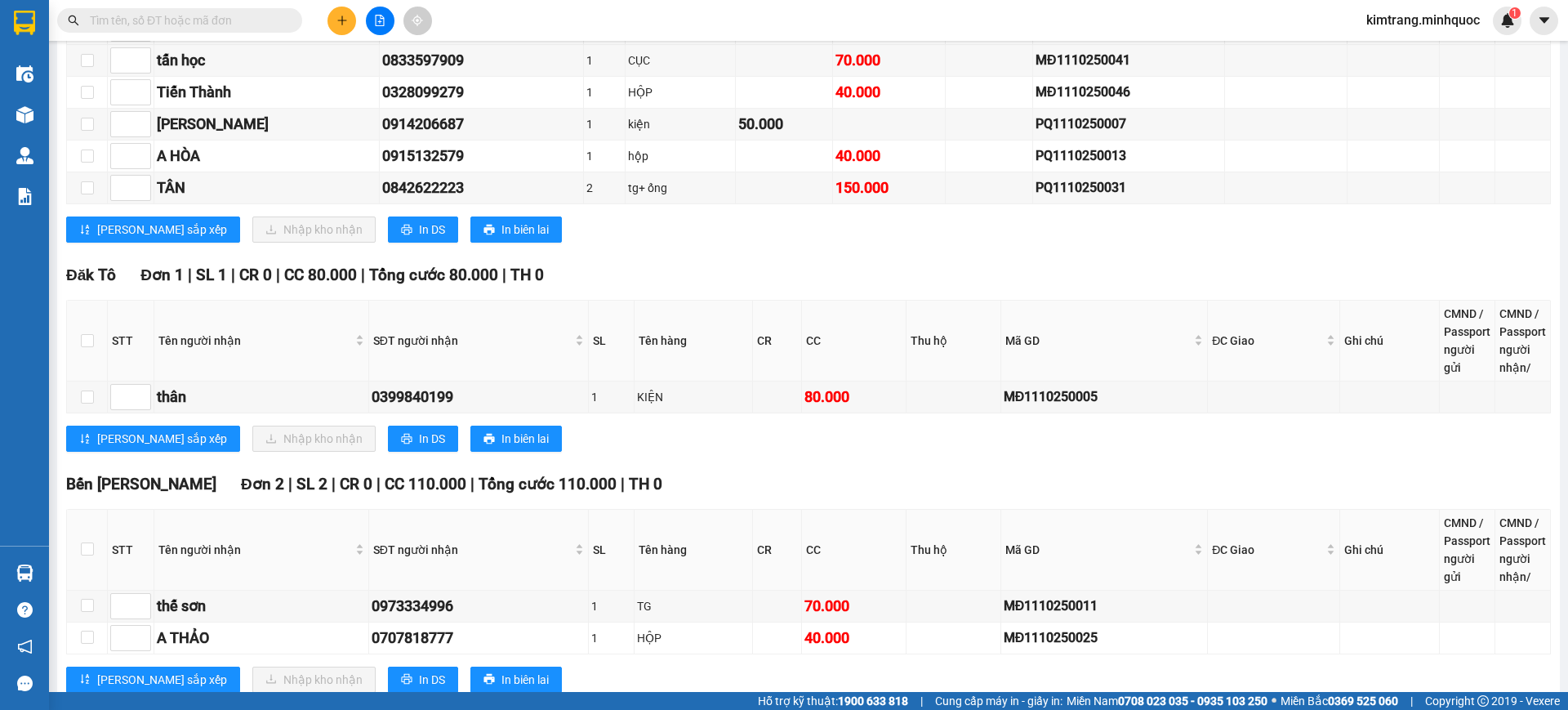
scroll to position [2486, 0]
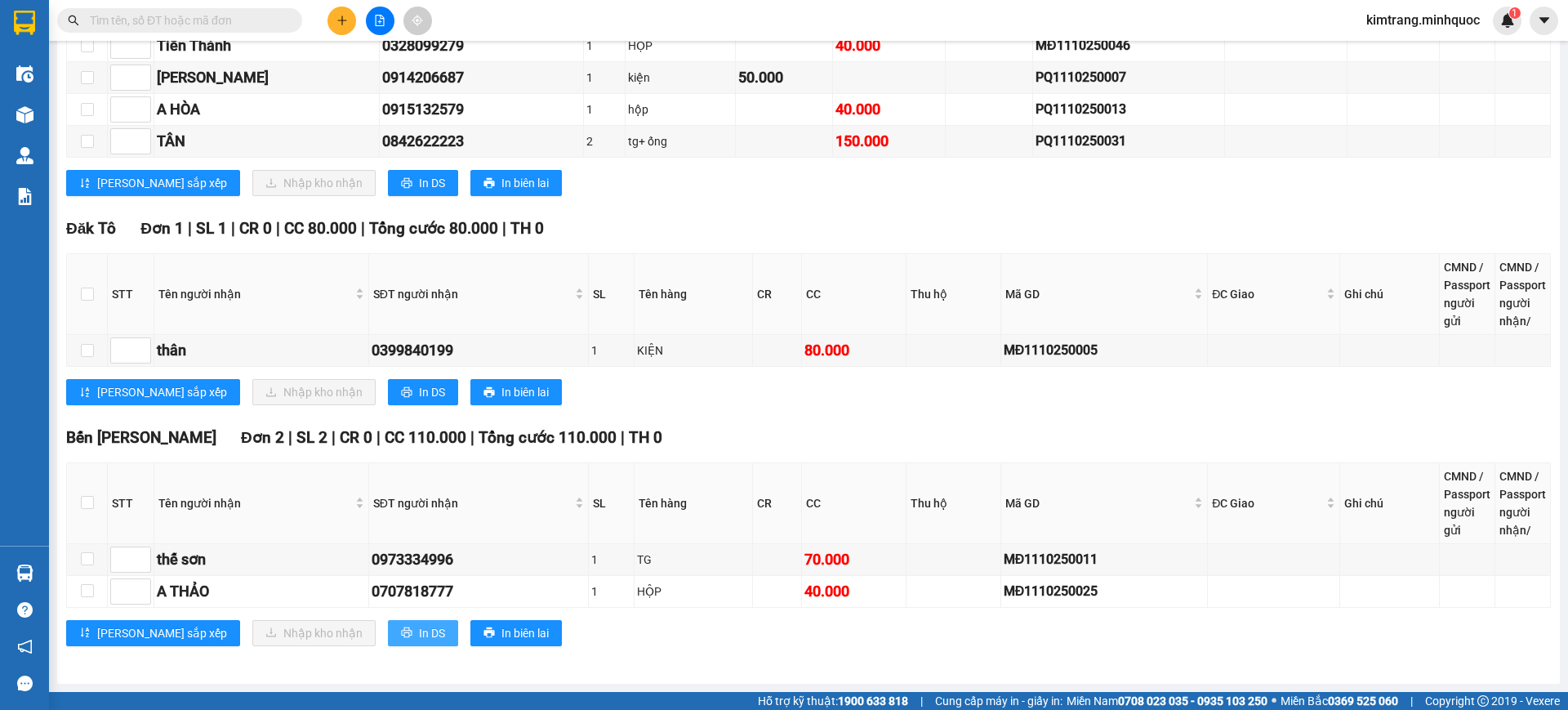
click at [419, 631] on span "In DS" at bounding box center [432, 633] width 26 height 18
click at [419, 392] on span "In DS" at bounding box center [432, 392] width 26 height 18
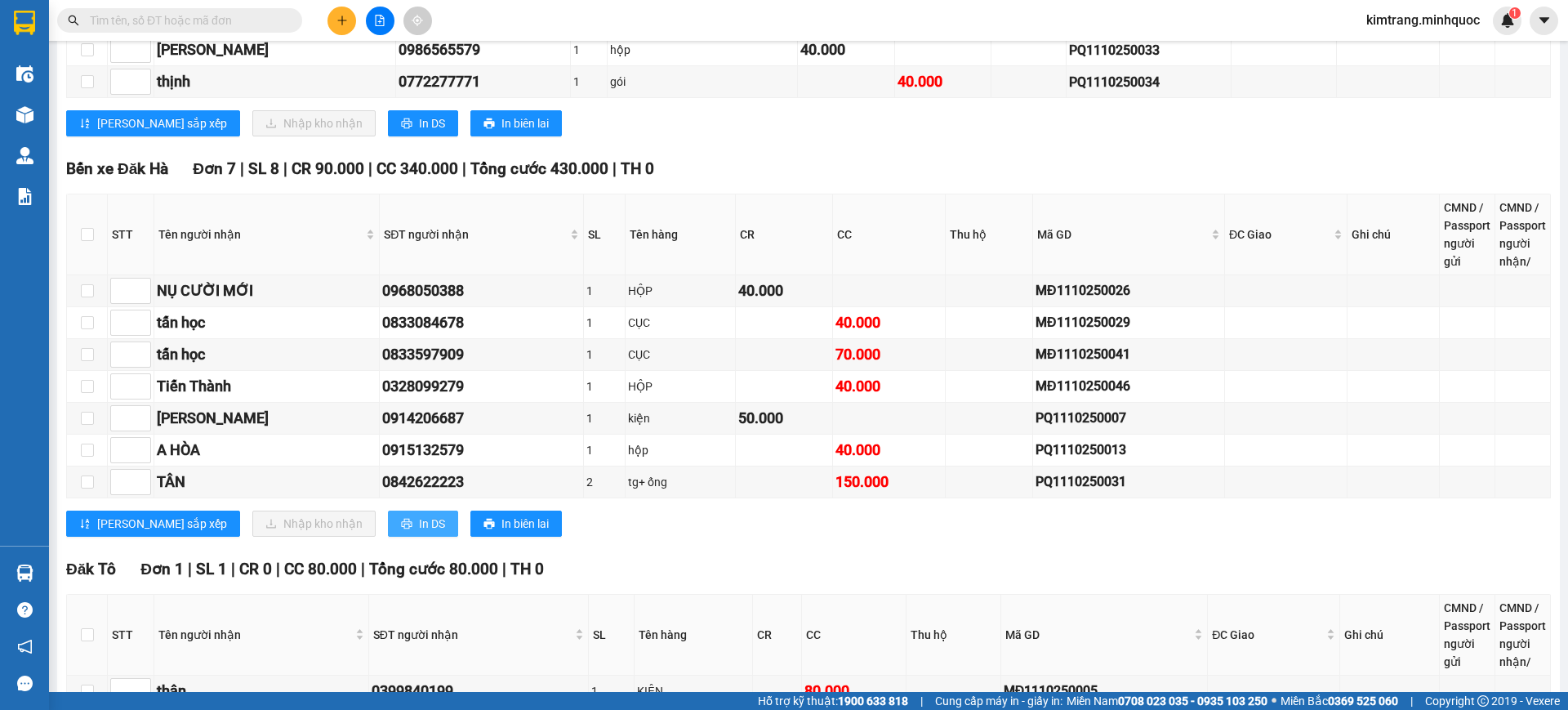
click at [388, 524] on button "In DS" at bounding box center [423, 524] width 71 height 26
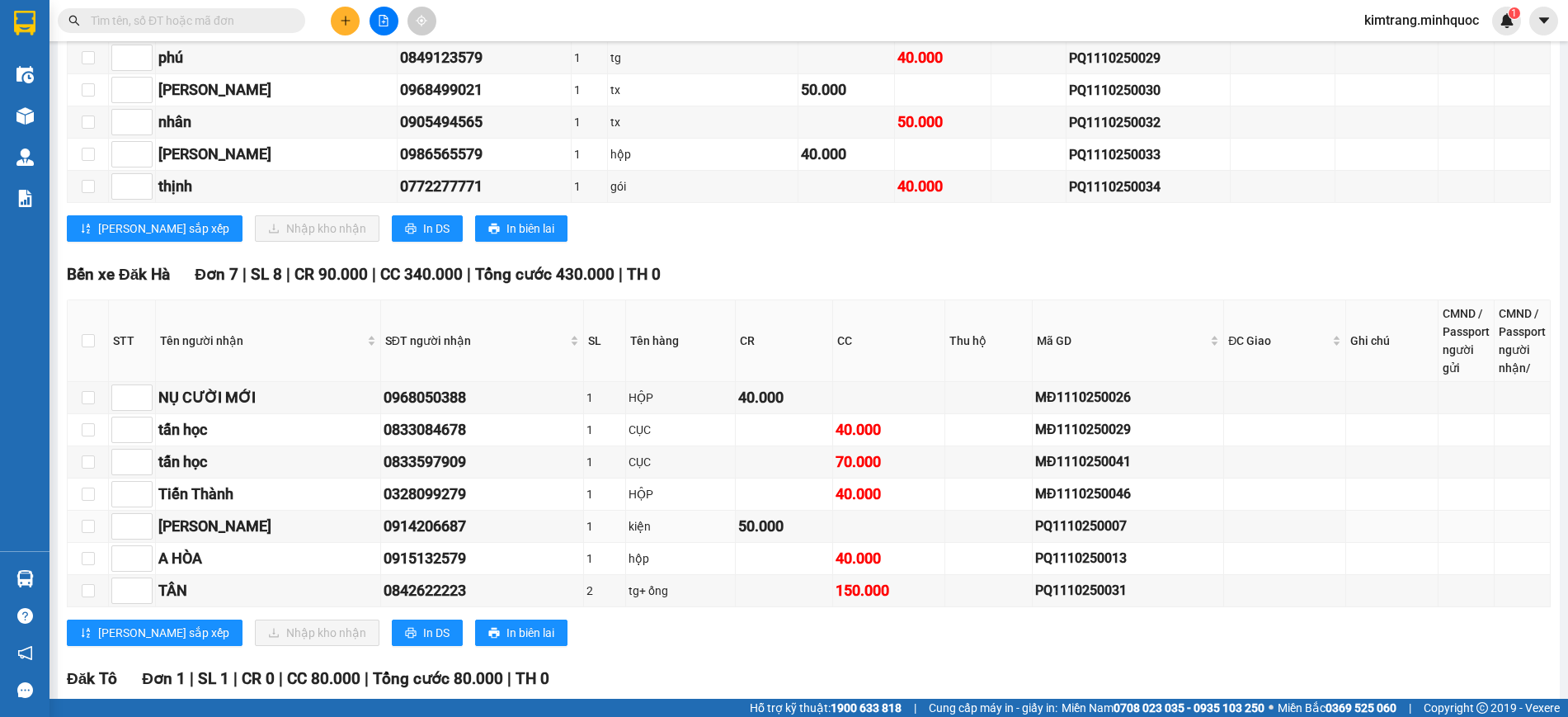
scroll to position [2511, 0]
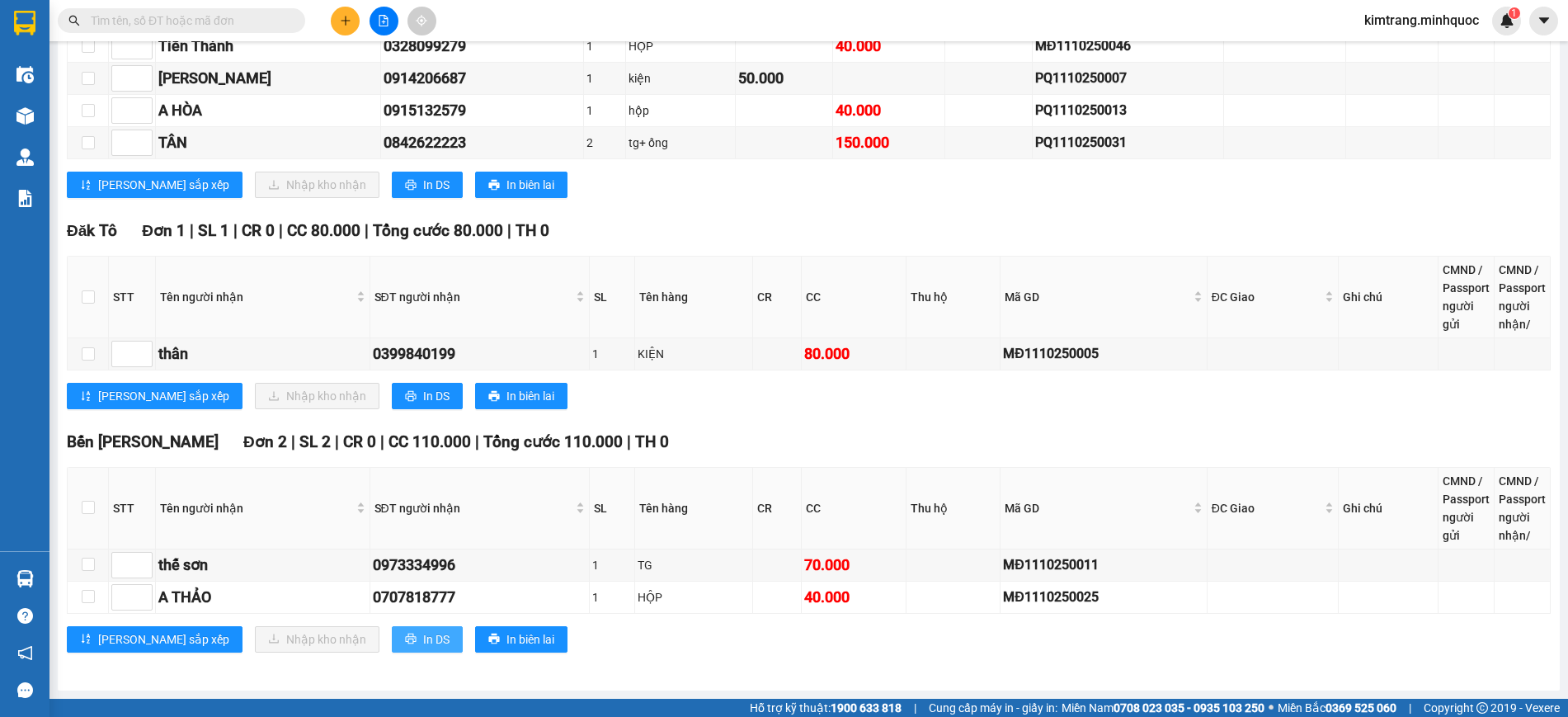
click at [423, 639] on span "In DS" at bounding box center [436, 639] width 26 height 18
click at [423, 387] on span "In DS" at bounding box center [436, 396] width 26 height 18
click at [700, 226] on div "Đăk Tô Đơn 1 | SL 1 | CR 0 | CC 80.000 | Tổng cước 80.000 | TH 0" at bounding box center [808, 231] width 1483 height 24
click at [423, 180] on span "In DS" at bounding box center [436, 184] width 26 height 18
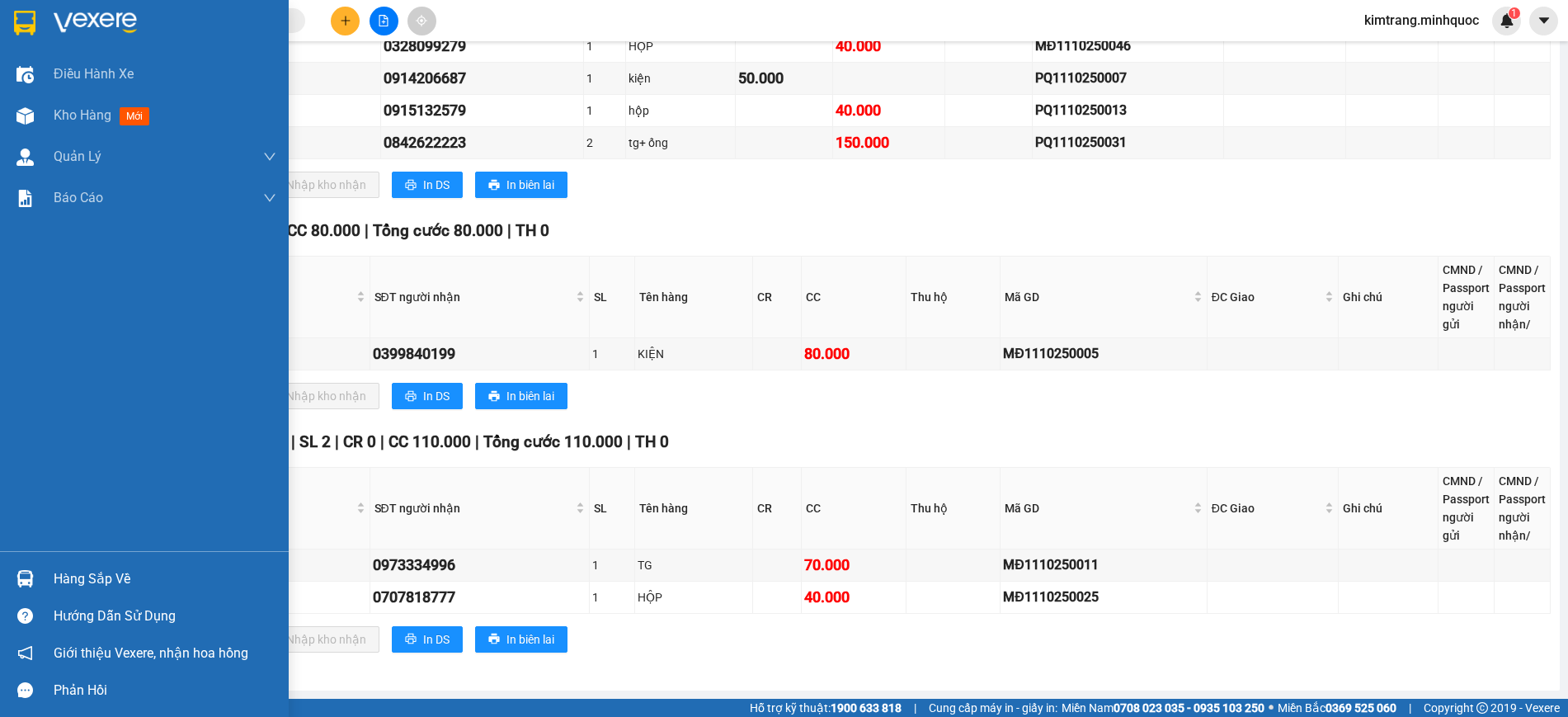
click at [32, 22] on img at bounding box center [24, 23] width 22 height 24
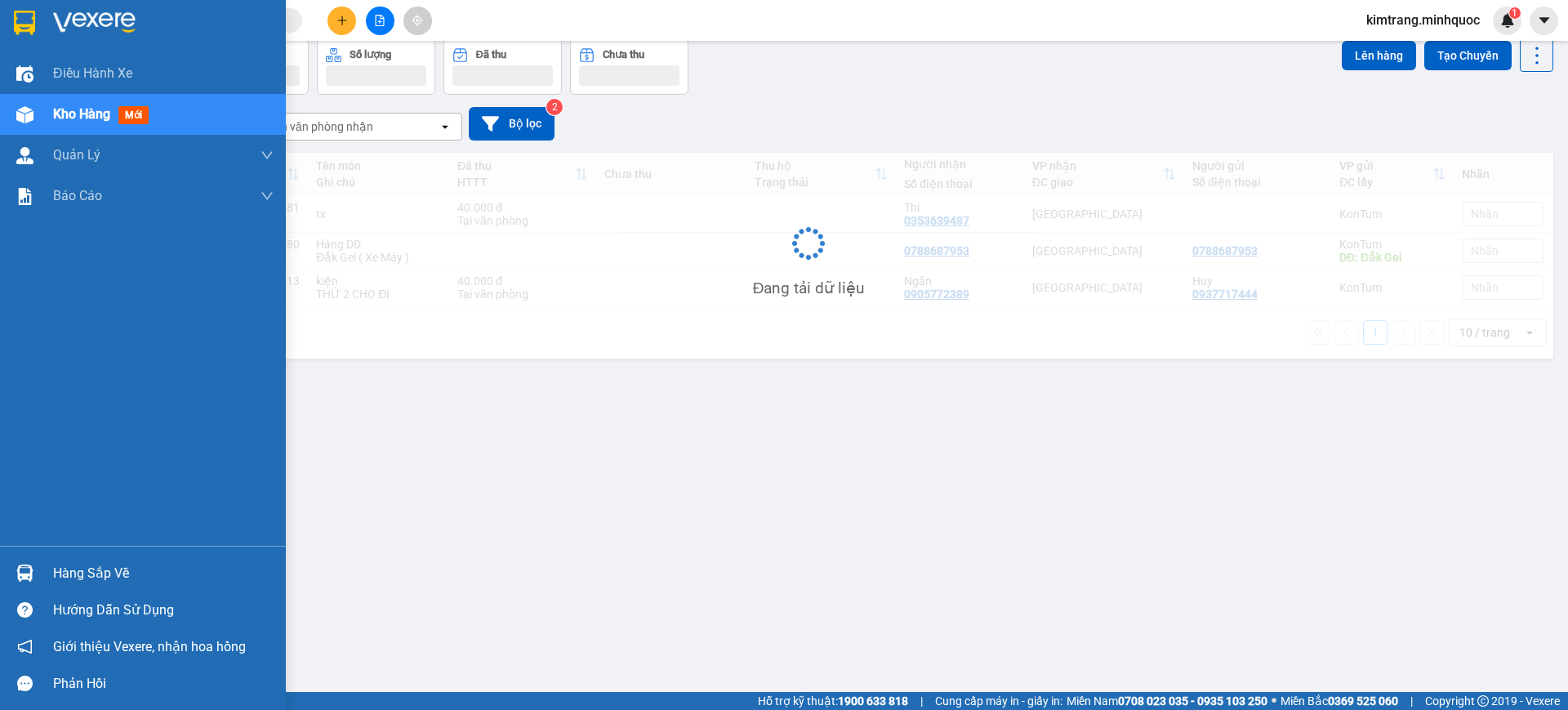
scroll to position [75, 0]
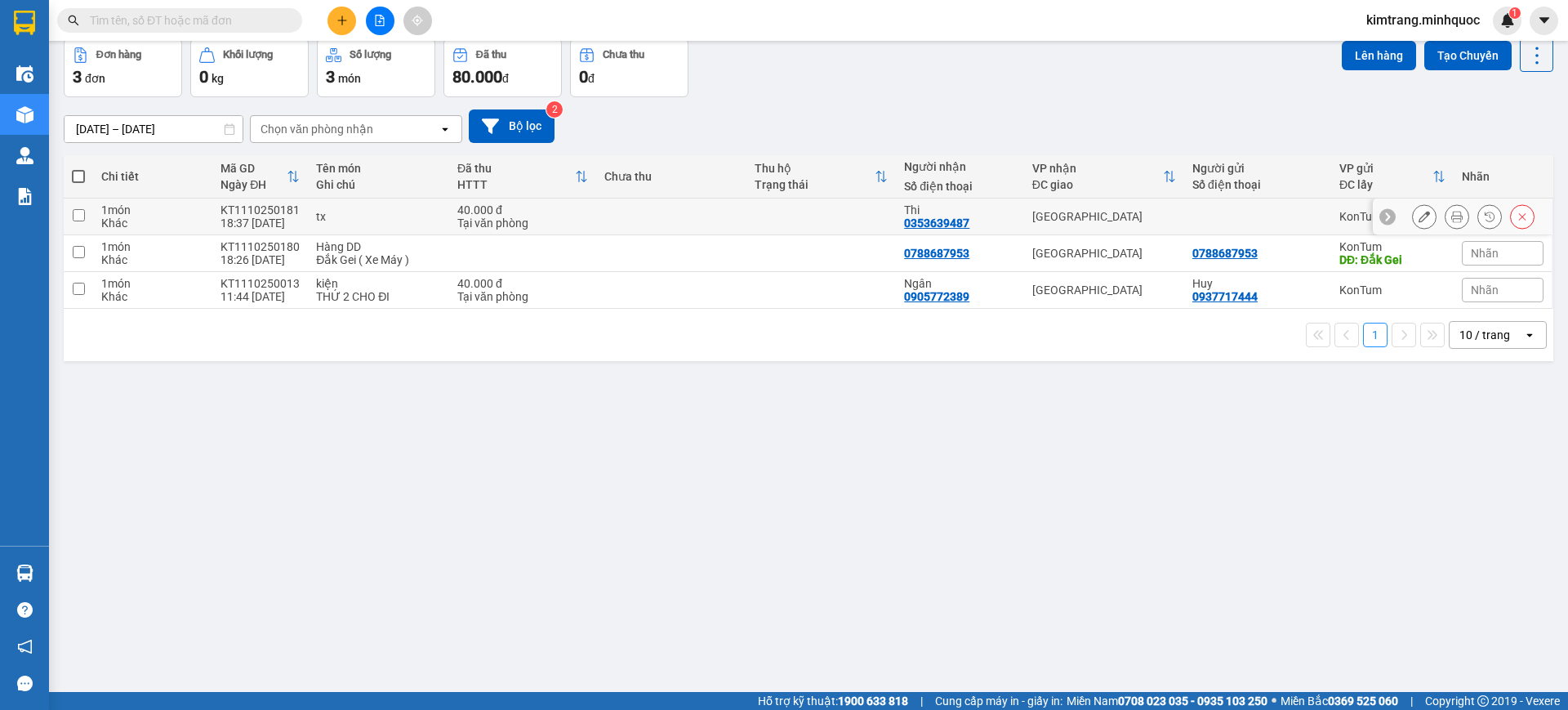
drag, startPoint x: 78, startPoint y: 211, endPoint x: 82, endPoint y: 242, distance: 31.3
click at [78, 212] on input "checkbox" at bounding box center [78, 215] width 12 height 12
checkbox input "true"
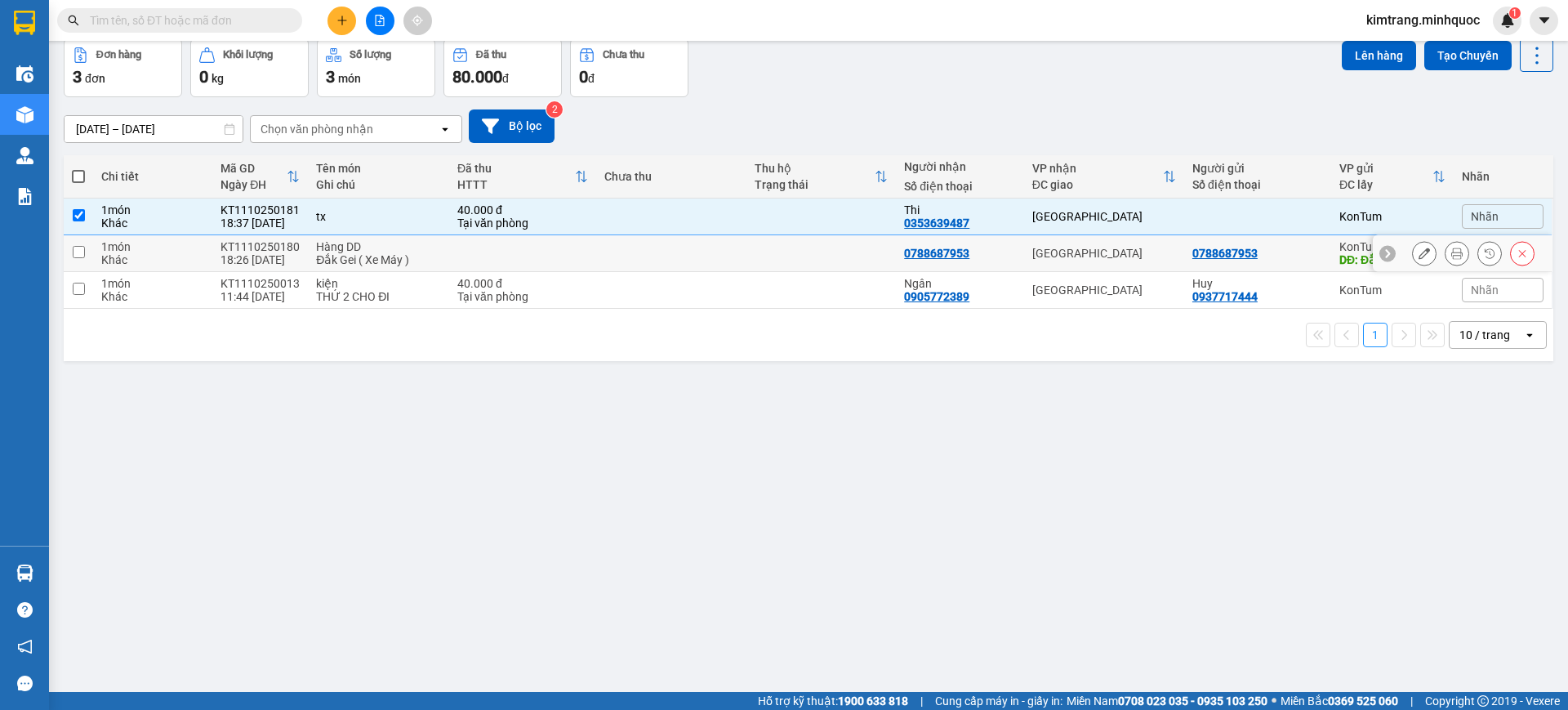
click at [82, 248] on input "checkbox" at bounding box center [78, 251] width 12 height 12
checkbox input "true"
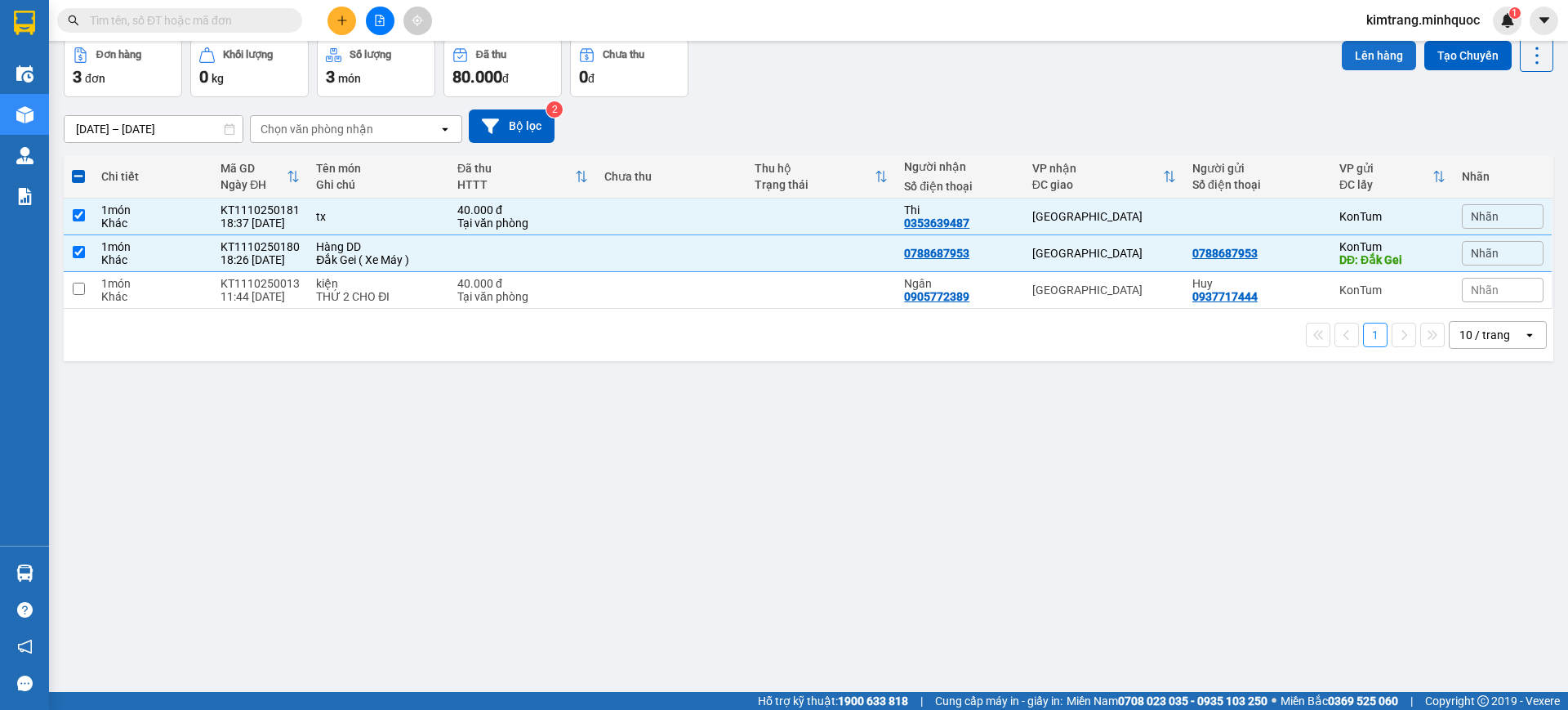
click at [1368, 50] on button "Lên hàng" at bounding box center [1379, 56] width 74 height 30
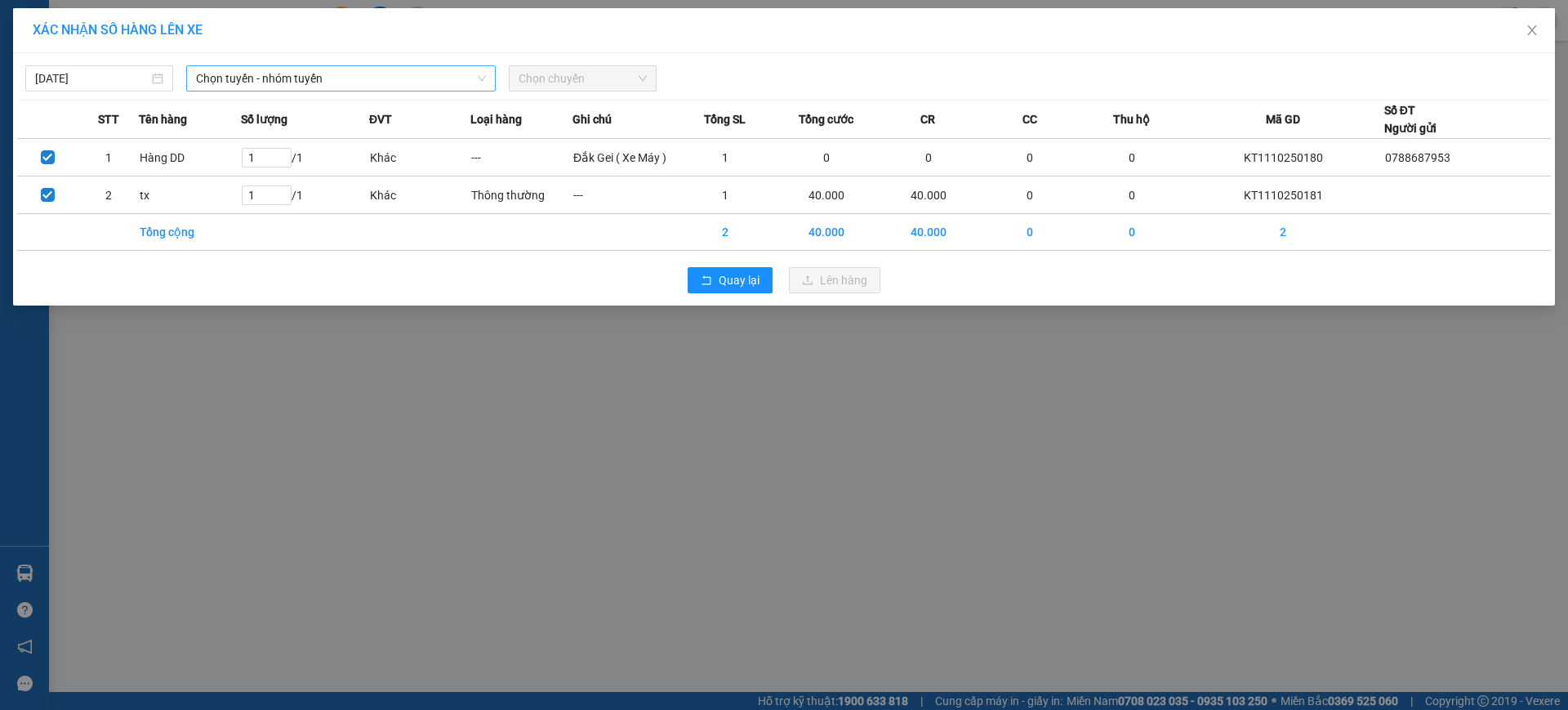
click at [313, 74] on span "Chọn tuyến - nhóm tuyến" at bounding box center [341, 78] width 290 height 24
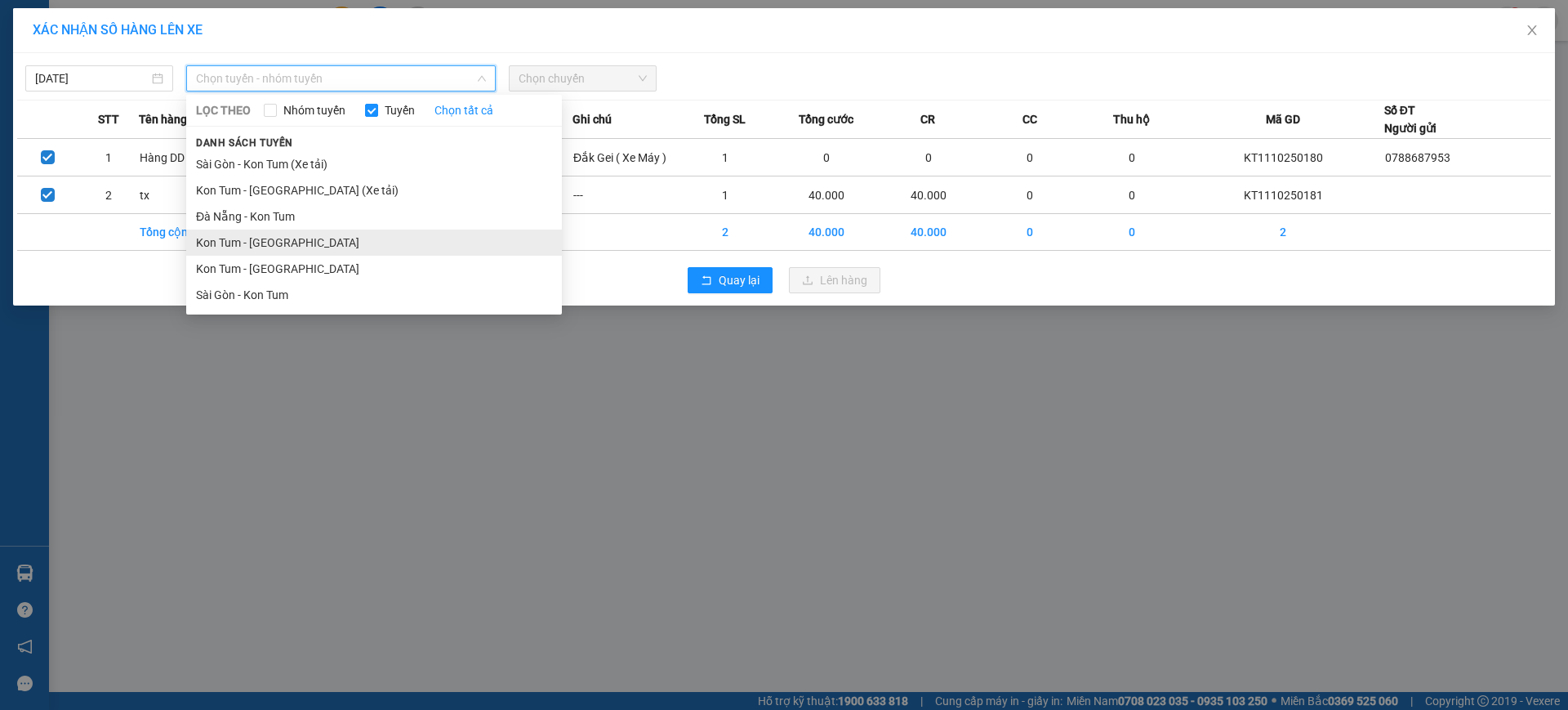
click at [276, 241] on li "Kon Tum - Đà Nẵng" at bounding box center [374, 243] width 376 height 26
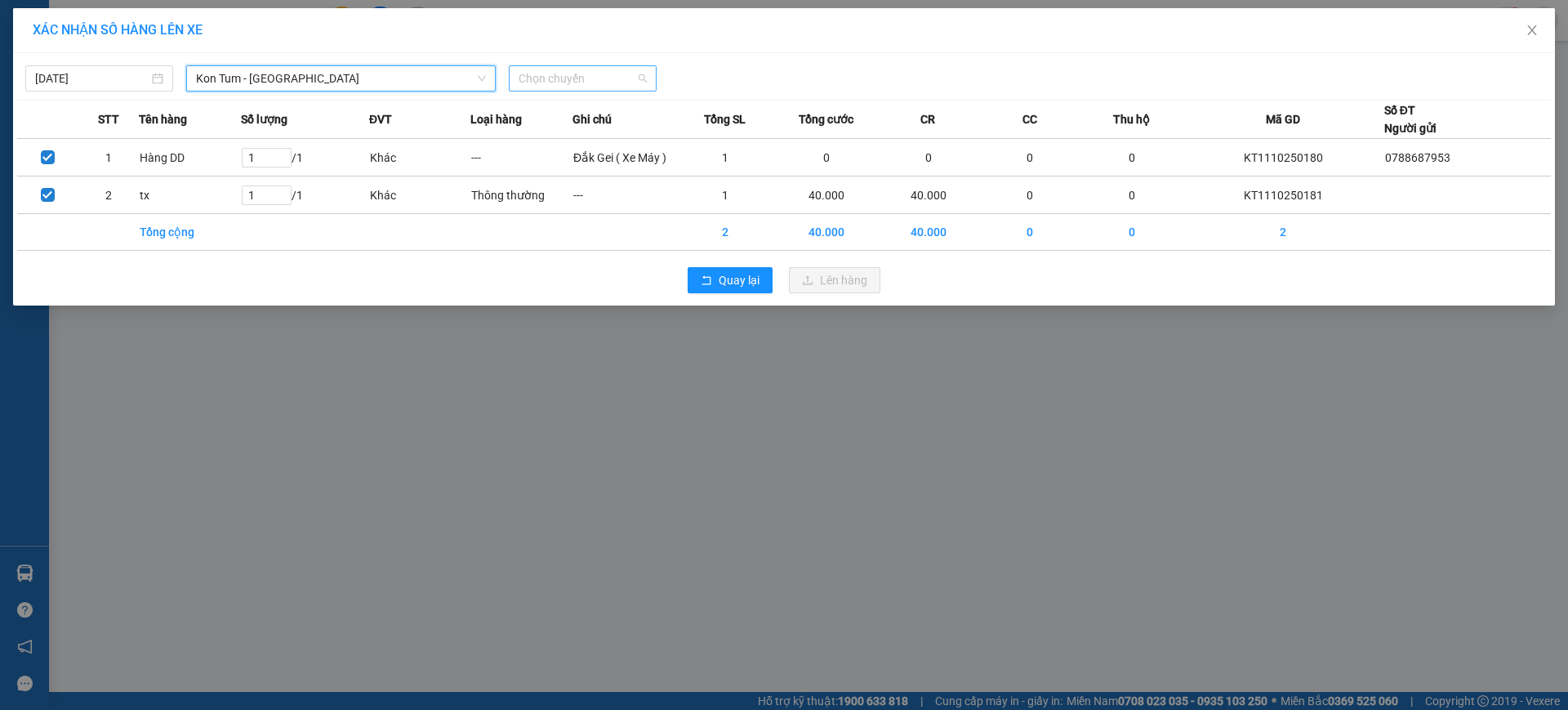
click at [611, 73] on span "Chọn chuyến" at bounding box center [583, 78] width 128 height 24
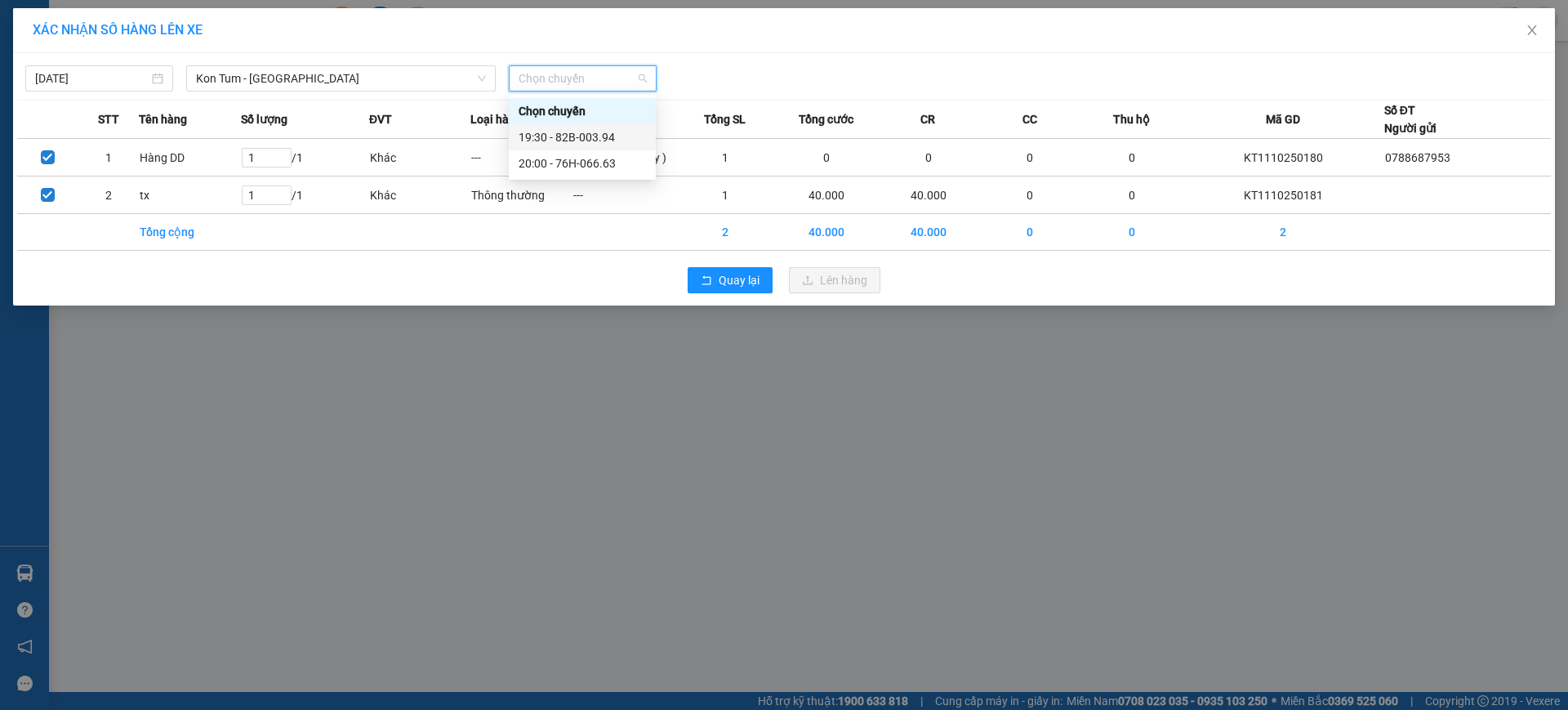
click at [597, 137] on div "19:30 - 82B-003.94" at bounding box center [582, 137] width 127 height 18
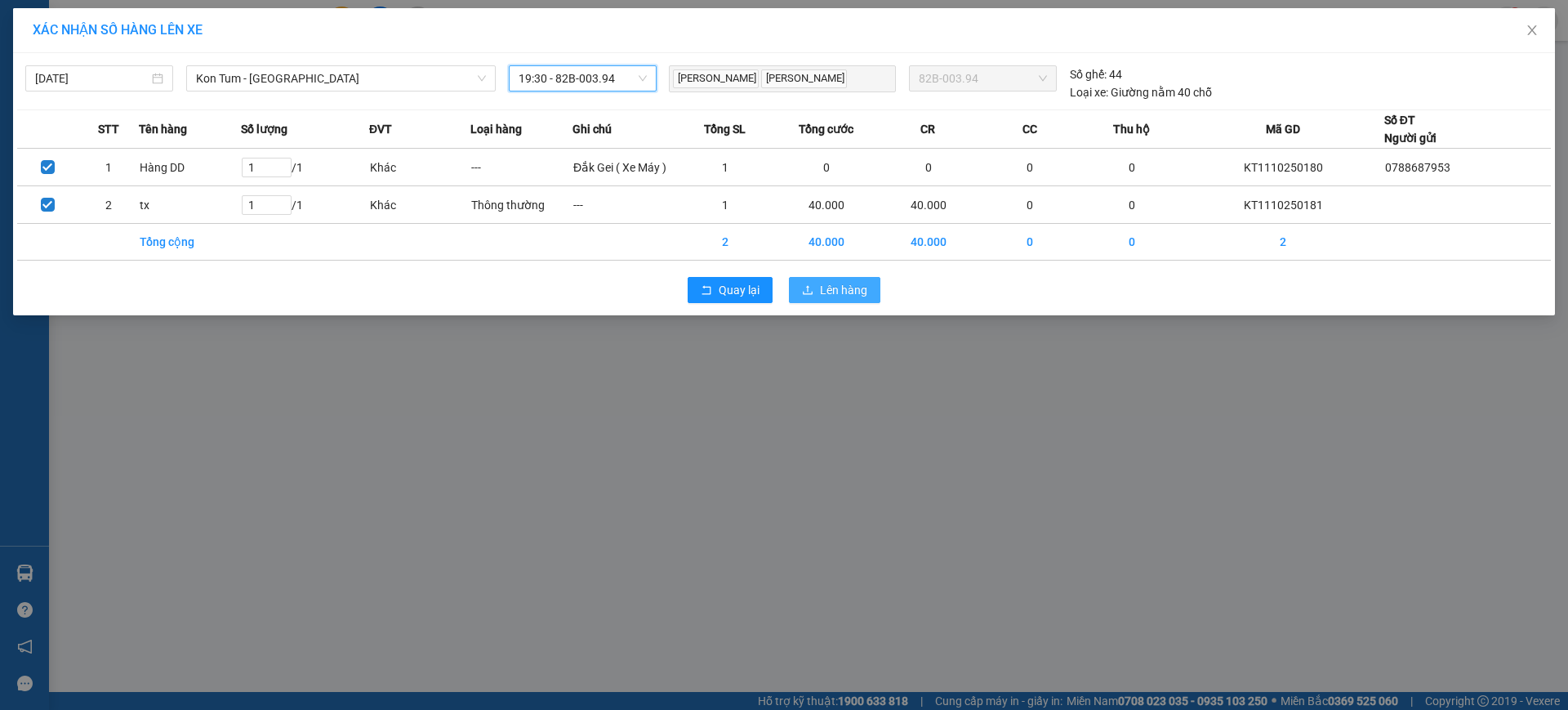
click at [856, 294] on span "Lên hàng" at bounding box center [843, 289] width 47 height 18
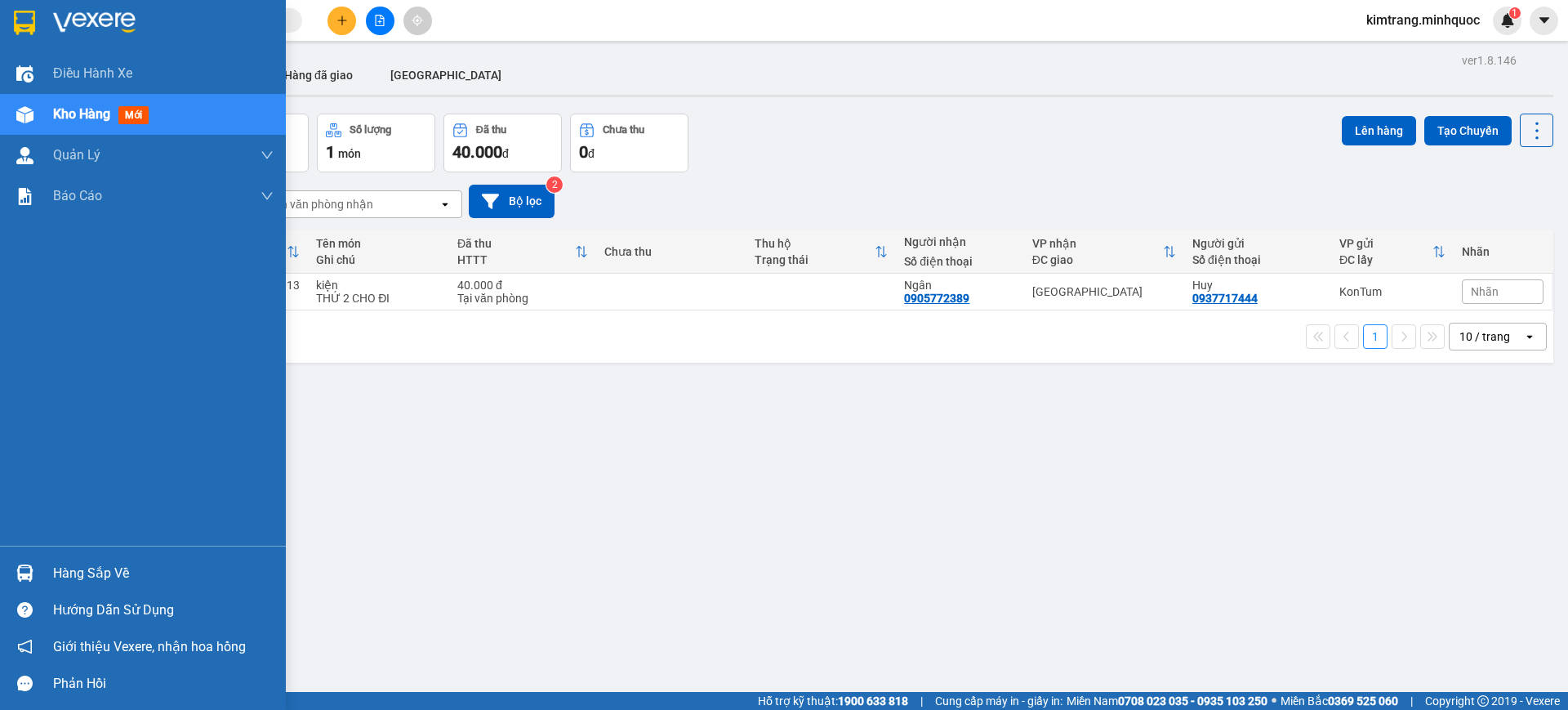
click at [15, 14] on img at bounding box center [24, 22] width 21 height 24
click at [82, 30] on img at bounding box center [94, 22] width 83 height 24
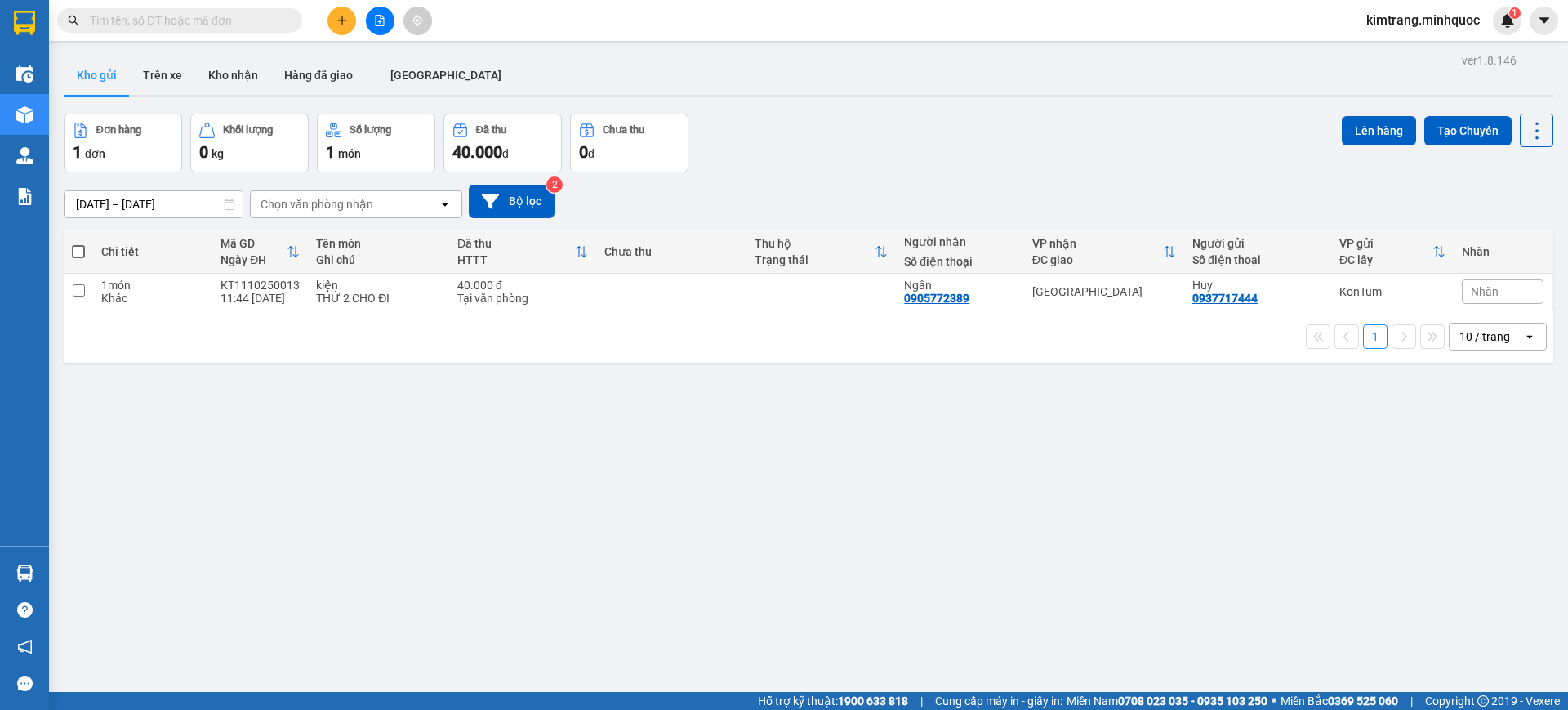
click at [348, 24] on button at bounding box center [341, 20] width 29 height 29
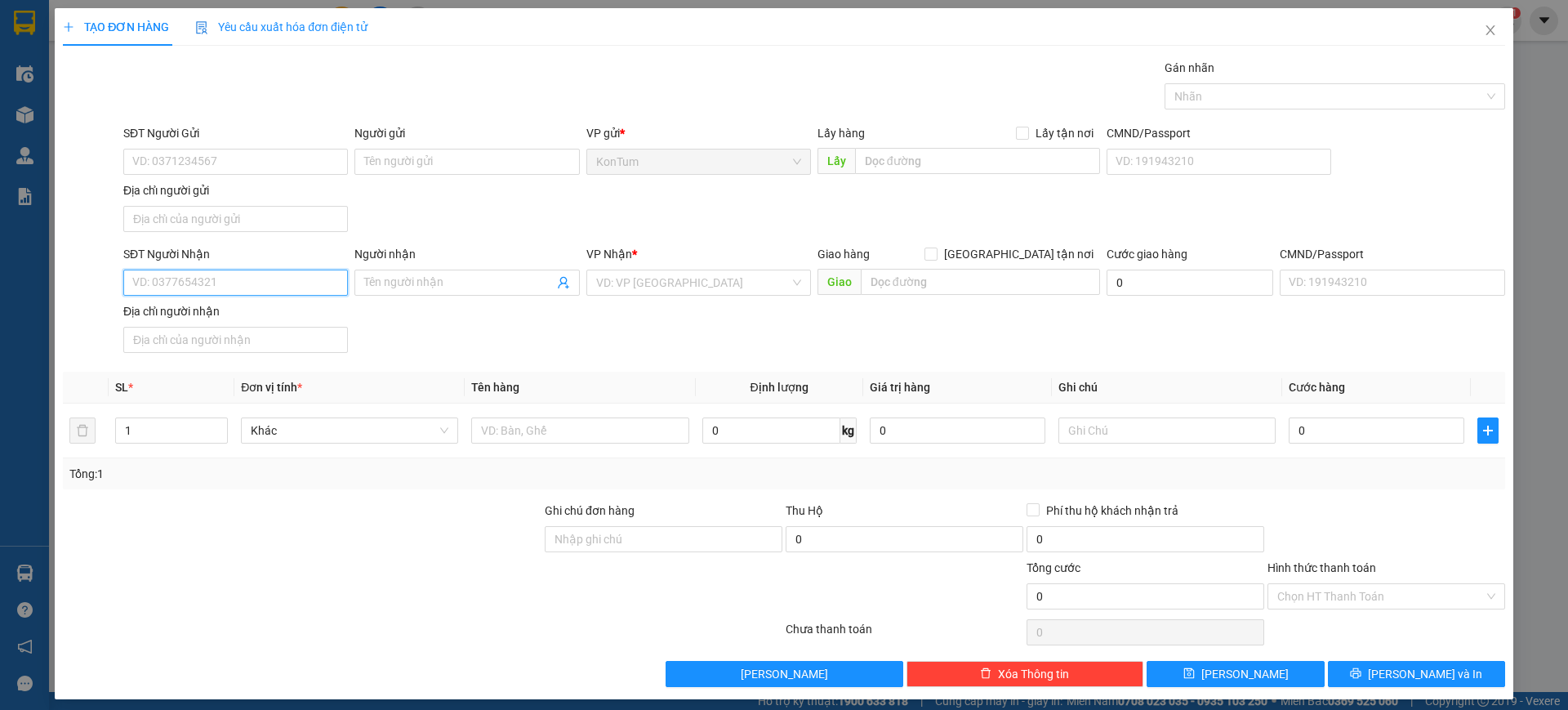
click at [219, 288] on input "SĐT Người Nhận" at bounding box center [235, 283] width 224 height 26
type input "0702497729"
click at [224, 168] on input "SĐT Người Gửi" at bounding box center [235, 162] width 224 height 26
paste input "0702497729"
type input "0702497729"
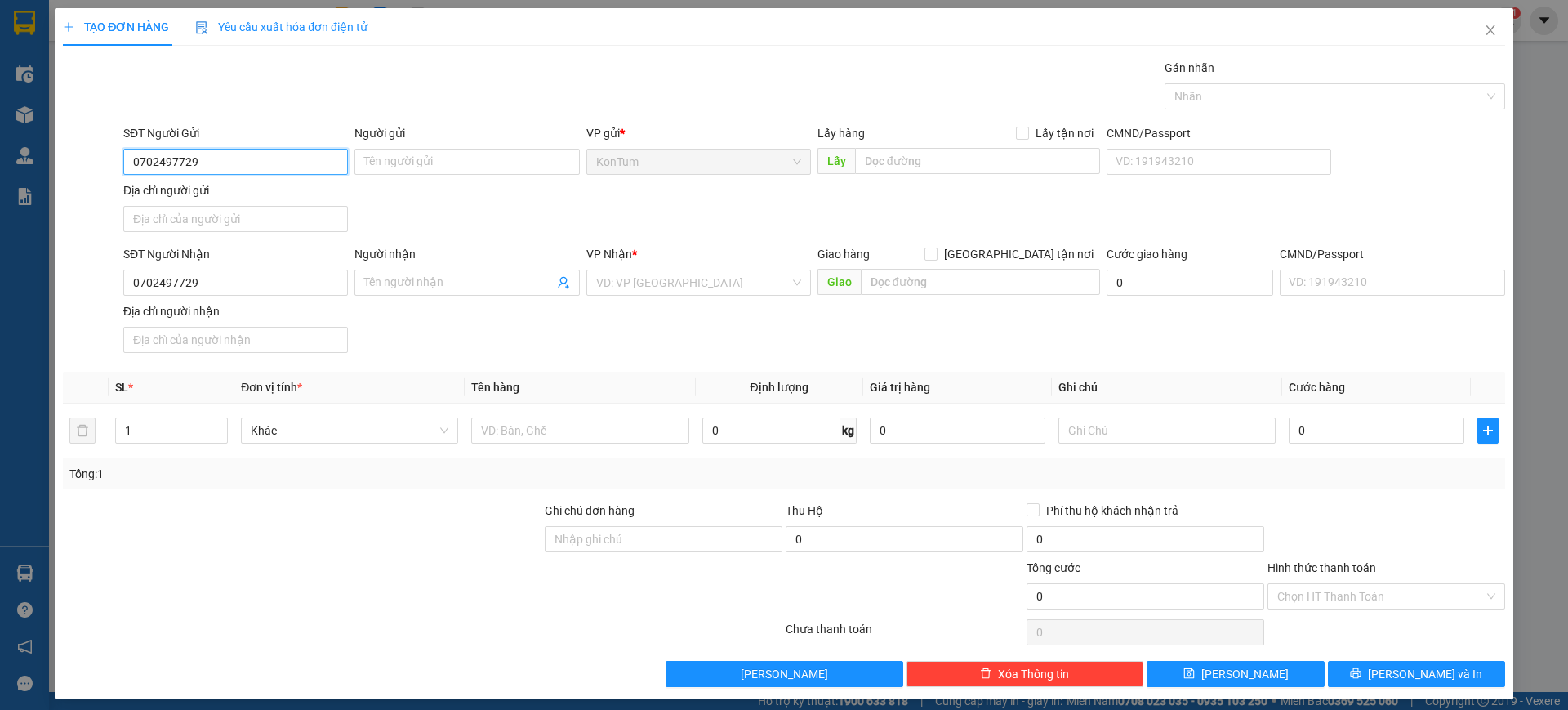
click at [210, 164] on input "0702497729" at bounding box center [235, 162] width 224 height 26
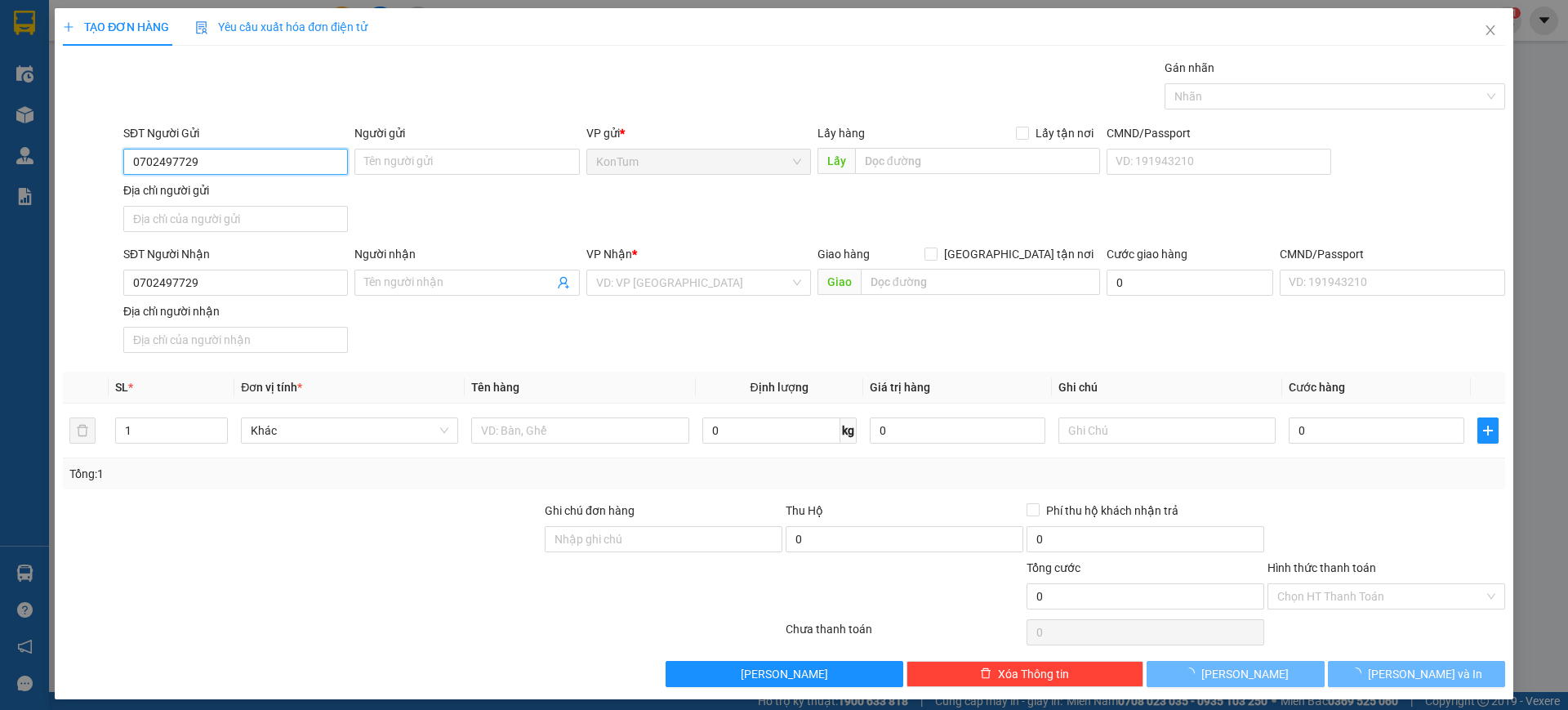
click at [210, 164] on input "0702497729" at bounding box center [235, 162] width 224 height 26
type input "0327443966"
click at [446, 218] on div "SĐT Người Gửi 0327443966 0327443966 Người gửi Tên người gửi VP gửi * KonTum Lấy…" at bounding box center [814, 181] width 1389 height 114
click at [618, 279] on input "search" at bounding box center [693, 283] width 193 height 24
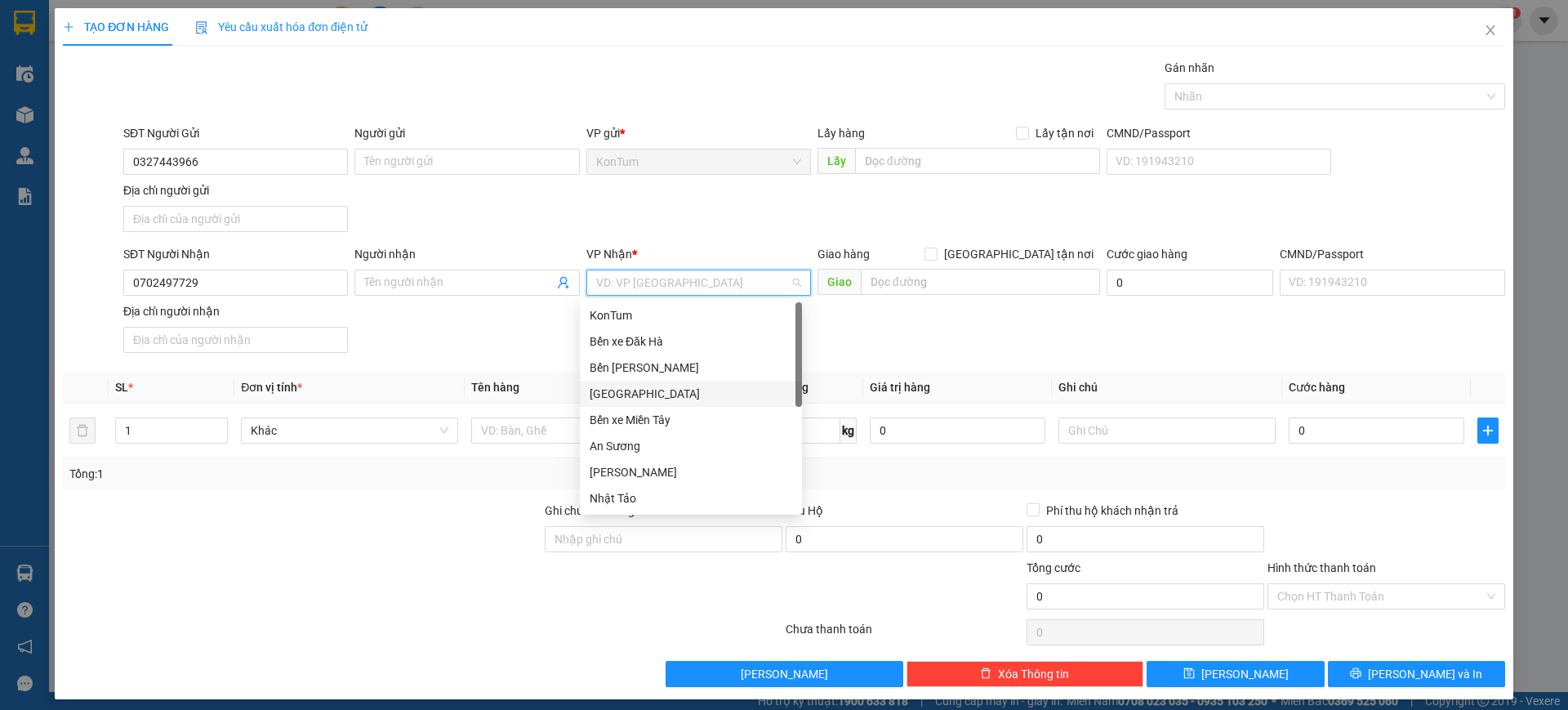
drag, startPoint x: 624, startPoint y: 382, endPoint x: 557, endPoint y: 348, distance: 75.1
click at [624, 383] on div "Đà Nẵng" at bounding box center [690, 394] width 222 height 26
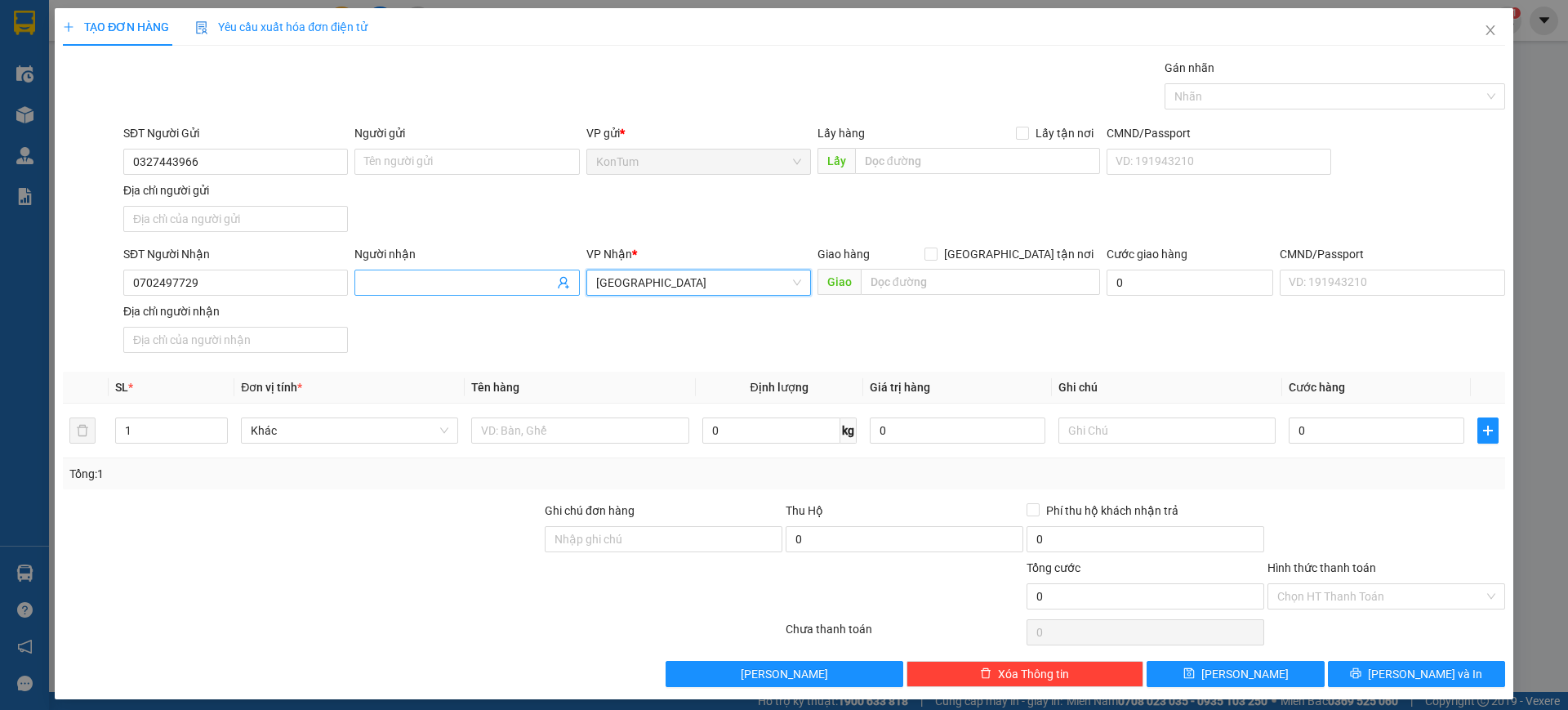
click at [462, 290] on input "Người nhận" at bounding box center [458, 282] width 189 height 18
click at [659, 342] on div "SĐT Người Nhận 0702497729 Người nhận Tên người nhận VP Nhận * Đà Nẵng Giao hàng…" at bounding box center [814, 301] width 1389 height 114
click at [544, 431] on input "text" at bounding box center [580, 431] width 218 height 26
click at [842, 338] on div "SĐT Người Nhận 0702497729 Người nhận Tên người nhận VP Nhận * Đà Nẵng Giao hàng…" at bounding box center [814, 301] width 1389 height 114
click at [578, 433] on input "tx" at bounding box center [580, 431] width 218 height 26
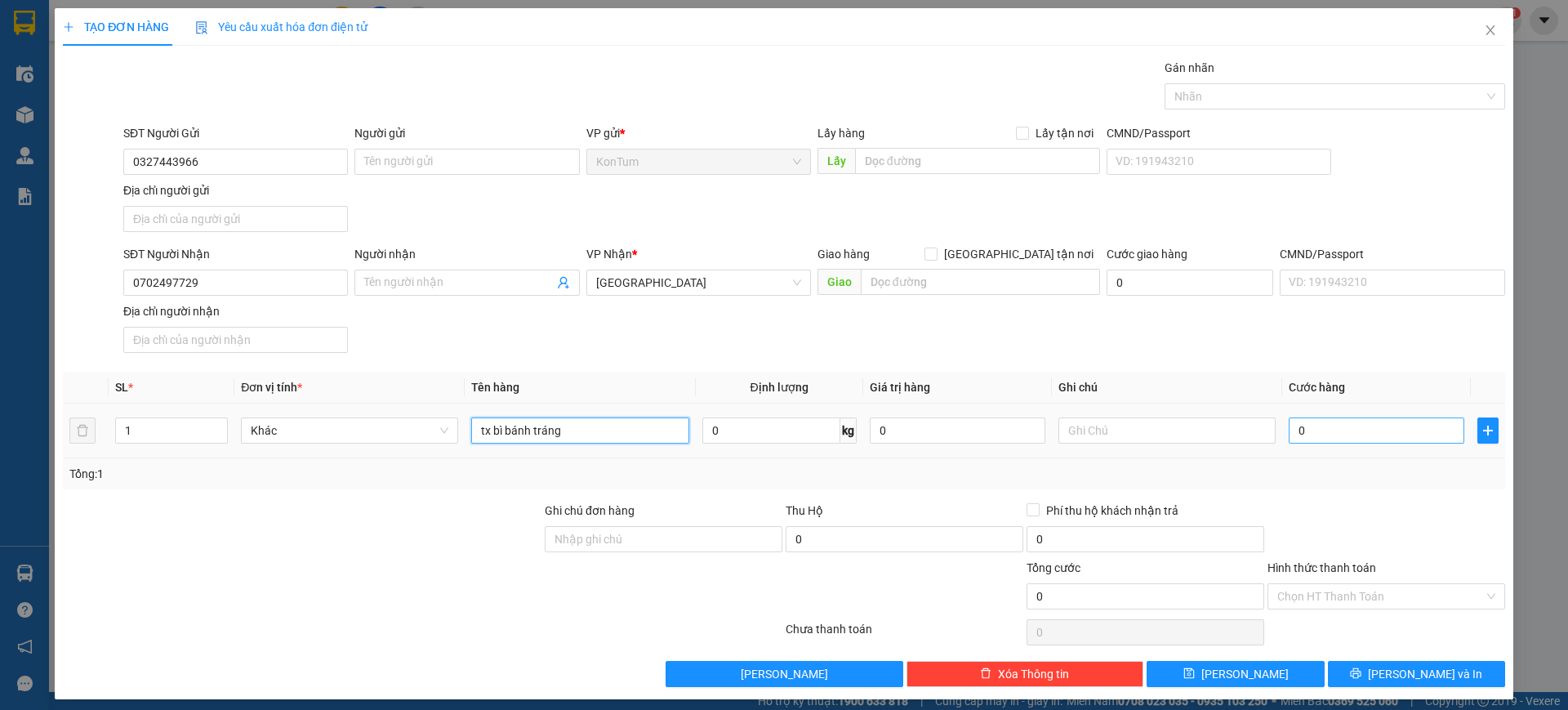
type input "tx bì bánh tráng"
click at [1349, 425] on input "0" at bounding box center [1375, 431] width 176 height 26
type input "005"
type input "5"
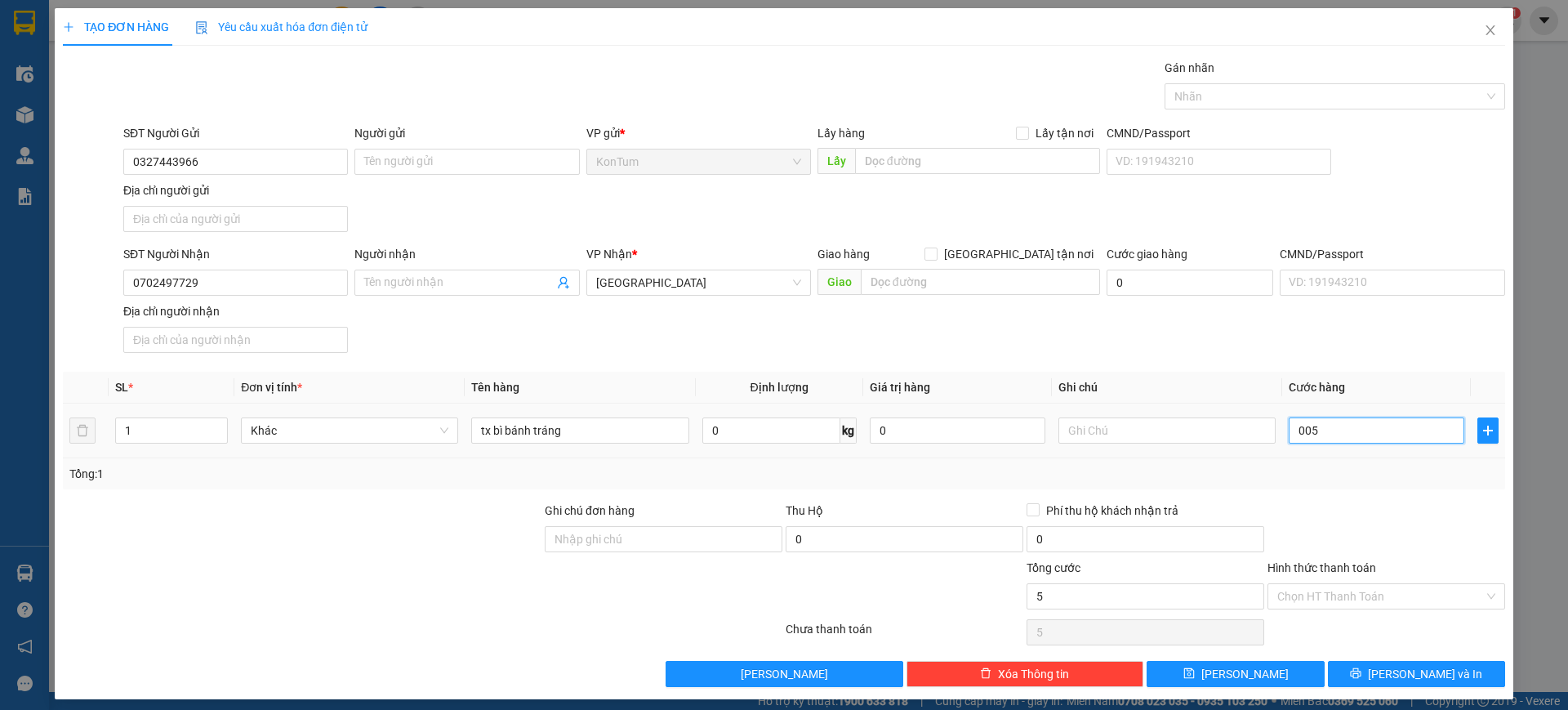
type input "0.050"
type input "50"
click at [1362, 361] on div "Transit Pickup Surcharge Ids Transit Deliver Surcharge Ids Transit Deliver Surc…" at bounding box center [784, 372] width 1442 height 628
type input "50.000"
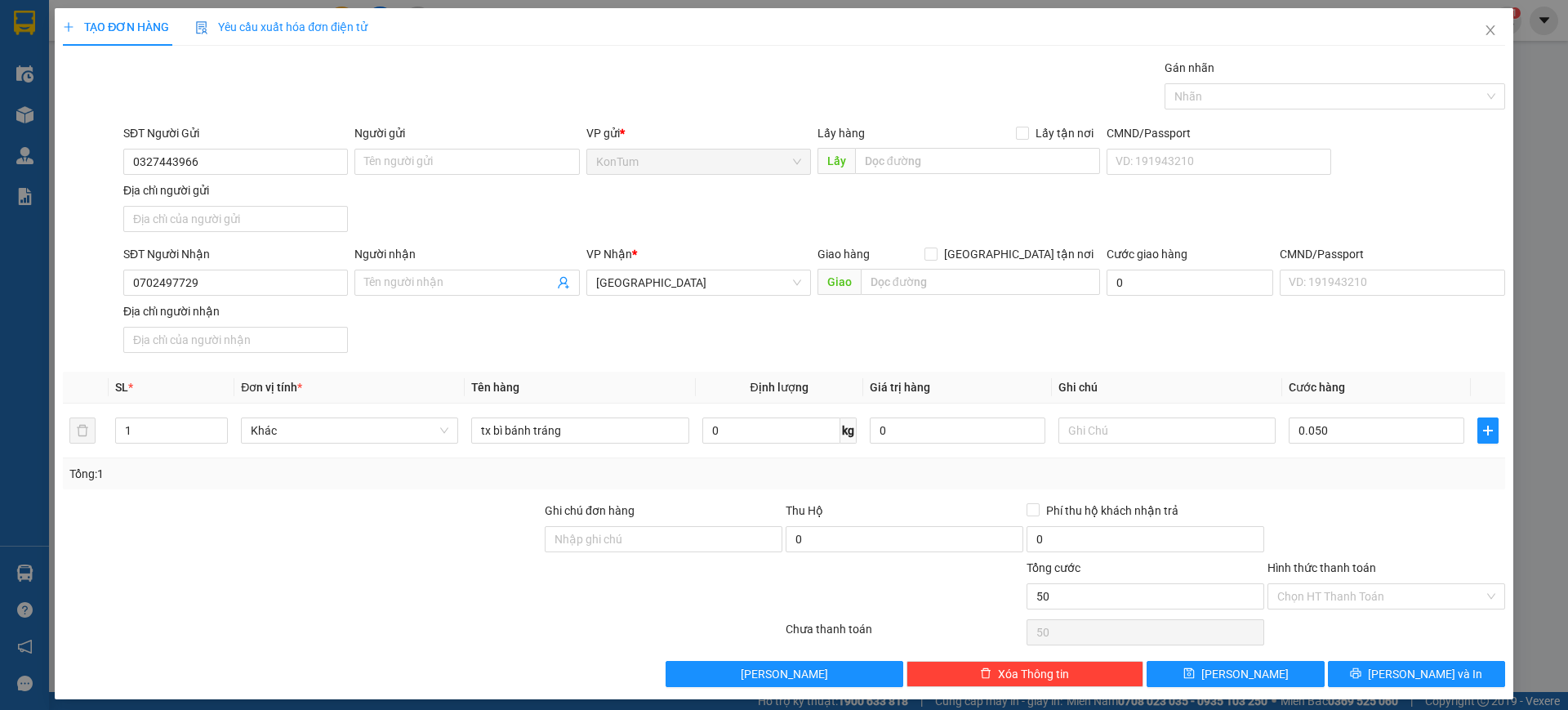
type input "50.000"
click at [1346, 586] on input "Hình thức thanh toán" at bounding box center [1380, 596] width 206 height 24
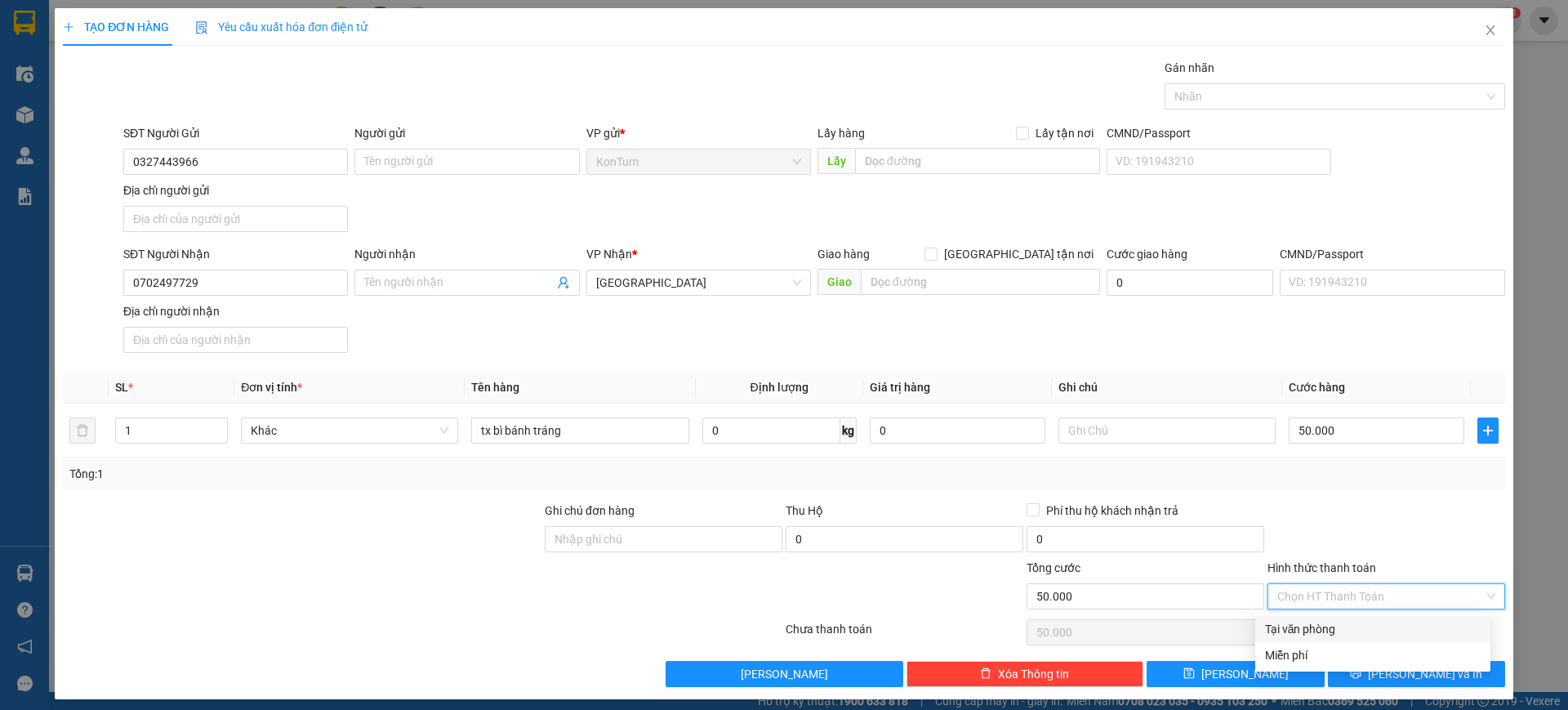
click at [1316, 625] on div "Tại văn phòng" at bounding box center [1373, 628] width 216 height 18
type input "0"
click at [1452, 678] on button "Lưu và In" at bounding box center [1416, 674] width 178 height 26
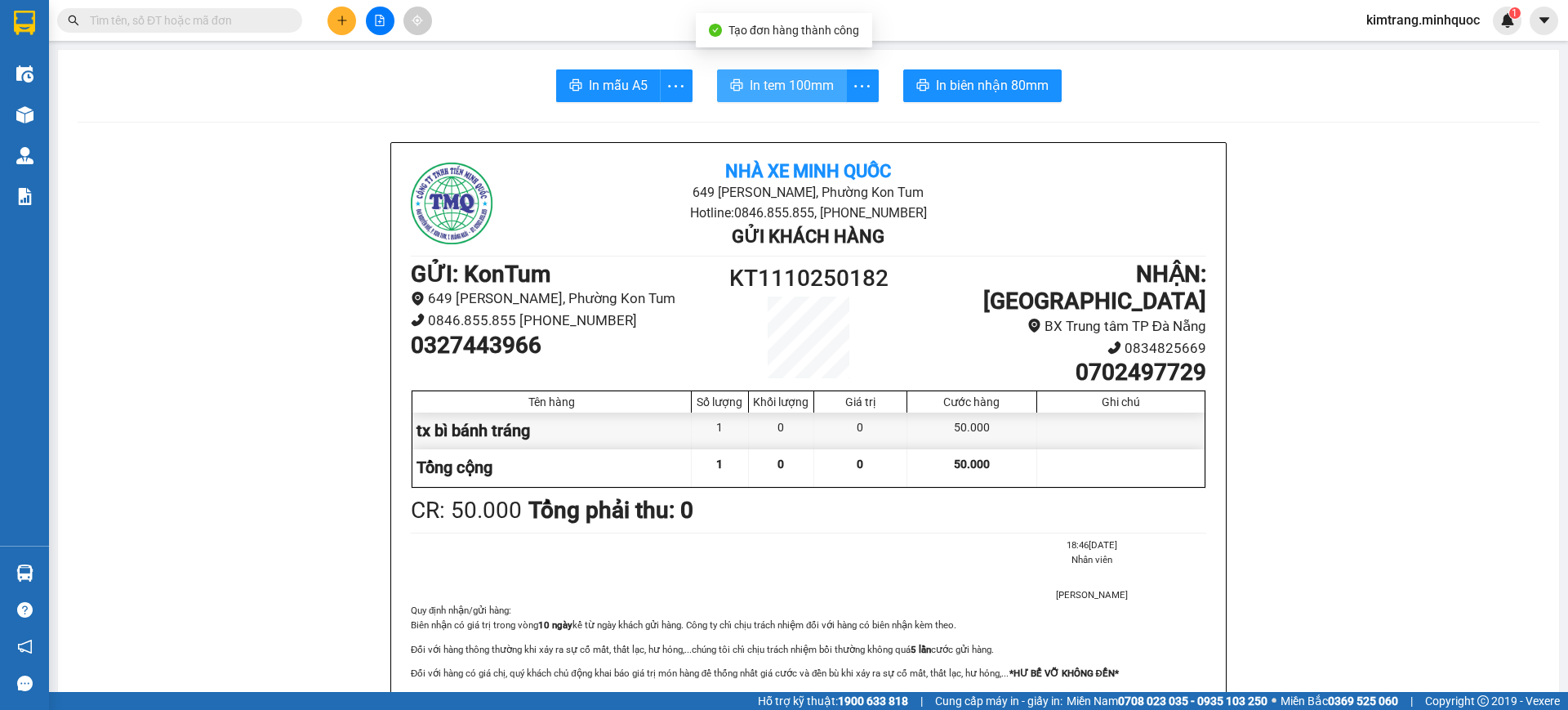
click at [771, 78] on span "In tem 100mm" at bounding box center [791, 86] width 84 height 20
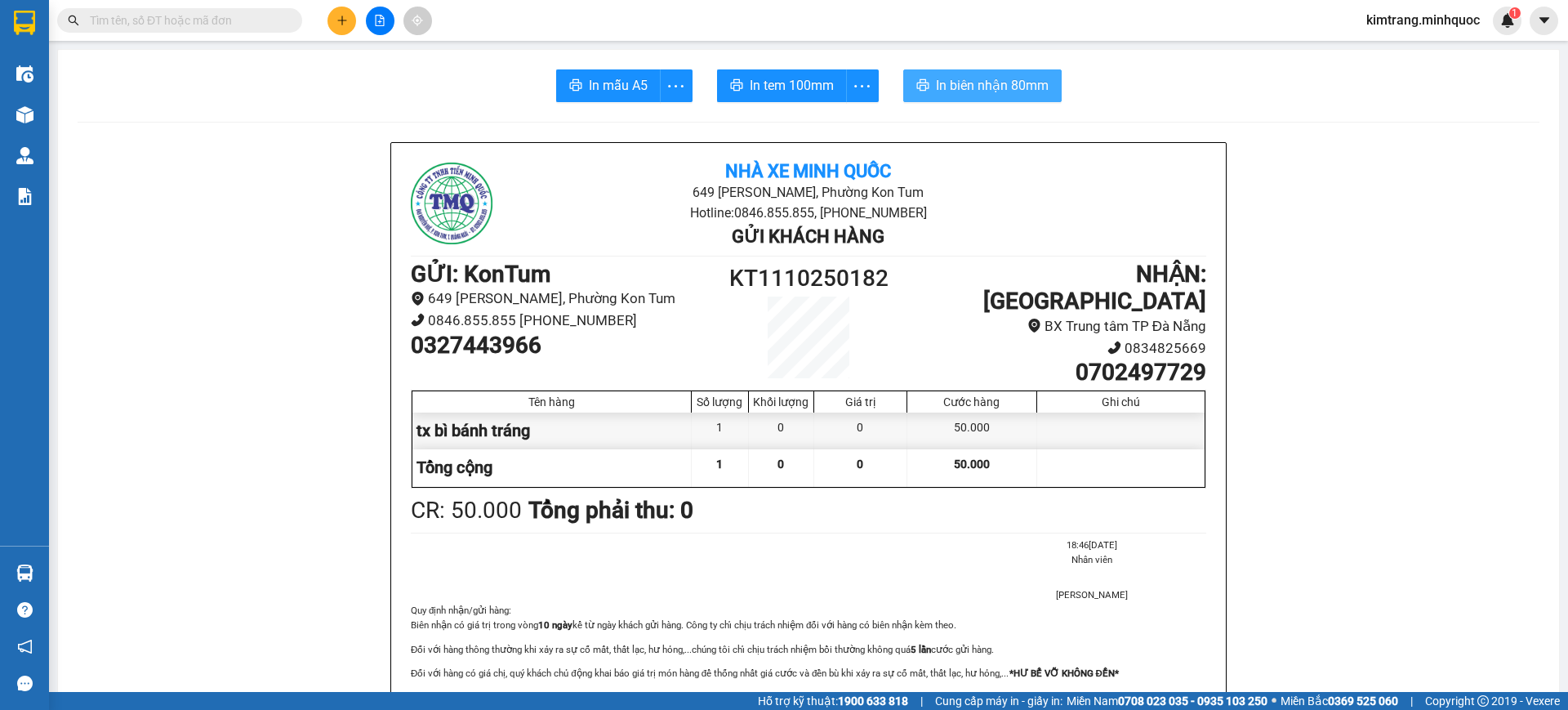
click at [993, 90] on span "In biên nhận 80mm" at bounding box center [991, 86] width 113 height 20
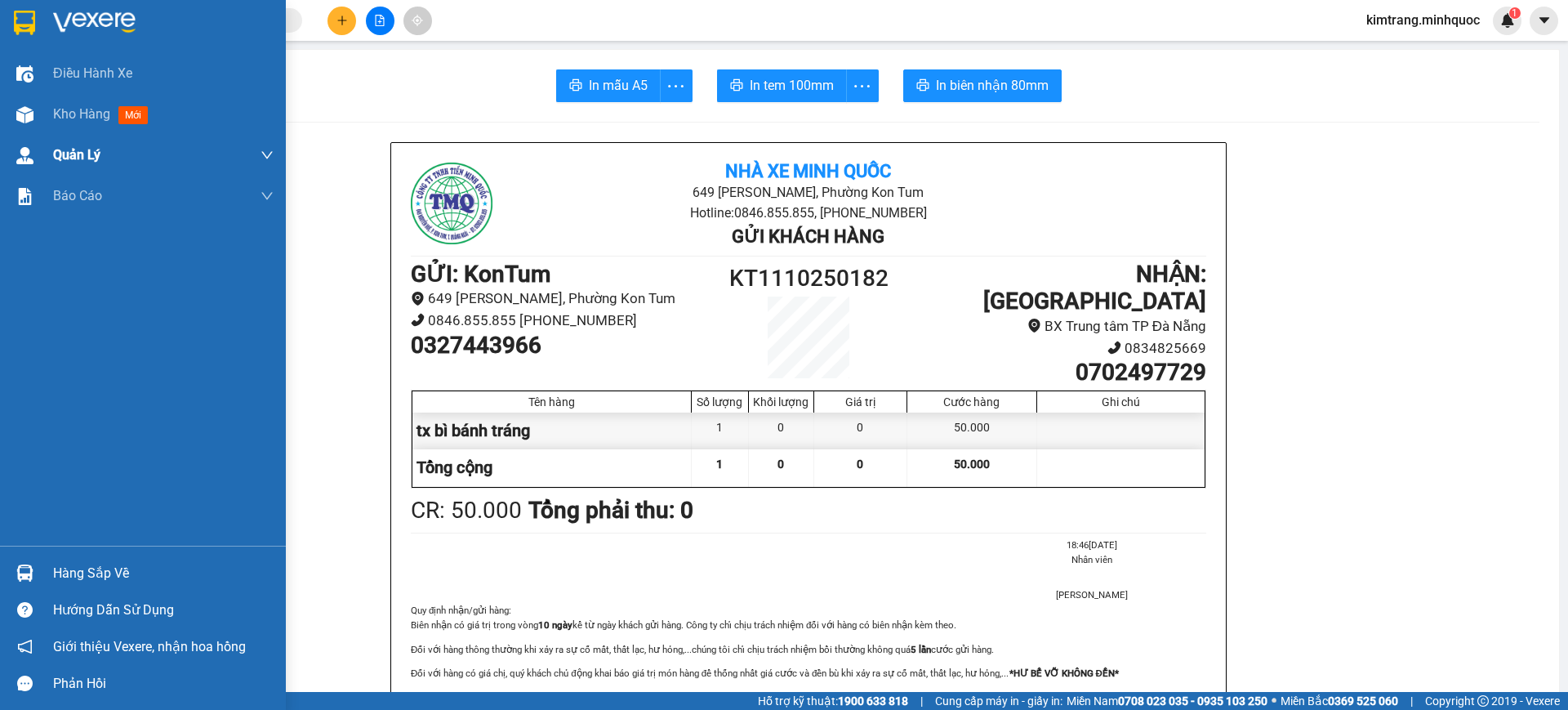
click at [8, 20] on div at bounding box center [142, 26] width 286 height 53
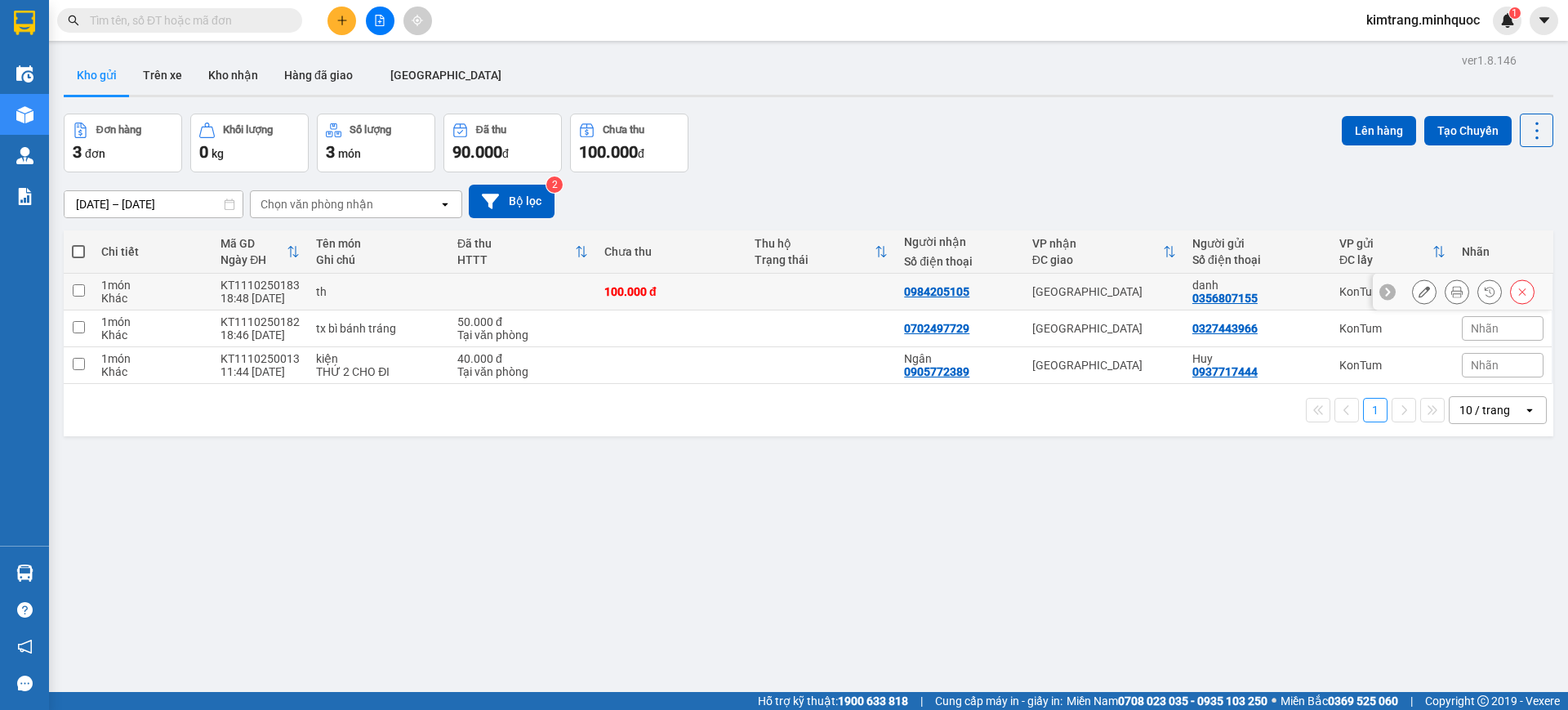
click at [1451, 289] on icon at bounding box center [1456, 291] width 11 height 11
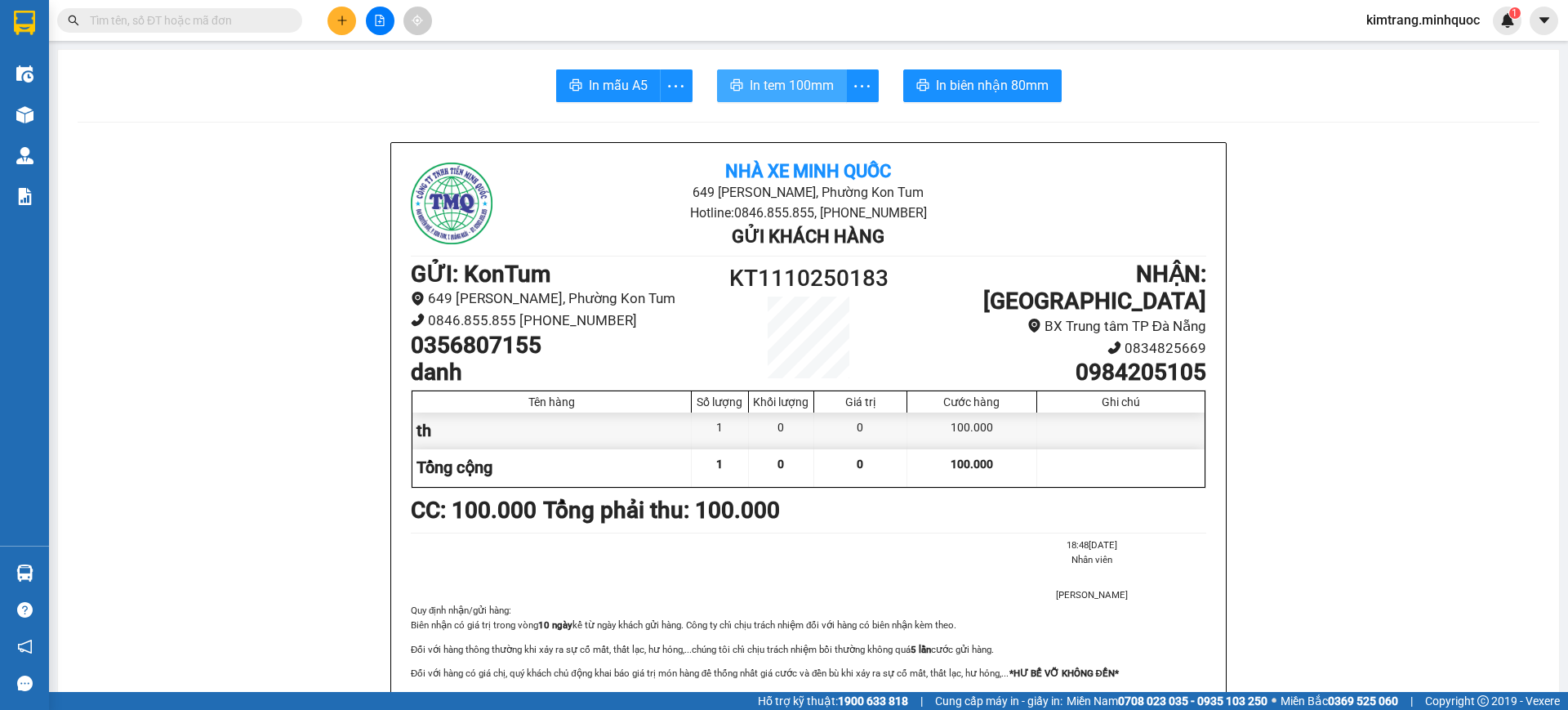
click at [785, 98] on button "In tem 100mm" at bounding box center [782, 86] width 130 height 33
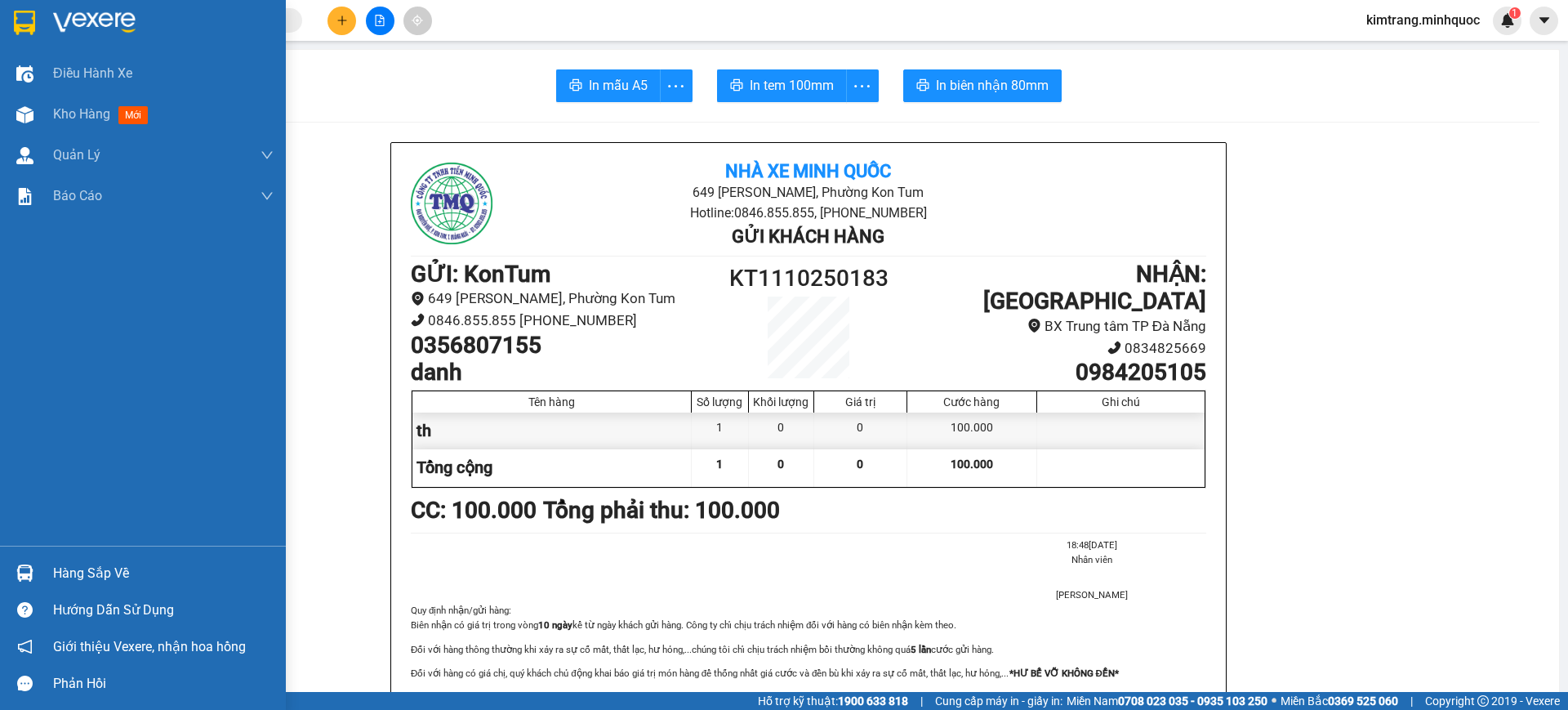
click at [32, 20] on img at bounding box center [24, 22] width 21 height 24
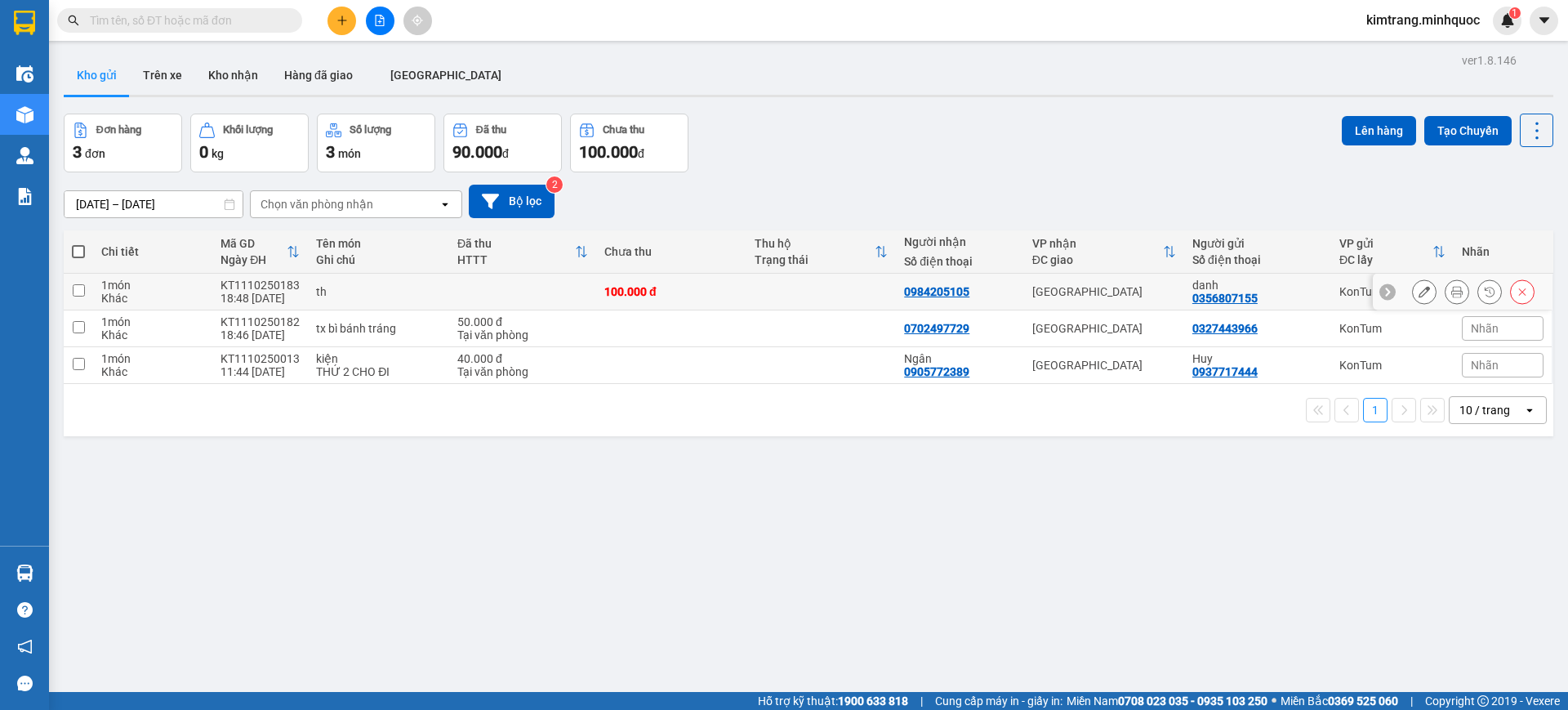
click at [78, 294] on input "checkbox" at bounding box center [78, 290] width 12 height 12
checkbox input "true"
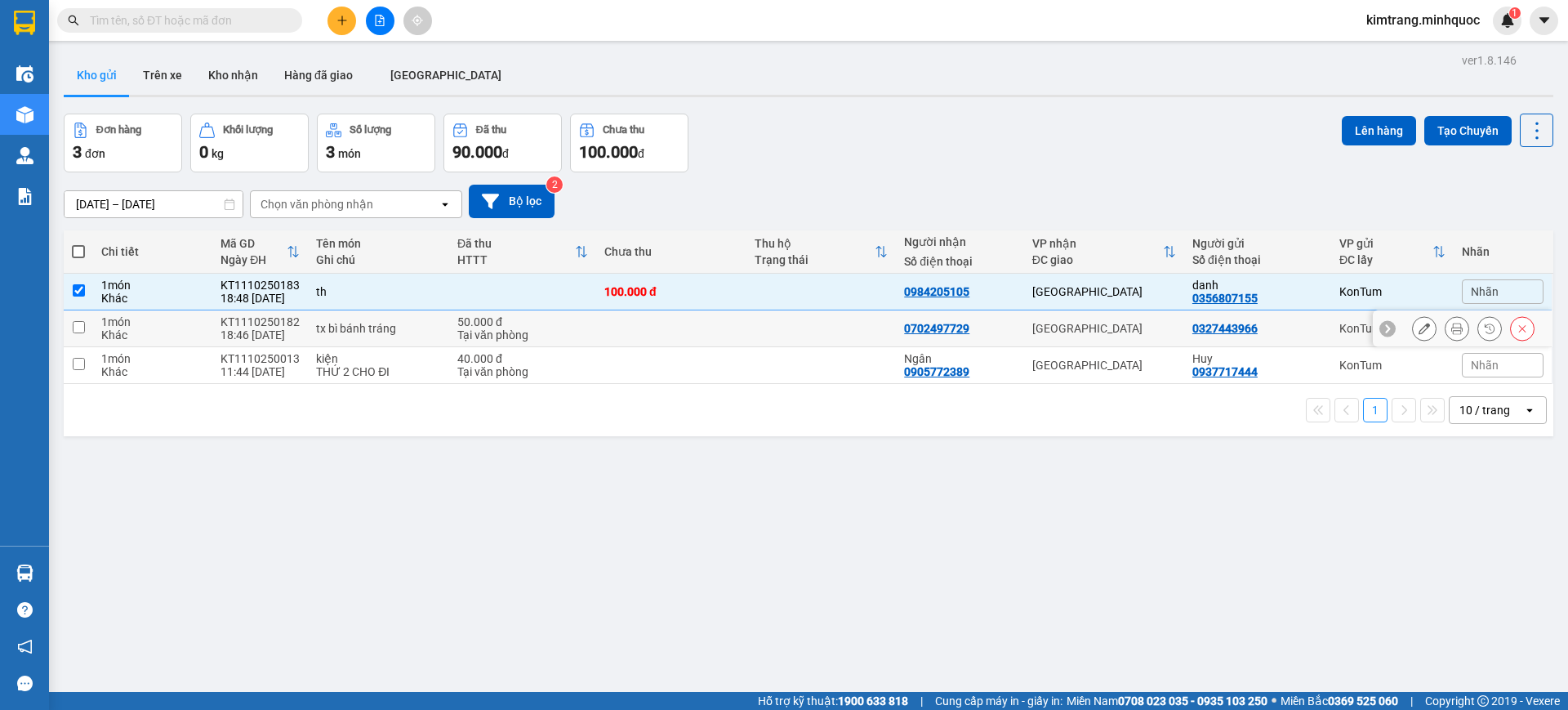
click at [77, 331] on input "checkbox" at bounding box center [78, 327] width 12 height 12
checkbox input "true"
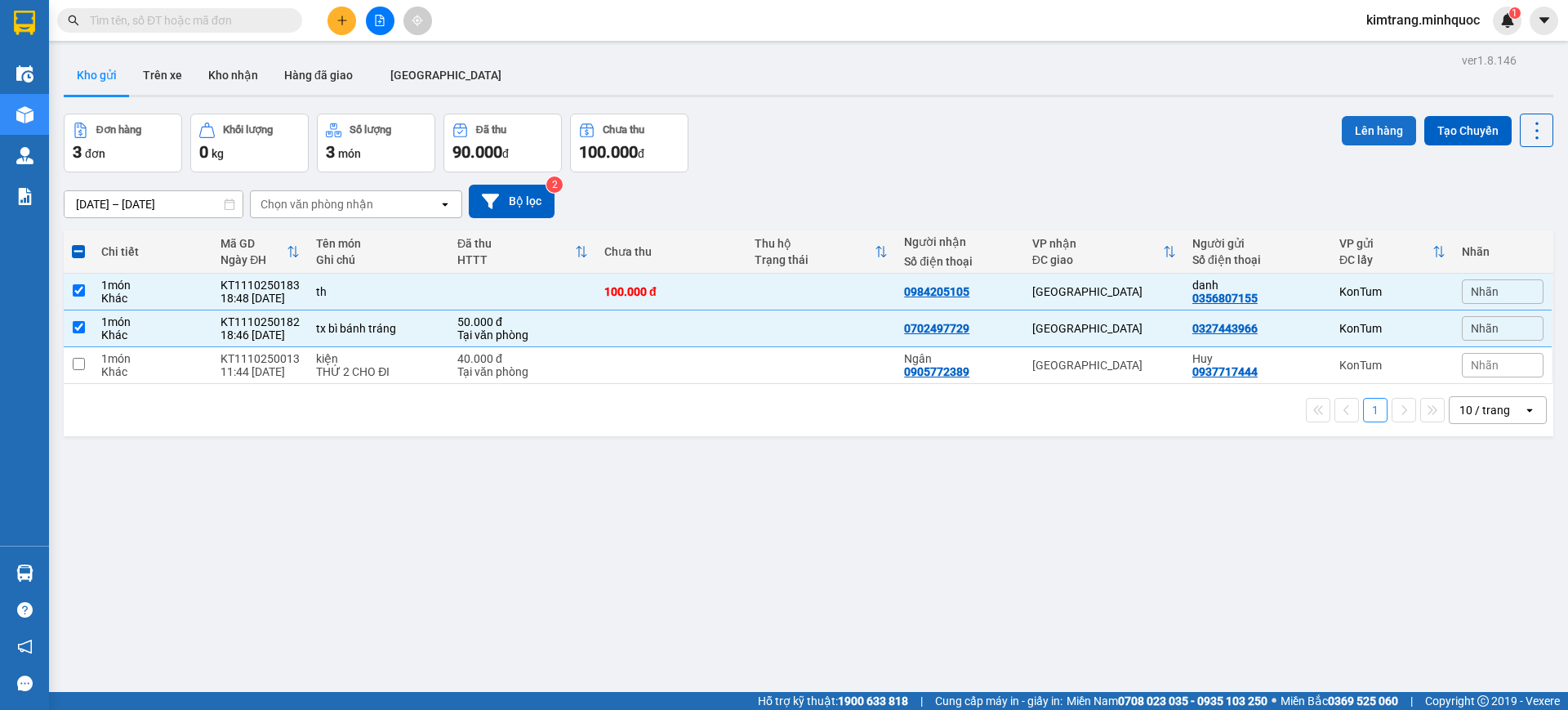
click at [1385, 126] on button "Lên hàng" at bounding box center [1379, 131] width 74 height 30
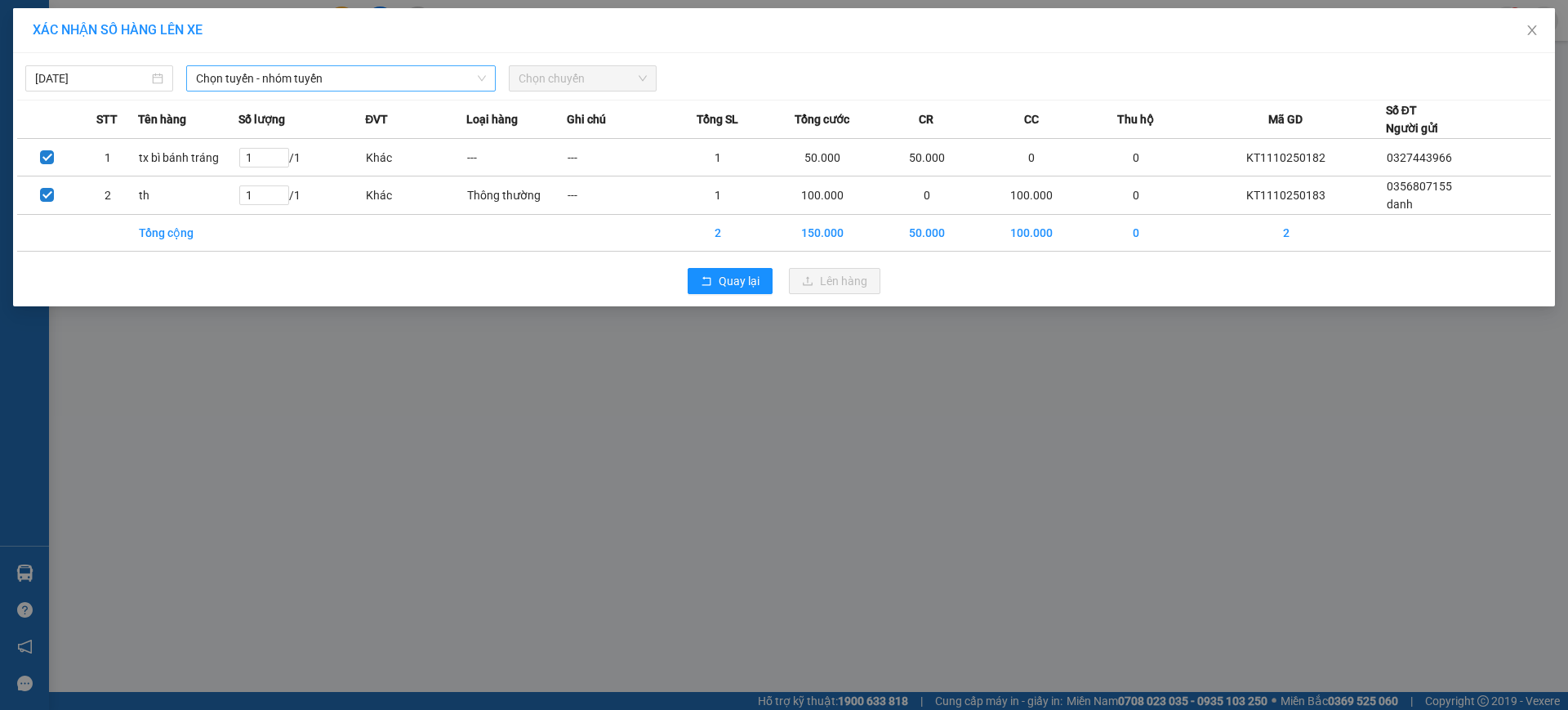
click at [247, 82] on span "Chọn tuyến - nhóm tuyến" at bounding box center [341, 78] width 290 height 24
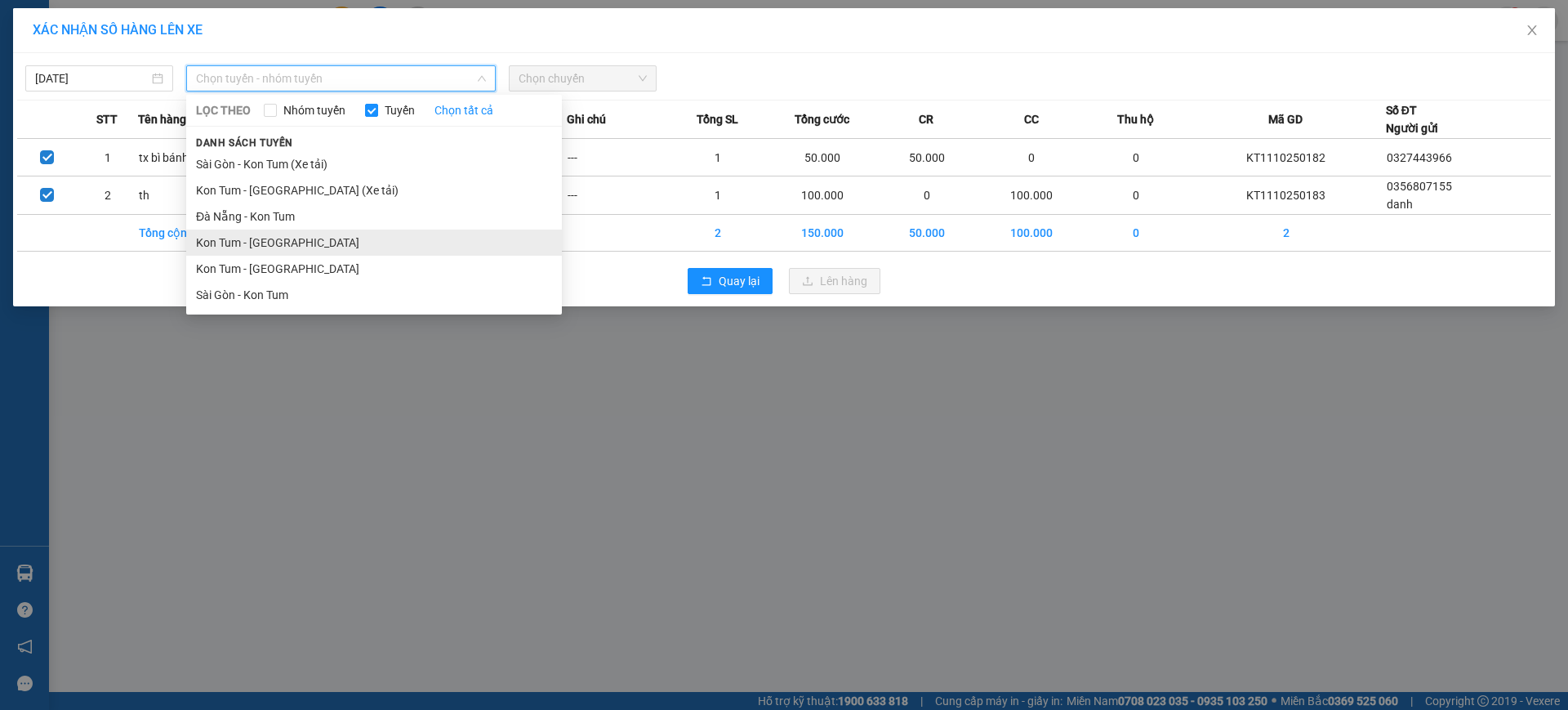
click at [298, 244] on li "Kon Tum - Đà Nẵng" at bounding box center [374, 243] width 376 height 26
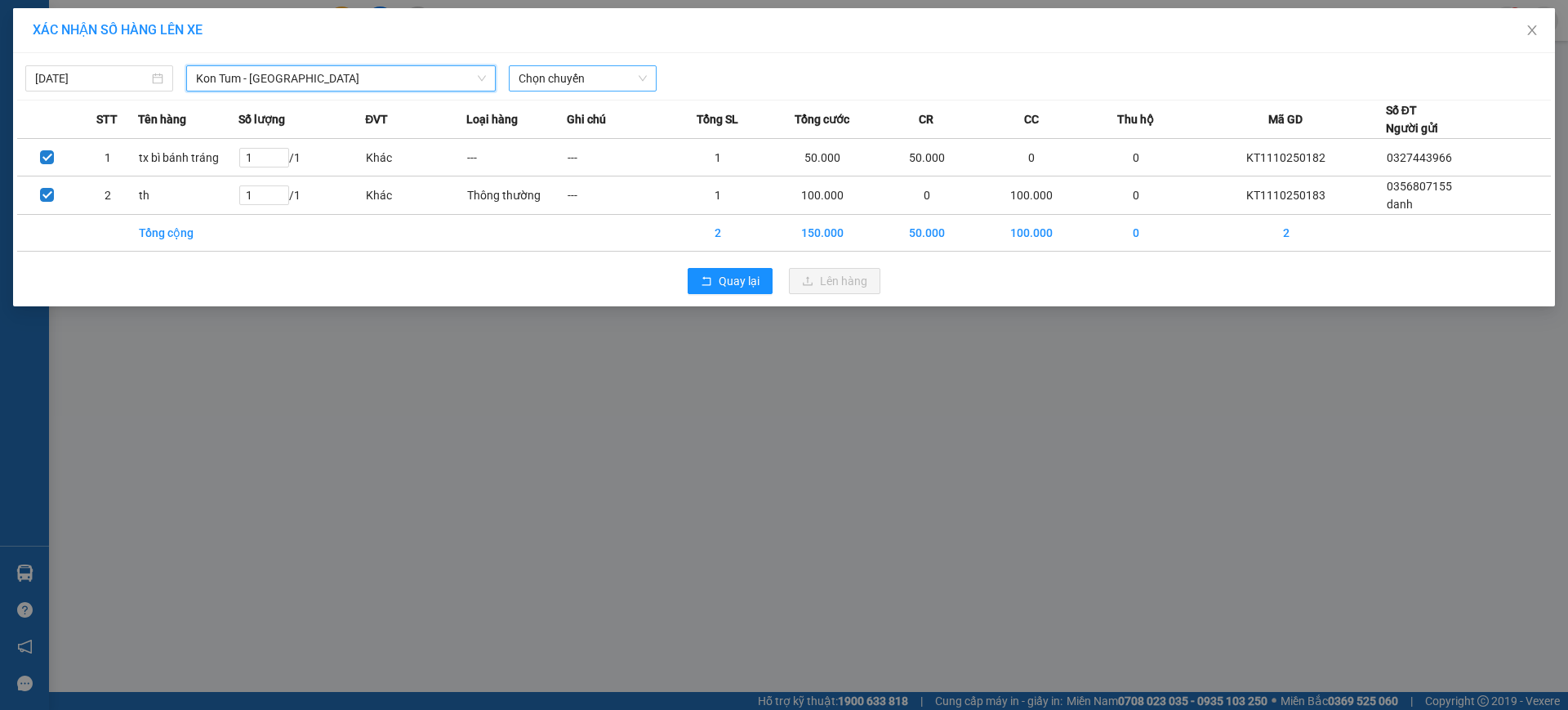
click at [638, 81] on span "Chọn chuyến" at bounding box center [583, 78] width 128 height 24
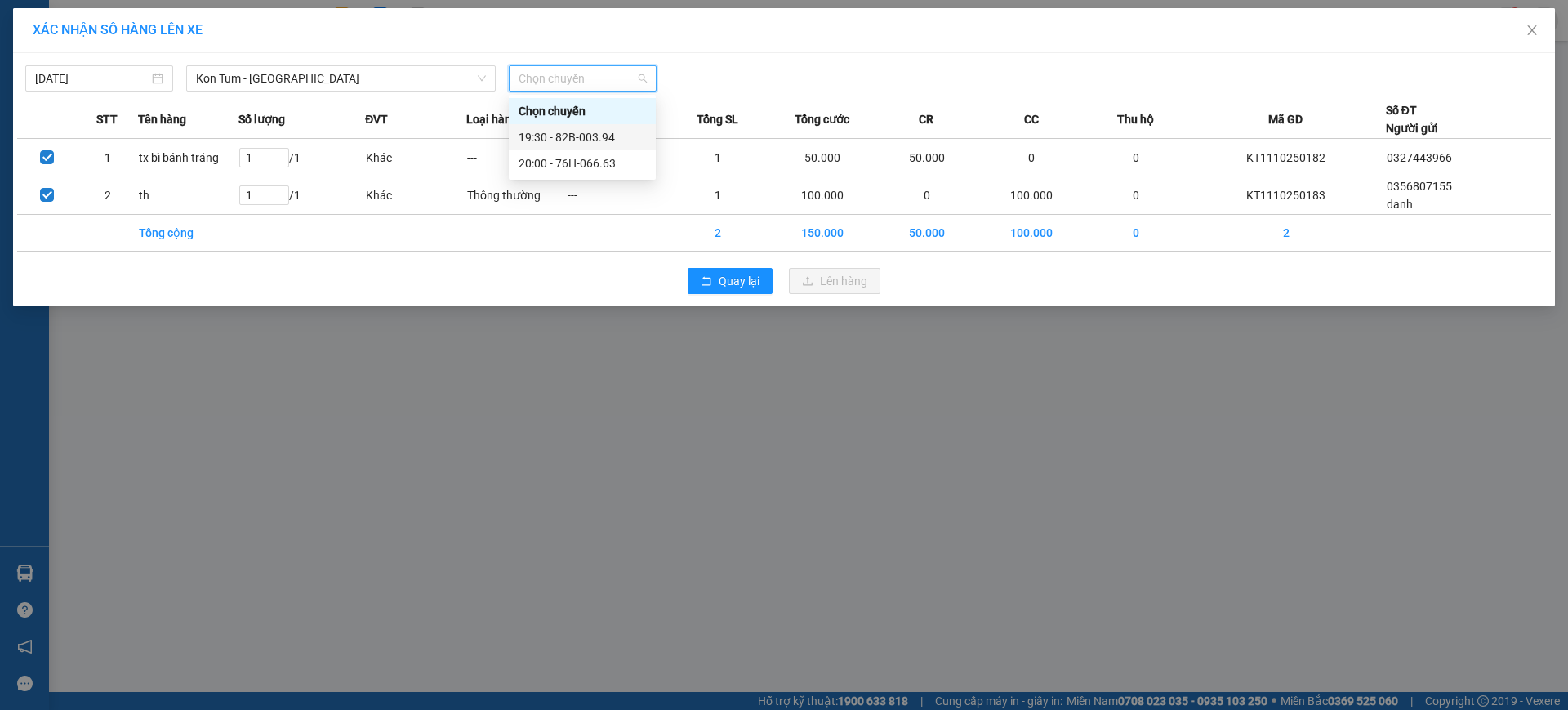
click at [624, 139] on div "19:30 - 82B-003.94" at bounding box center [582, 137] width 127 height 18
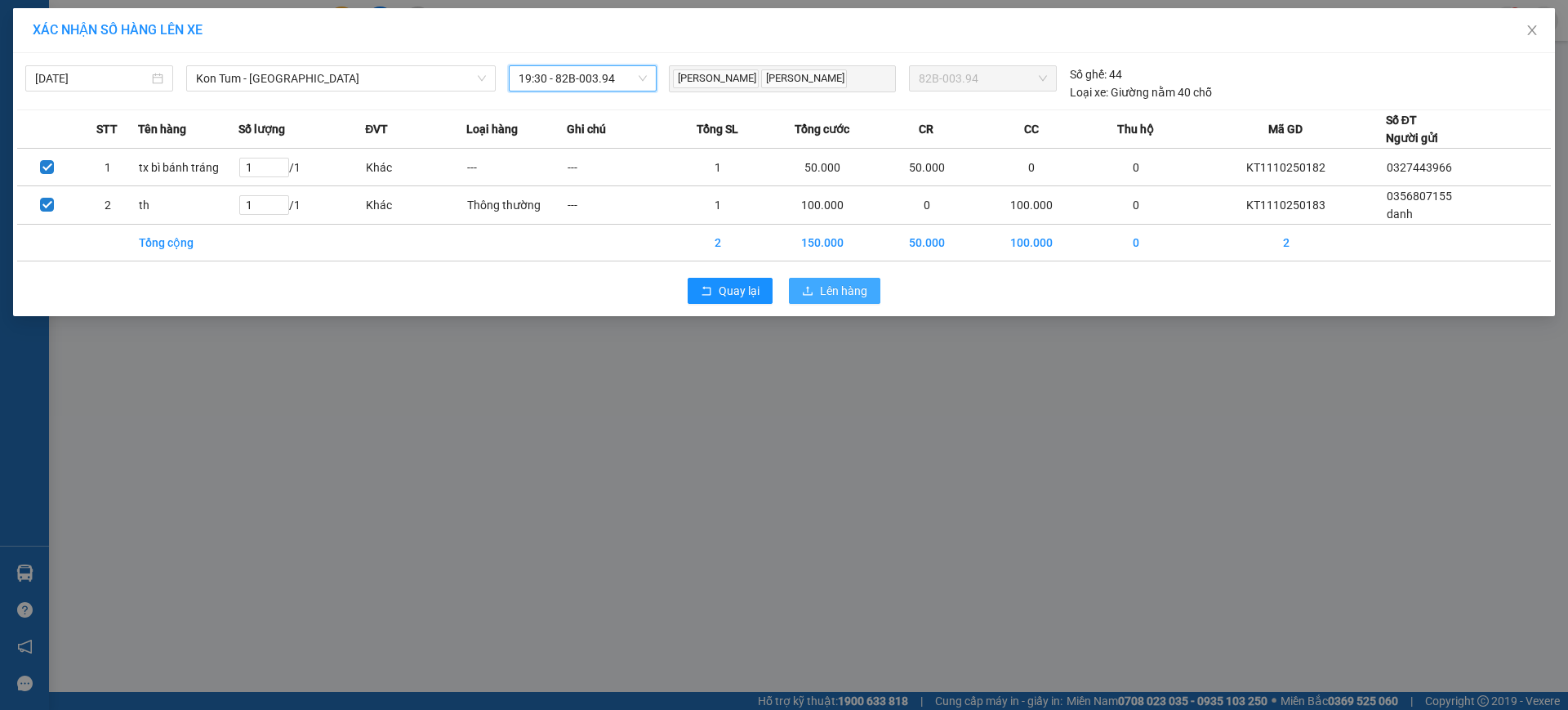
click at [821, 285] on span "Lên hàng" at bounding box center [843, 290] width 47 height 18
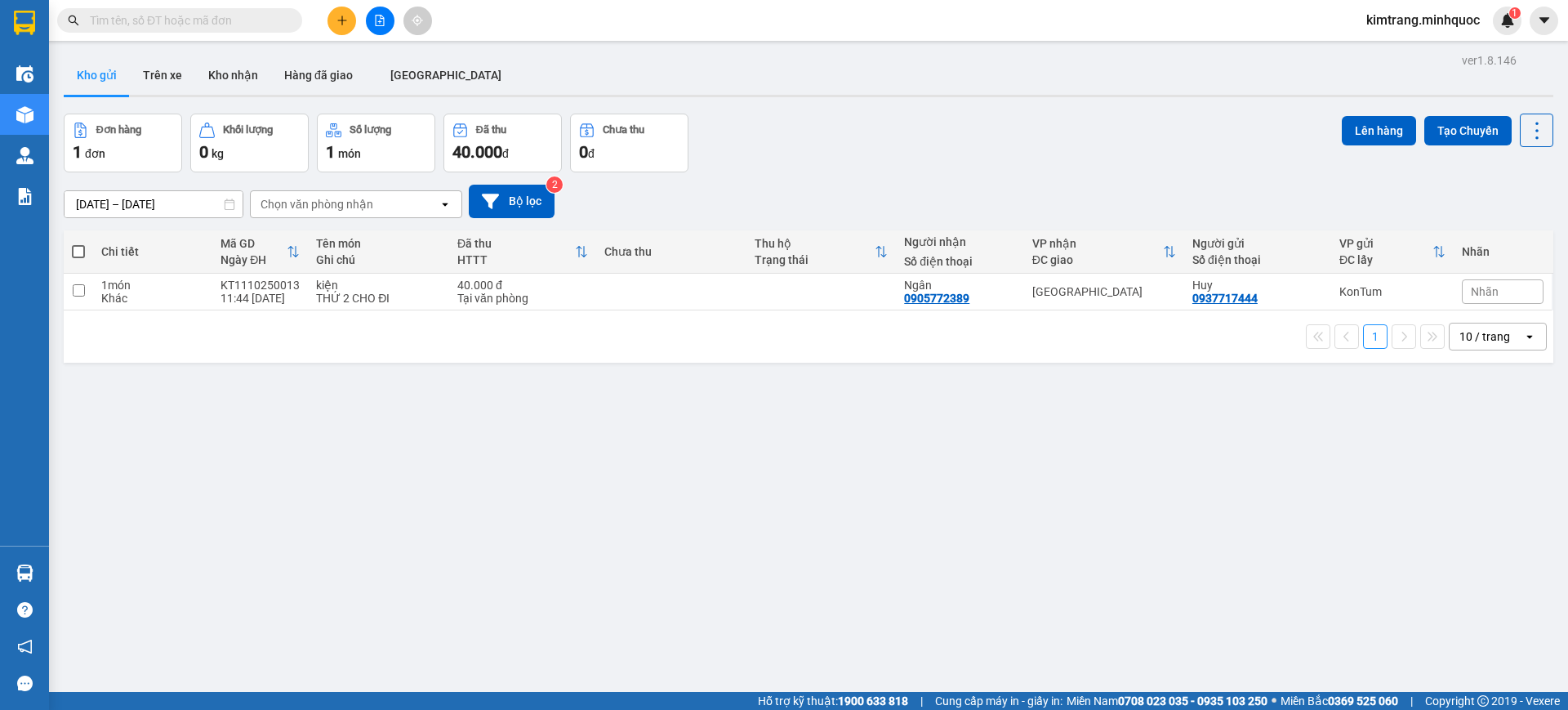
click at [385, 24] on icon "file-add" at bounding box center [379, 20] width 11 height 11
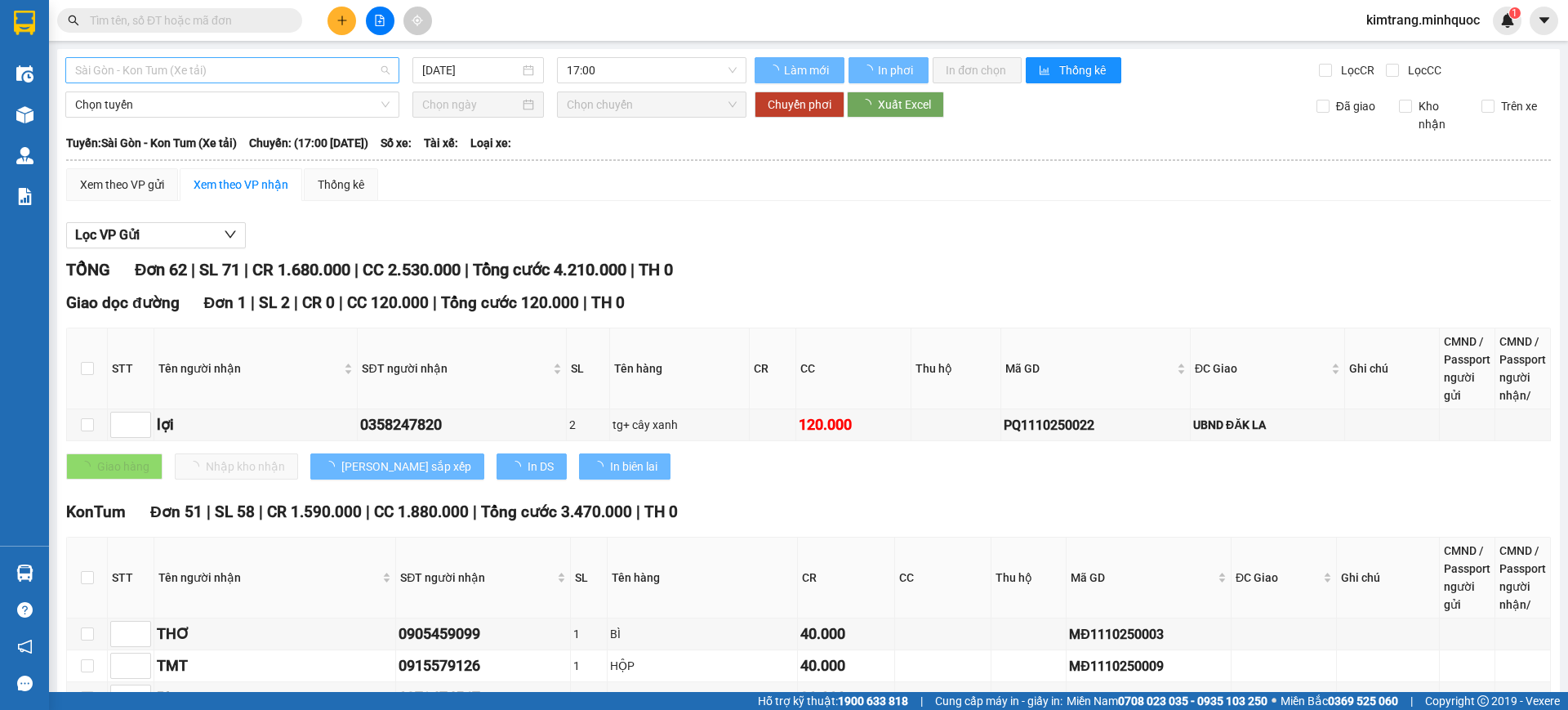
click at [284, 71] on span "Sài Gòn - Kon Tum (Xe tải)" at bounding box center [233, 70] width 314 height 24
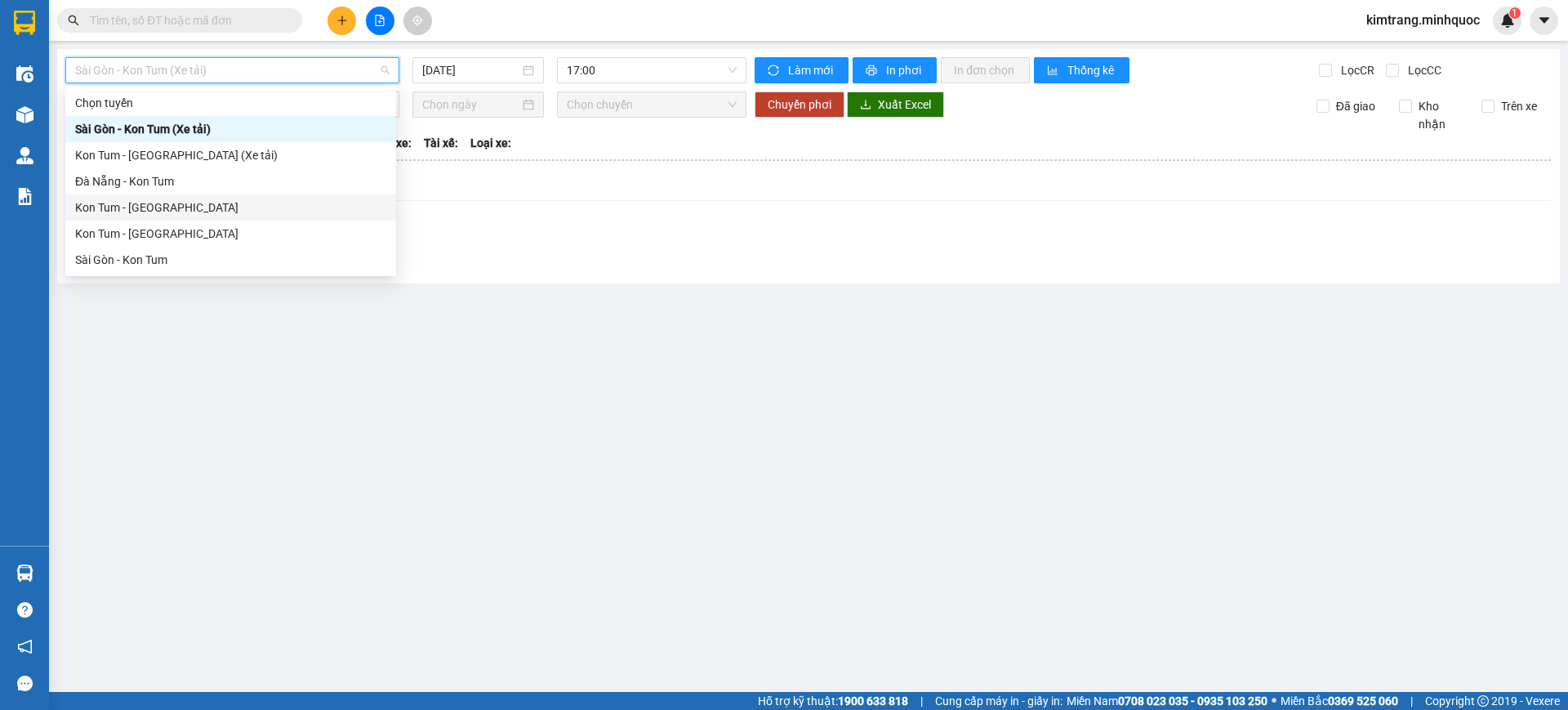
click at [151, 208] on div "Kon Tum - Đà Nẵng" at bounding box center [231, 207] width 312 height 18
type input "11/10/2025"
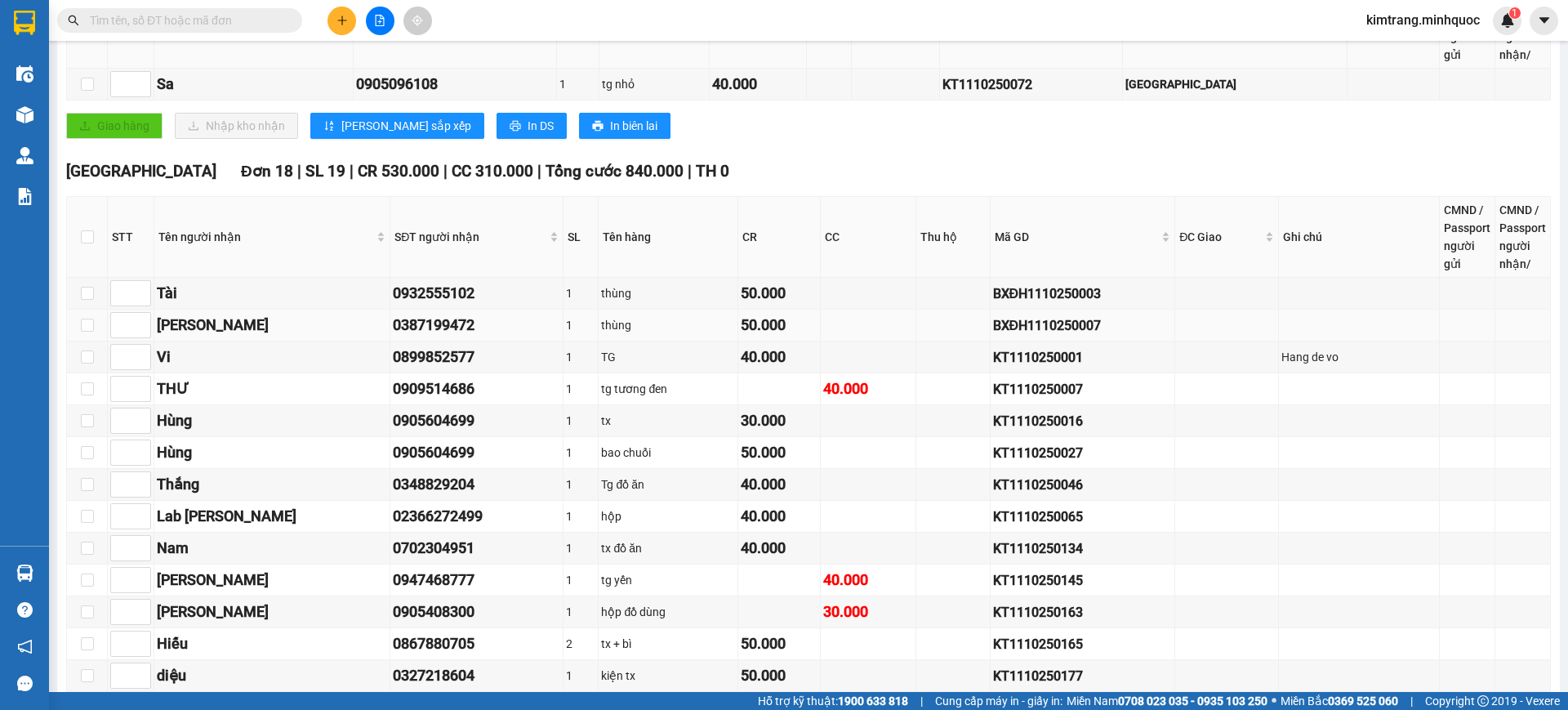
scroll to position [584, 0]
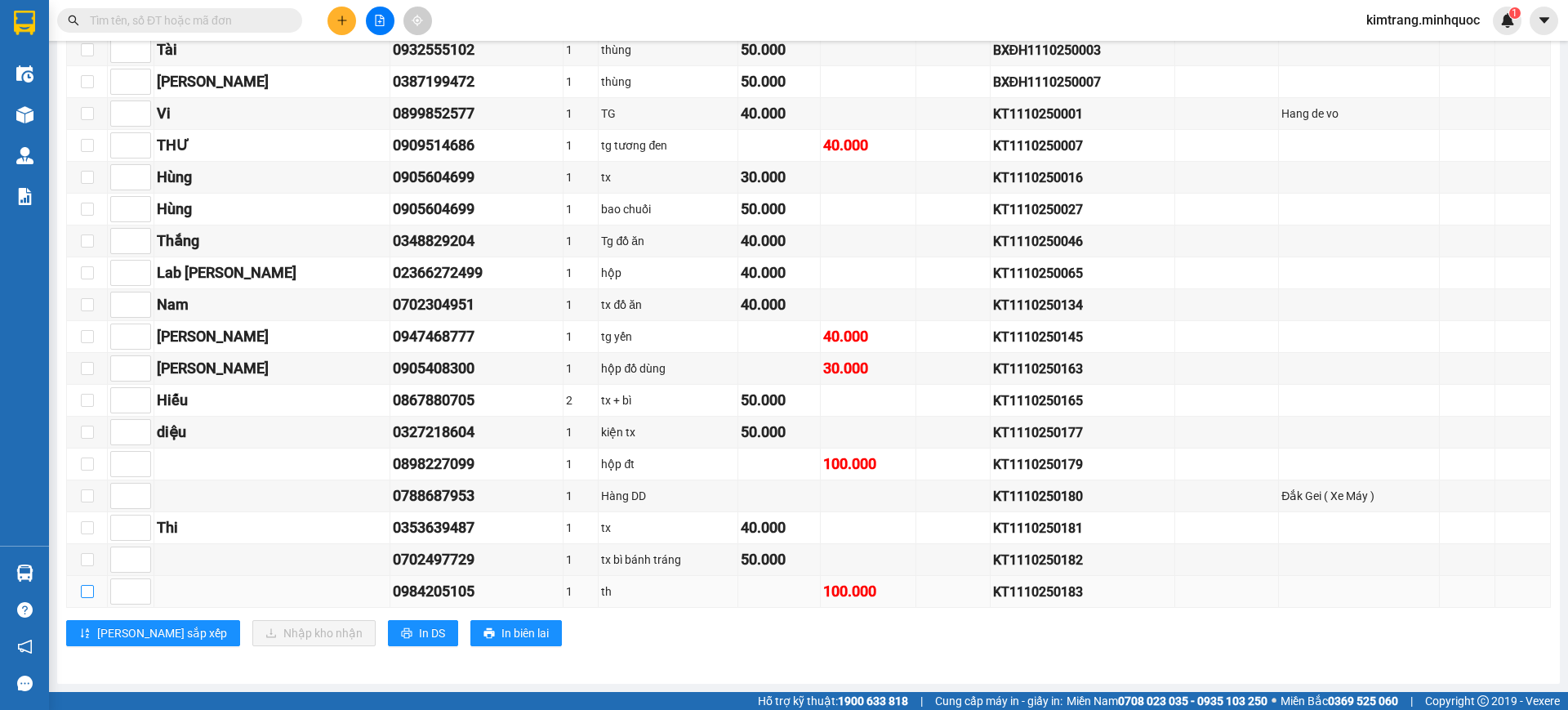
click at [86, 590] on input "checkbox" at bounding box center [87, 592] width 13 height 13
checkbox input "true"
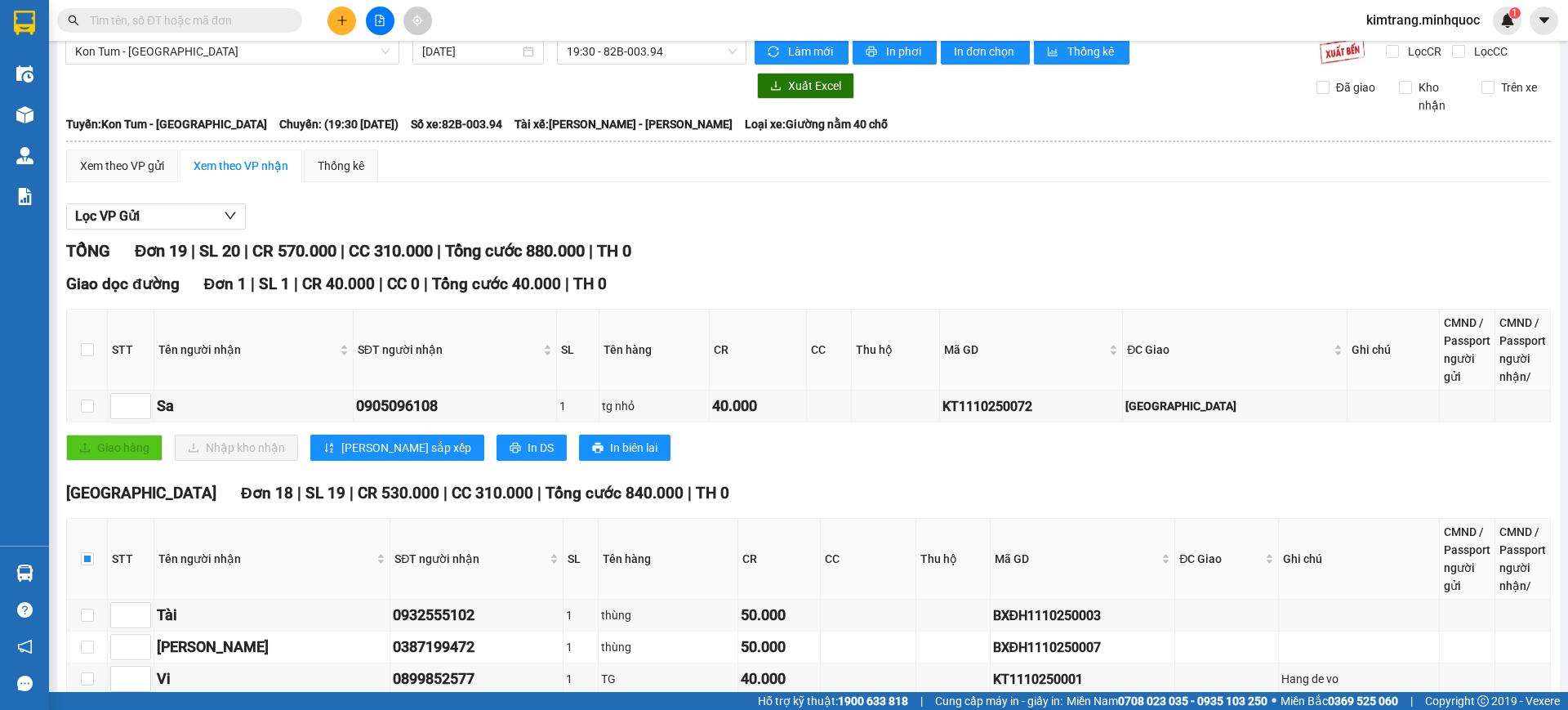
scroll to position [0, 0]
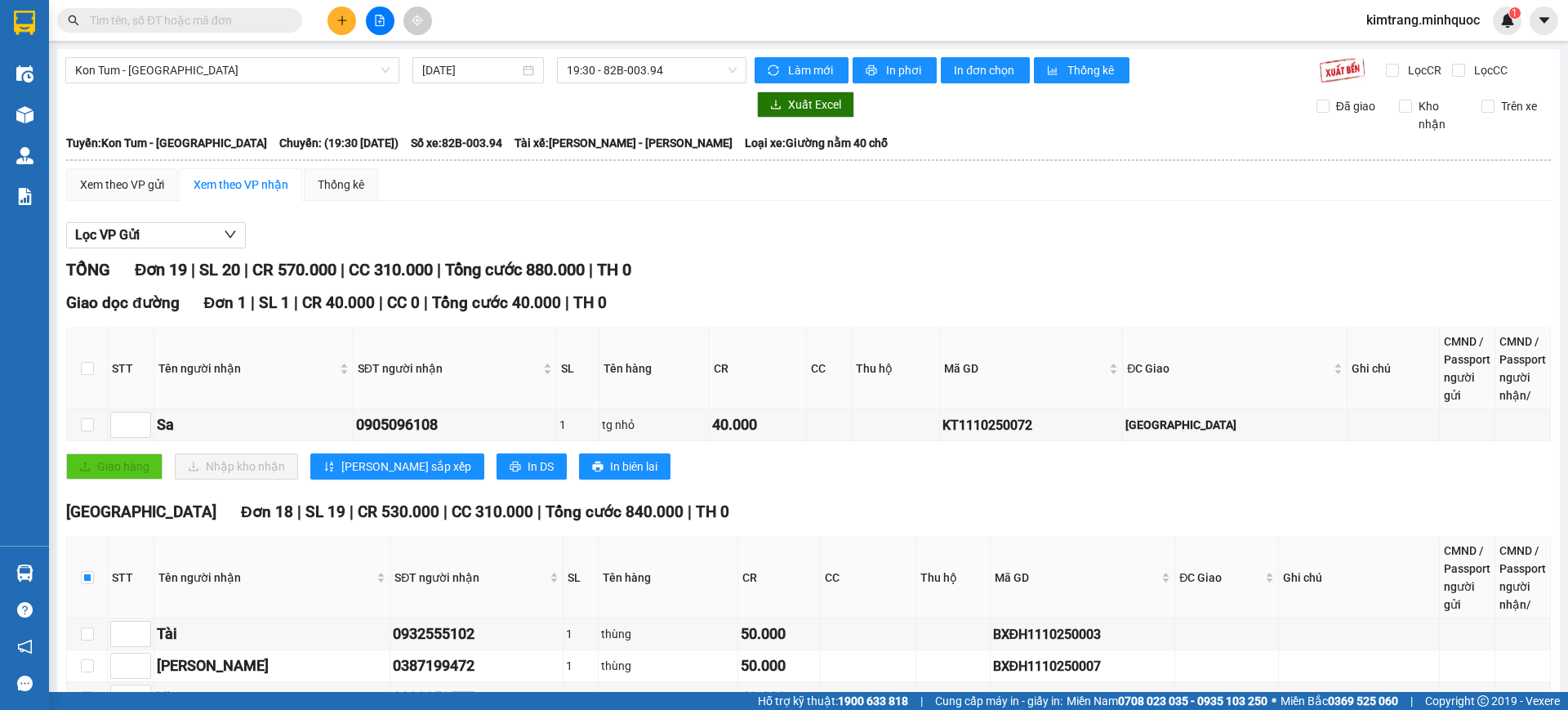
click at [157, 167] on td "Xem theo VP gửi Xem theo VP nhận Thống kê Lọc VP Gửi TỔNG Đơn 19 | SL 20 | CR …" at bounding box center [808, 709] width 1486 height 1084
click at [154, 180] on div "Xem theo VP gửi" at bounding box center [122, 184] width 84 height 18
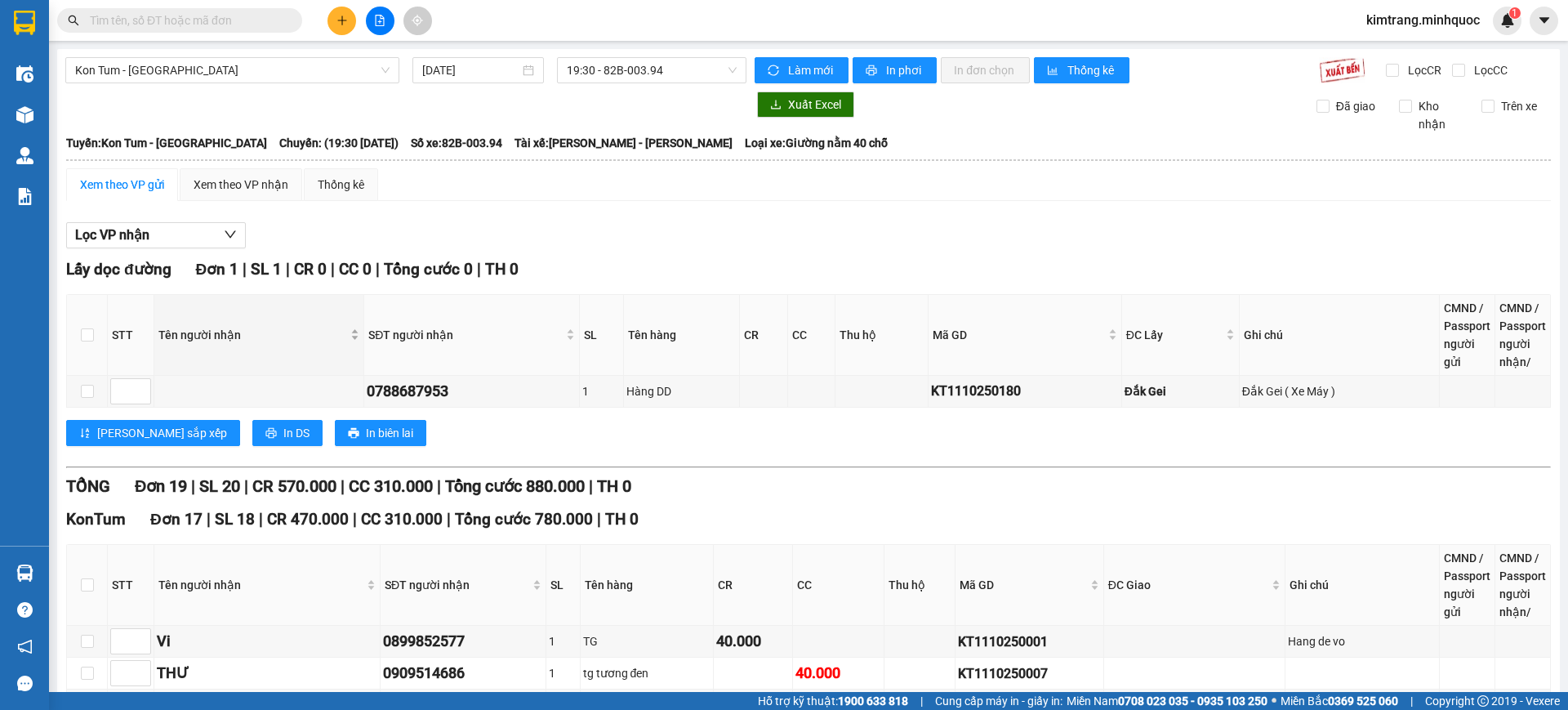
scroll to position [800, 0]
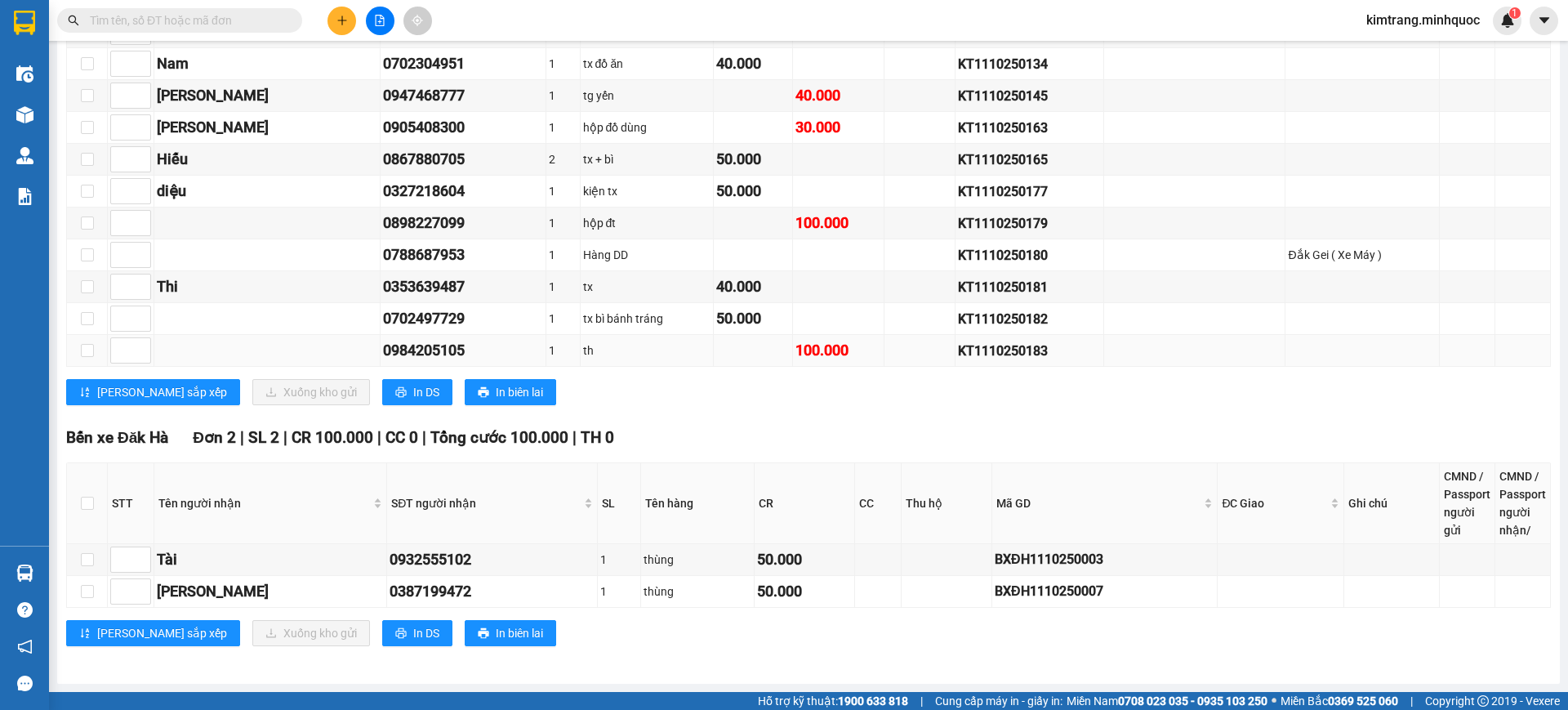
click at [94, 352] on td at bounding box center [87, 351] width 41 height 32
click at [89, 352] on input "checkbox" at bounding box center [87, 351] width 13 height 13
checkbox input "true"
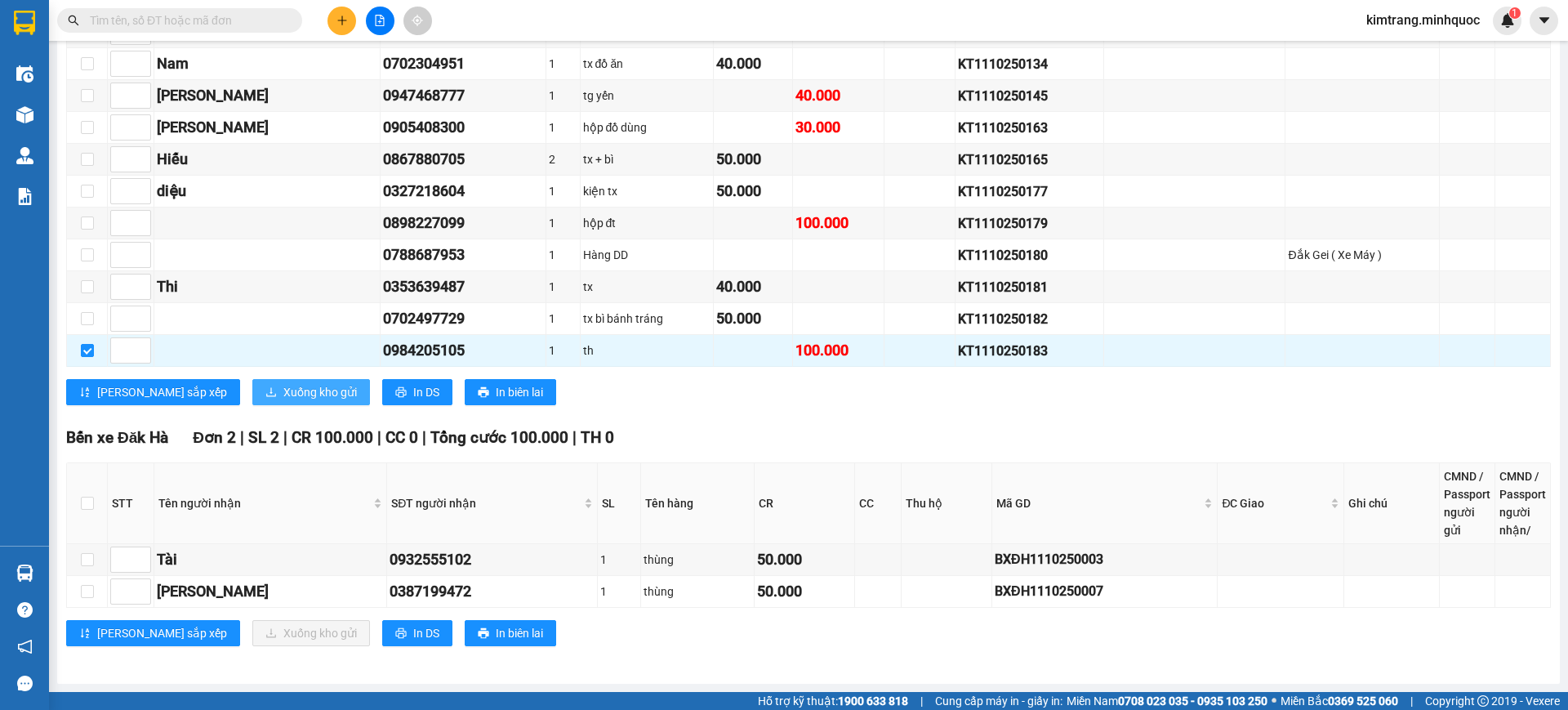
click at [284, 396] on span "Xuống kho gửi" at bounding box center [320, 392] width 73 height 18
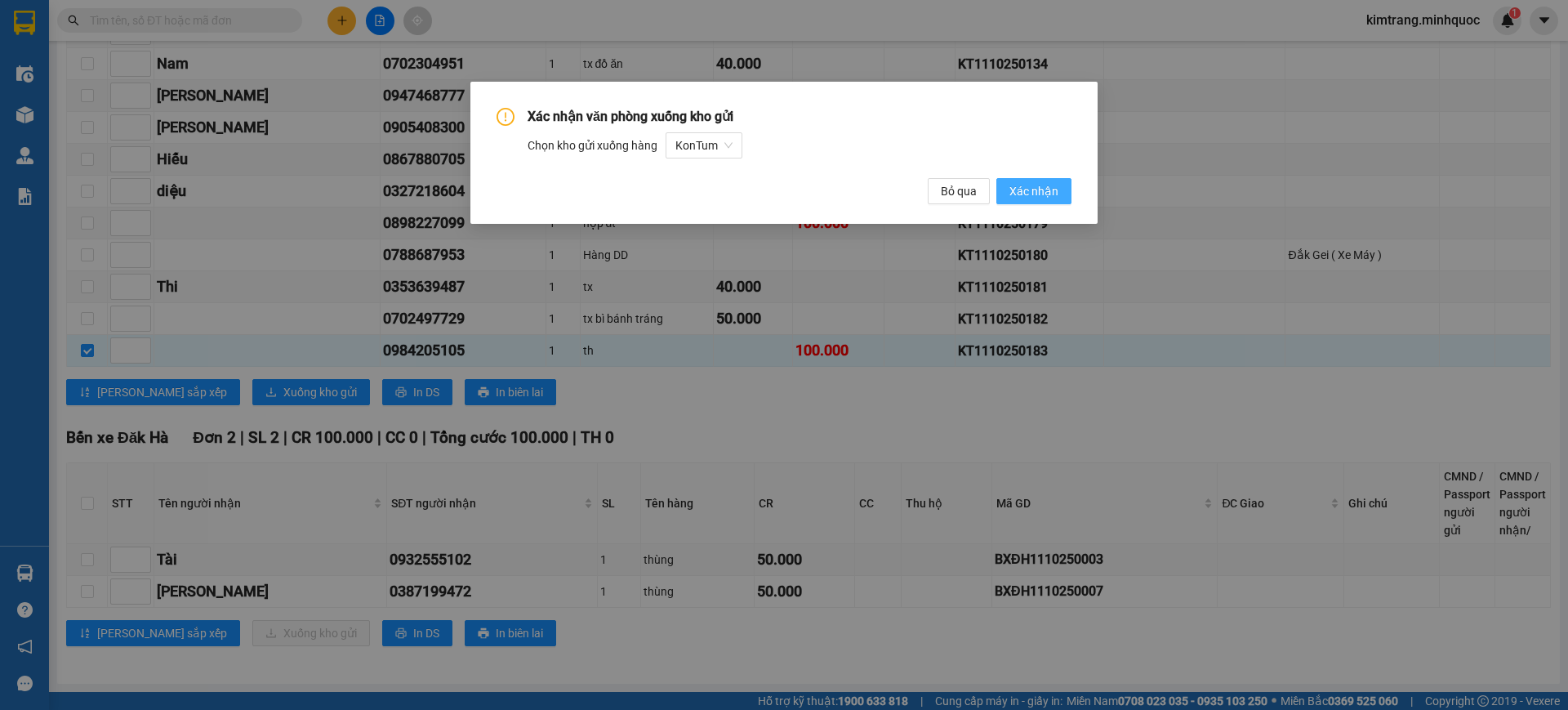
click at [1037, 200] on button "Xác nhận" at bounding box center [1033, 191] width 75 height 26
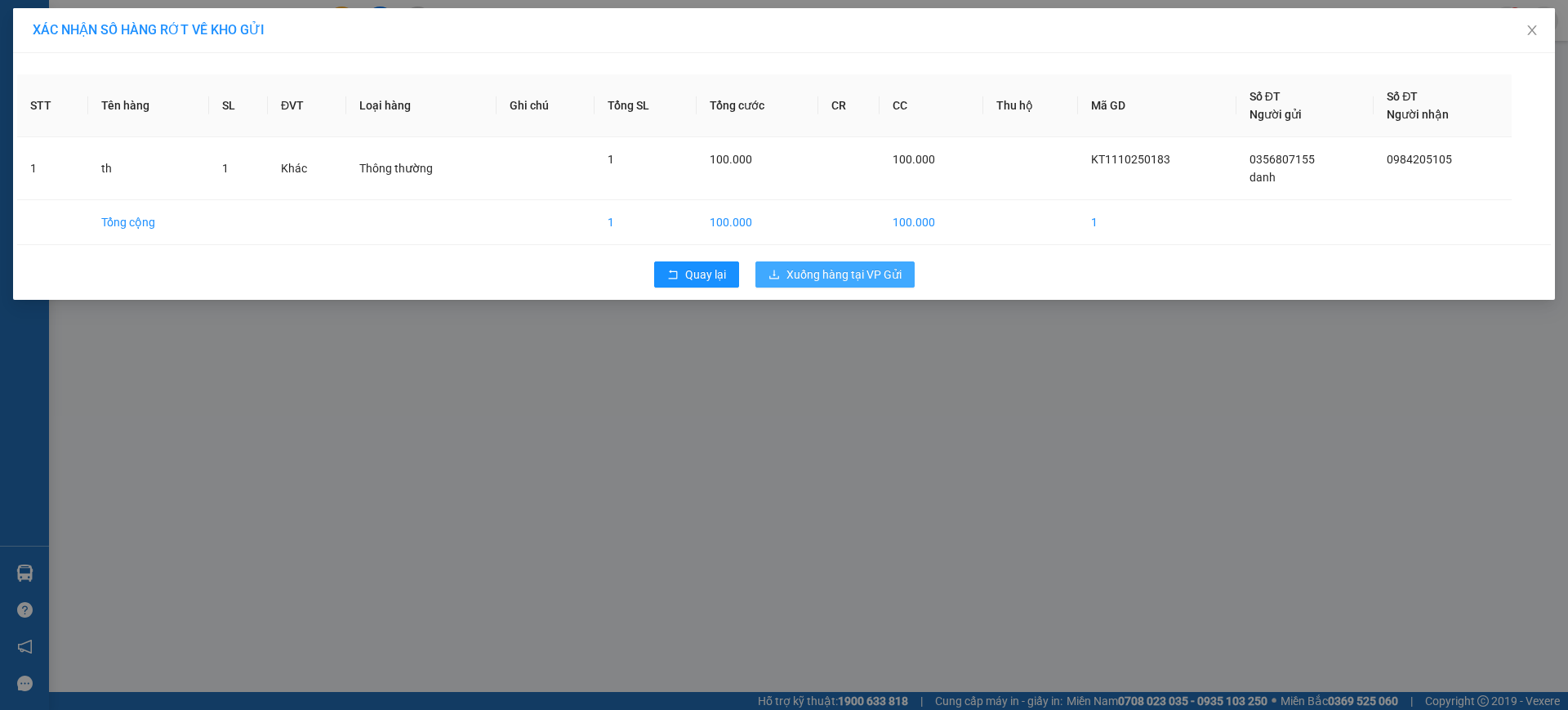
click at [819, 267] on span "Xuống hàng tại VP Gửi" at bounding box center [844, 274] width 115 height 18
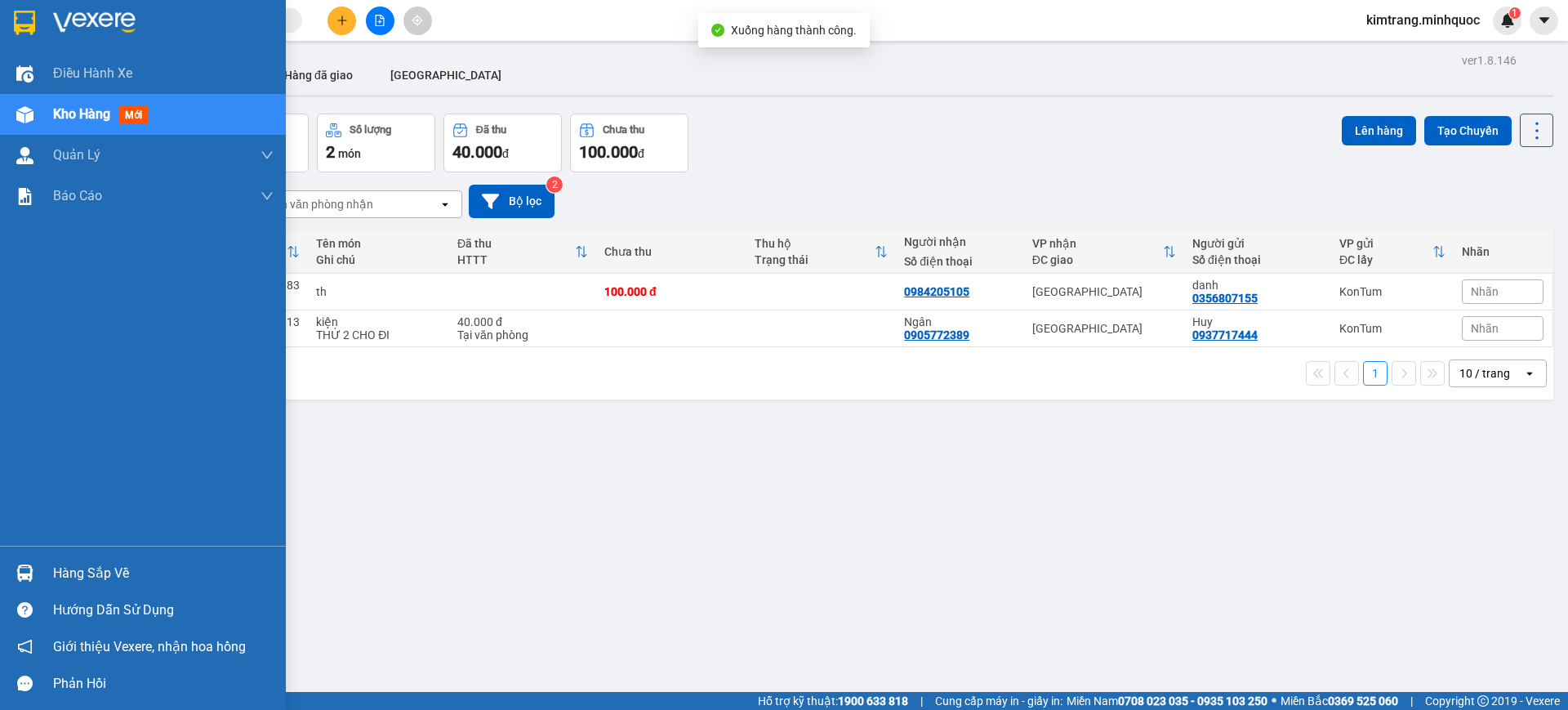
click at [38, 16] on div at bounding box center [24, 22] width 29 height 29
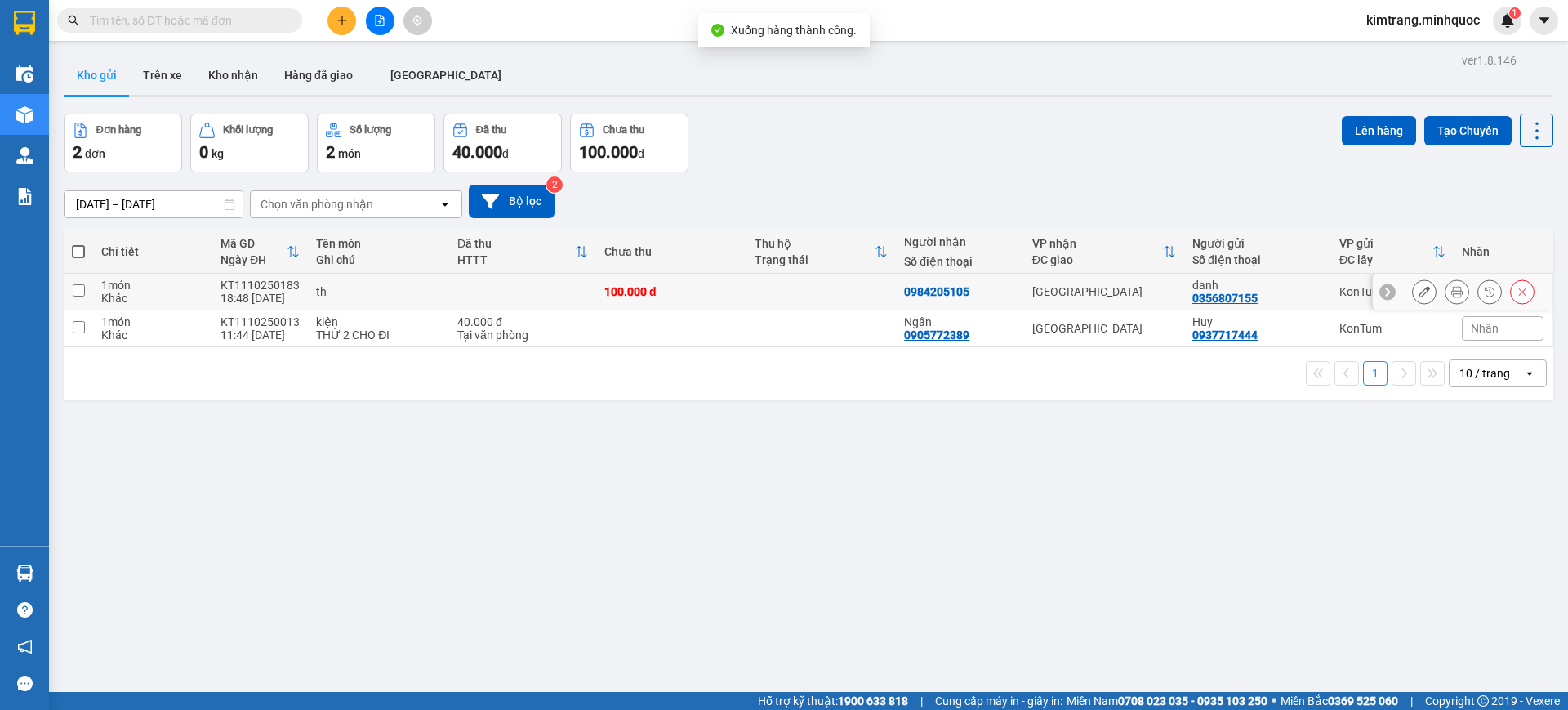
click at [1418, 296] on icon at bounding box center [1424, 291] width 11 height 11
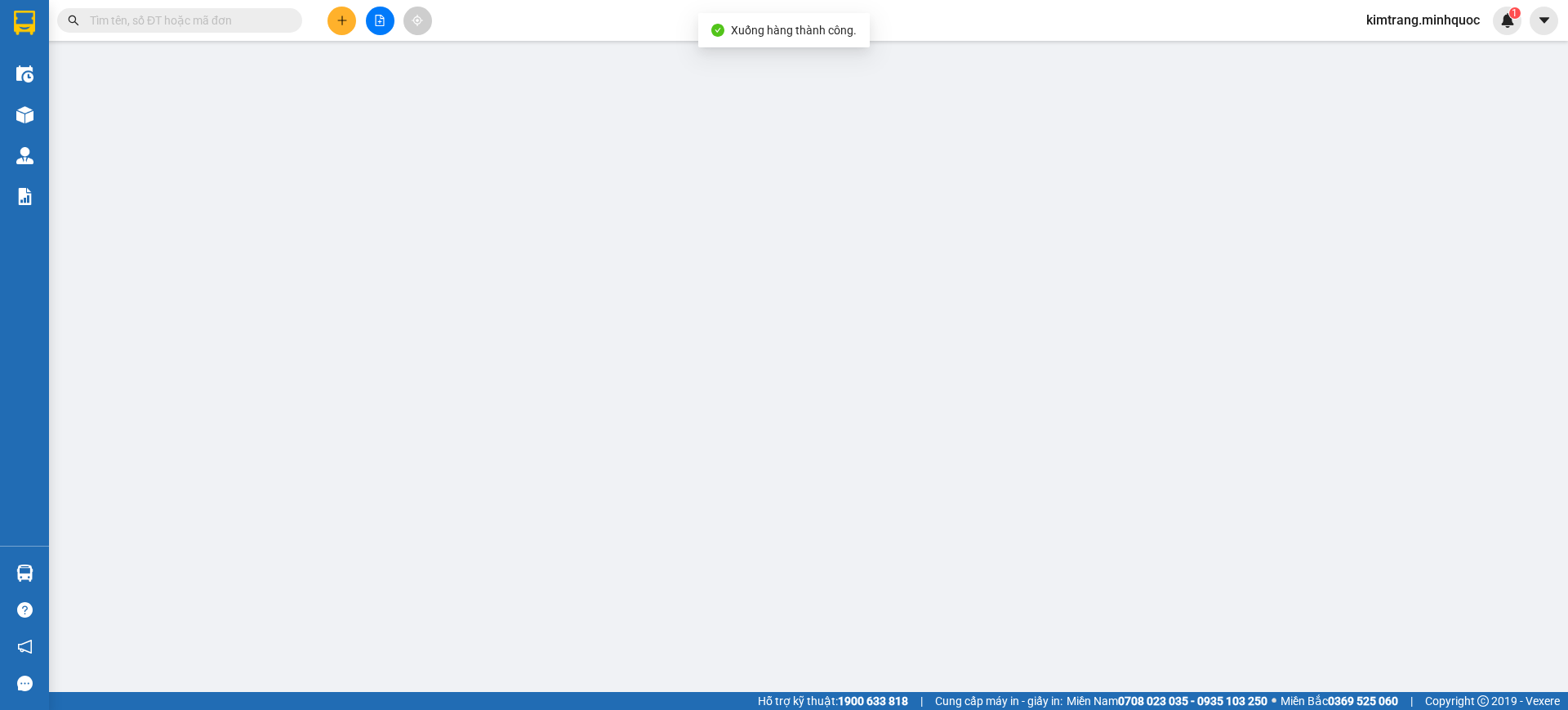
type input "0356807155"
type input "danh"
type input "0984205105"
type input "0"
type input "100.000"
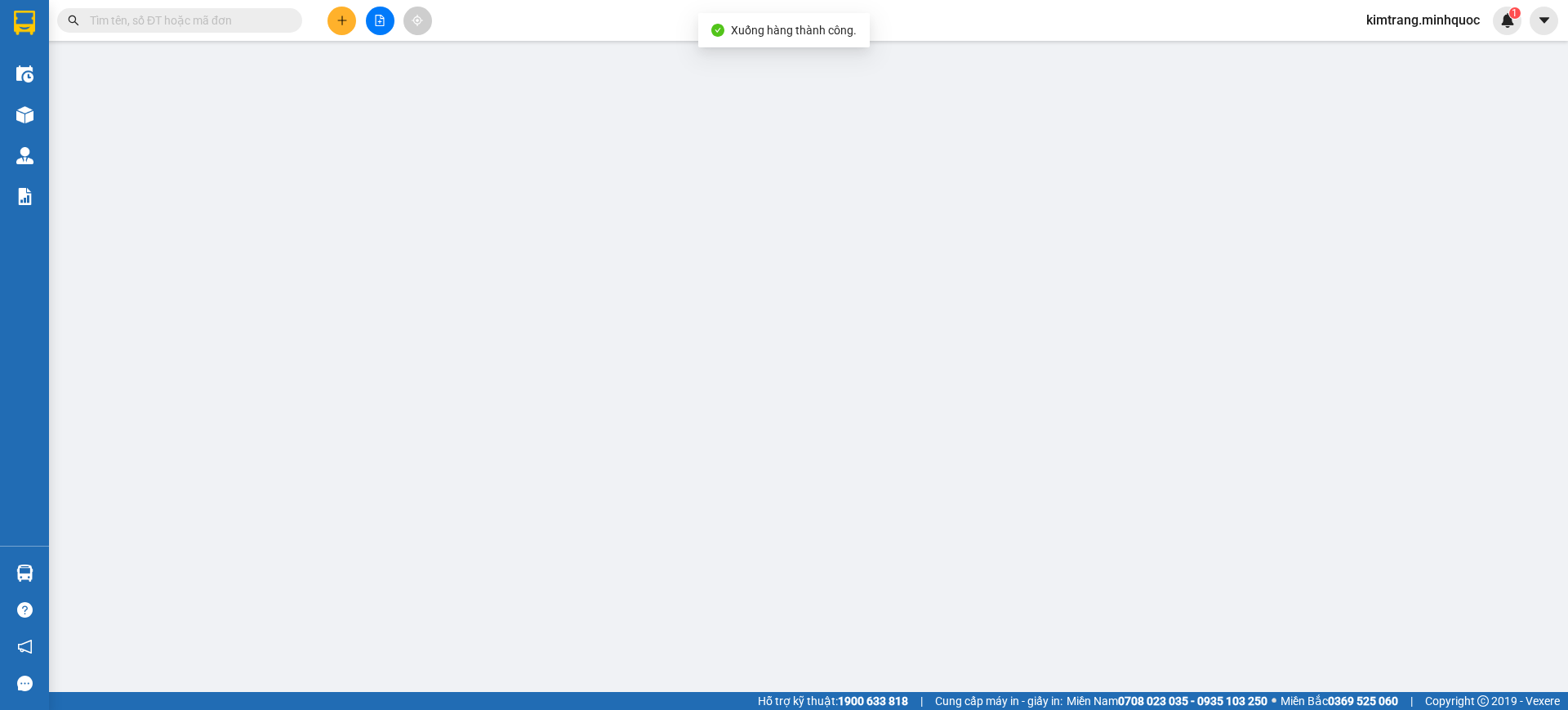
type input "100.000"
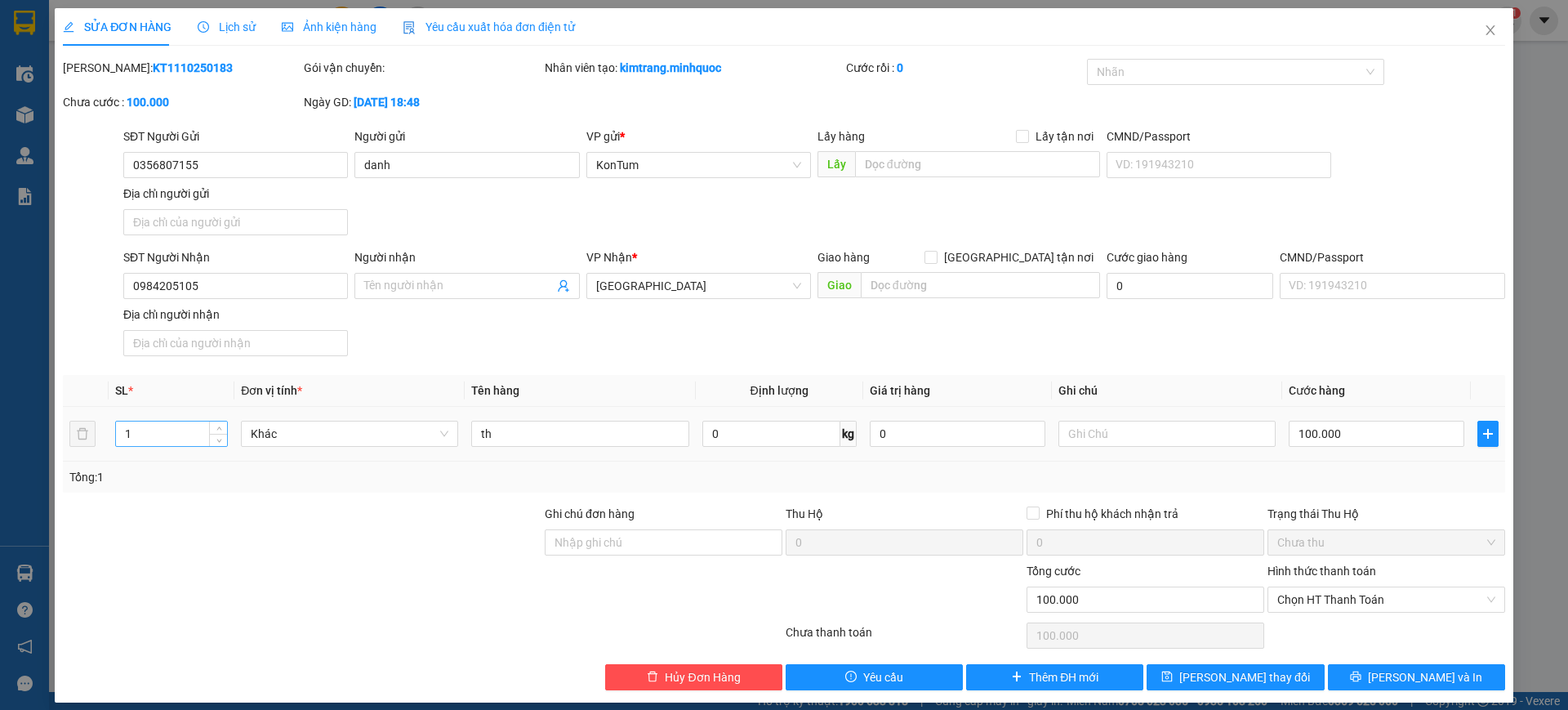
click at [168, 435] on input "1" at bounding box center [171, 434] width 111 height 24
click at [138, 432] on input "12" at bounding box center [171, 434] width 111 height 24
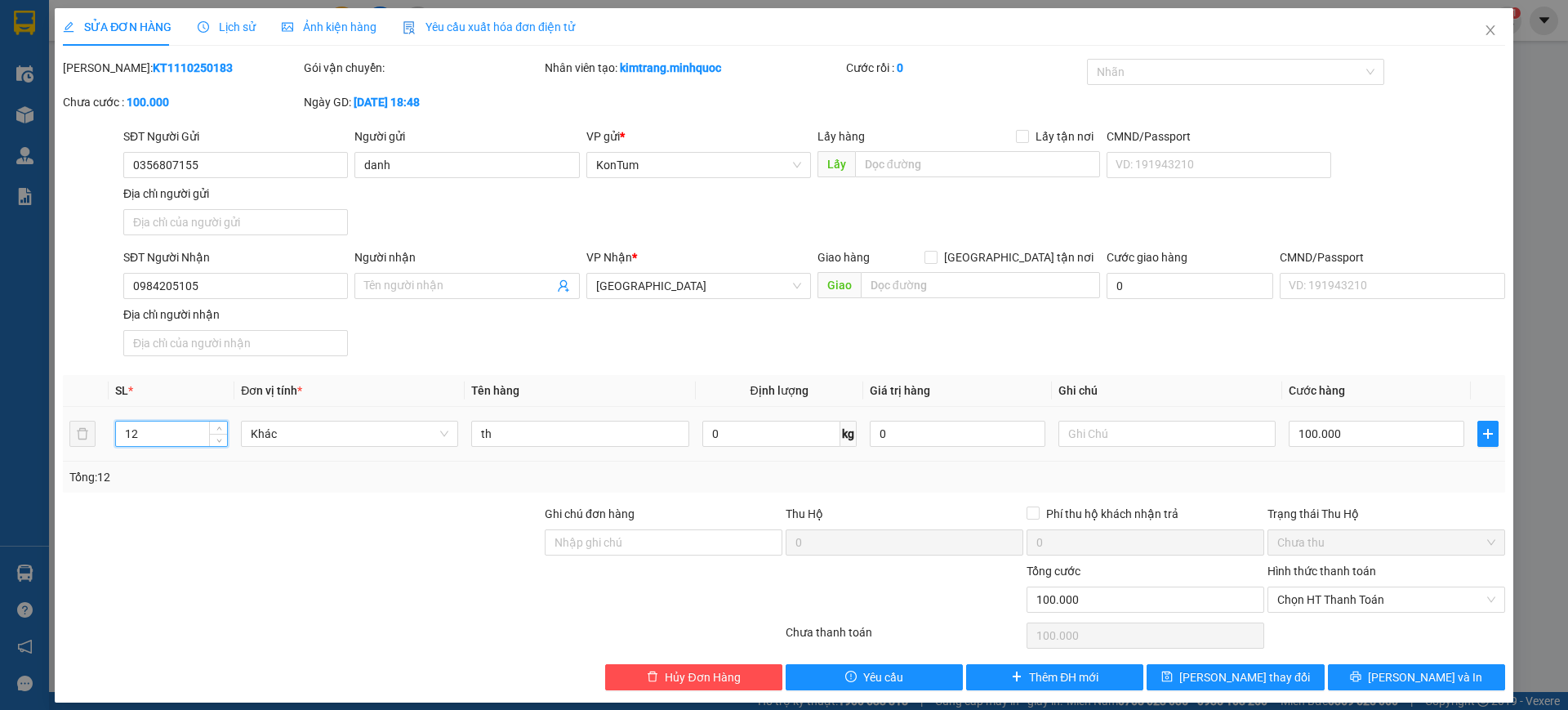
click at [137, 433] on input "12" at bounding box center [171, 434] width 111 height 24
type input "2"
click at [1365, 665] on button "Lưu và In" at bounding box center [1416, 677] width 178 height 26
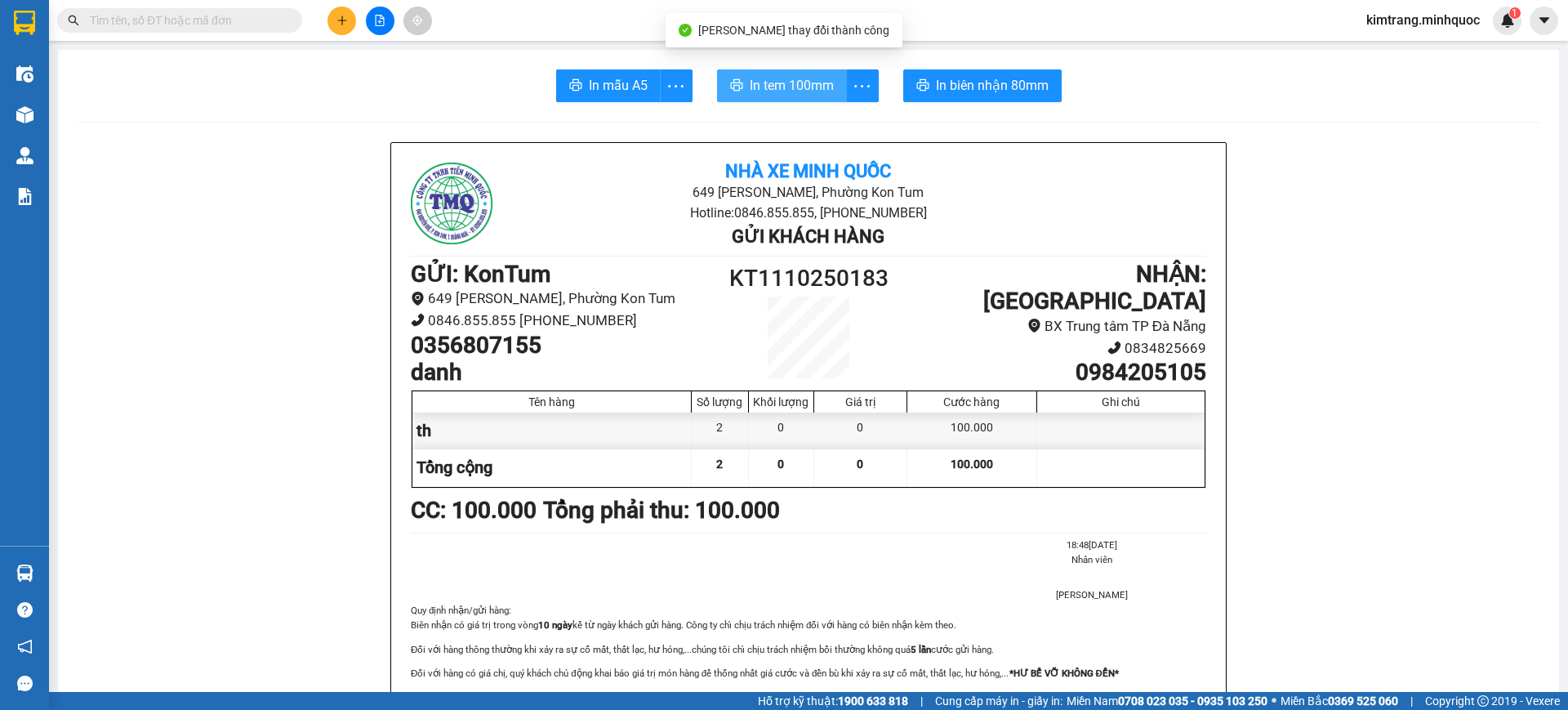
click at [805, 88] on span "In tem 100mm" at bounding box center [791, 86] width 84 height 20
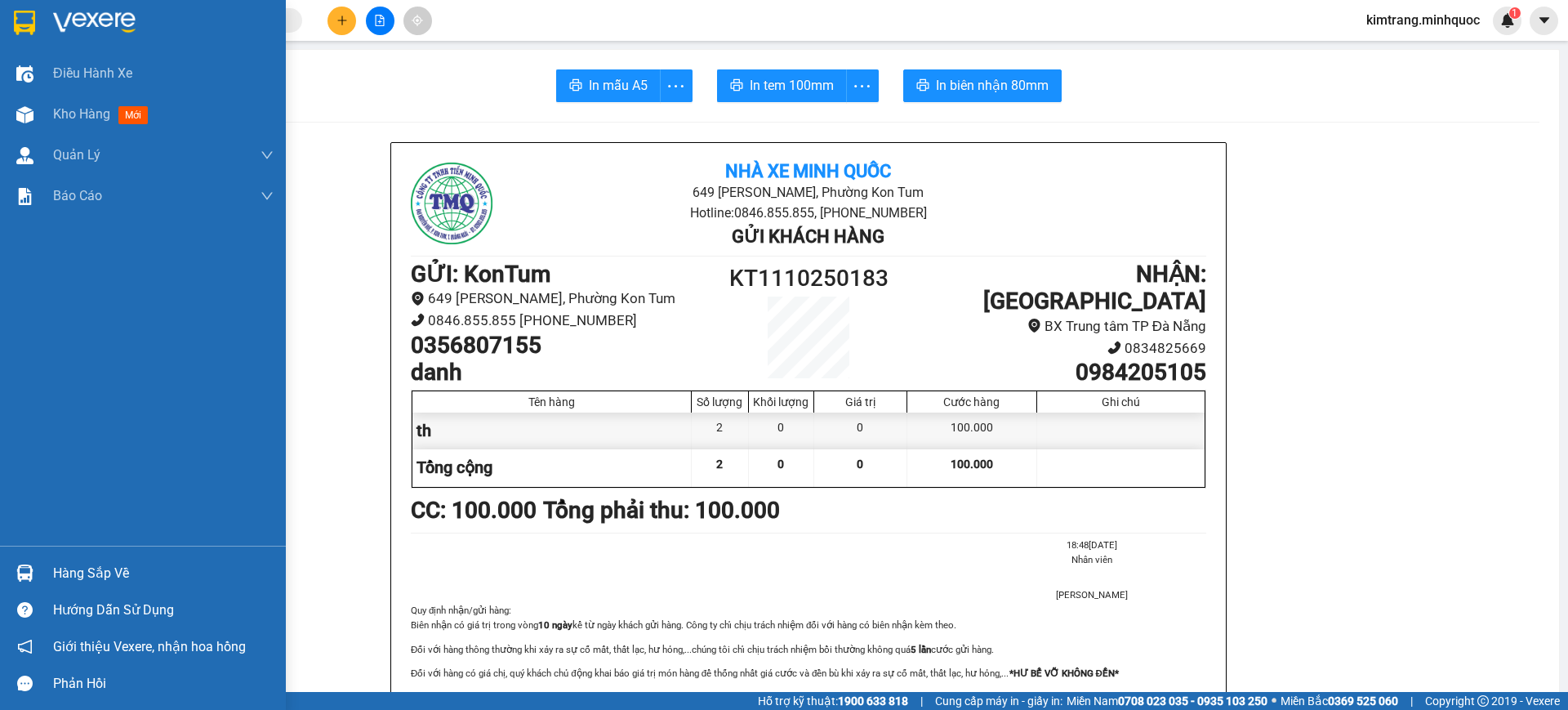
click at [17, 28] on img at bounding box center [24, 22] width 21 height 24
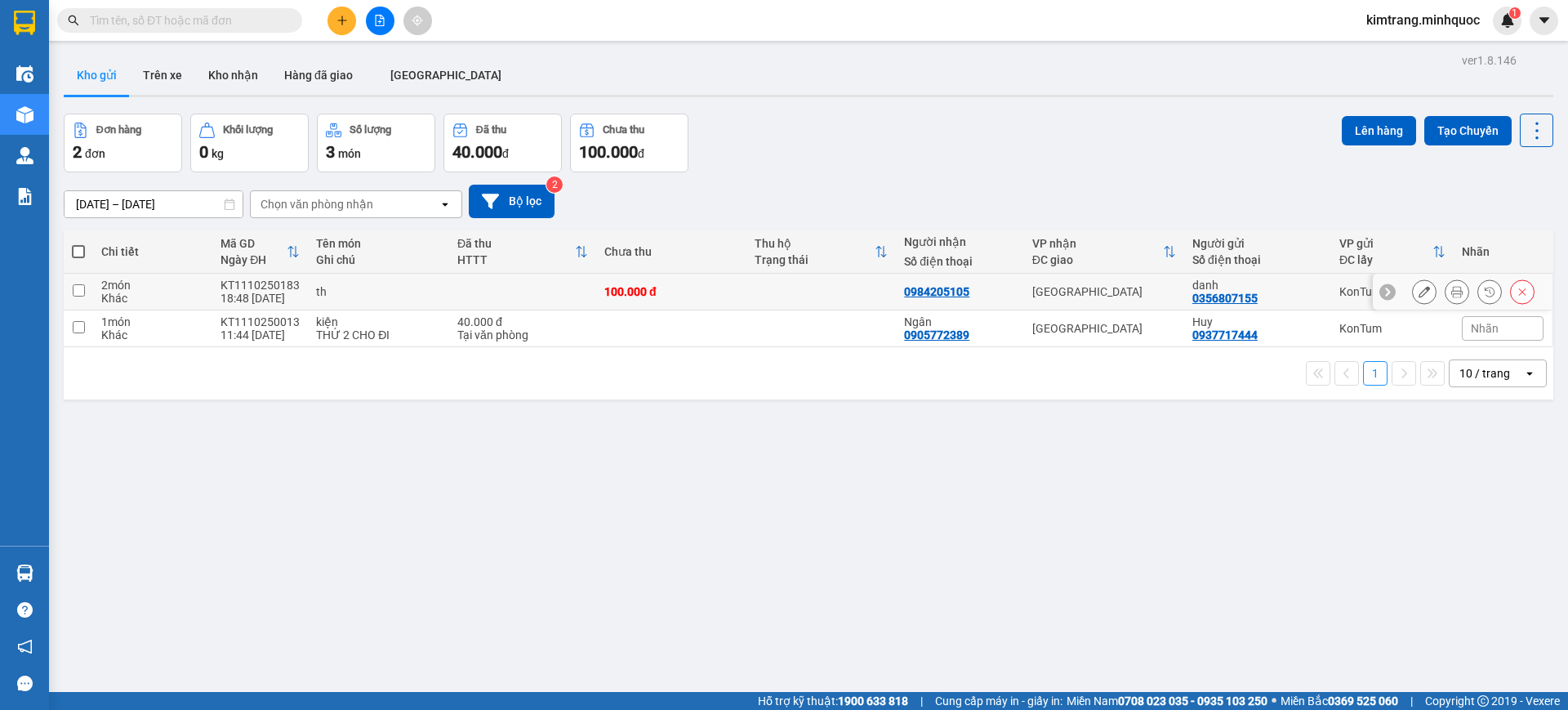
click at [70, 288] on td at bounding box center [78, 292] width 30 height 37
checkbox input "true"
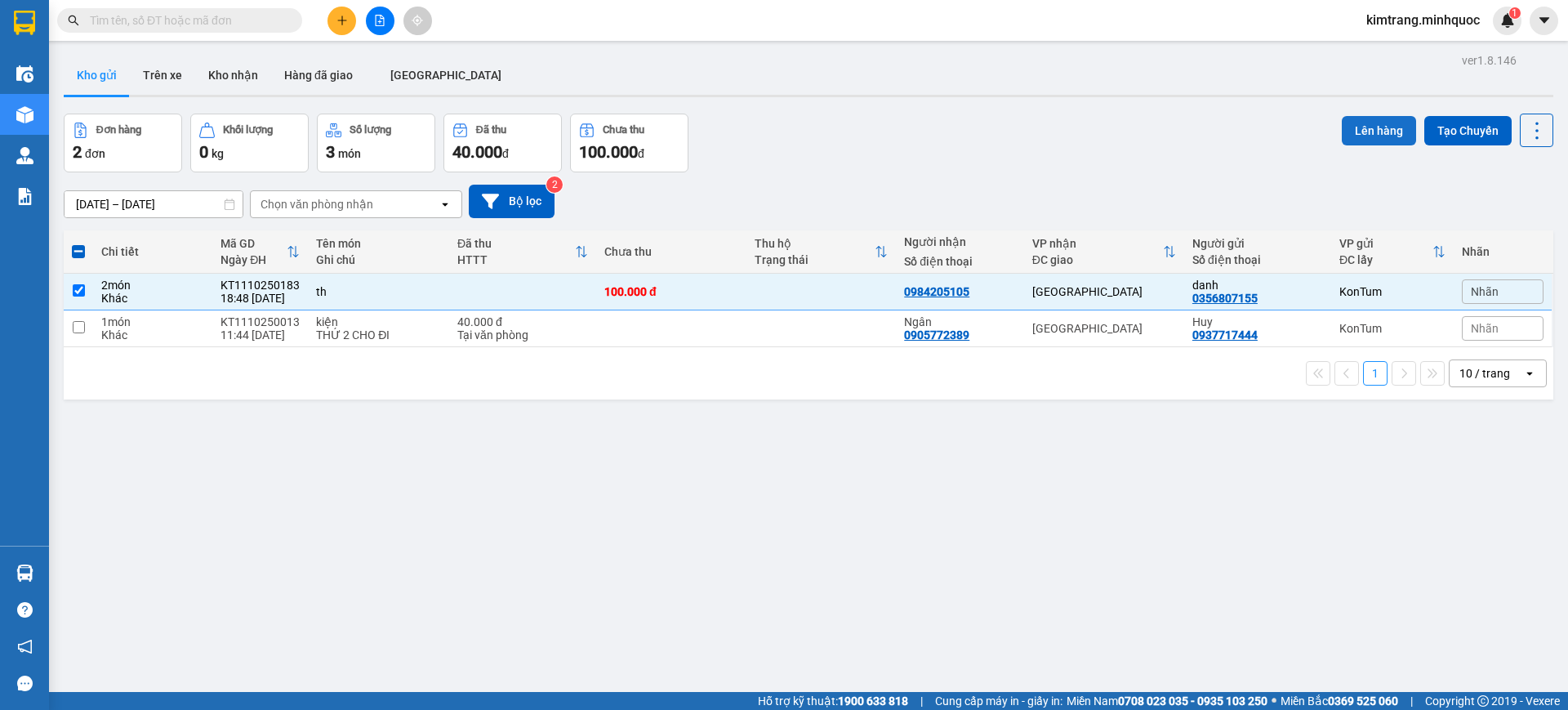
click at [1355, 134] on button "Lên hàng" at bounding box center [1379, 131] width 74 height 30
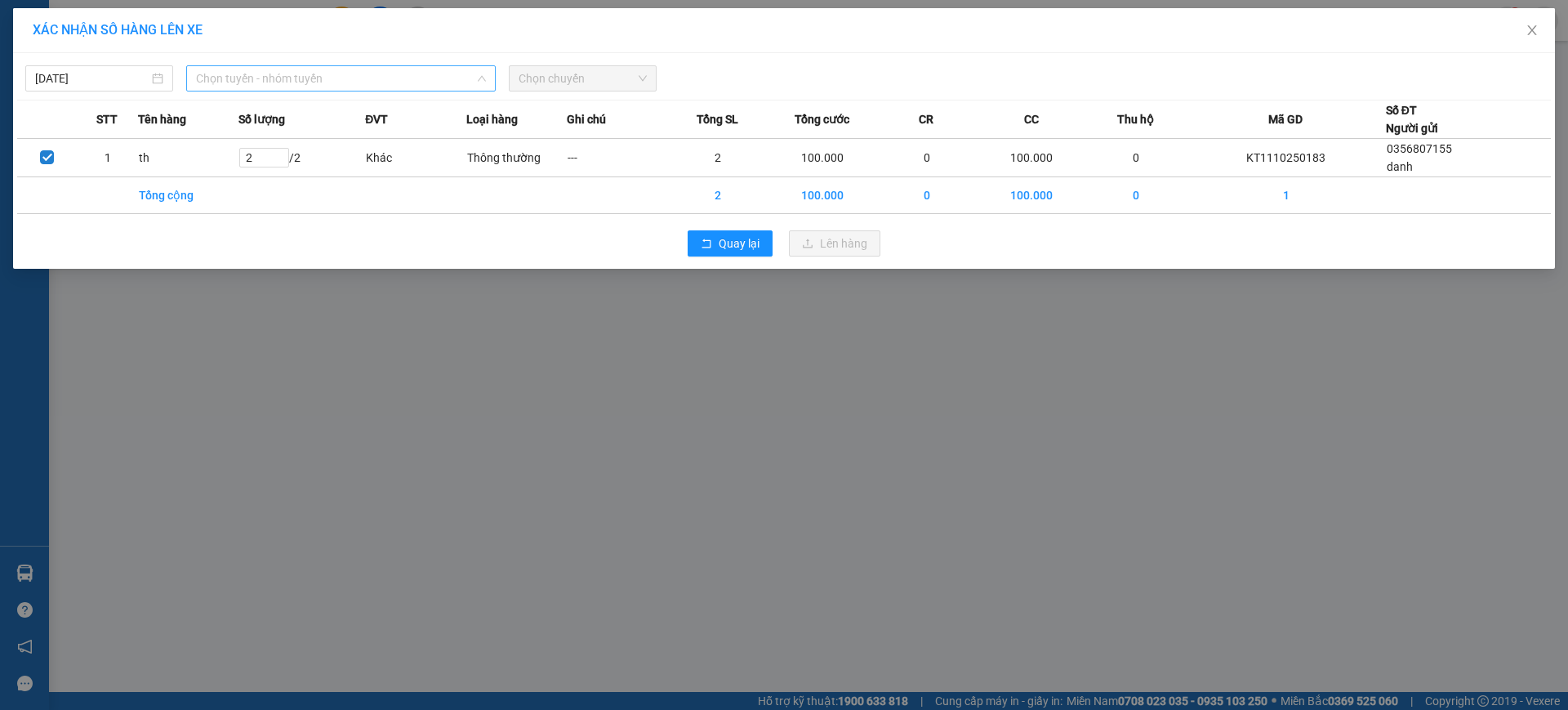
drag, startPoint x: 325, startPoint y: 86, endPoint x: 320, endPoint y: 110, distance: 24.5
click at [326, 85] on span "Chọn tuyến - nhóm tuyến" at bounding box center [341, 78] width 290 height 24
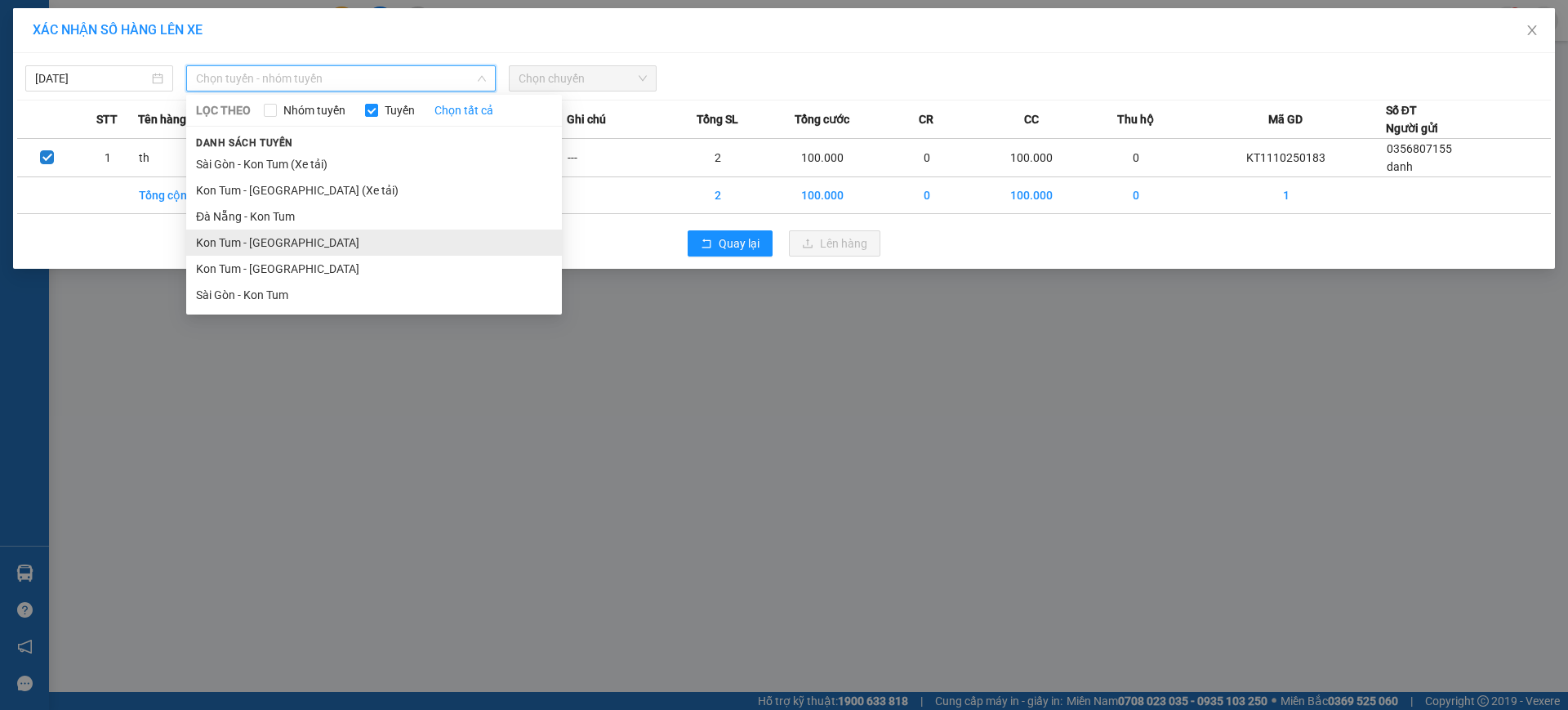
click at [286, 244] on li "Kon Tum - Đà Nẵng" at bounding box center [374, 243] width 376 height 26
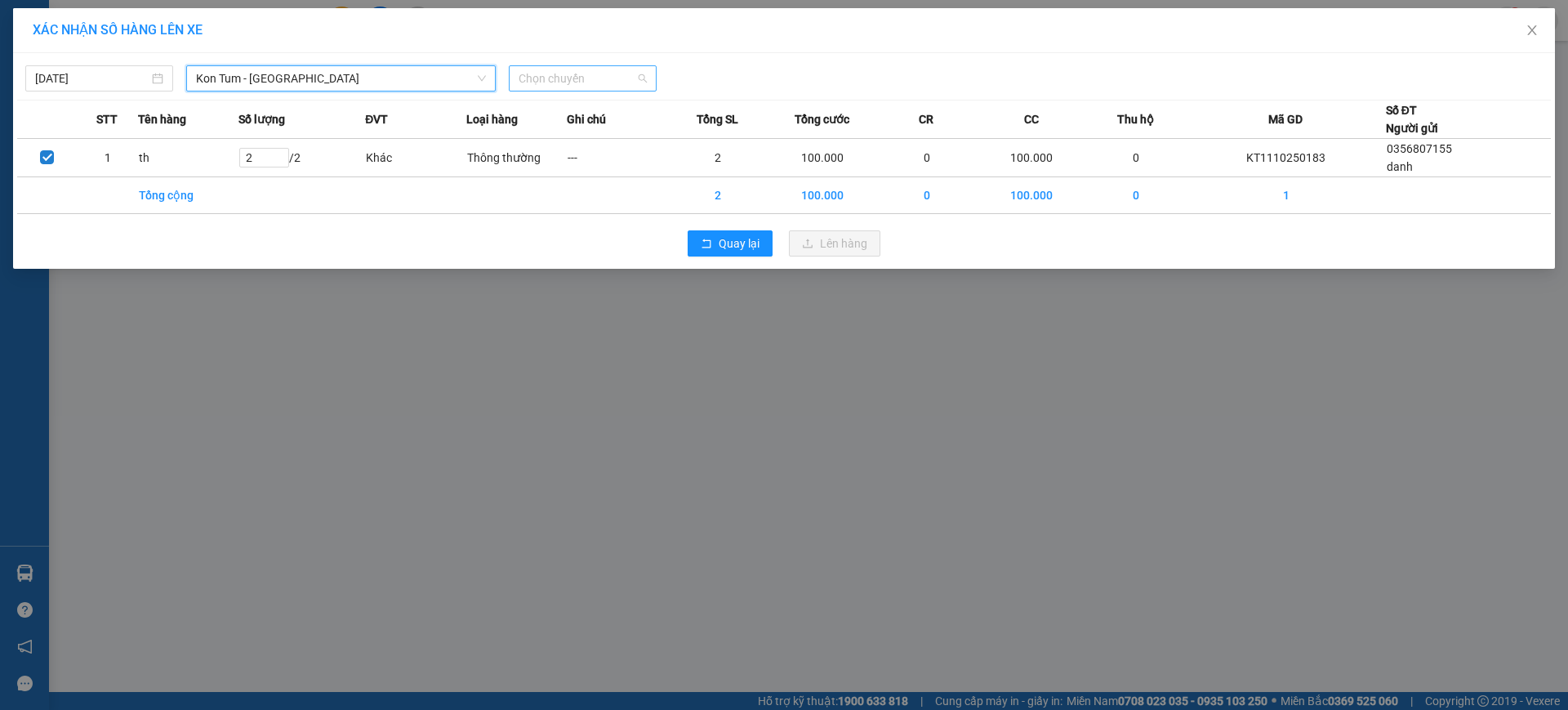
click at [599, 83] on span "Chọn chuyến" at bounding box center [583, 78] width 128 height 24
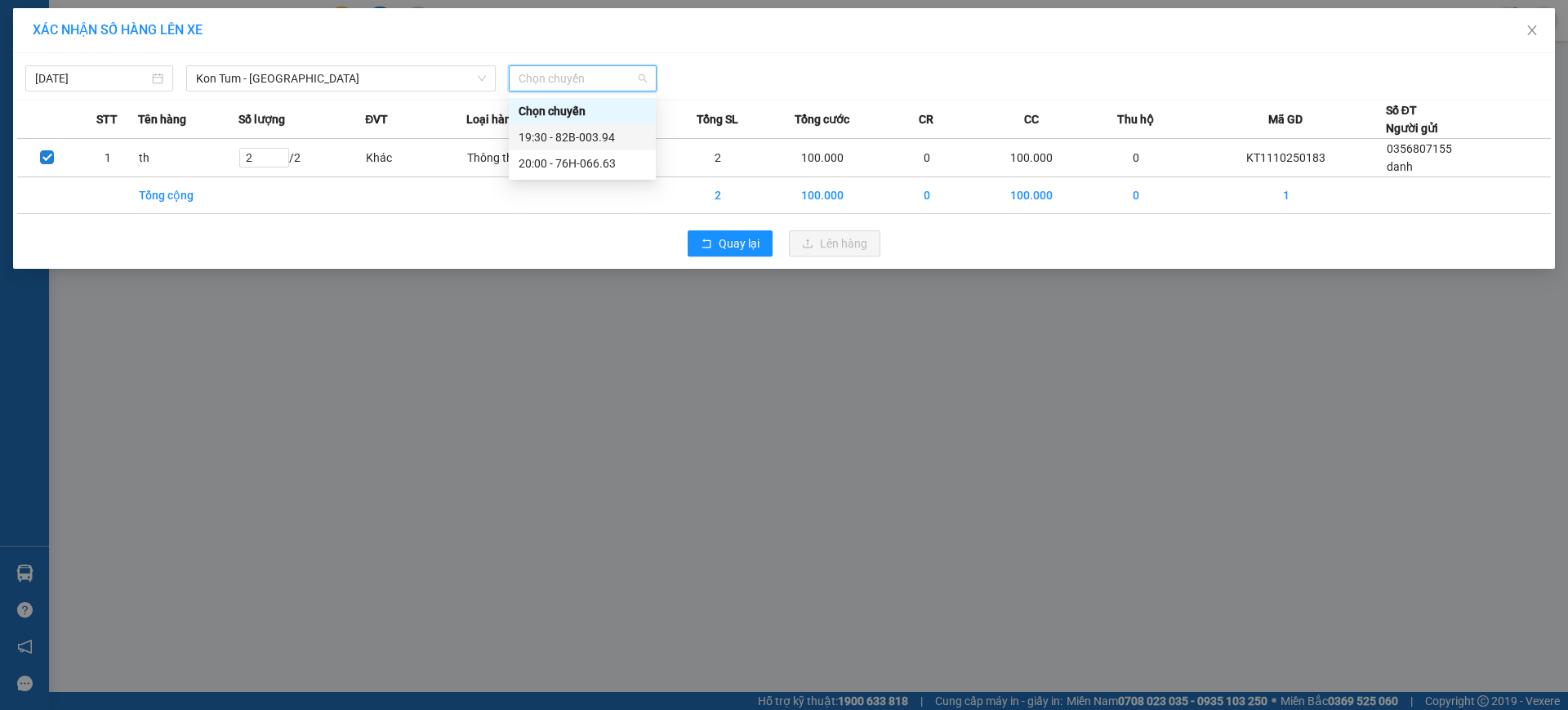
click at [606, 138] on div "19:30 - 82B-003.94" at bounding box center [582, 137] width 127 height 18
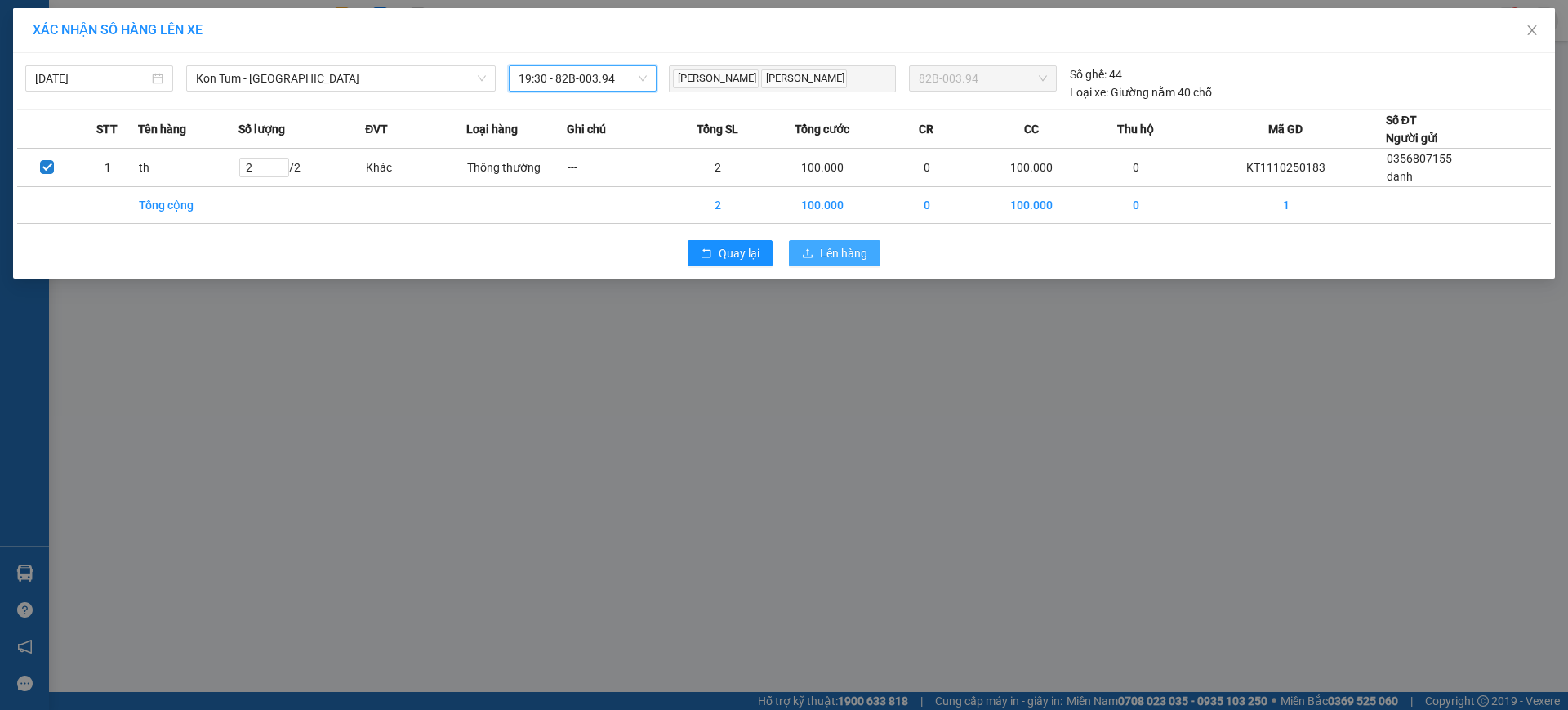
click at [828, 261] on span "Lên hàng" at bounding box center [843, 253] width 47 height 18
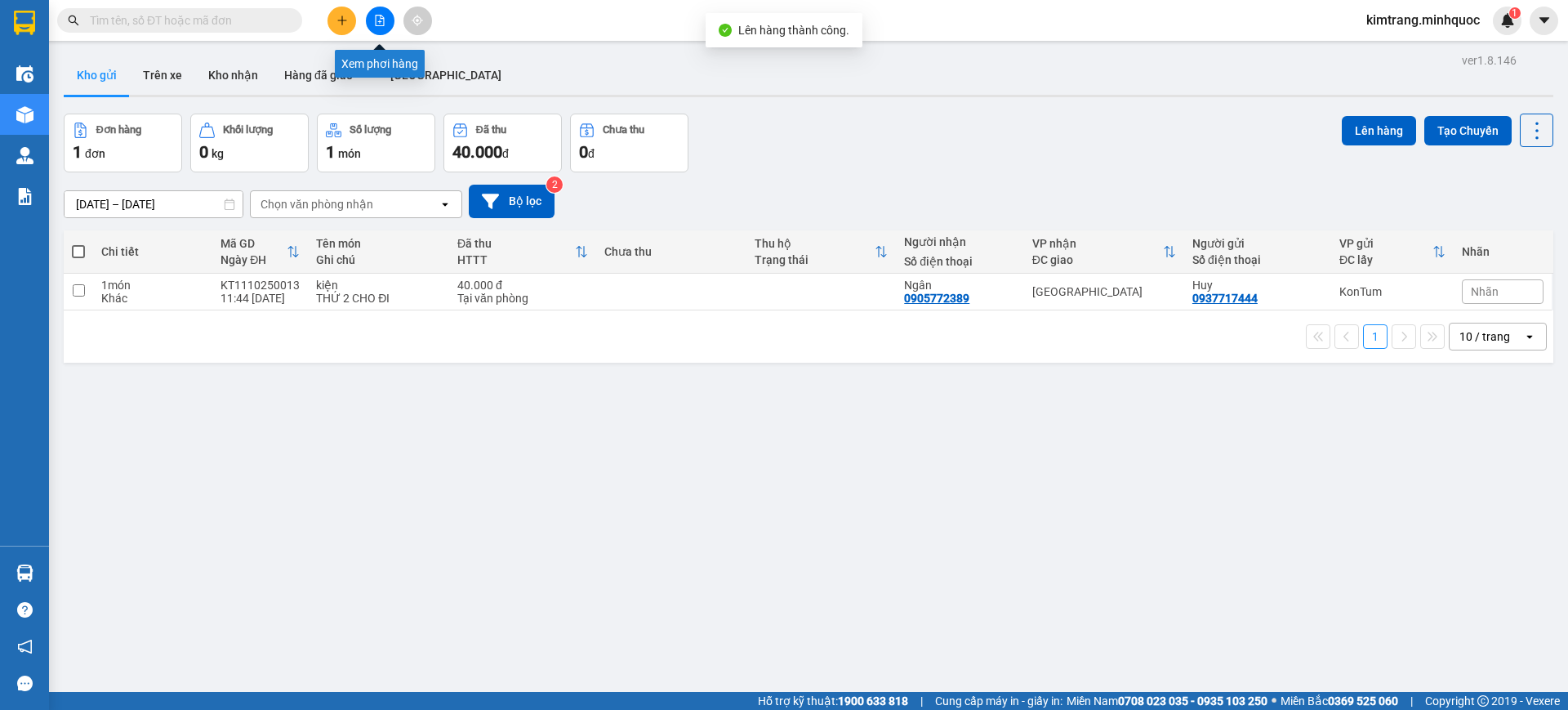
click at [378, 24] on icon "file-add" at bounding box center [379, 20] width 11 height 11
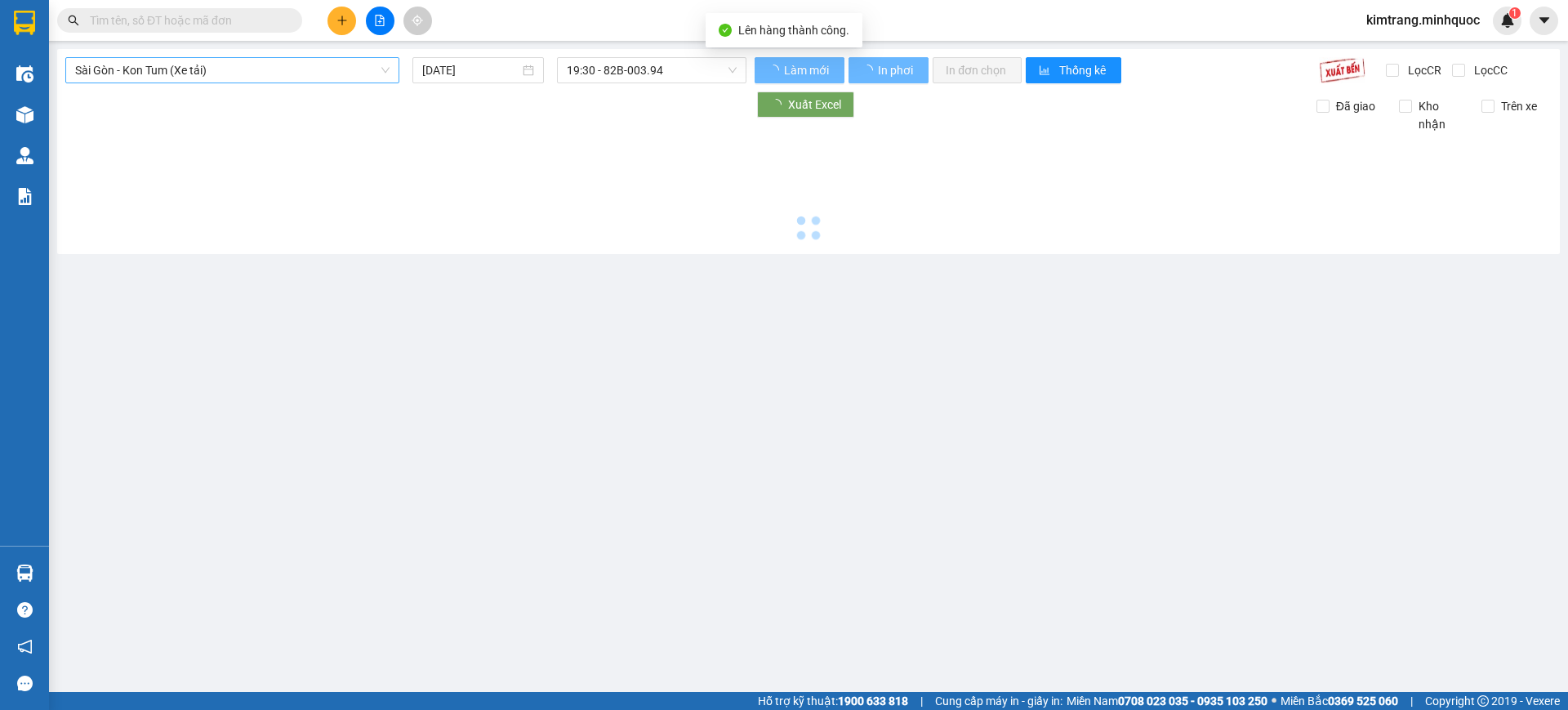
click at [173, 68] on span "Sài Gòn - Kon Tum (Xe tải)" at bounding box center [233, 70] width 314 height 24
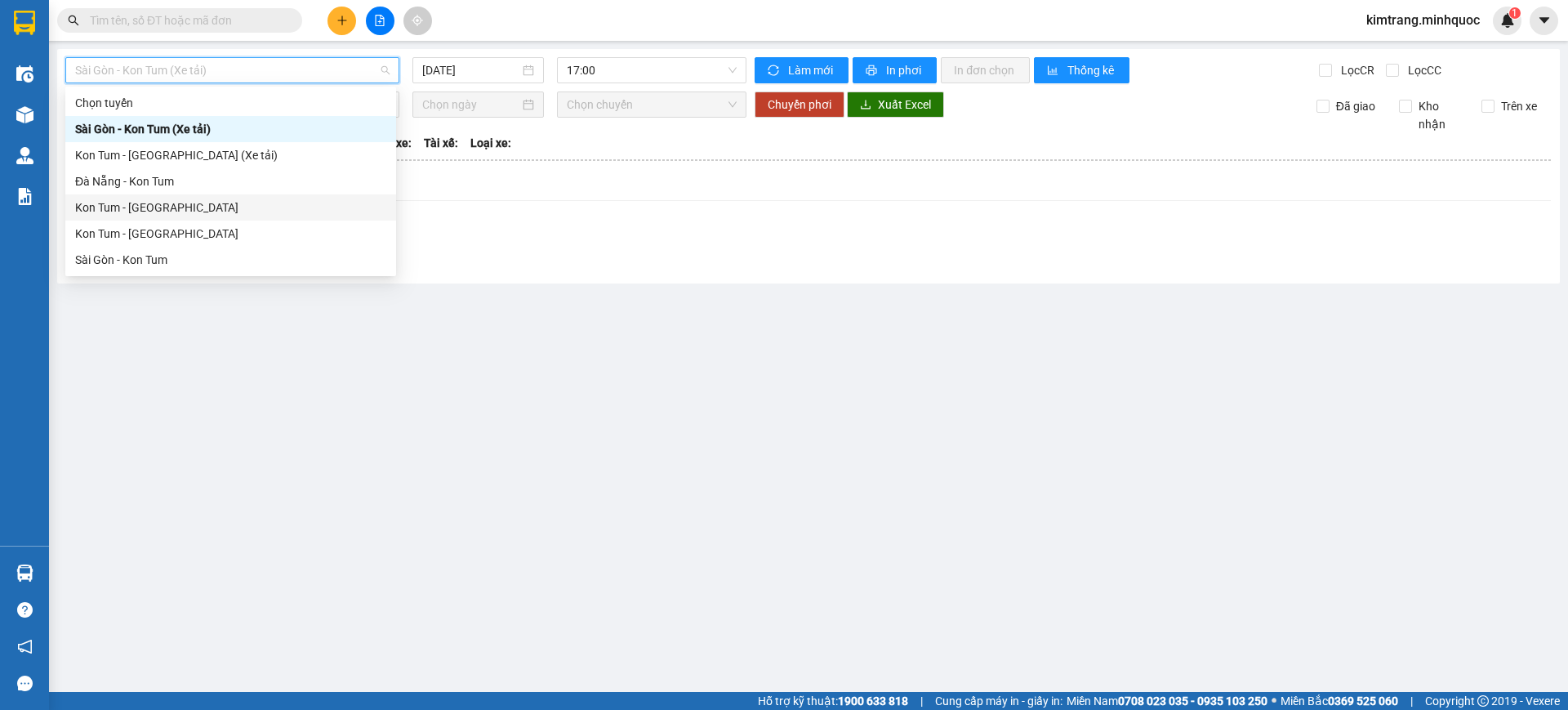
click at [200, 210] on div "Kon Tum - Đà Nẵng" at bounding box center [231, 207] width 312 height 18
type input "11/10/2025"
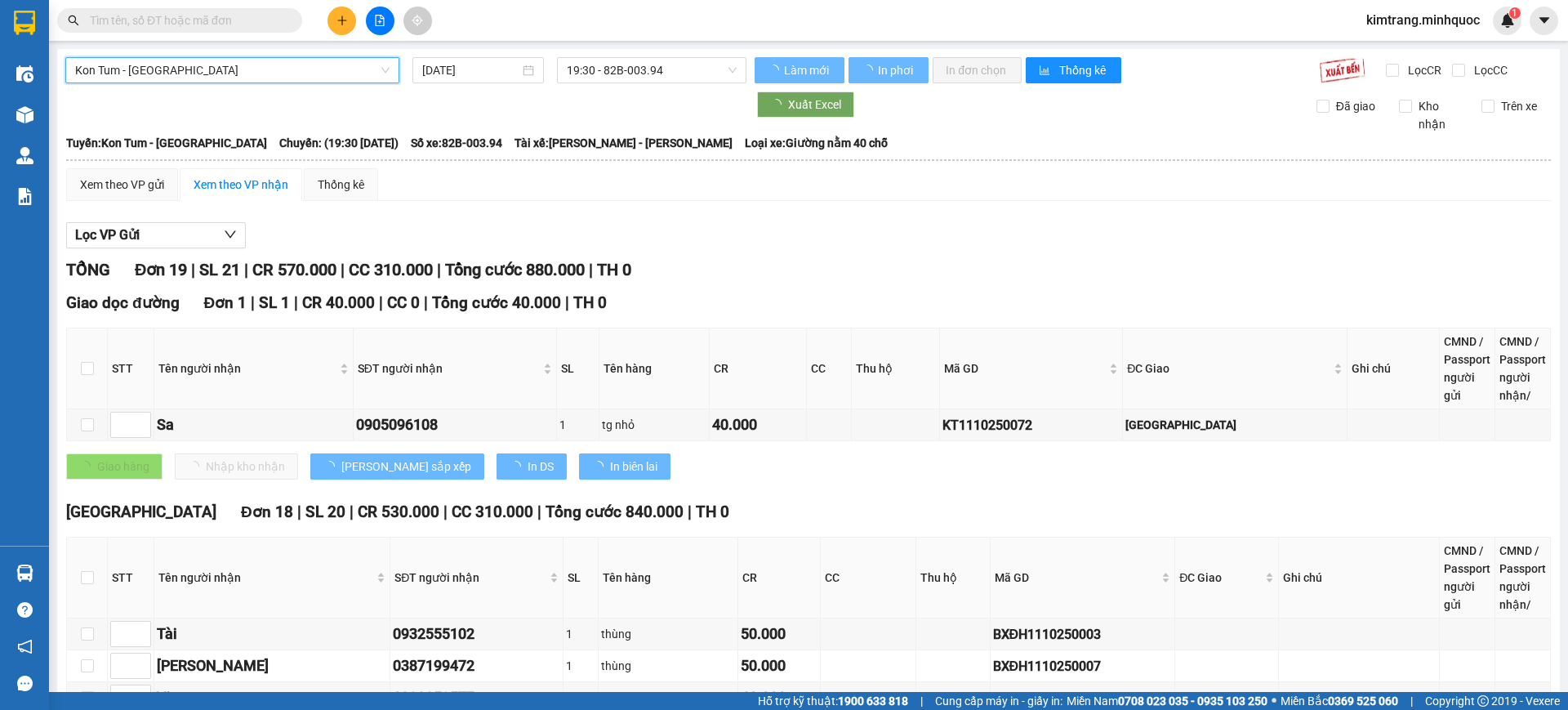
click at [678, 70] on span "19:30 - 82B-003.94" at bounding box center [651, 70] width 170 height 24
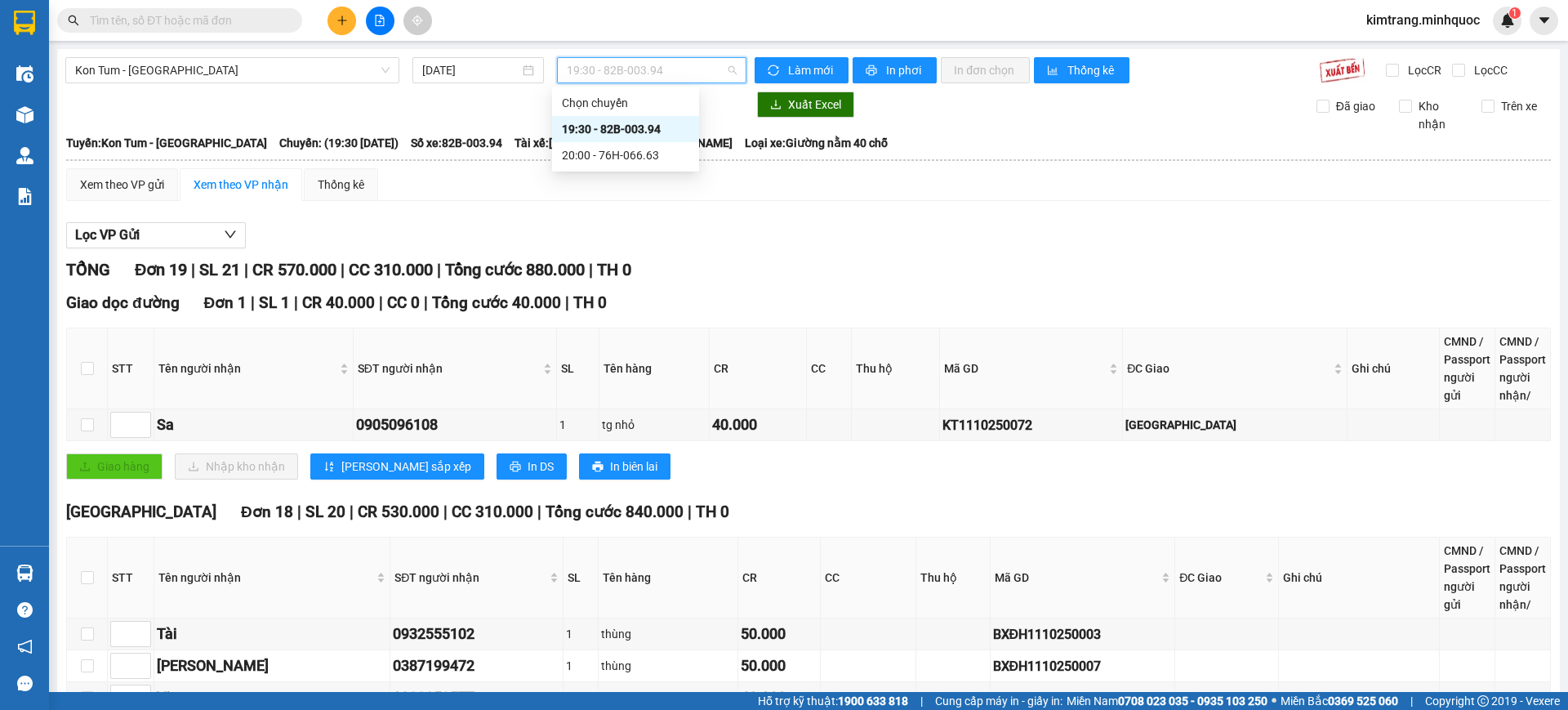
click at [684, 125] on div "19:30 - 82B-003.94" at bounding box center [625, 128] width 127 height 18
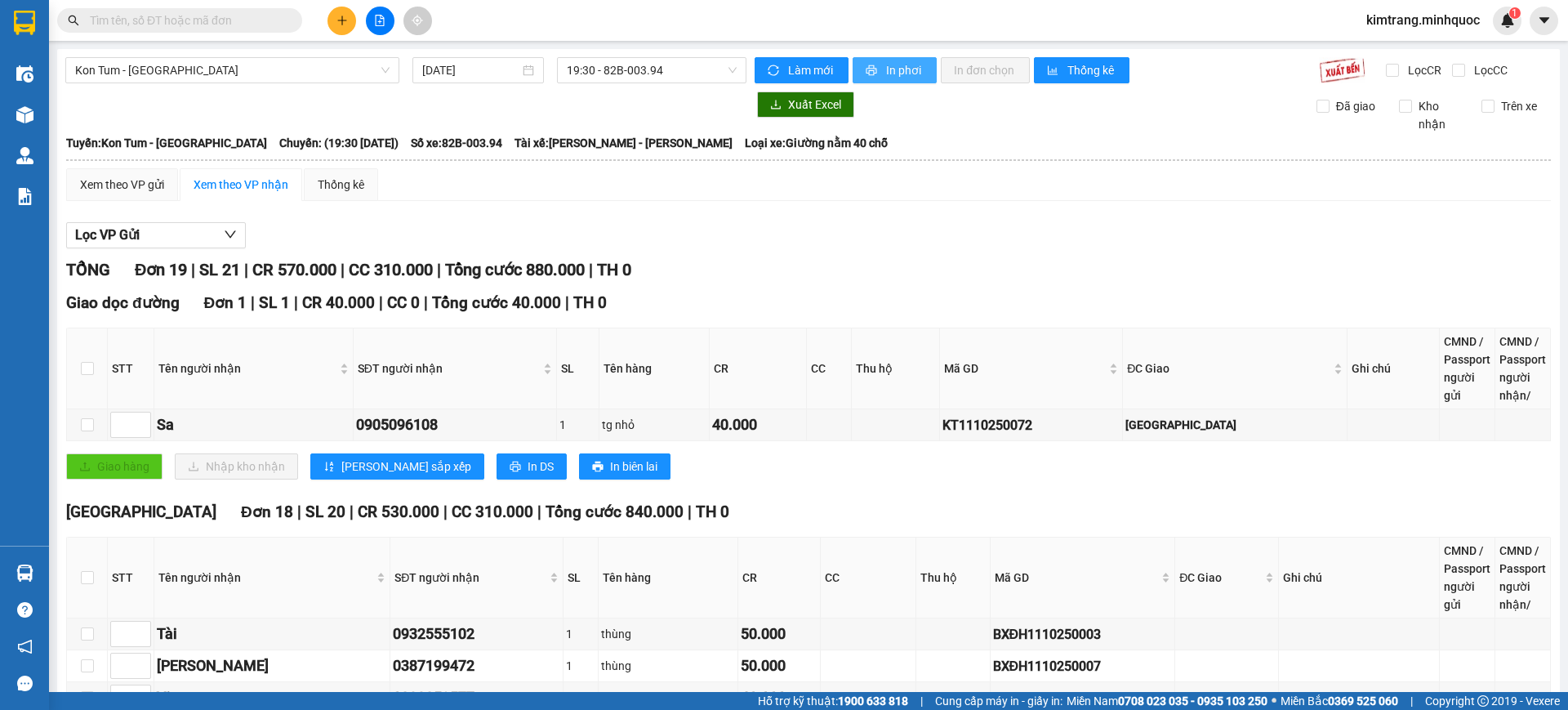
click at [866, 64] on icon "printer" at bounding box center [871, 70] width 11 height 11
click at [1176, 620] on td at bounding box center [1227, 635] width 104 height 32
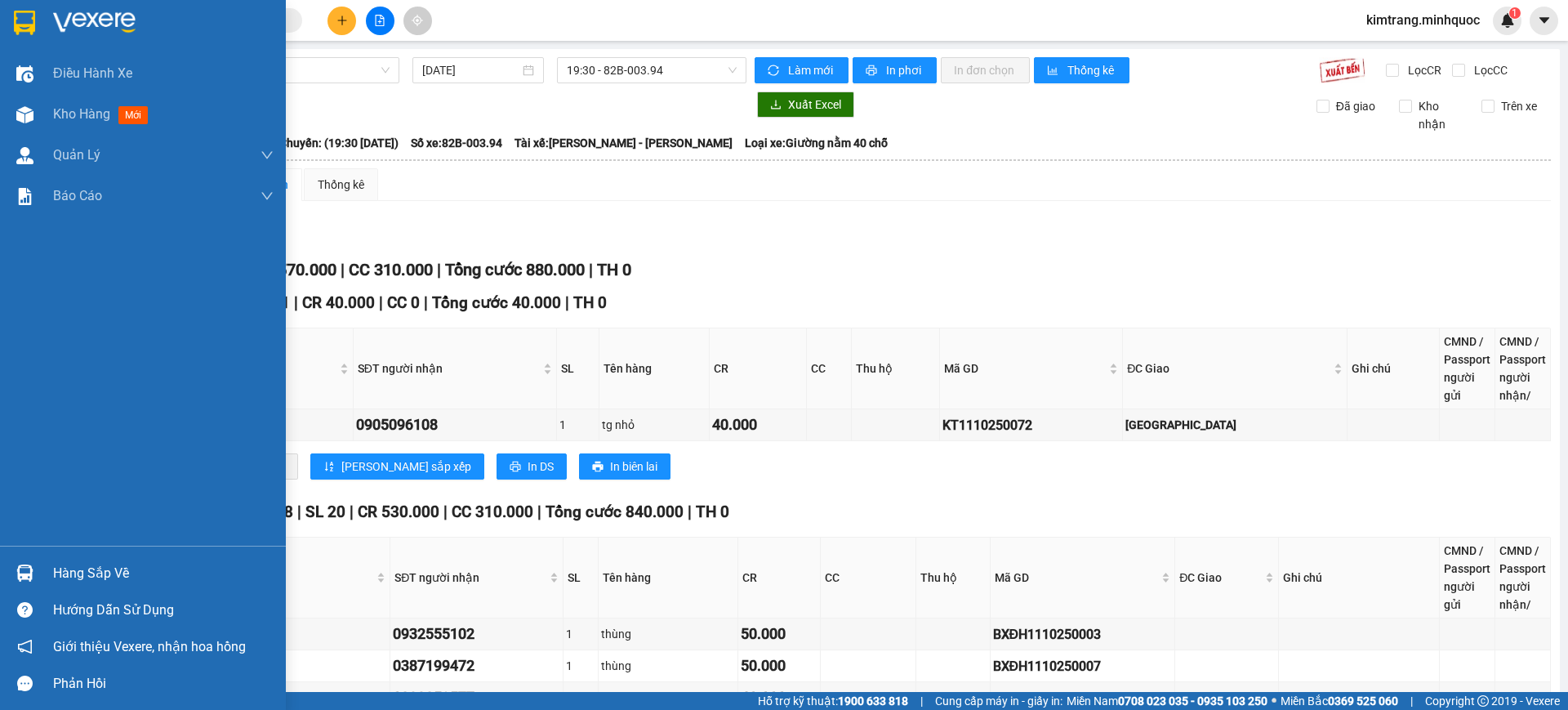
click at [32, 17] on img at bounding box center [24, 22] width 21 height 24
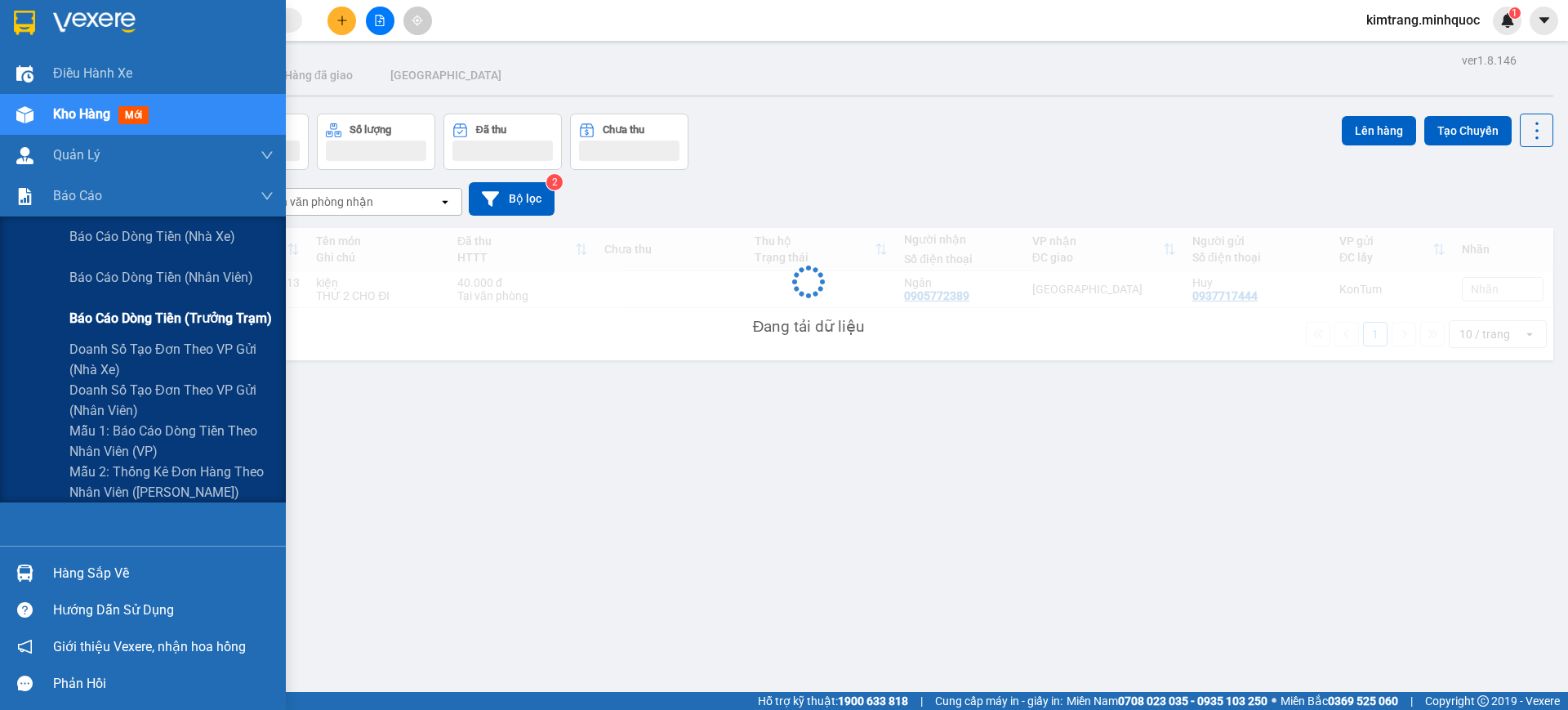
click at [233, 321] on span "Báo cáo dòng tiền (trưởng trạm)" at bounding box center [171, 318] width 203 height 20
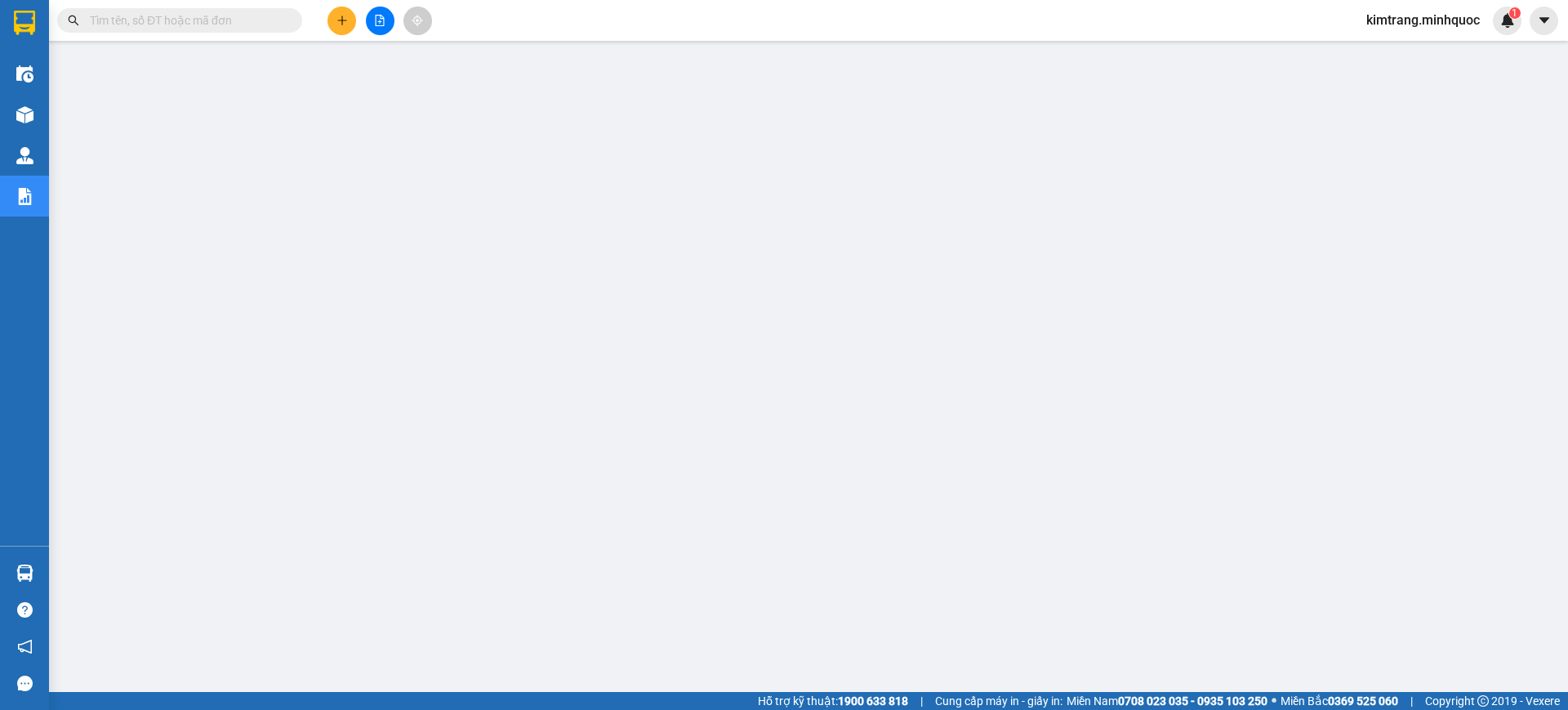
click at [1460, 20] on span "kimtrang.minhquoc" at bounding box center [1423, 20] width 140 height 20
click at [1409, 51] on span "Đăng xuất" at bounding box center [1428, 50] width 107 height 18
